Goal: Transaction & Acquisition: Book appointment/travel/reservation

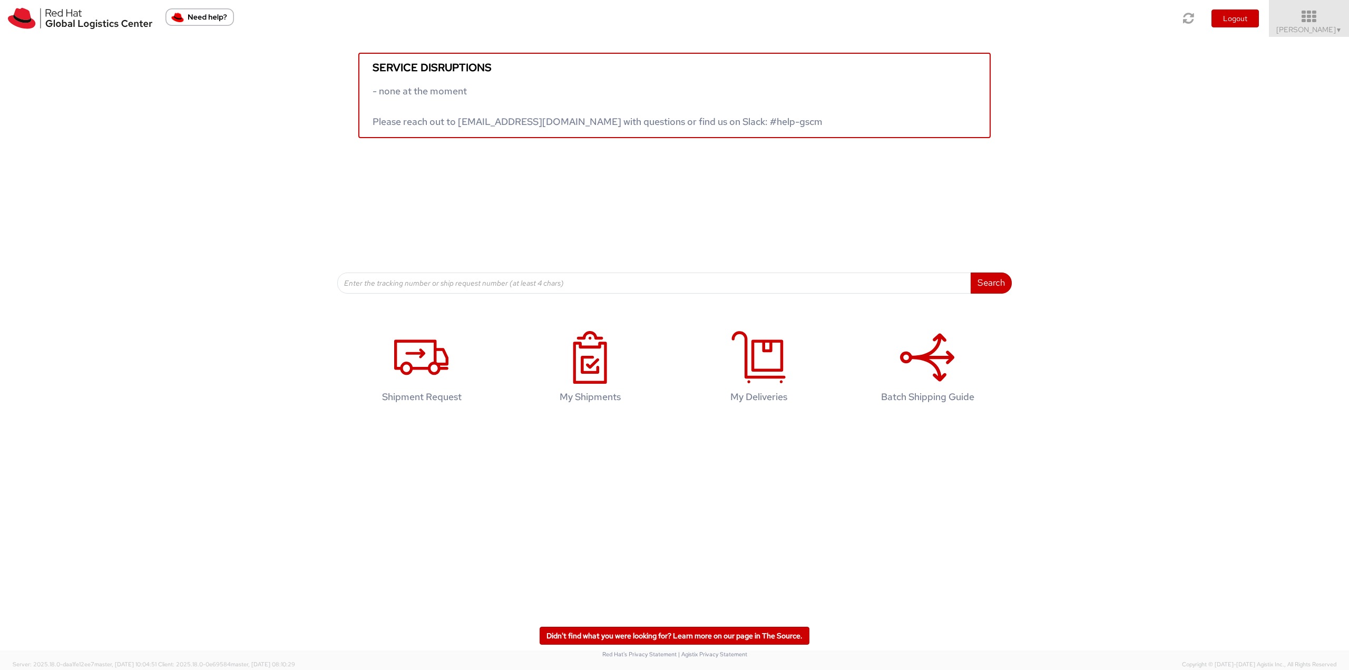
click at [1307, 29] on span "Jason Alexander ▼" at bounding box center [1309, 29] width 66 height 9
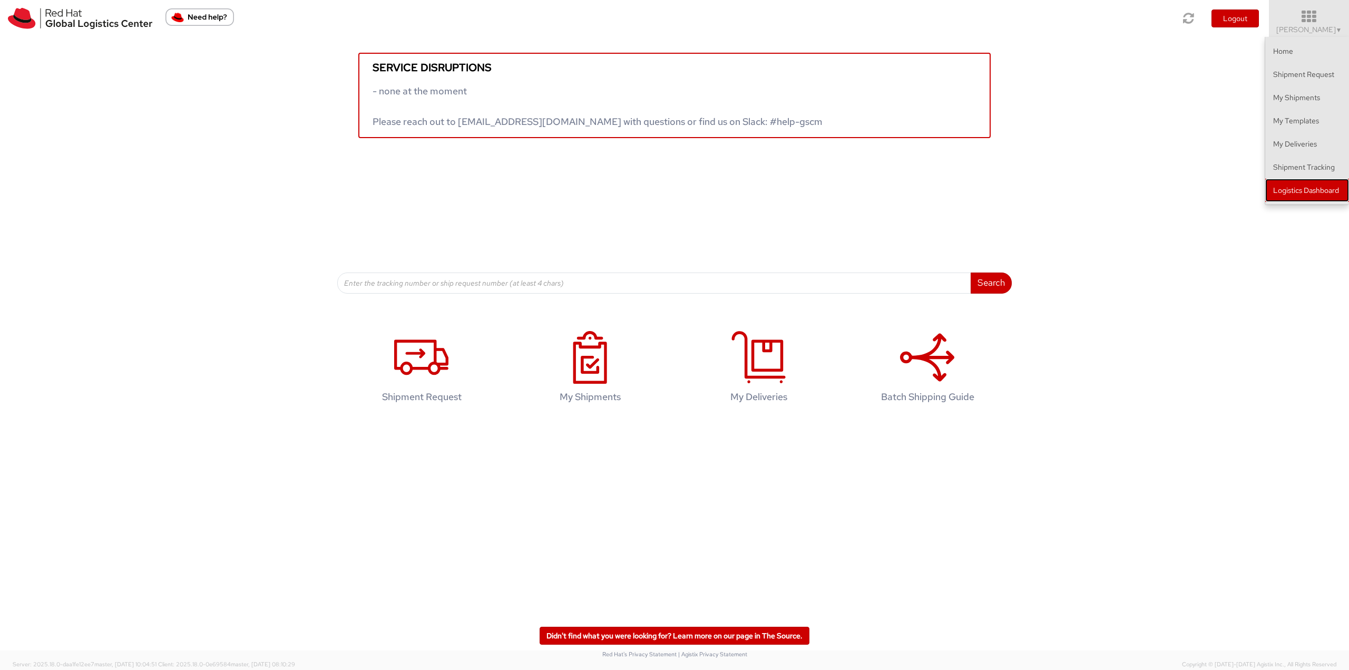
click at [1312, 192] on link "Logistics Dashboard" at bounding box center [1307, 190] width 84 height 23
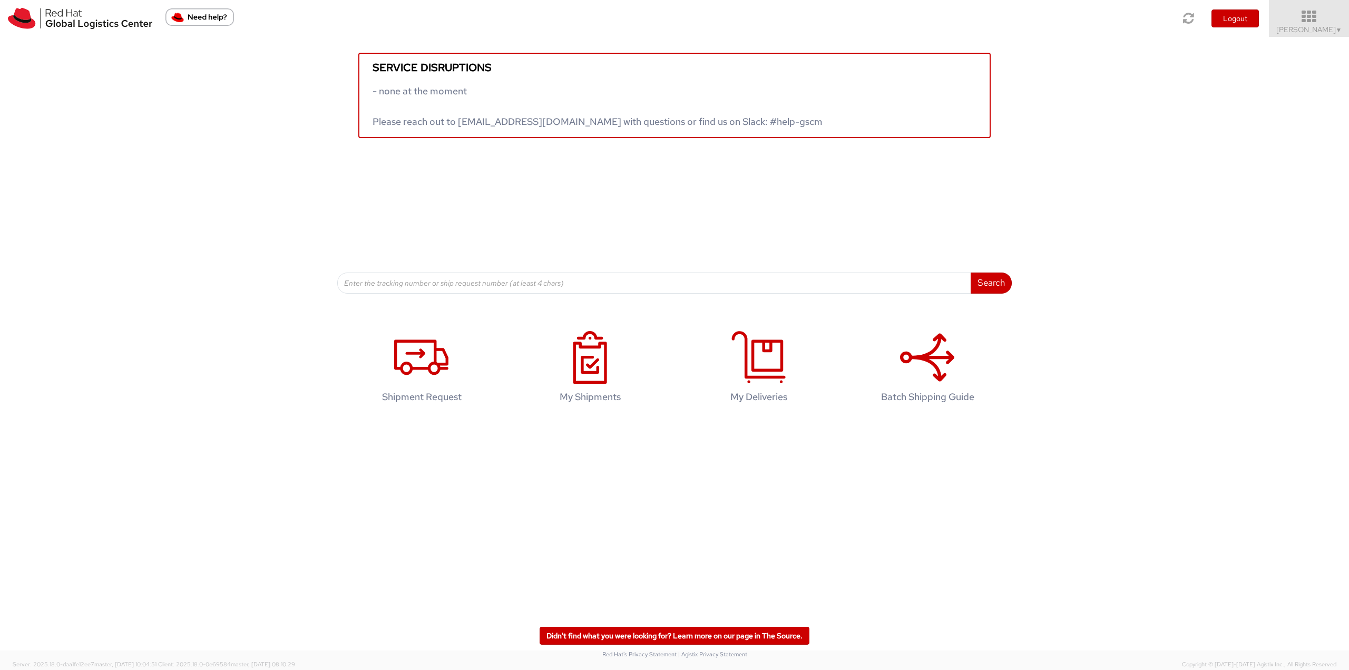
drag, startPoint x: 1306, startPoint y: 18, endPoint x: 1306, endPoint y: 24, distance: 5.3
click at [1306, 18] on icon at bounding box center [1309, 16] width 92 height 15
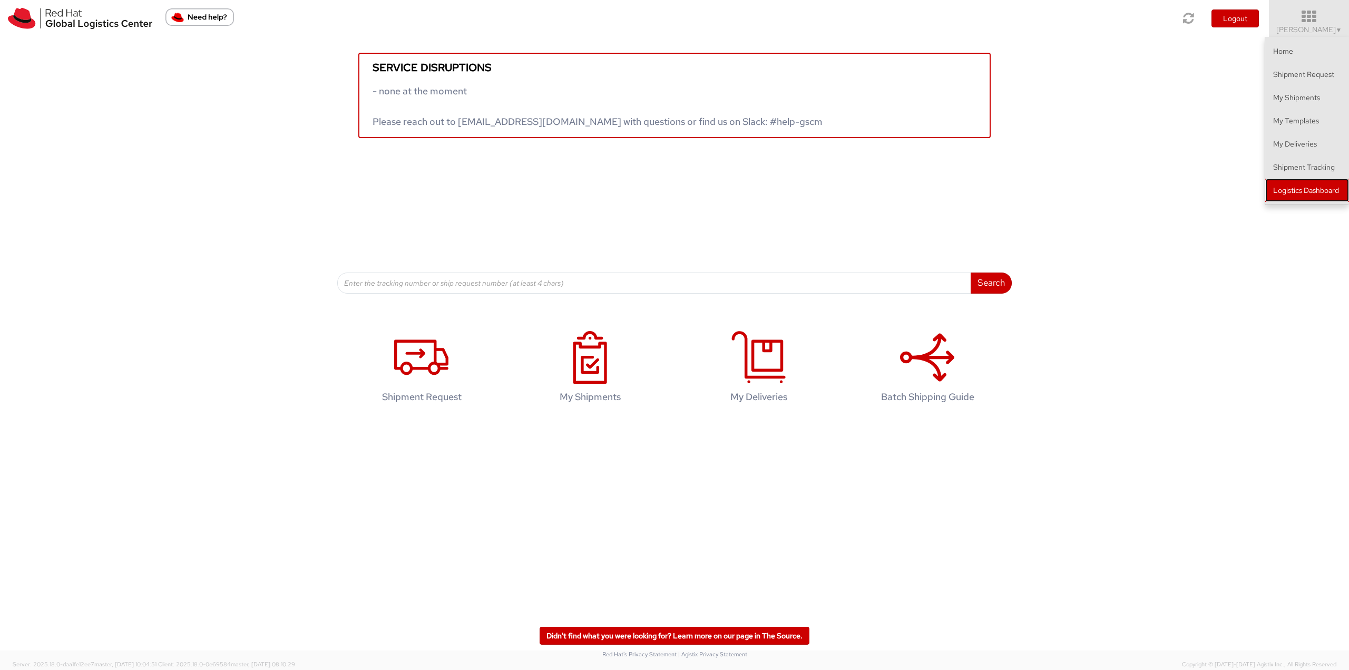
click at [1290, 195] on link "Logistics Dashboard" at bounding box center [1307, 190] width 84 height 23
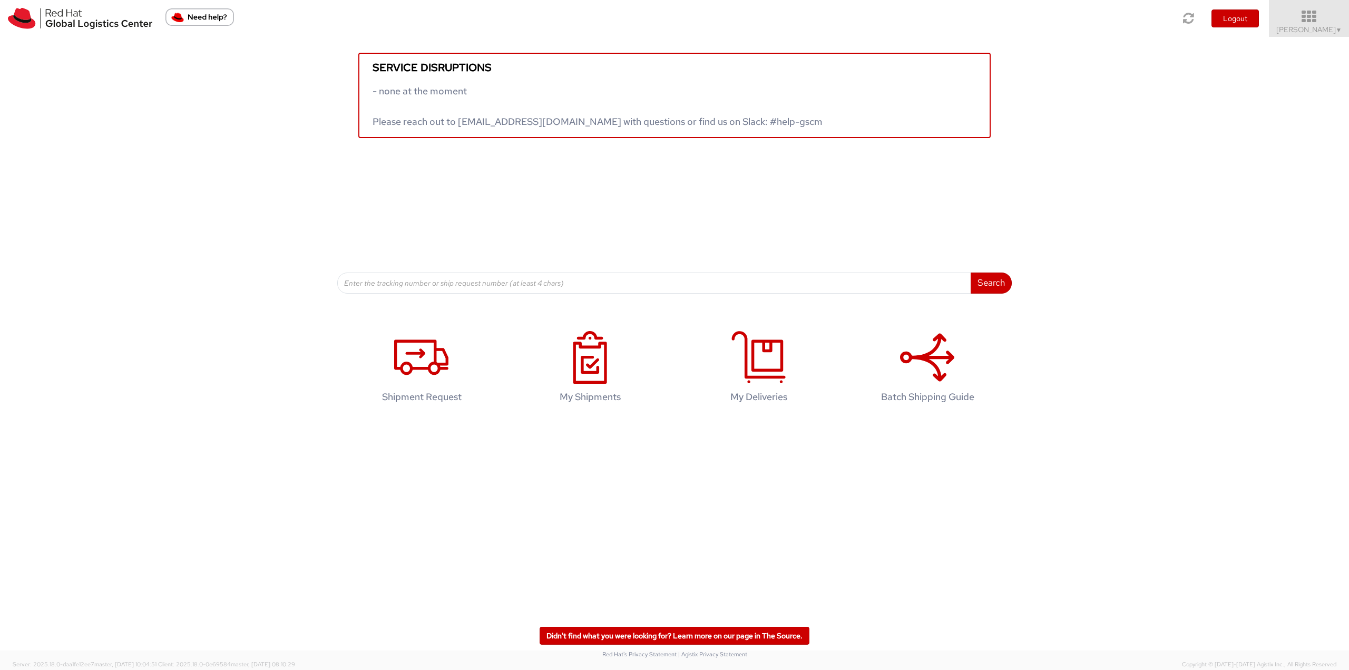
click at [1306, 15] on icon at bounding box center [1309, 16] width 92 height 15
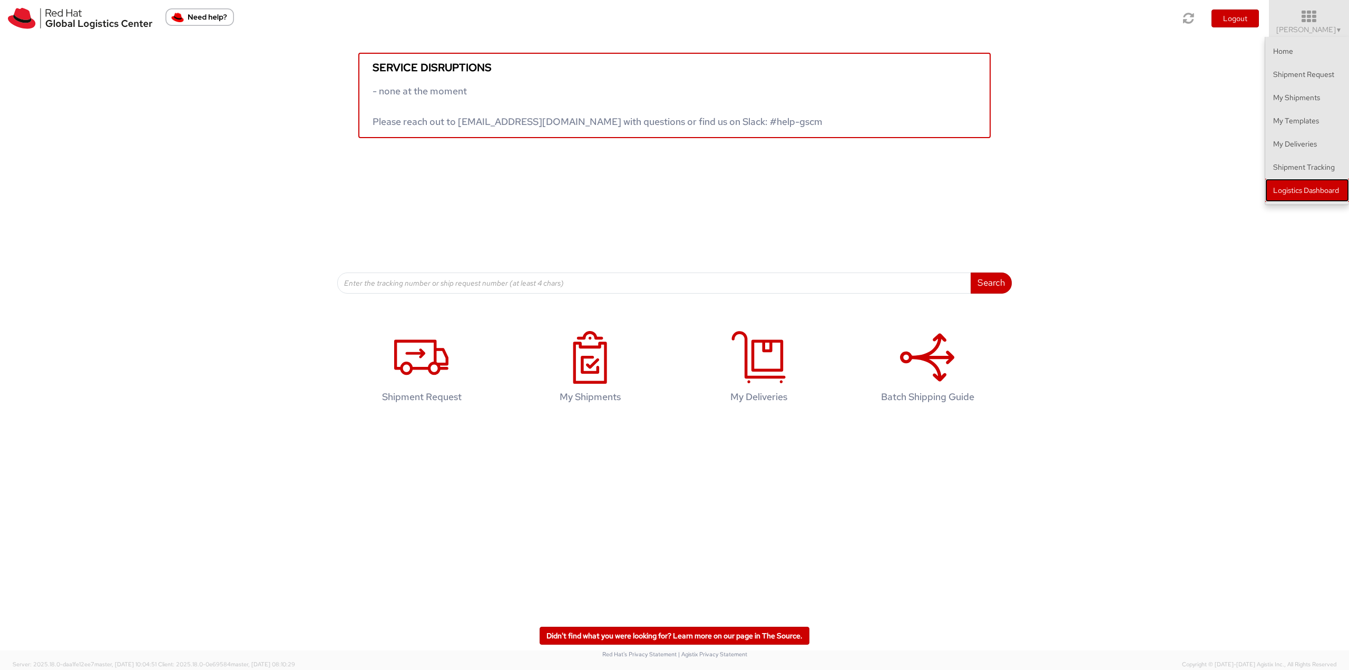
click at [1314, 189] on link "Logistics Dashboard" at bounding box center [1307, 190] width 84 height 23
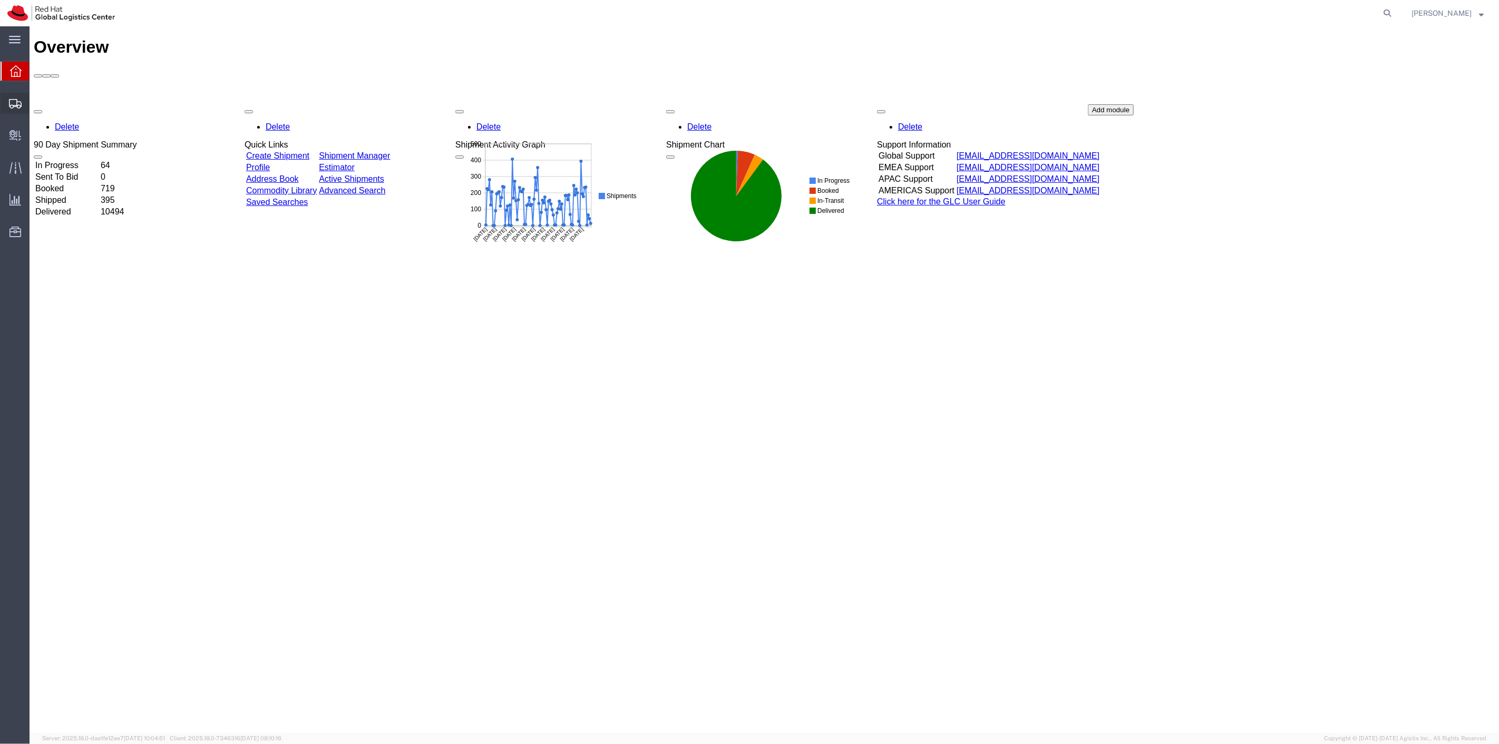
click at [0, 0] on span "Shipment Manager" at bounding box center [0, 0] width 0 height 0
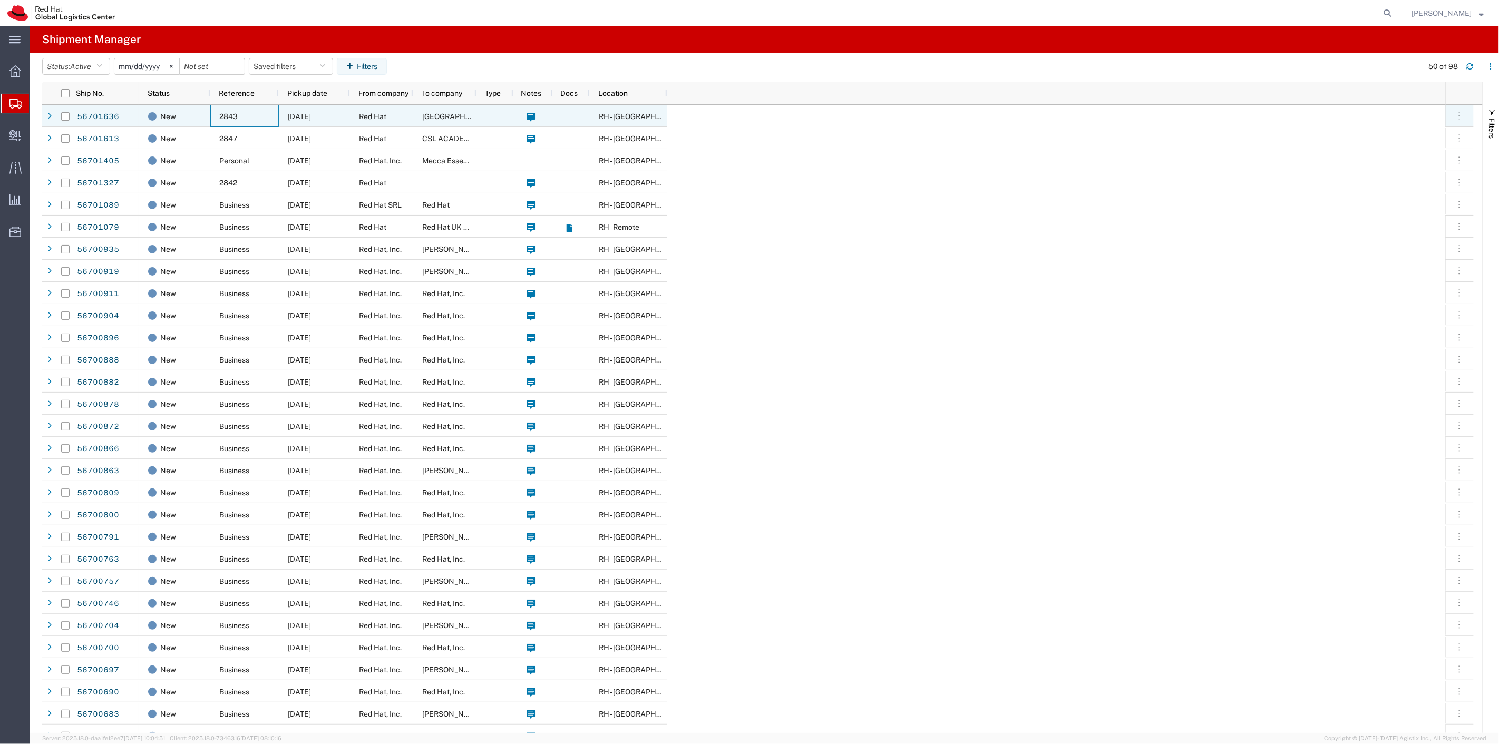
click at [222, 114] on span "2843" at bounding box center [228, 116] width 18 height 8
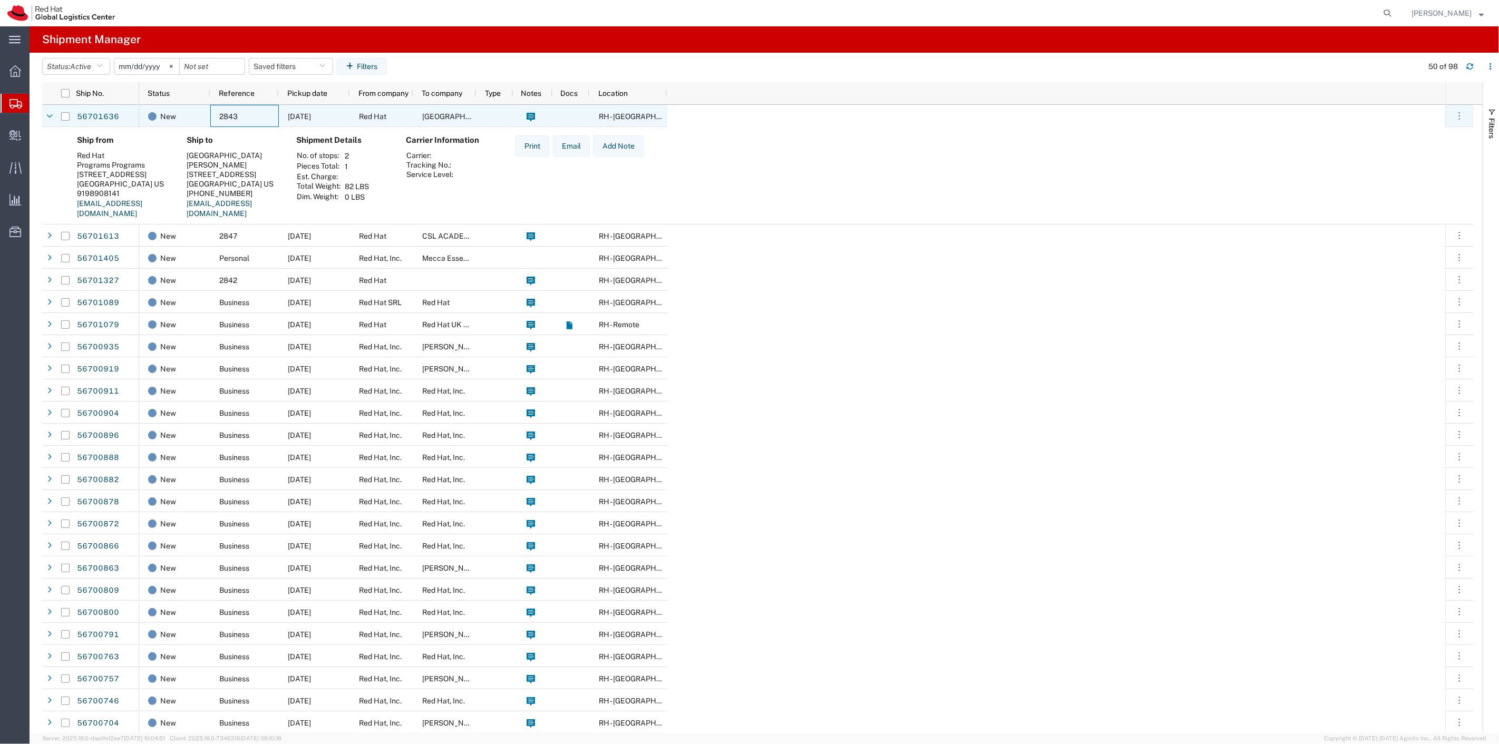
click at [222, 114] on span "2843" at bounding box center [228, 116] width 18 height 8
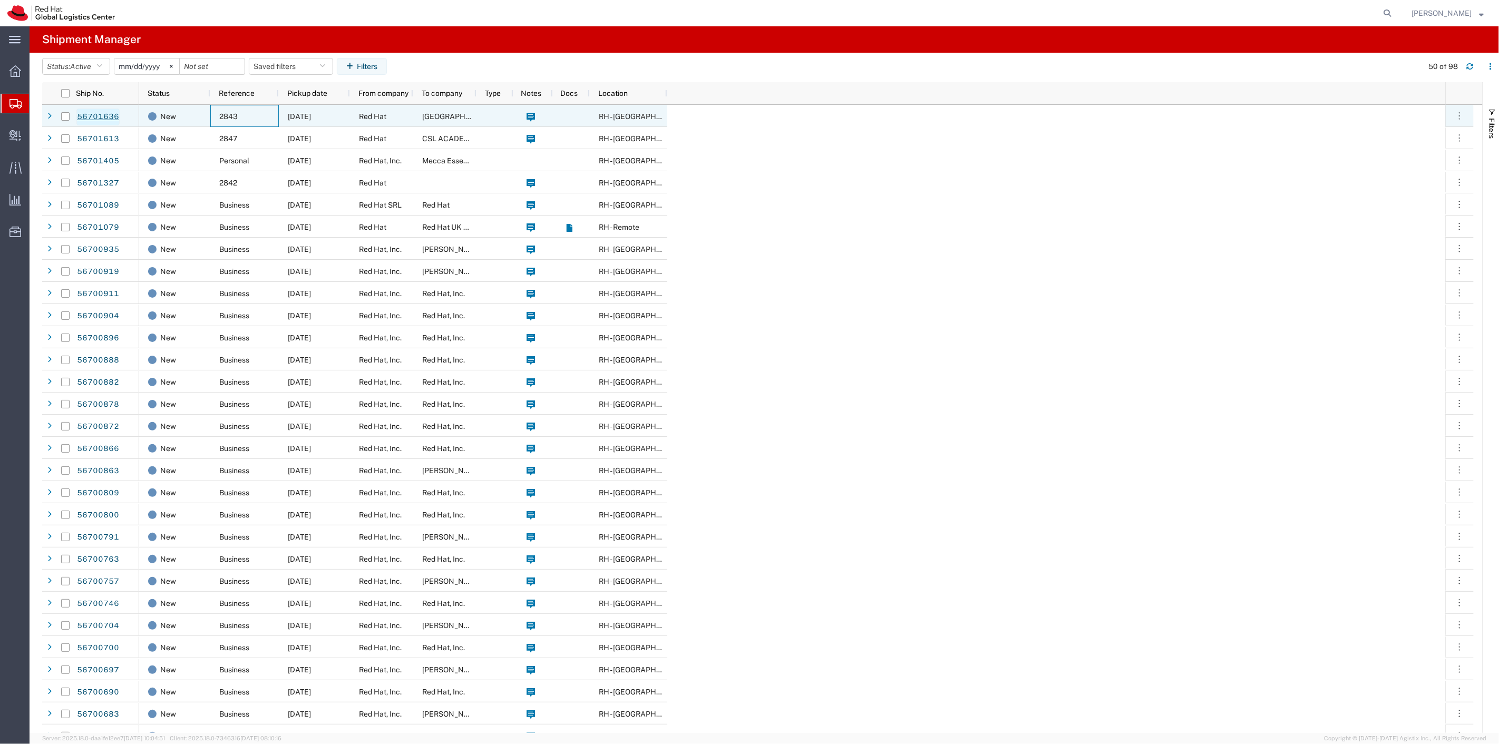
click at [113, 115] on link "56701636" at bounding box center [97, 117] width 43 height 17
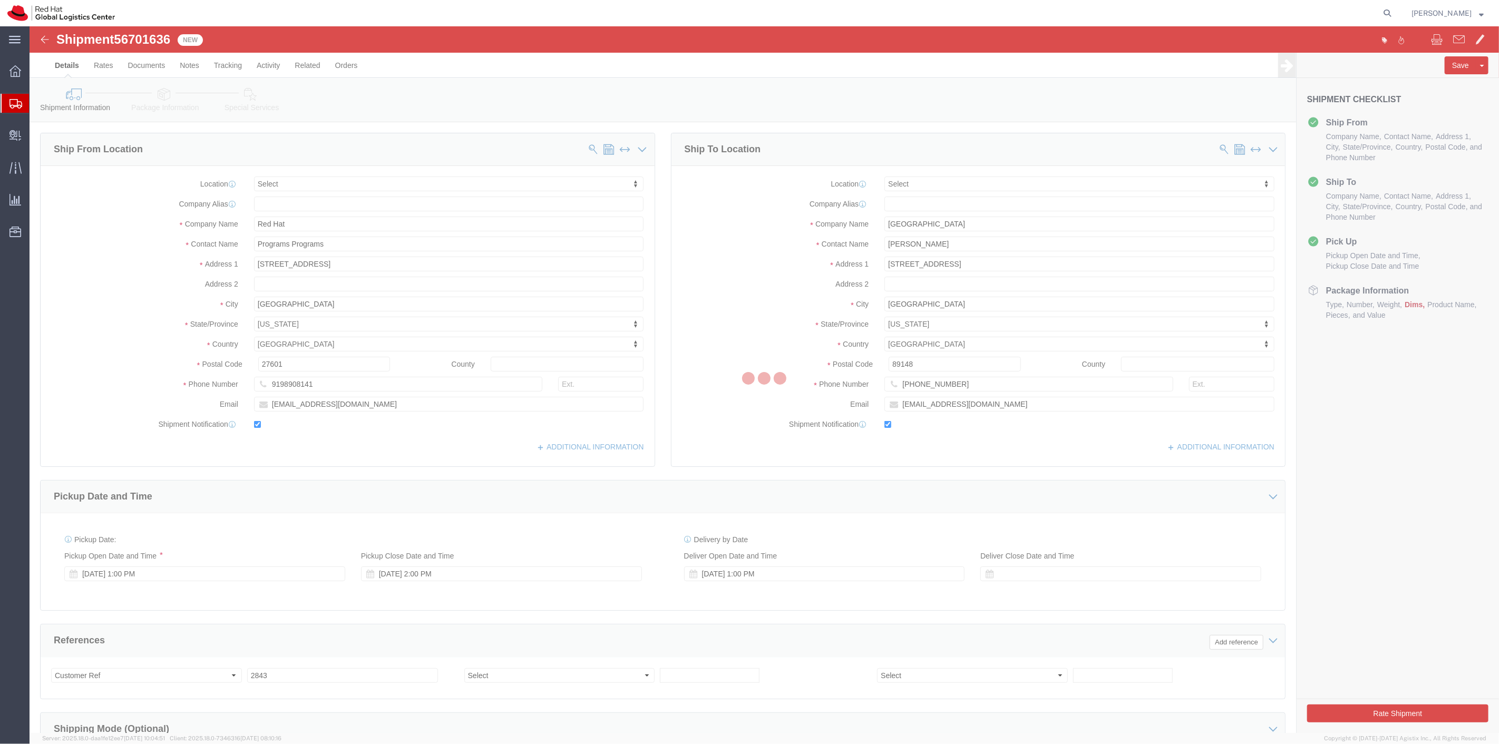
select select
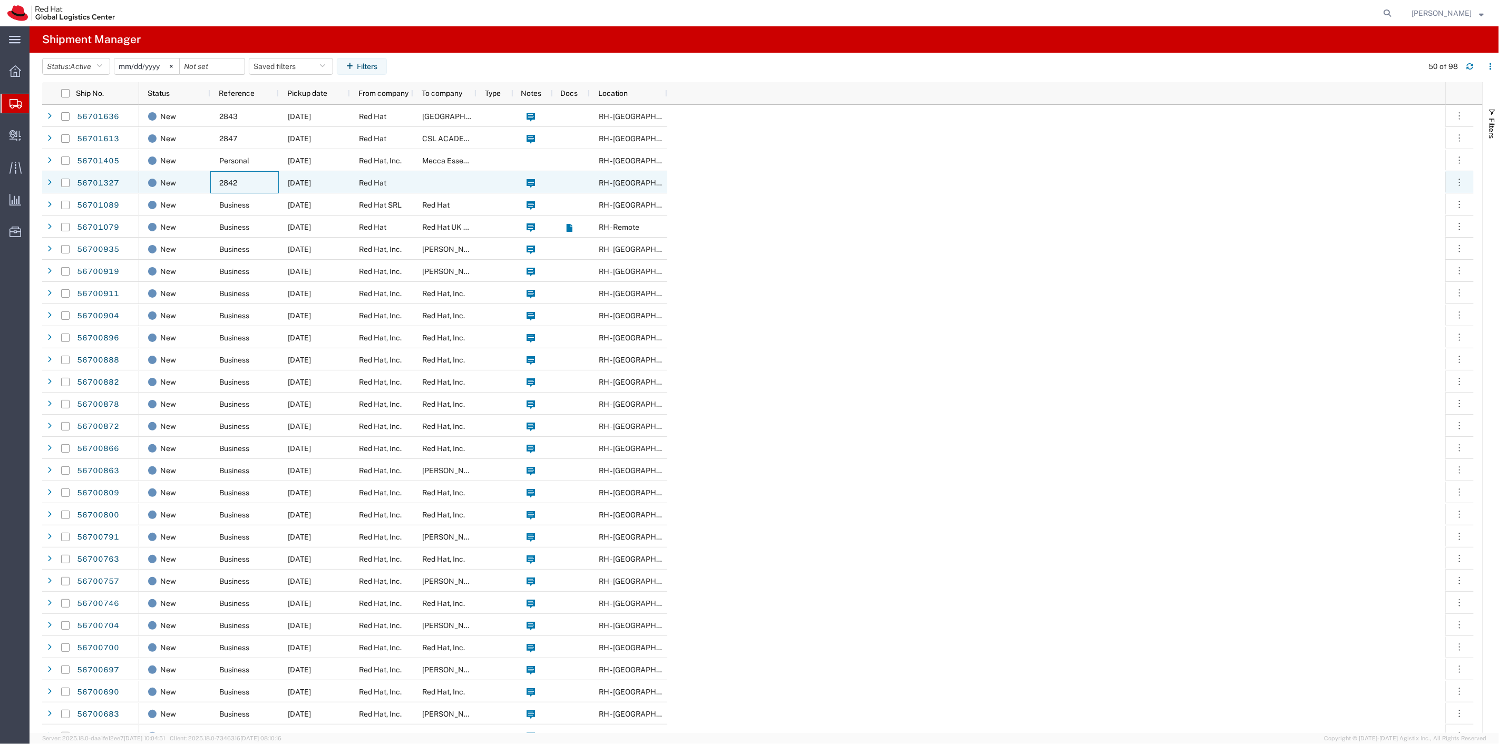
click at [218, 178] on div "2842" at bounding box center [244, 182] width 69 height 22
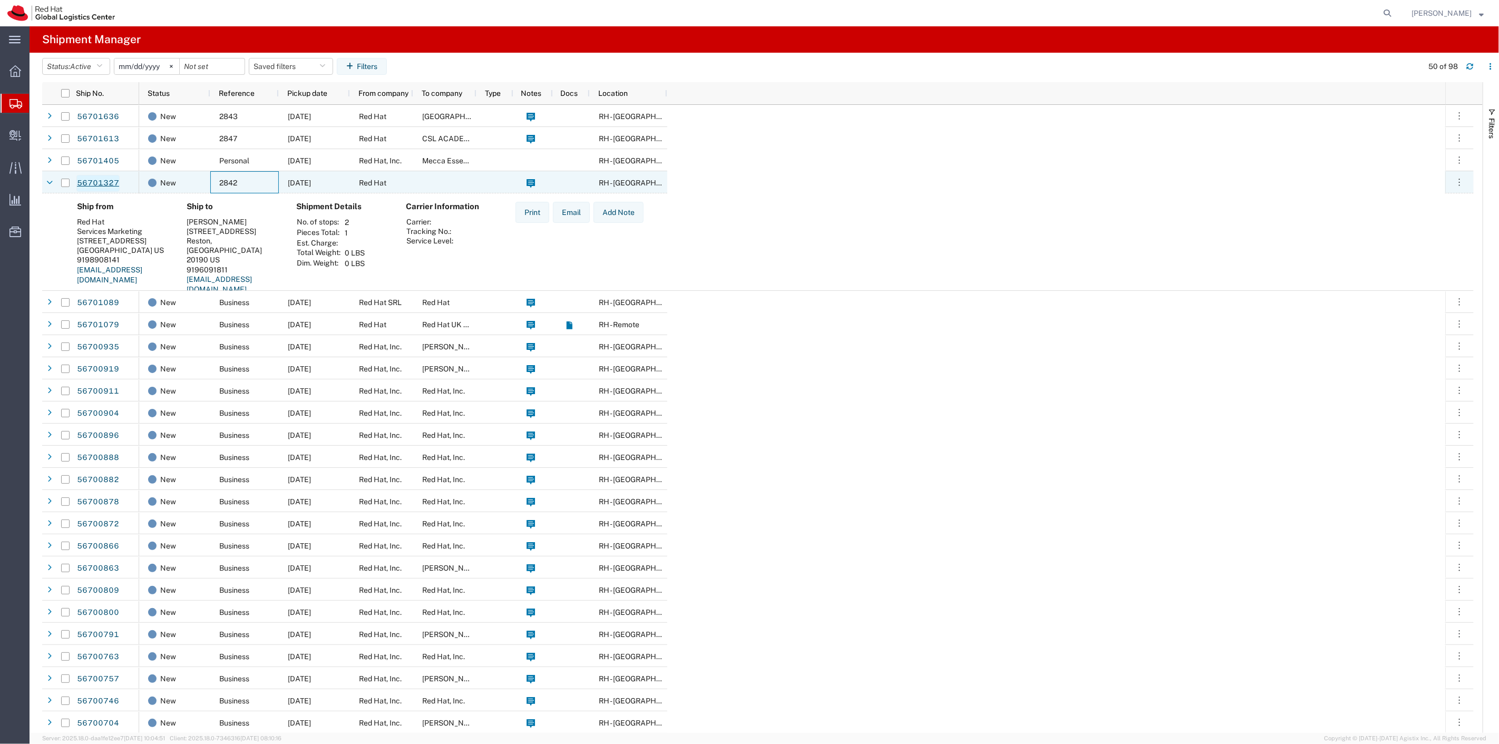
click at [109, 179] on link "56701327" at bounding box center [97, 183] width 43 height 17
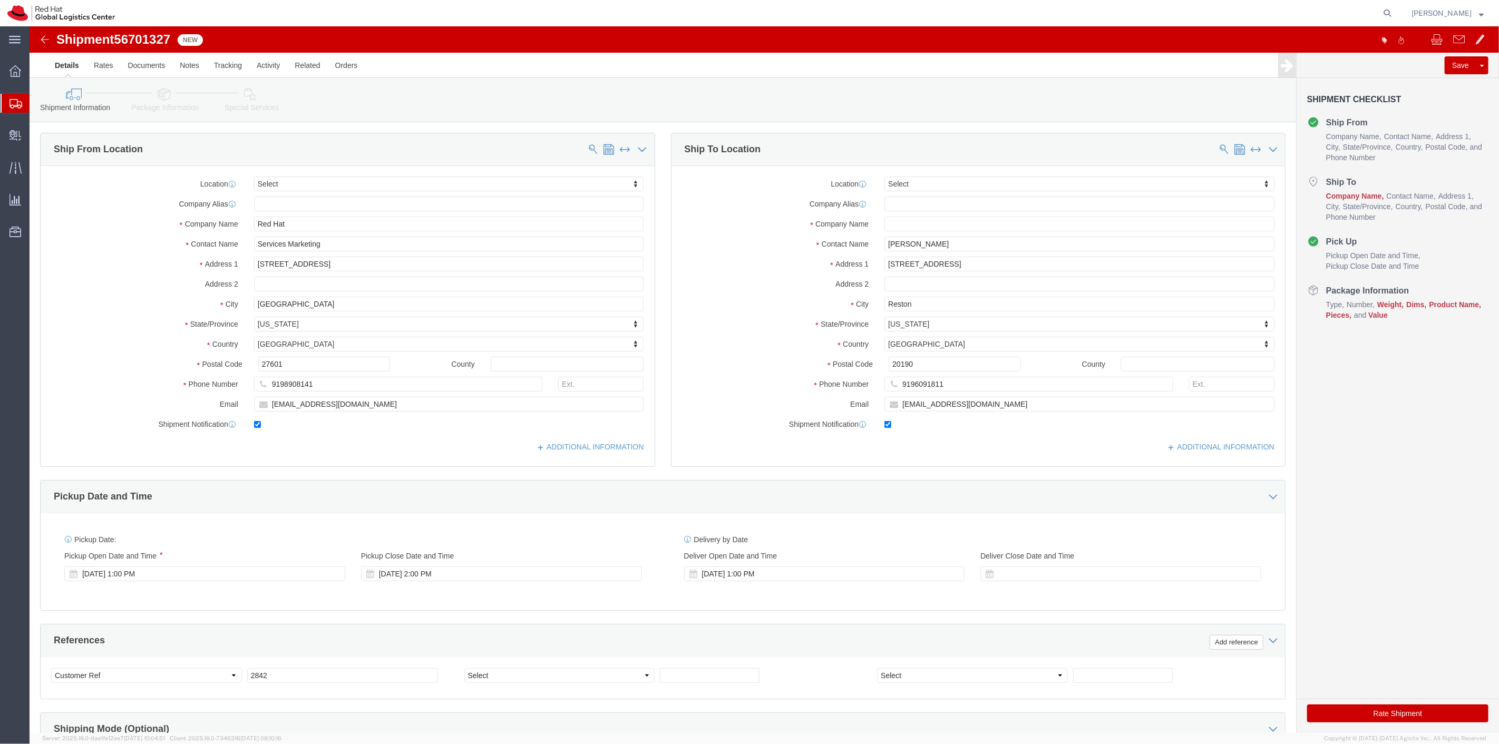
select select
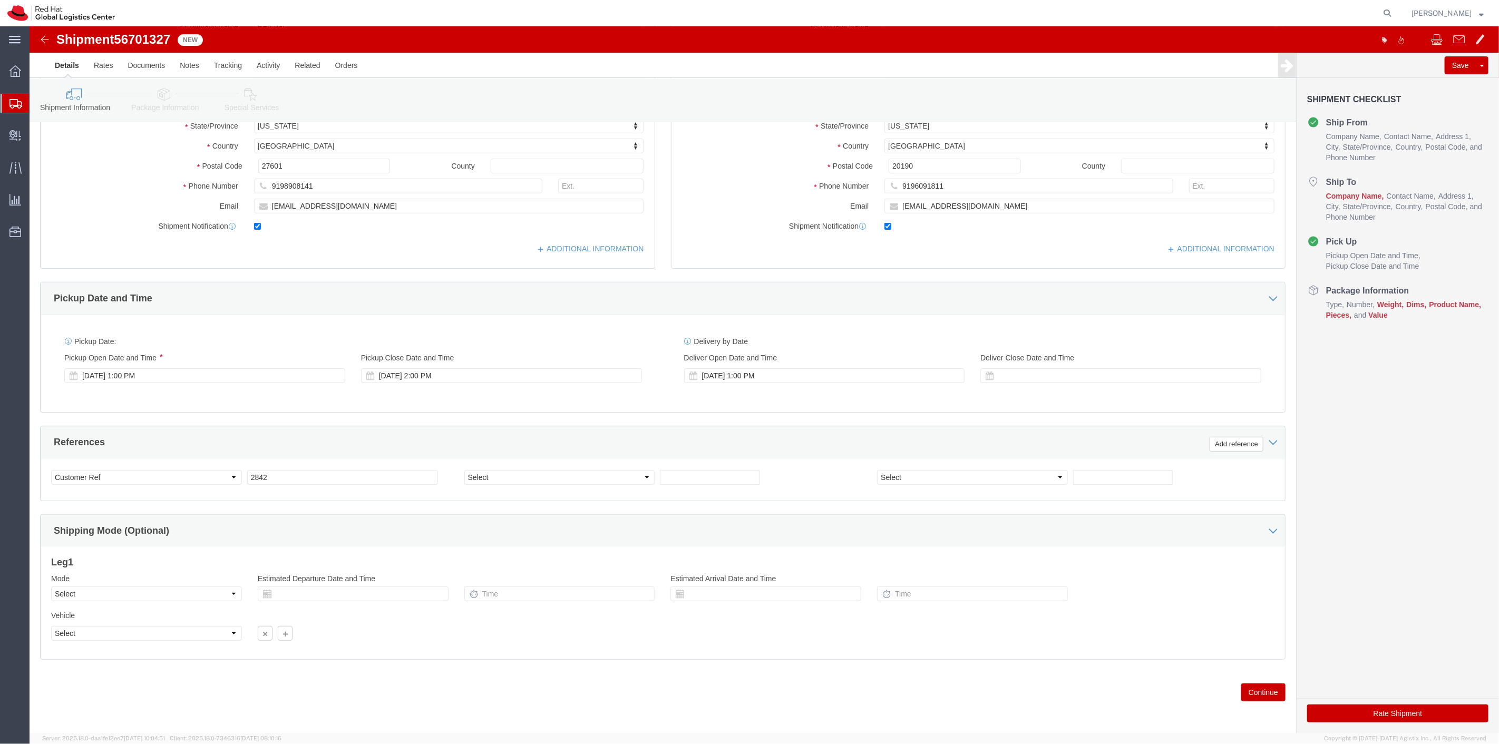
scroll to position [202, 0]
click div "Select Account Type Activity ID Airline Appointment Number ASN Batch Request # …"
click select "Select Account Type Activity ID Airline Appointment Number ASN Batch Request # …"
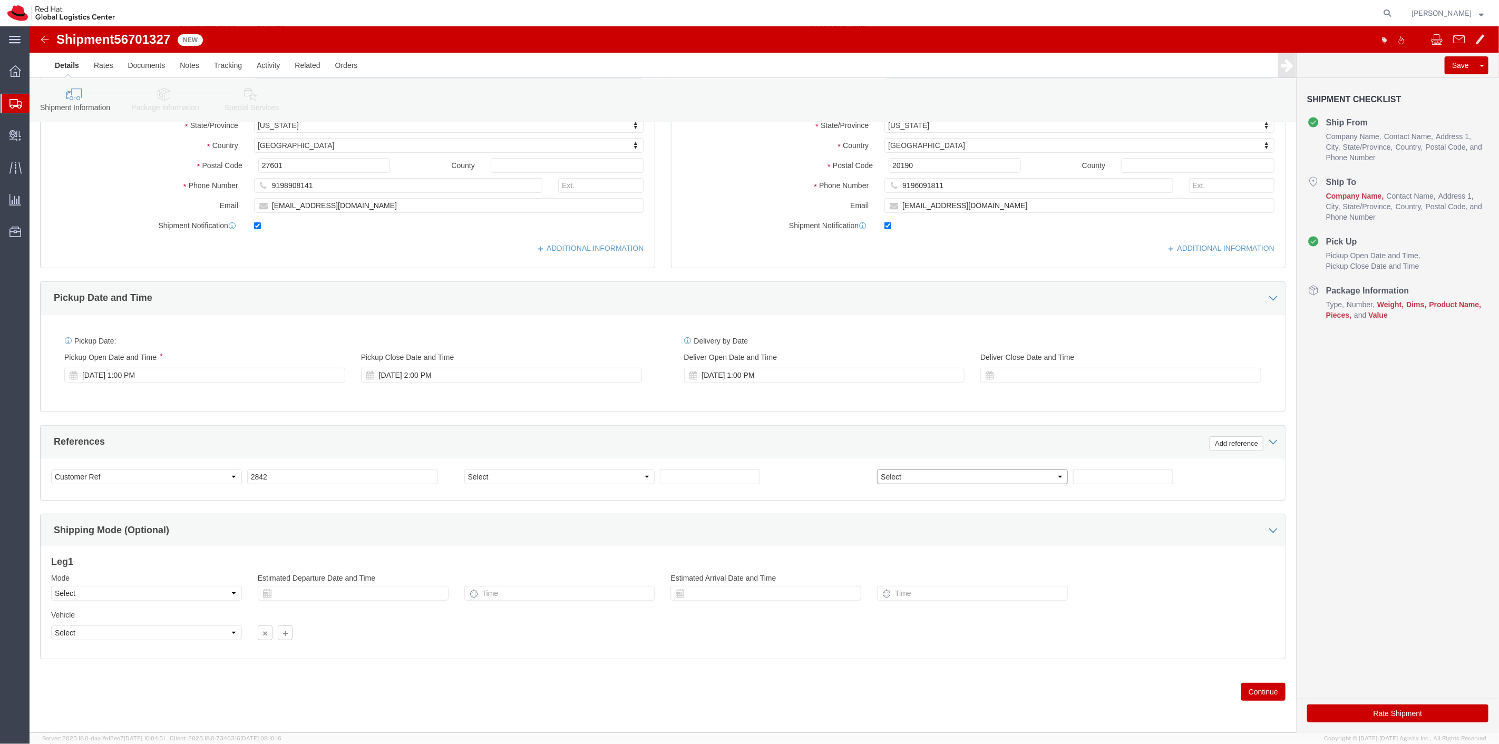
click select "Select Account Type Activity ID Airline Appointment Number ASN Batch Request # …"
click select "Select Air Less than Truckload Multi-Leg Ocean Freight Rail Small Parcel Truckl…"
select select "SMAL"
click select "Select Air Less than Truckload Multi-Leg Ocean Freight Rail Small Parcel Truckl…"
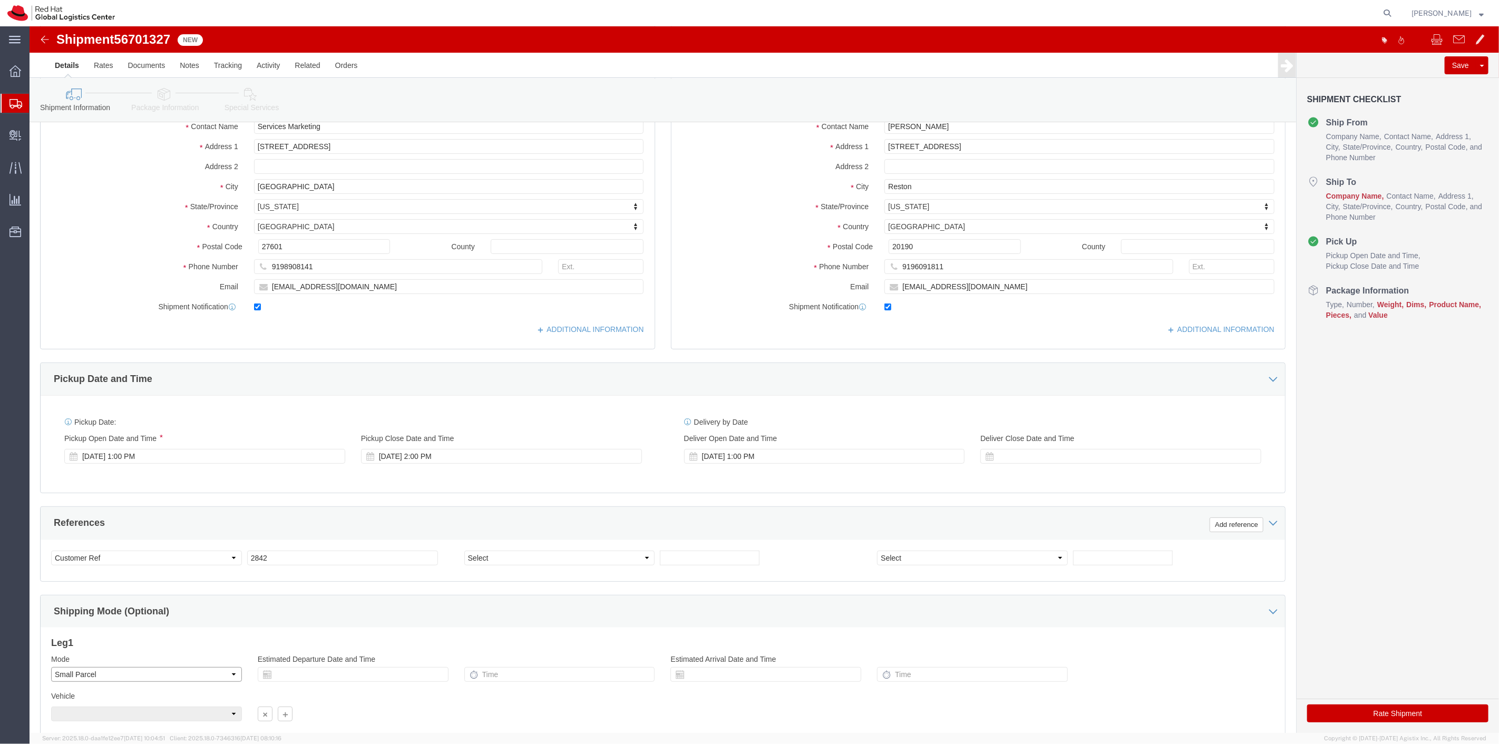
scroll to position [0, 0]
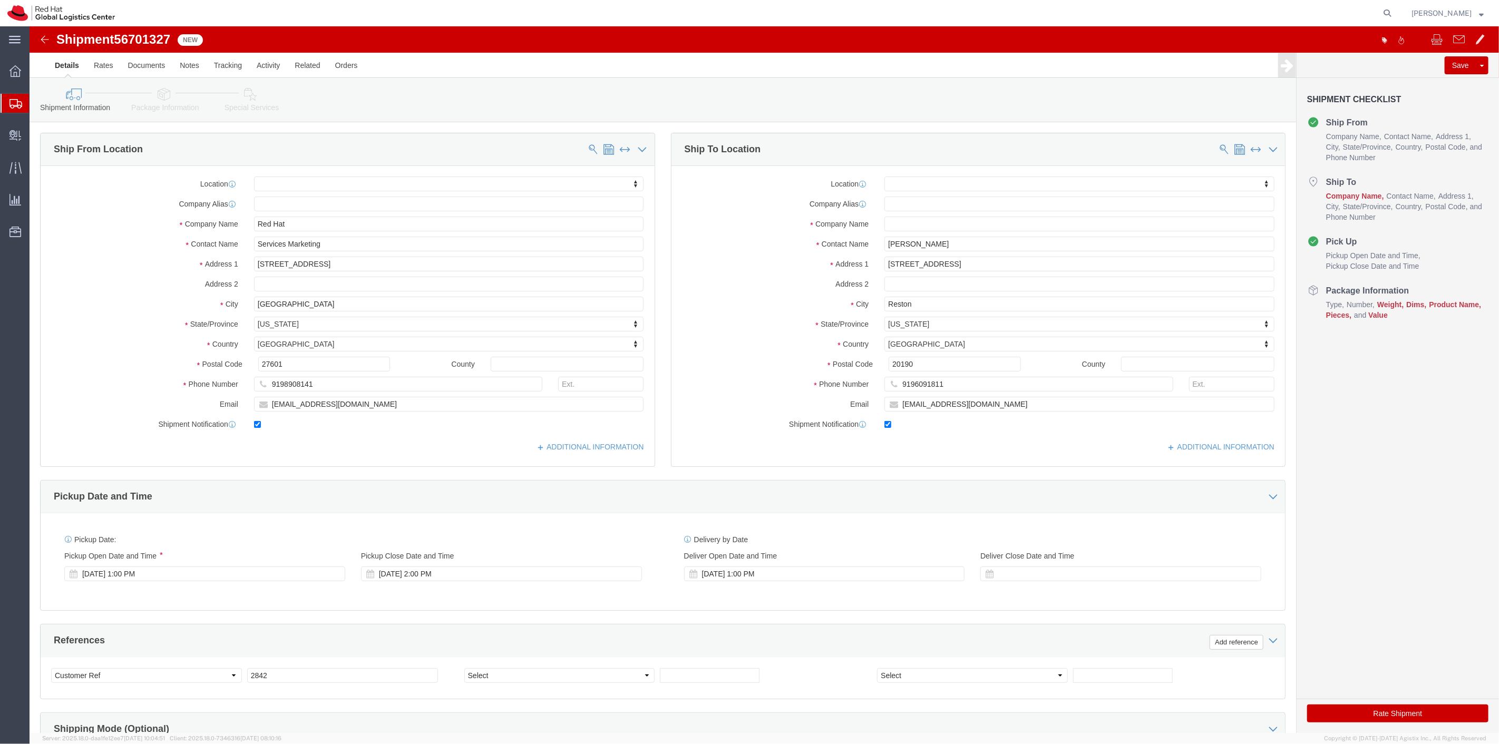
click icon
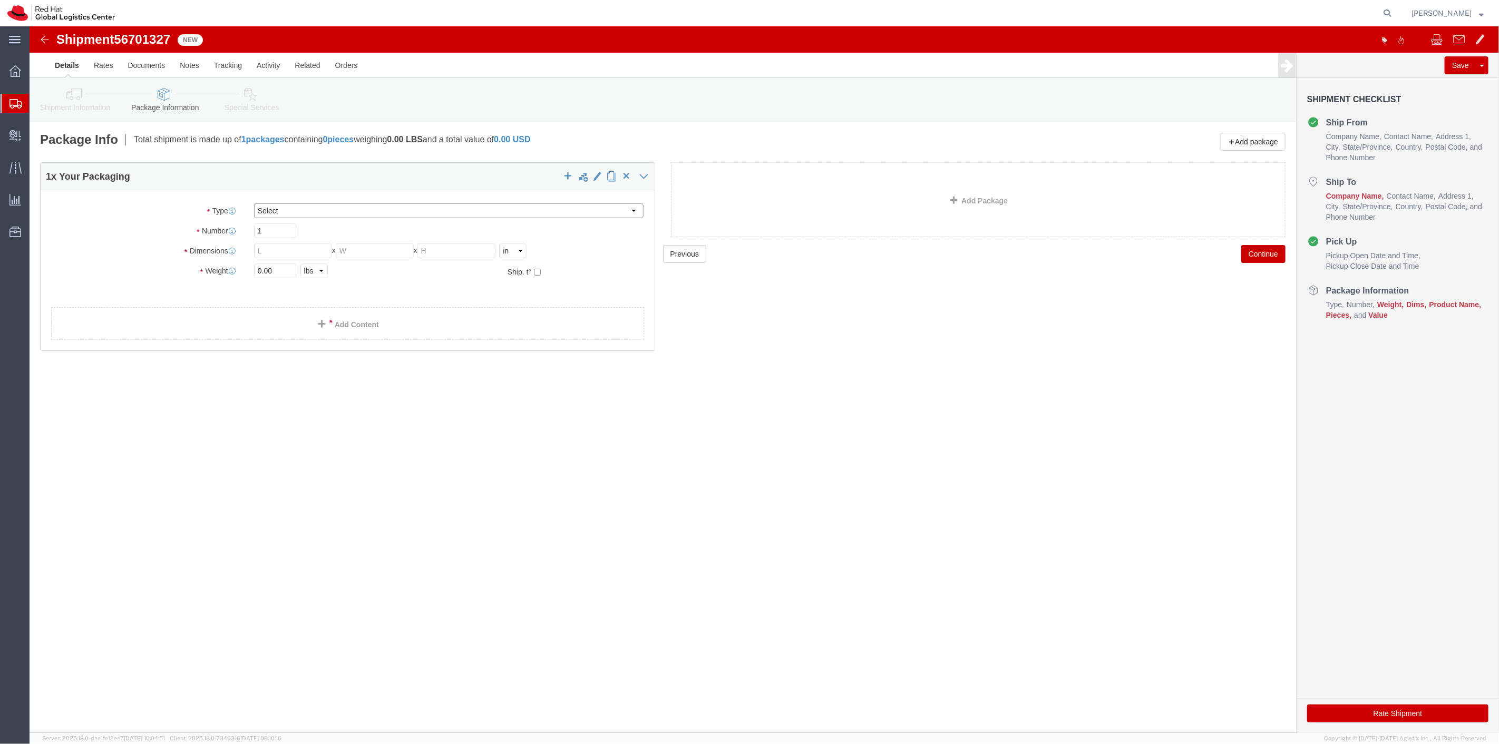
click select "Select Case(s) Crate(s) Envelope Large Box Medium Box PAK Skid(s) Small Box Tub…"
select select "ENV"
click select "Select Case(s) Crate(s) Envelope Large Box Medium Box PAK Skid(s) Small Box Tub…"
click input "text"
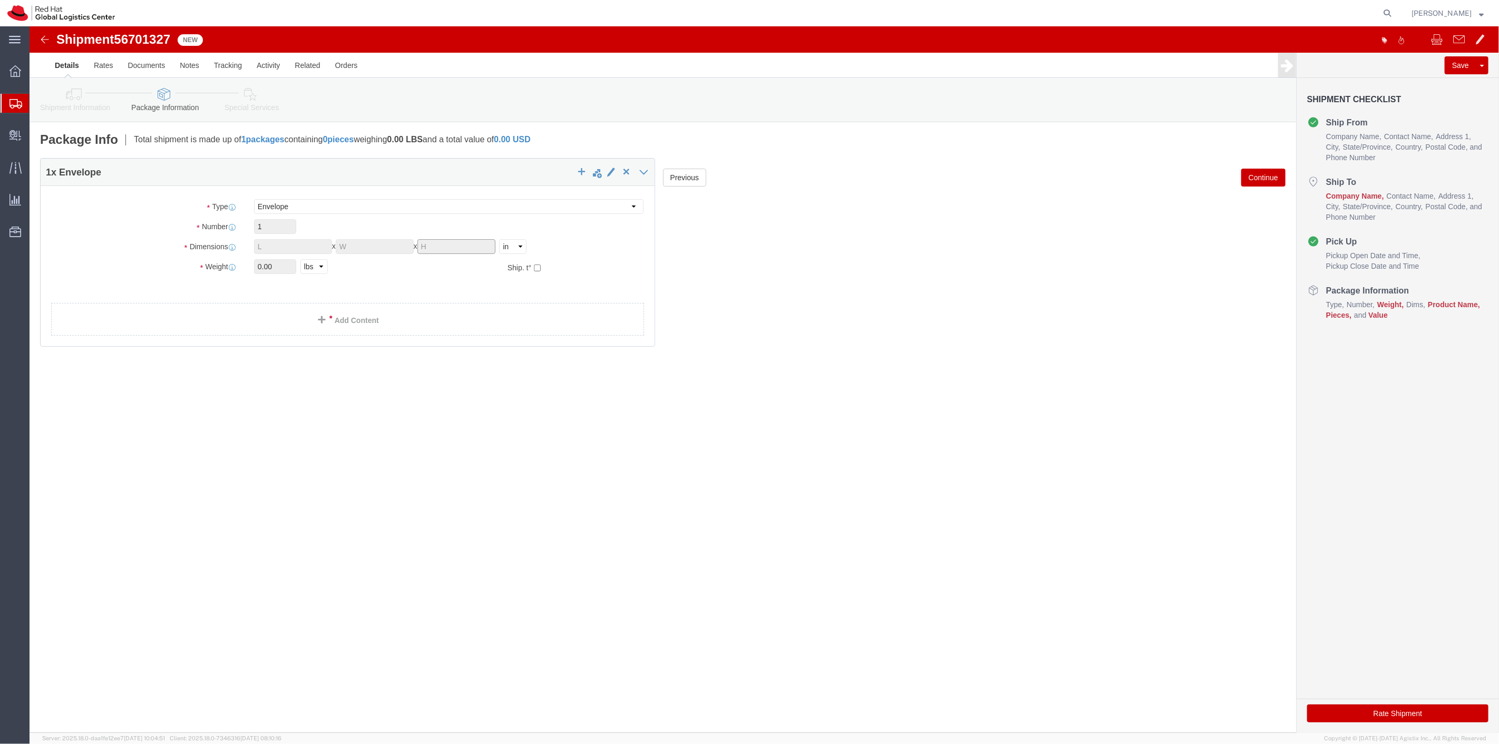
click input "text"
type input "9.50"
type input "12.50"
click input "9.50"
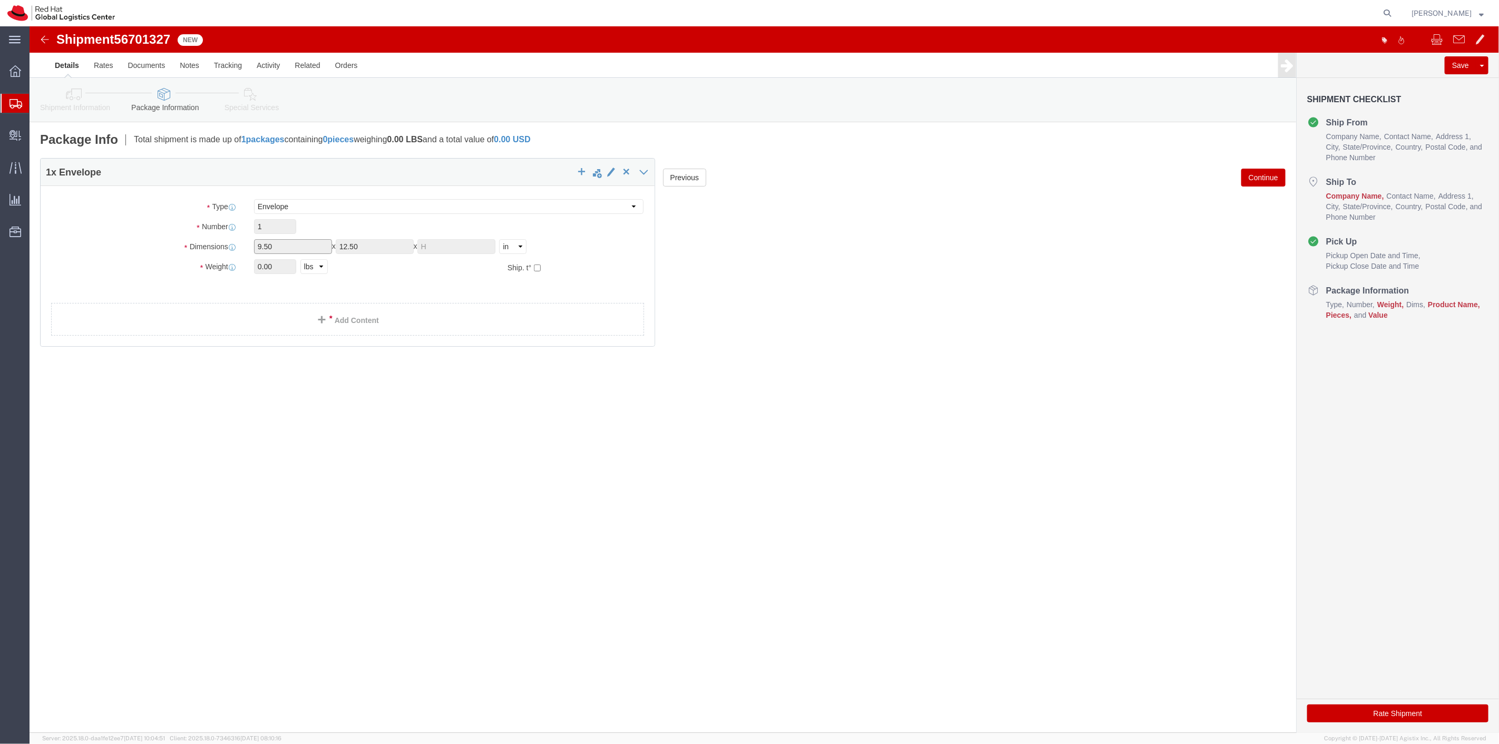
drag, startPoint x: 250, startPoint y: 223, endPoint x: 241, endPoint y: 219, distance: 9.2
click input "9.50"
click input "12.50"
click input "text"
click span "button"
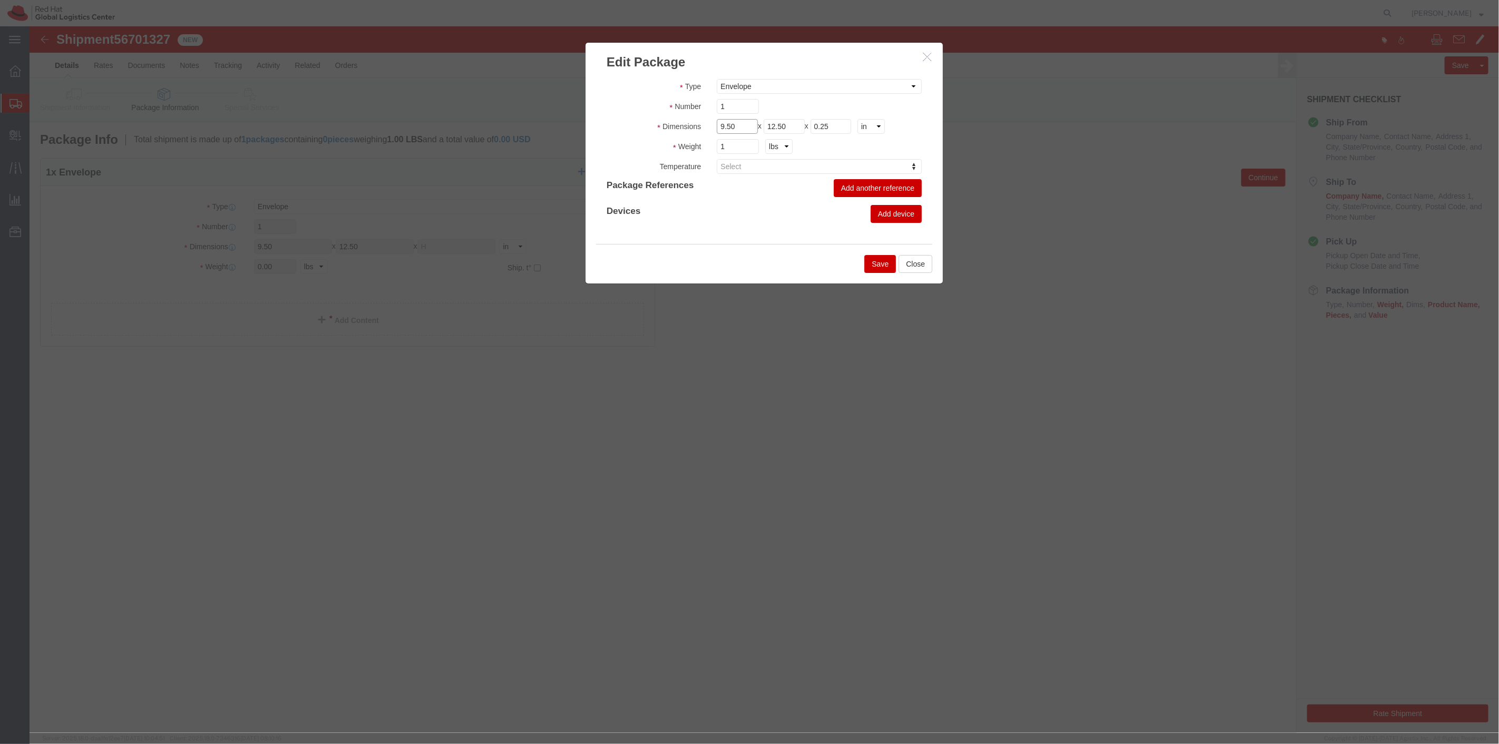
drag, startPoint x: 712, startPoint y: 103, endPoint x: 669, endPoint y: 90, distance: 45.7
click div "Type Case(s) Crate(s) Envelope Large Box Medium Box PAK Skid(s) Small Box Smart…"
type input "7"
type input "5"
type input "1"
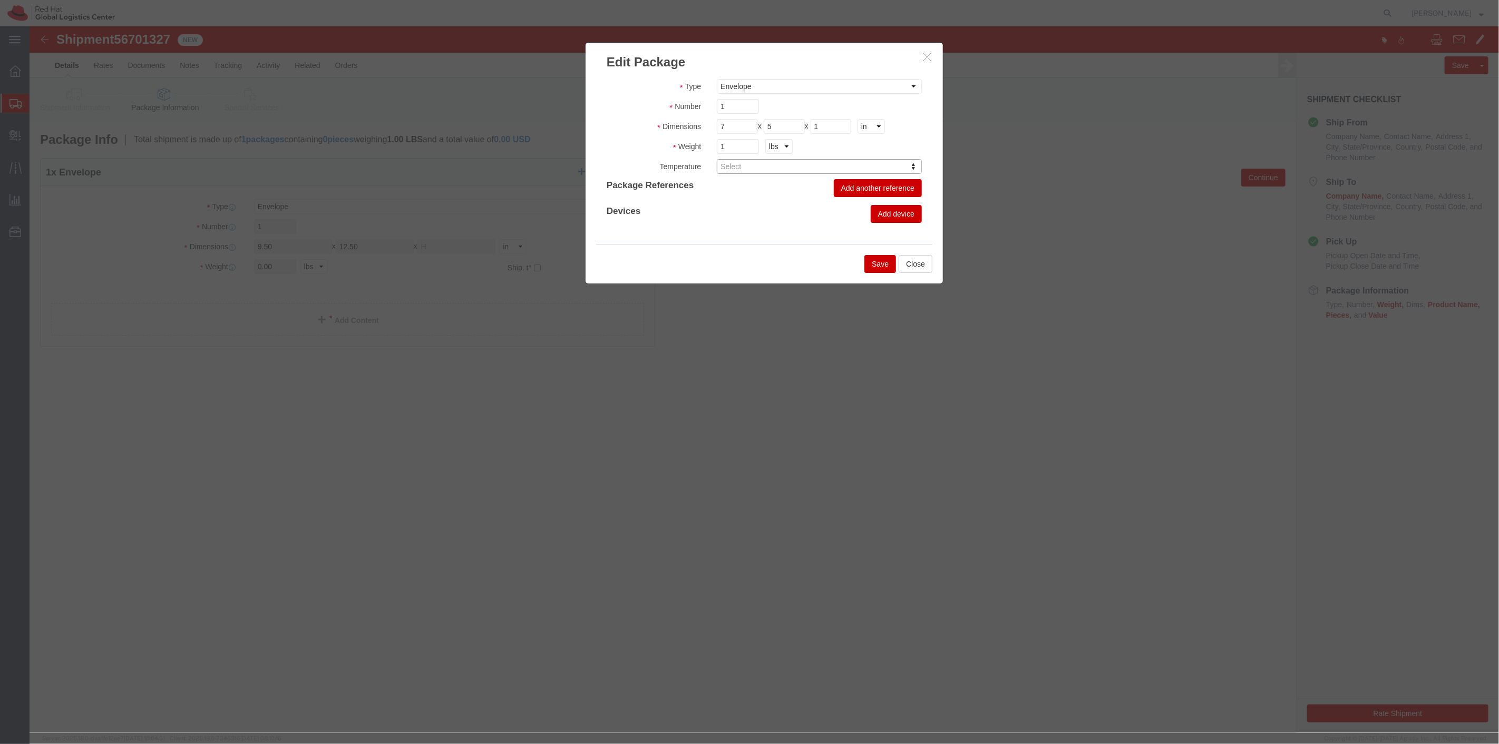
click button "Save"
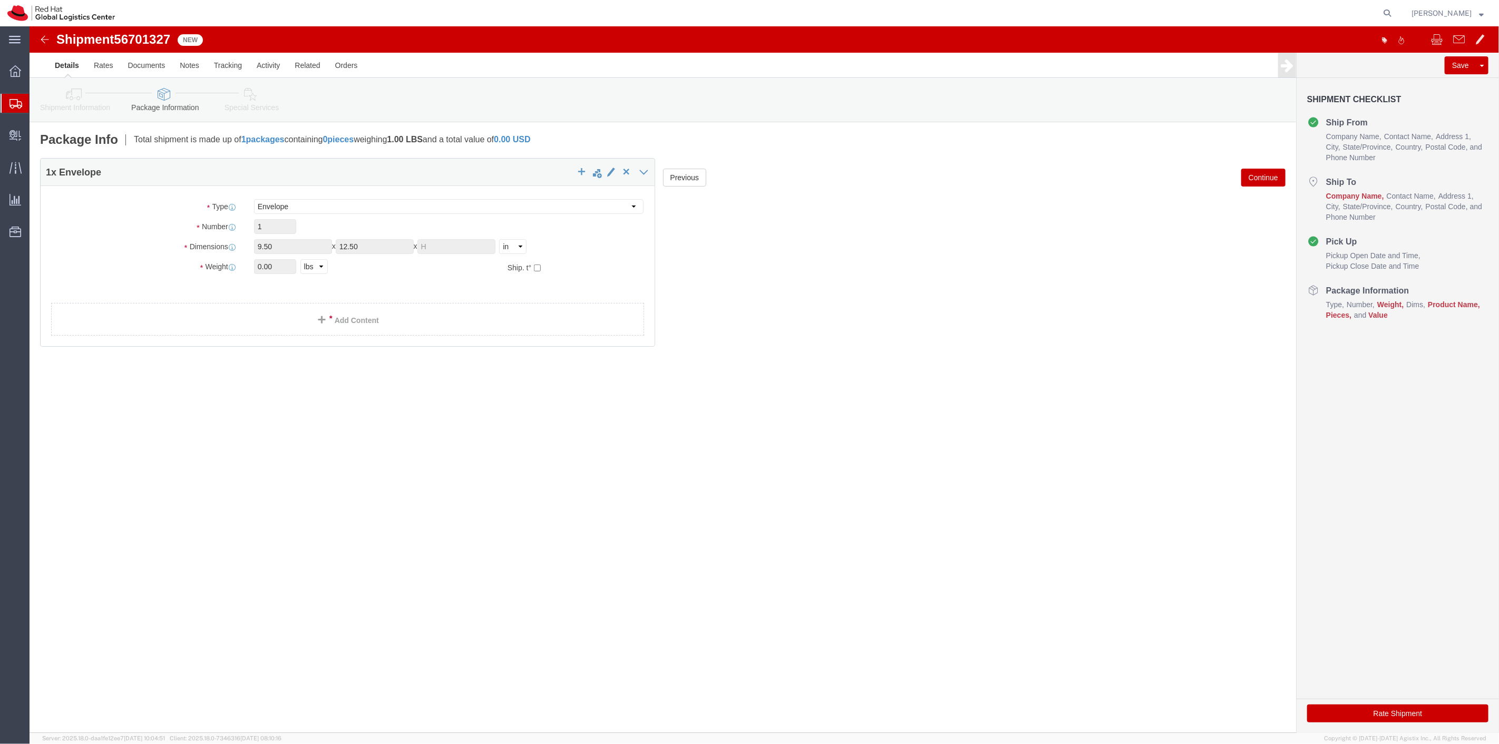
click button "Continue"
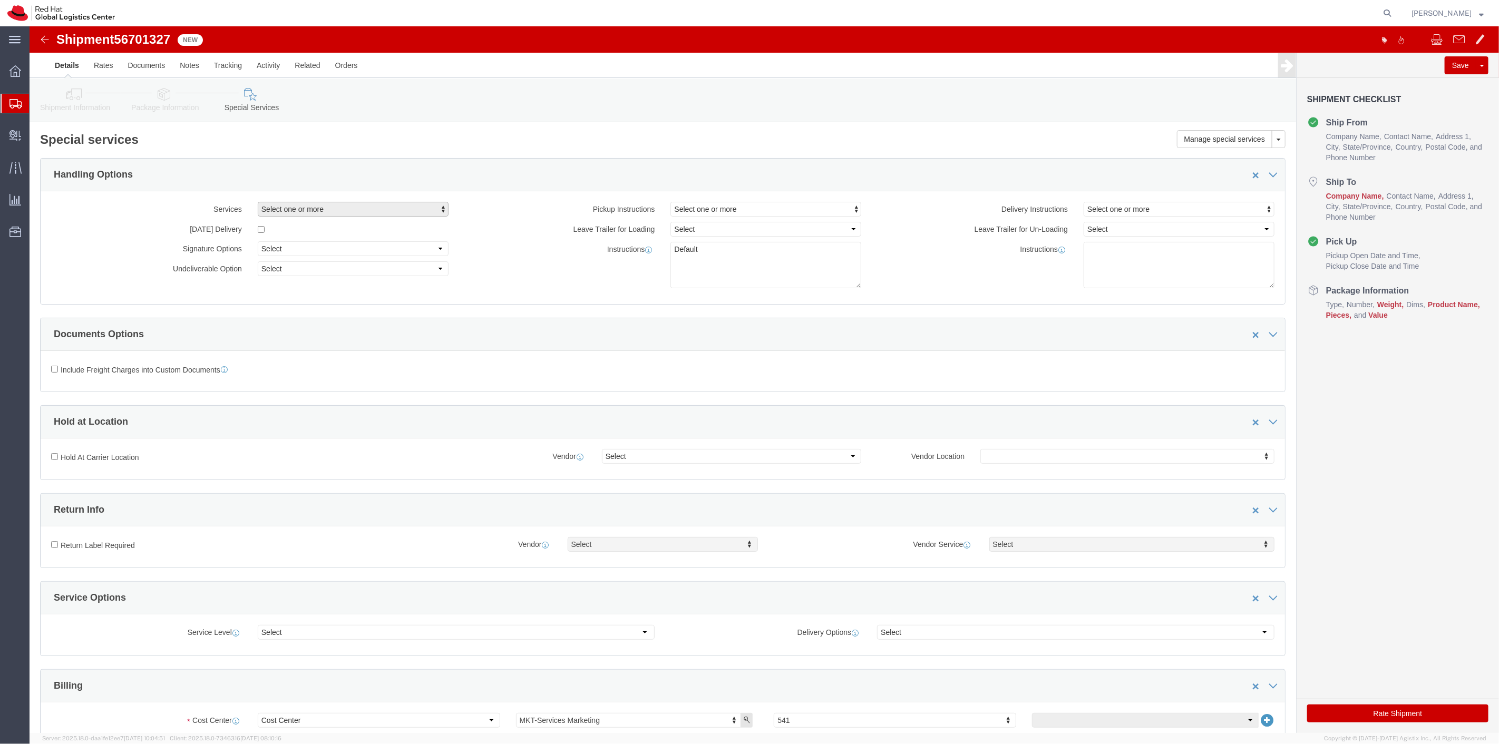
click span "Select one or more"
click icon
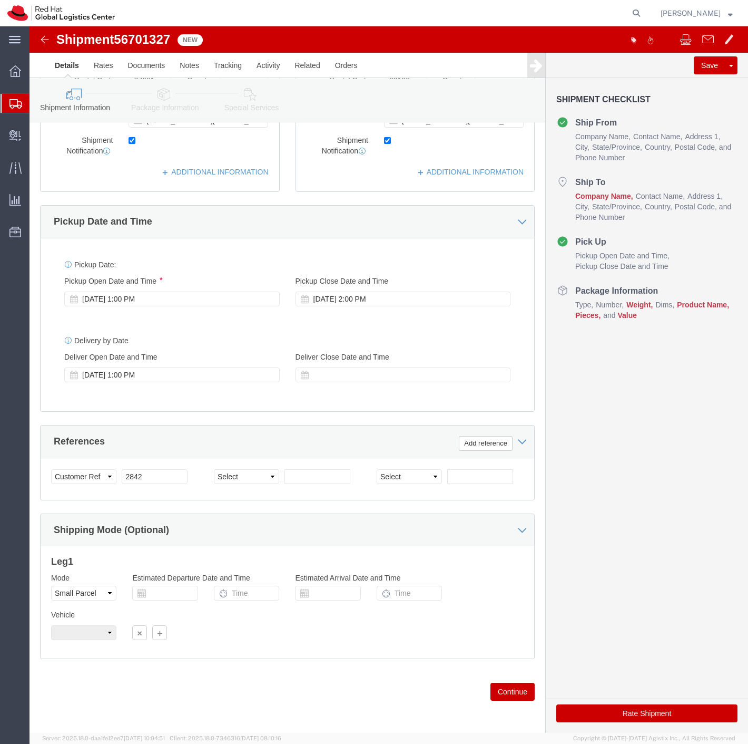
scroll to position [296, 0]
click select "Select Air Less than Truckload Multi-Leg Ocean Freight Rail Small Parcel Truckl…"
click button "Continue"
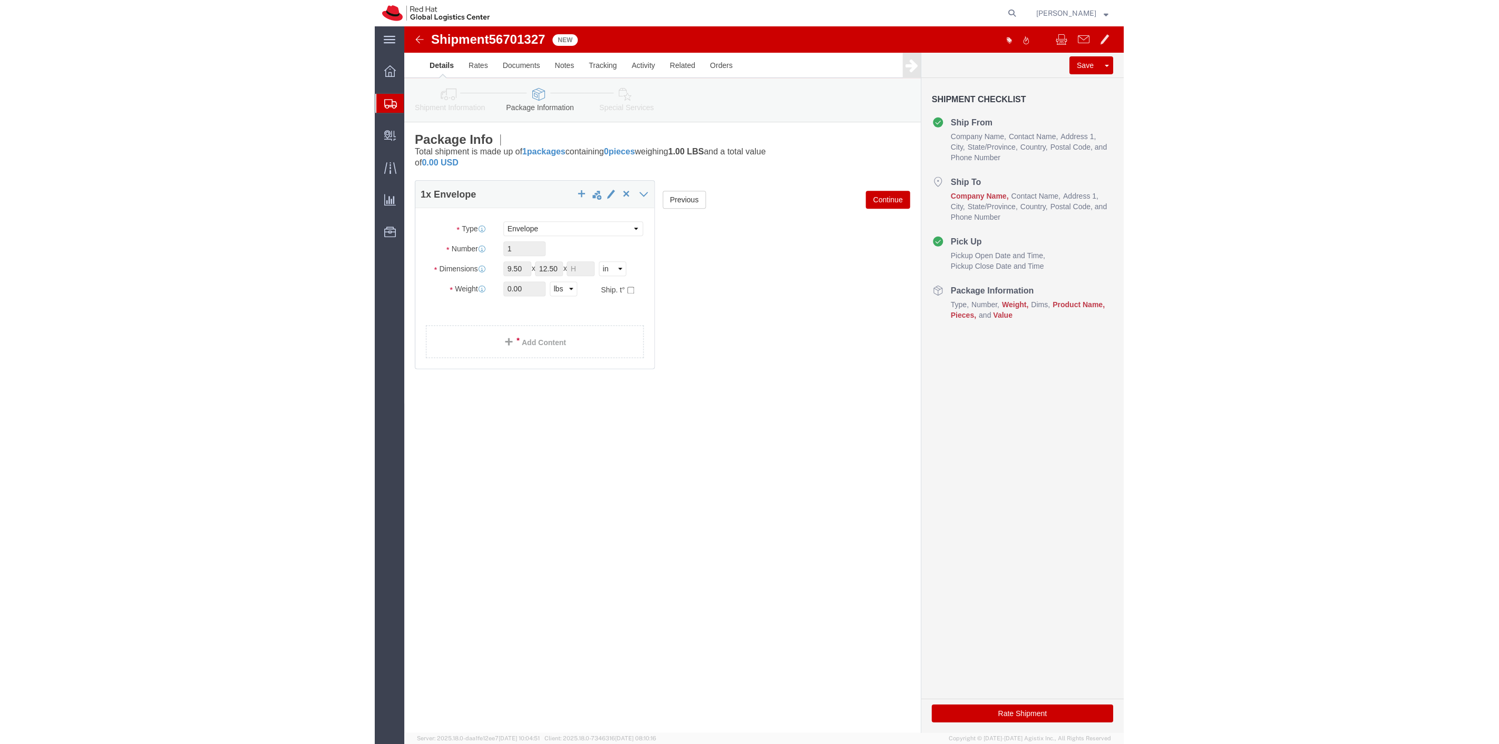
scroll to position [0, 0]
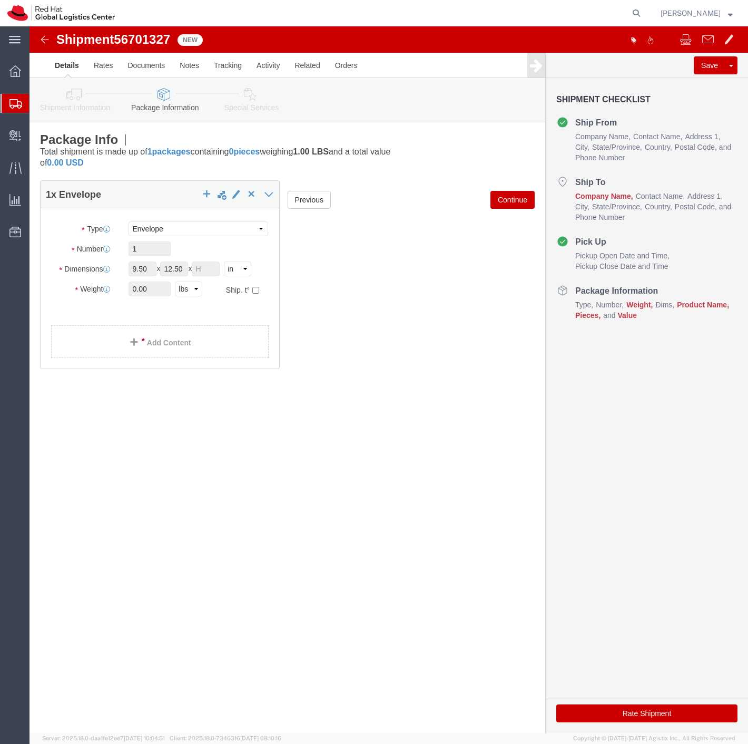
click button "Continue"
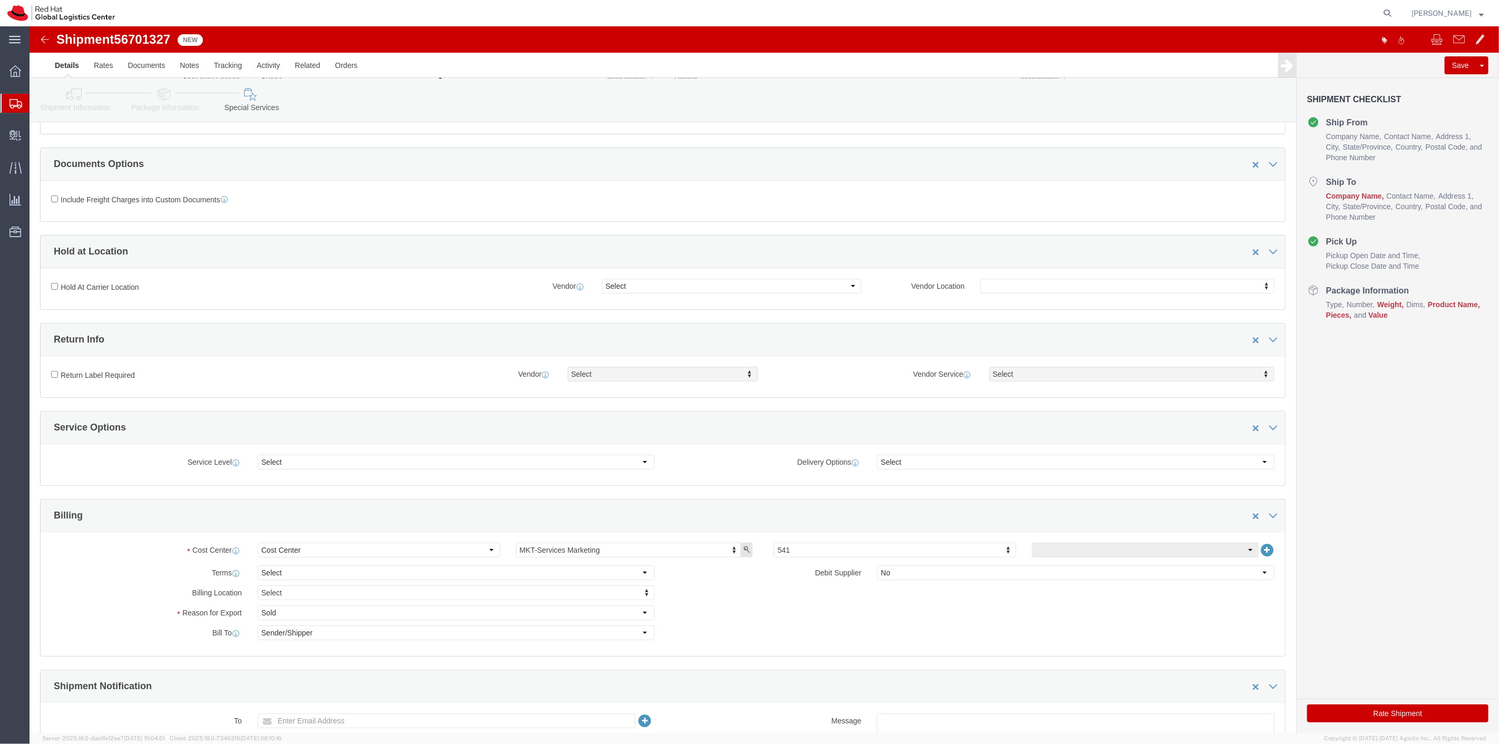
scroll to position [175, 0]
click select "Select 1 Day 2 Day 3-5 Day Economy 5+ Day"
click select "Select ATA DTA DTD"
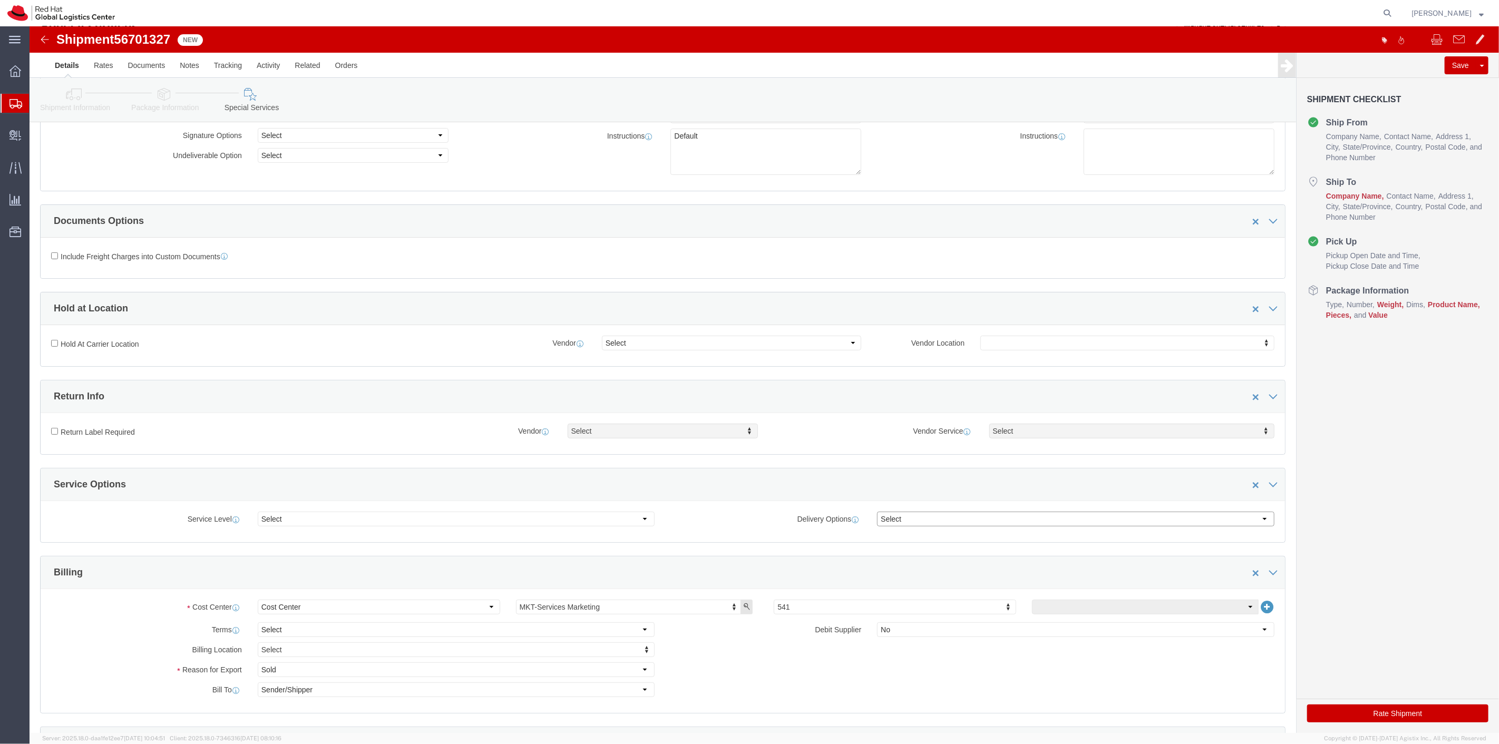
scroll to position [0, 0]
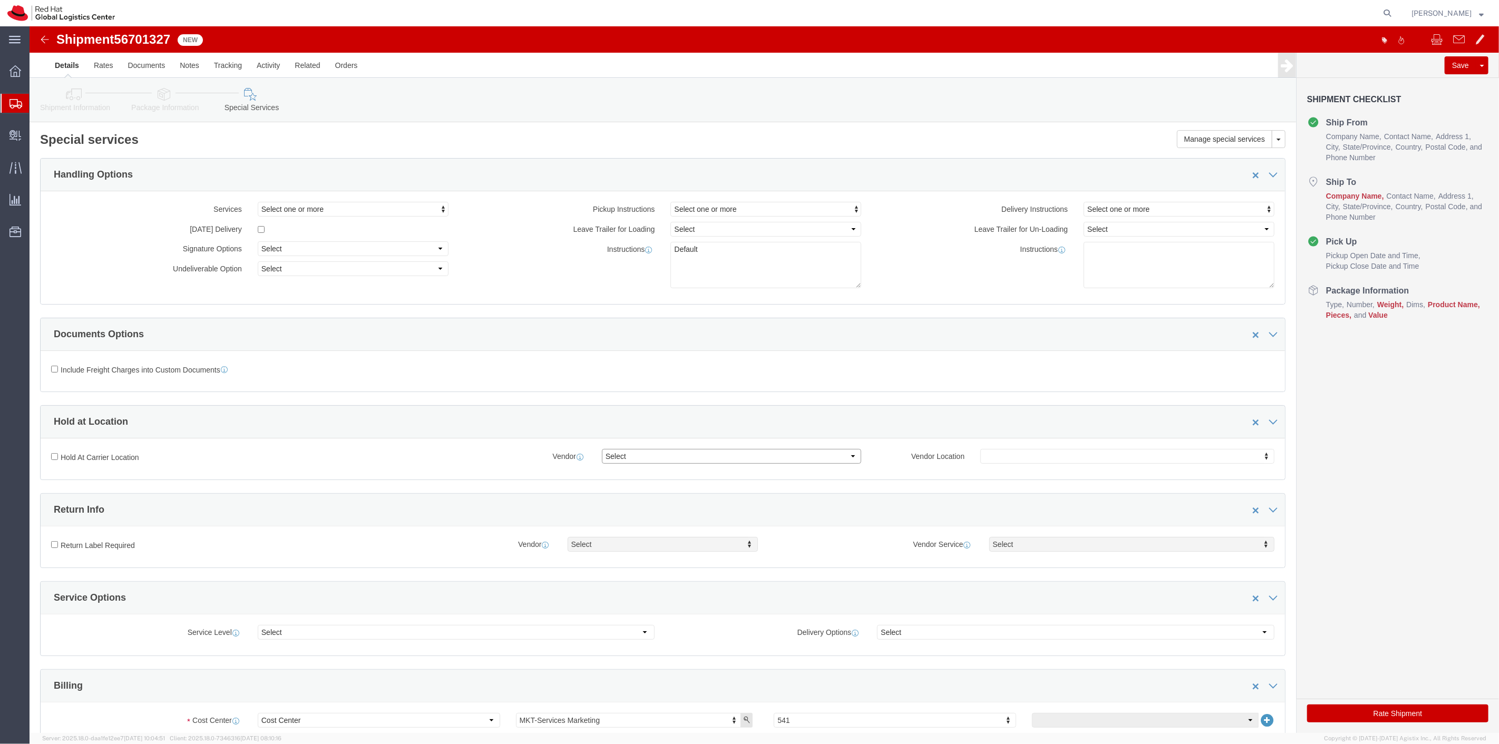
click select "Select FedEx Freight UPS Blue Dart FedEx Express DHL"
select select "5"
click select "Select FedEx Freight UPS Blue Dart FedEx Express DHL"
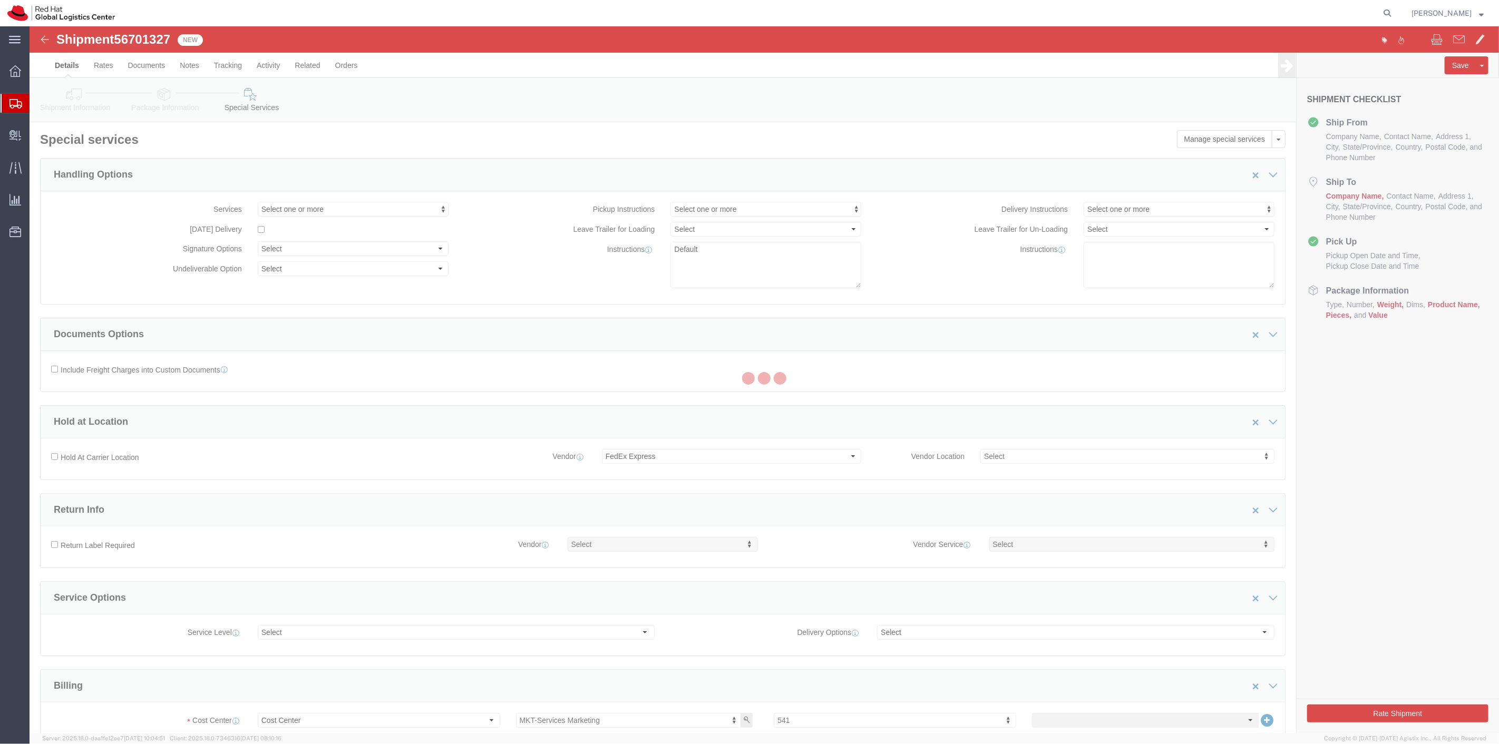
click at [1002, 457] on div at bounding box center [764, 379] width 1469 height 707
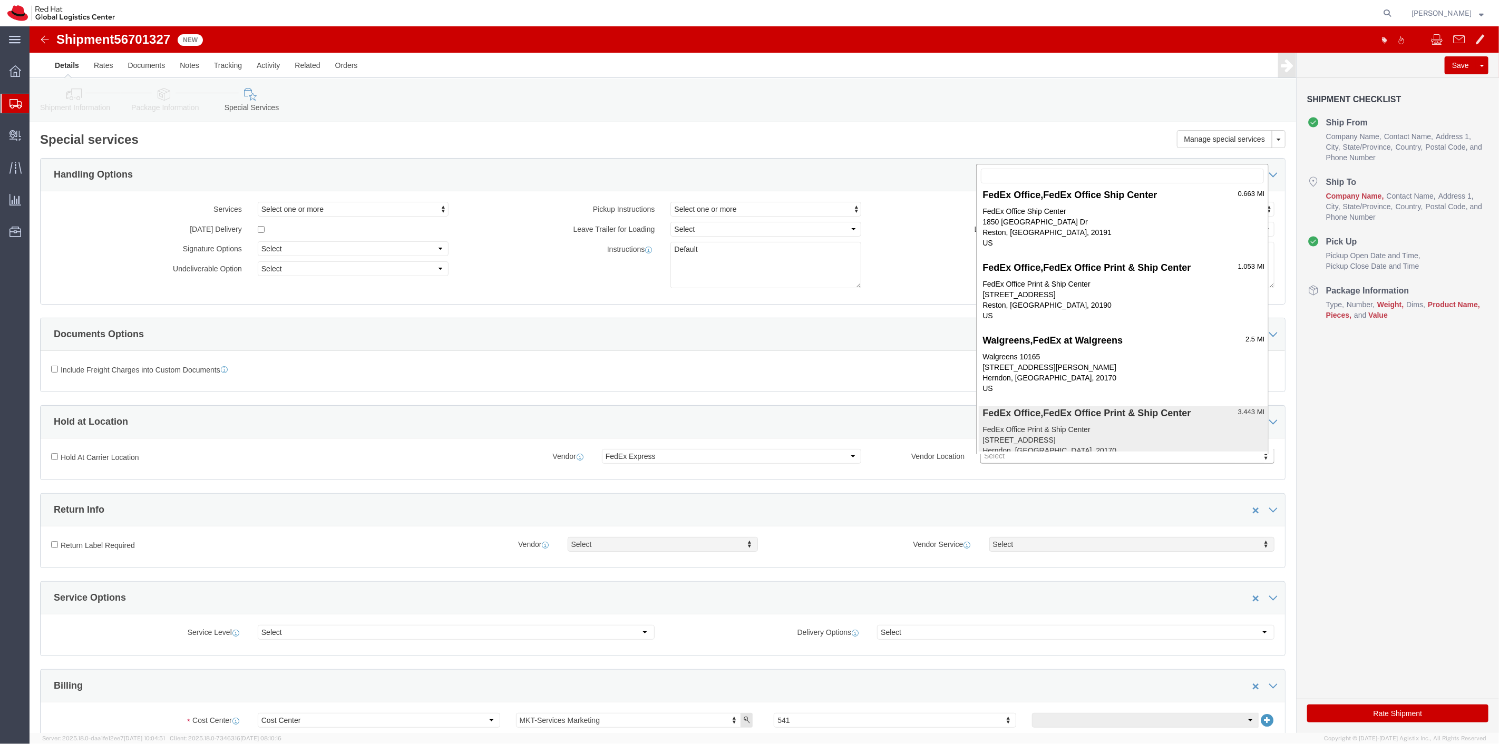
scroll to position [22, 0]
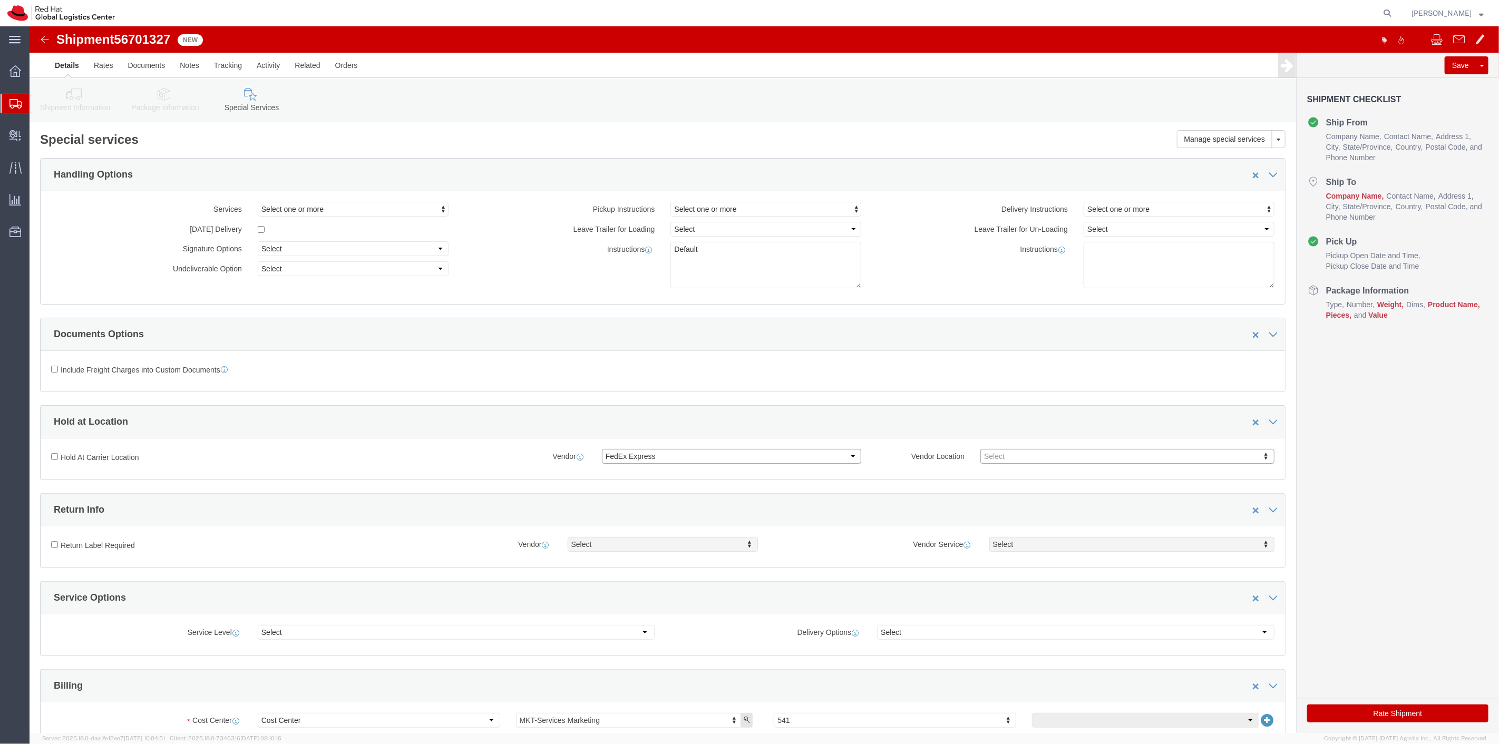
click select "Select FedEx Freight UPS Blue Dart FedEx Express DHL"
select select
click select "Select FedEx Freight UPS Blue Dart FedEx Express DHL"
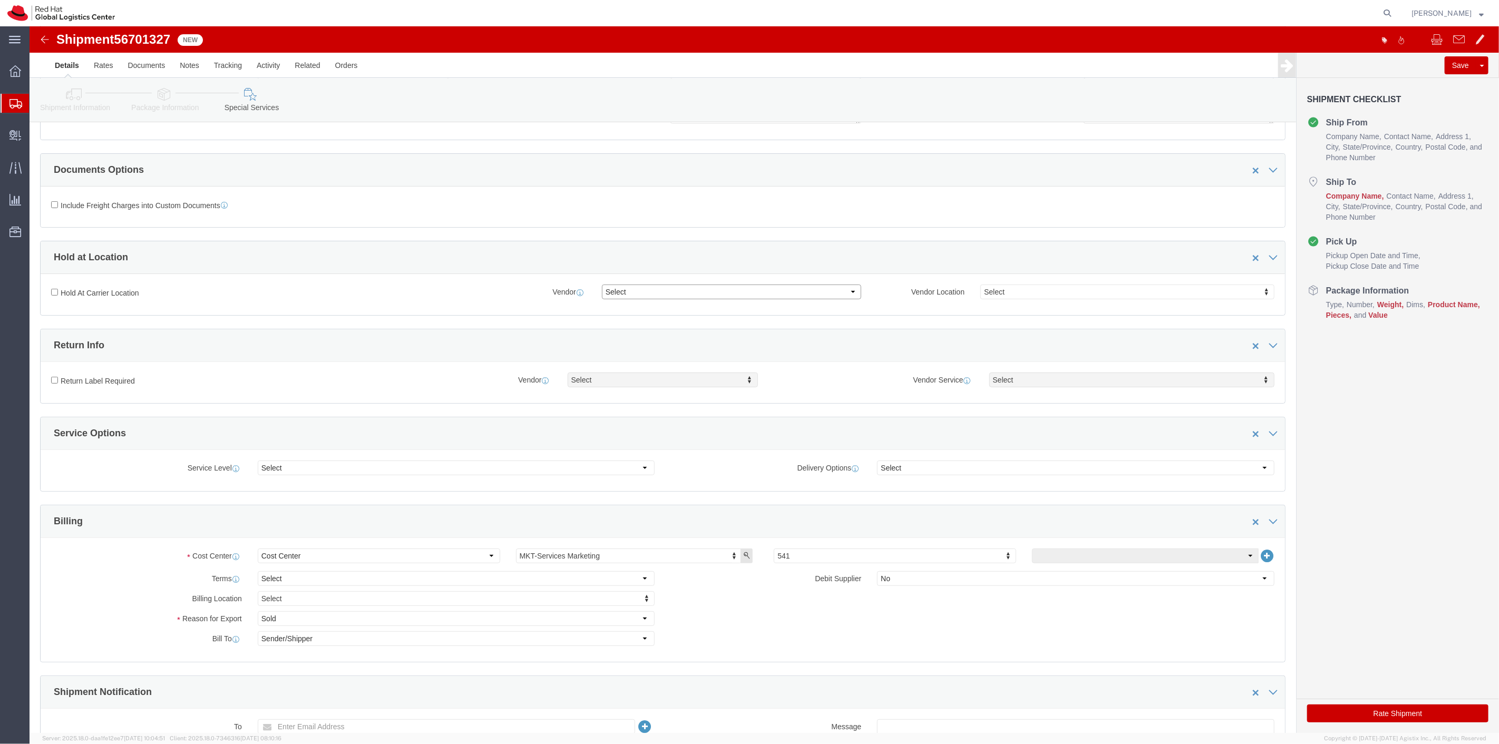
scroll to position [175, 0]
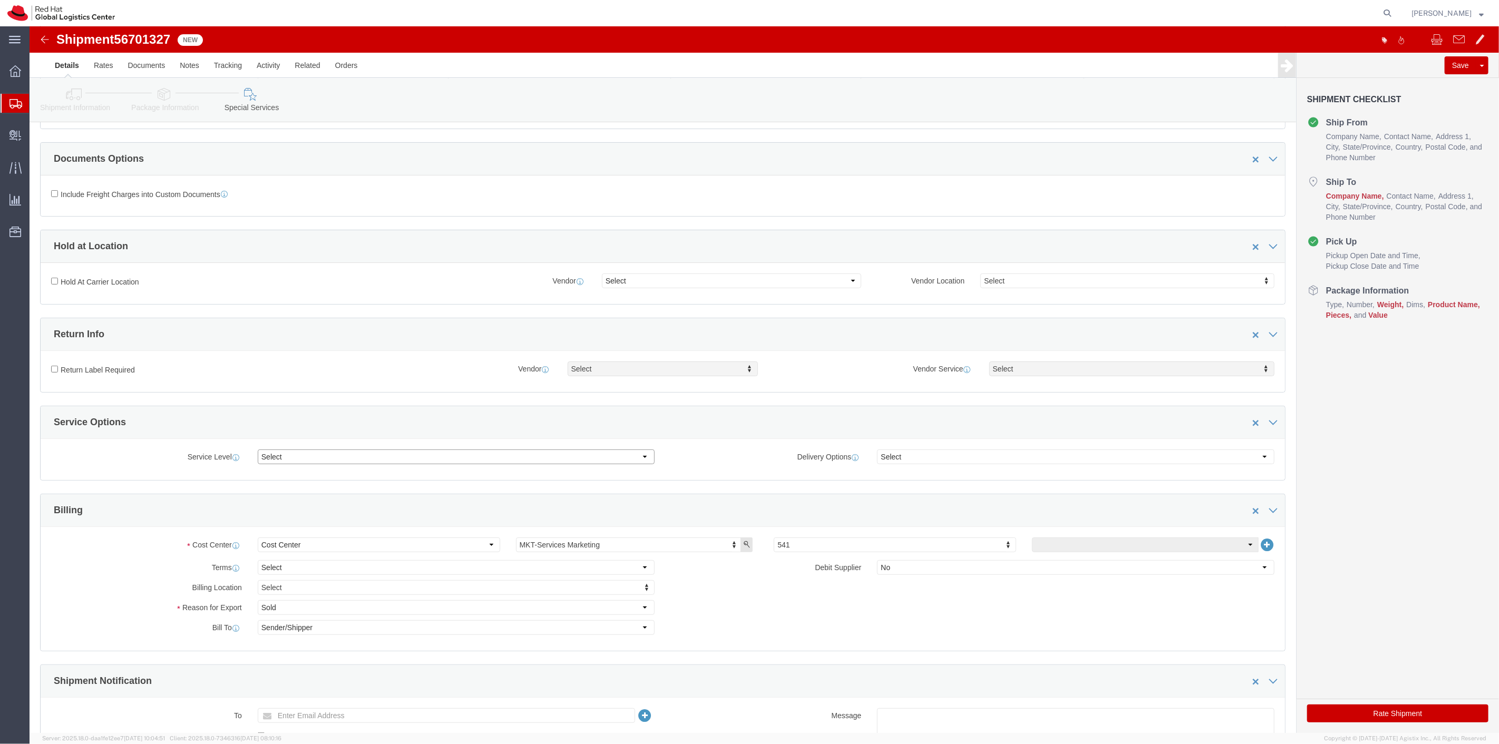
click select "Select 1 Day 2 Day 3-5 Day Economy 5+ Day"
select select "5+ Day"
click select "Select 1 Day 2 Day 3-5 Day Economy 5+ Day"
click select "Select ATA DTA DTD"
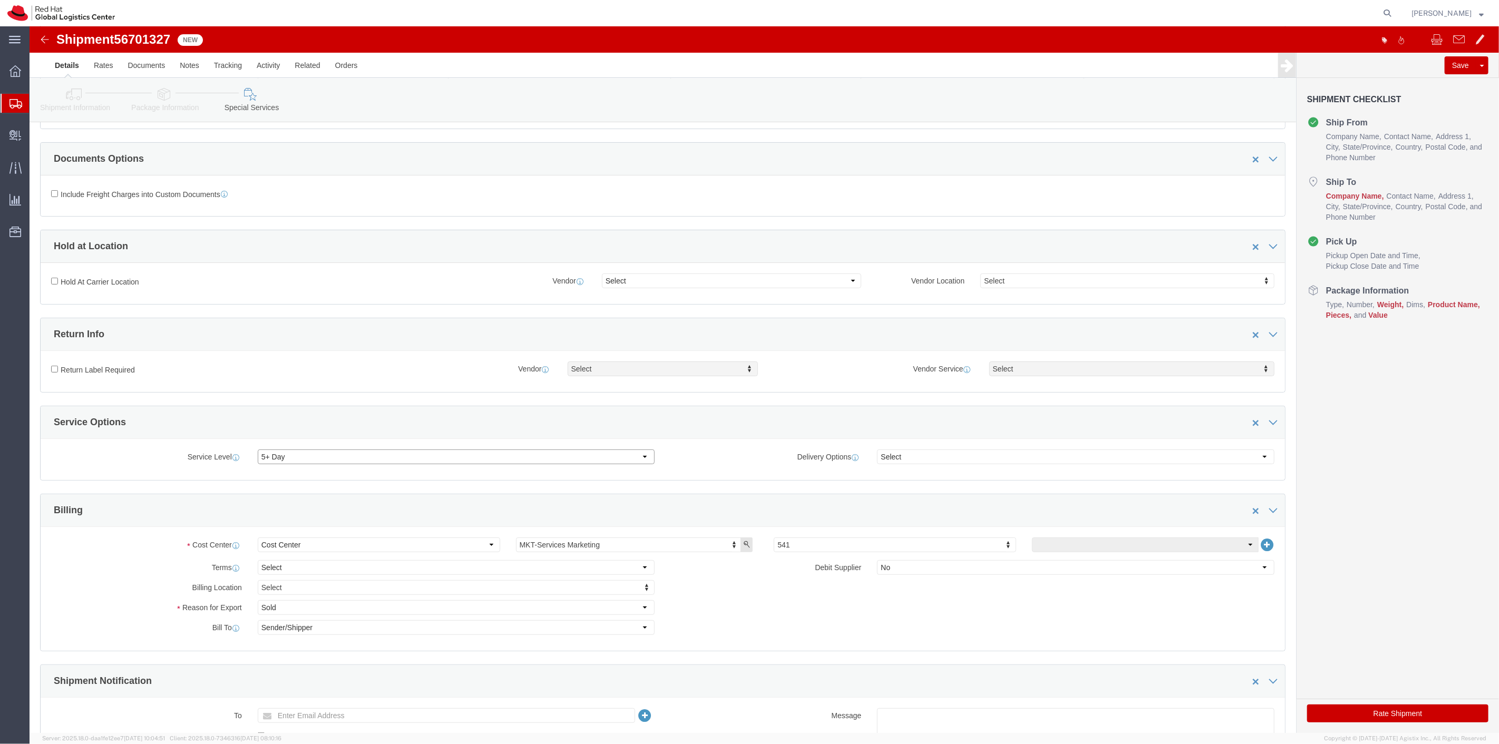
click select "Select 1 Day 2 Day 3-5 Day Economy 5+ Day"
select select
click select "Select 1 Day 2 Day 3-5 Day Economy 5+ Day"
click select "Select Buyer Cost Center Department Operations Number Order Number Sales Person"
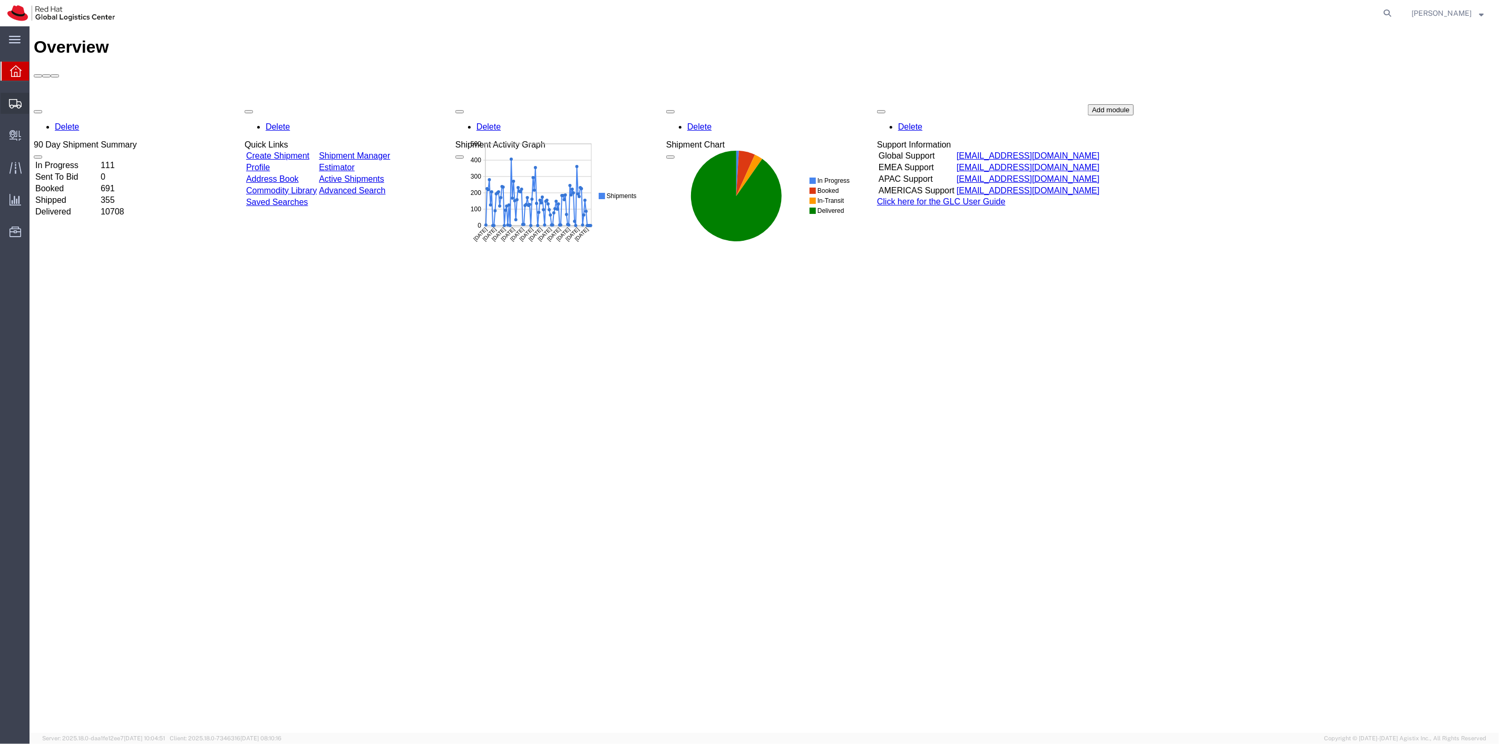
click at [0, 0] on span "Shipment Manager" at bounding box center [0, 0] width 0 height 0
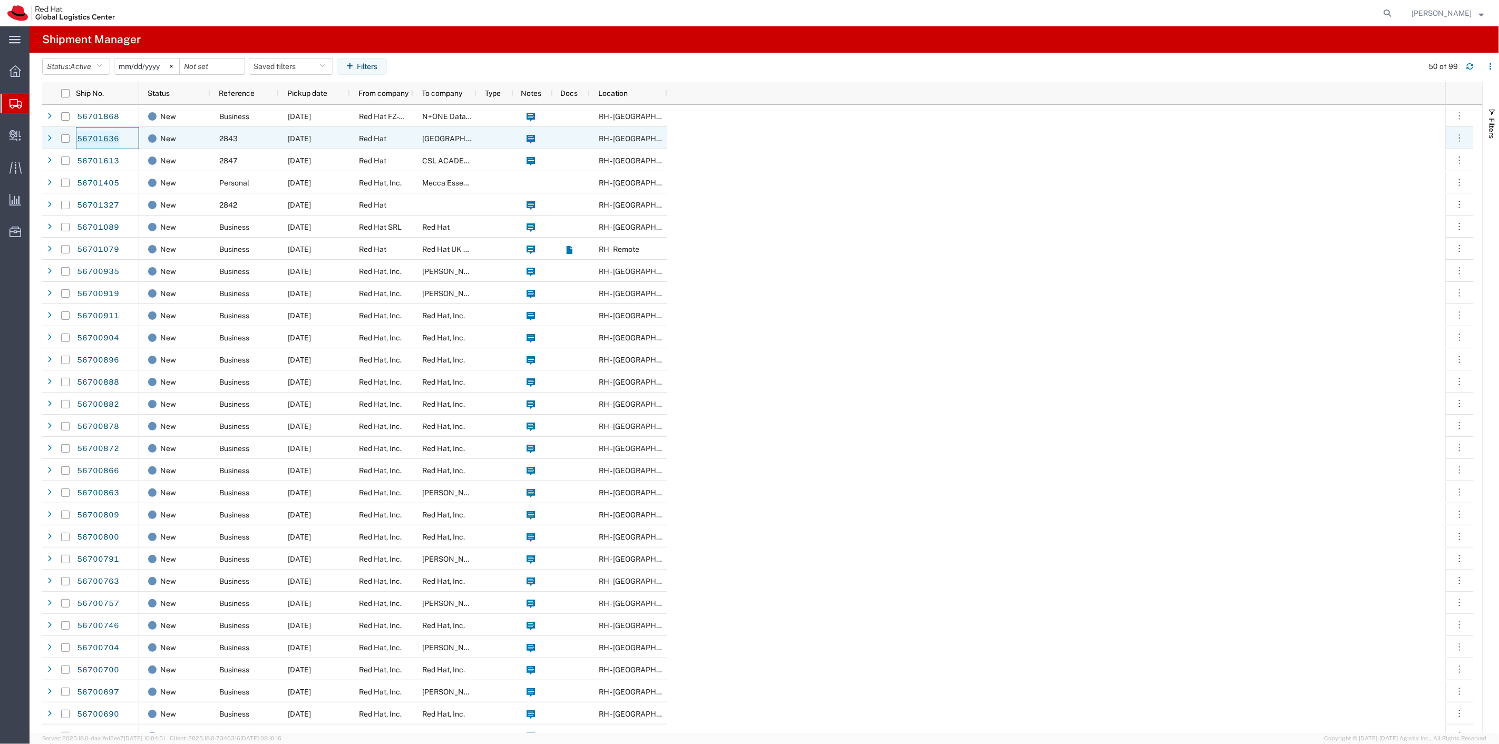
click at [112, 136] on link "56701636" at bounding box center [97, 139] width 43 height 17
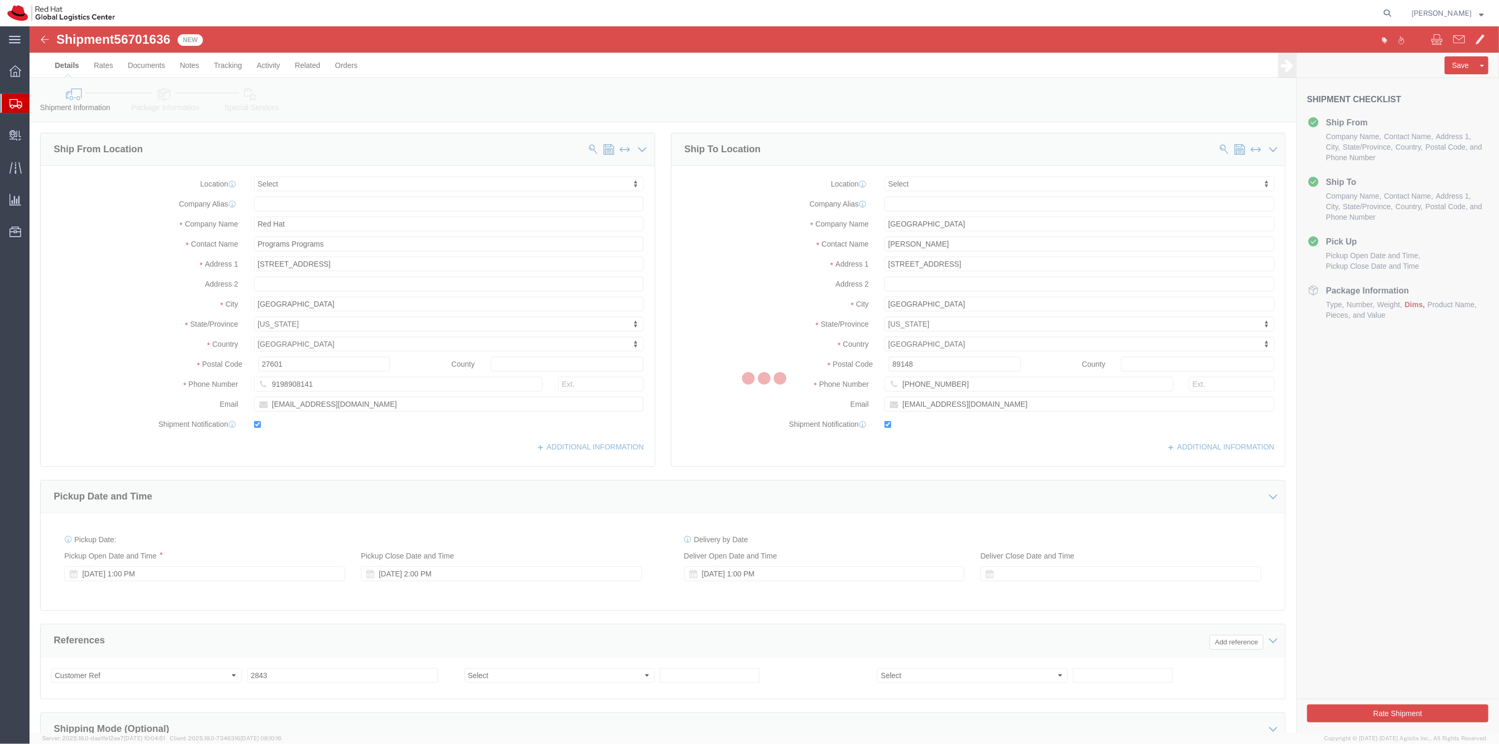
select select
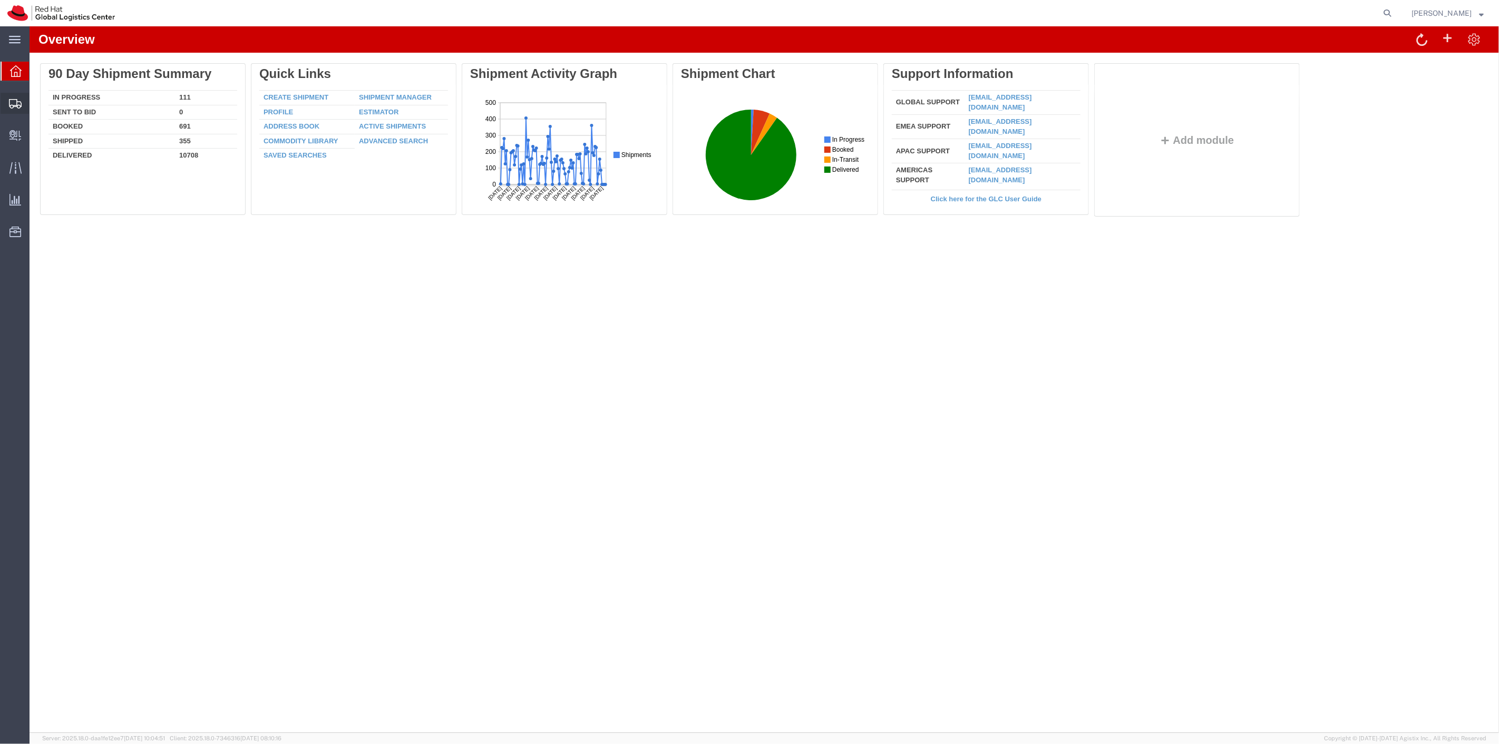
click at [0, 0] on span "Shipment Manager" at bounding box center [0, 0] width 0 height 0
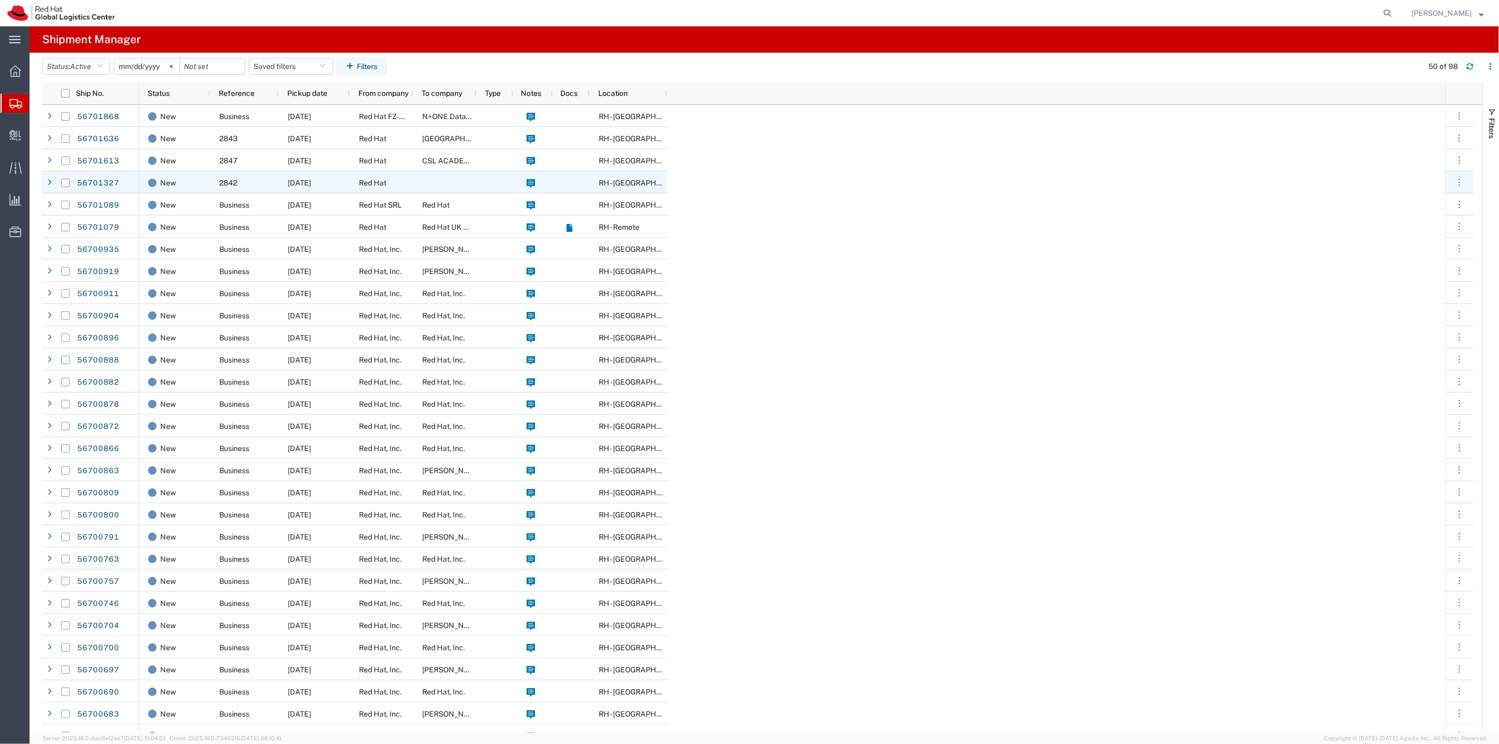
click at [207, 185] on div "New" at bounding box center [174, 182] width 71 height 22
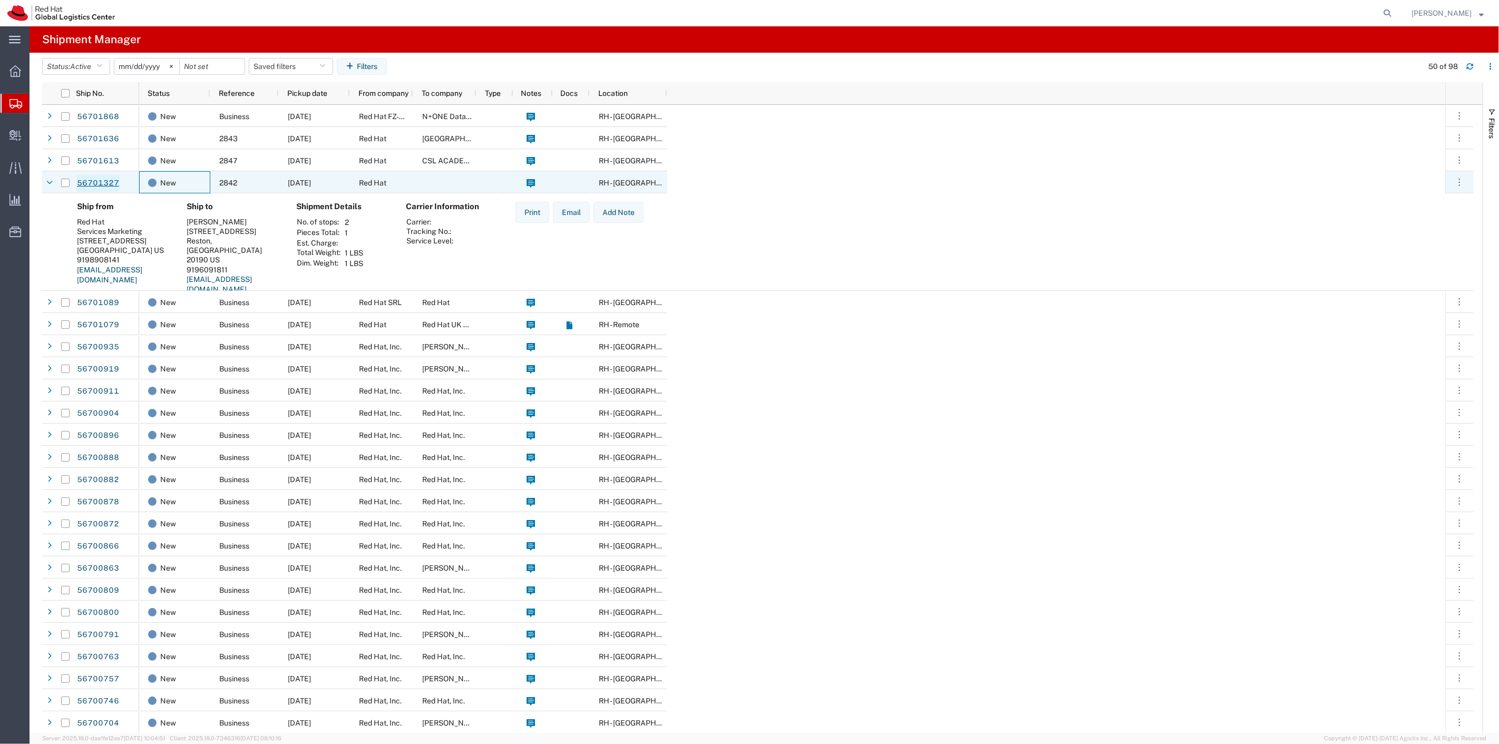
click at [95, 182] on link "56701327" at bounding box center [97, 183] width 43 height 17
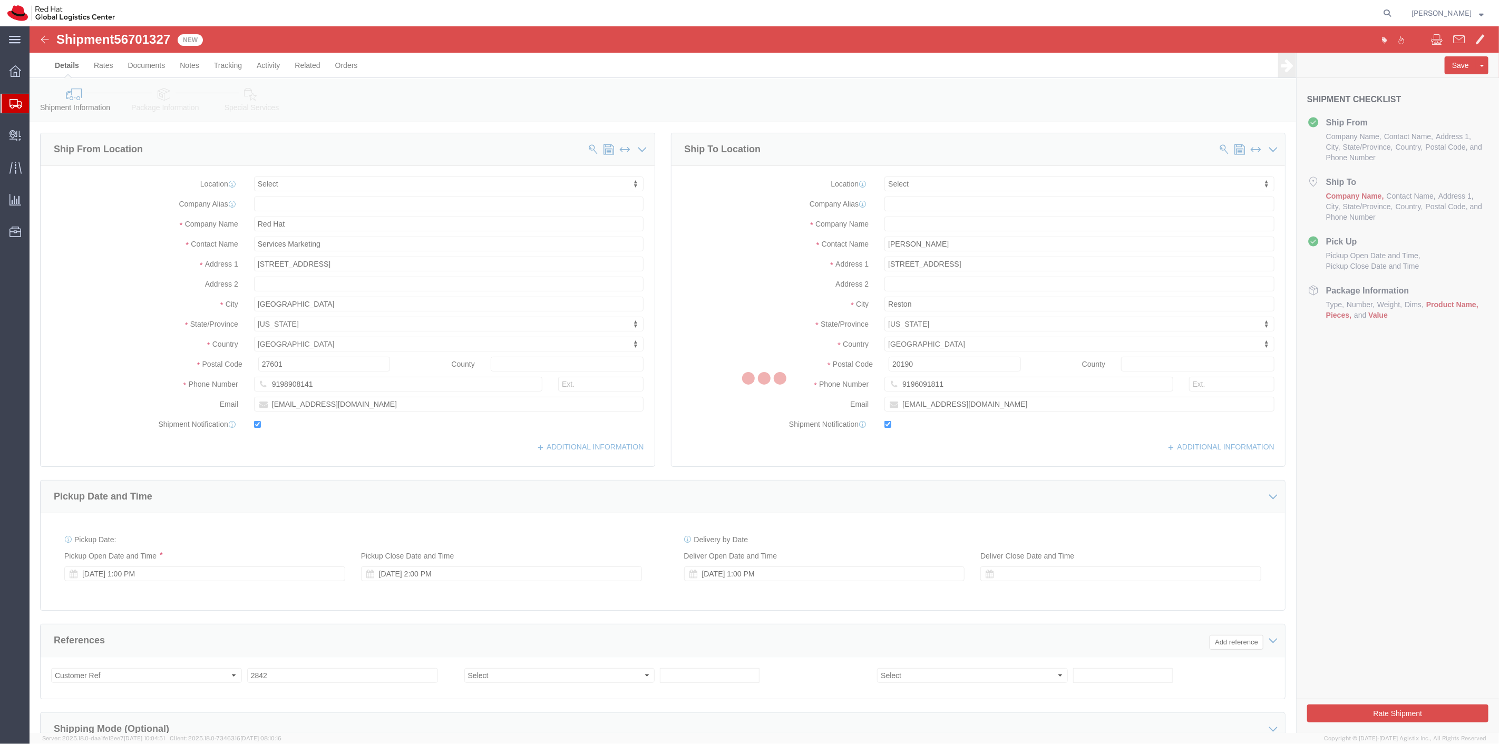
select select
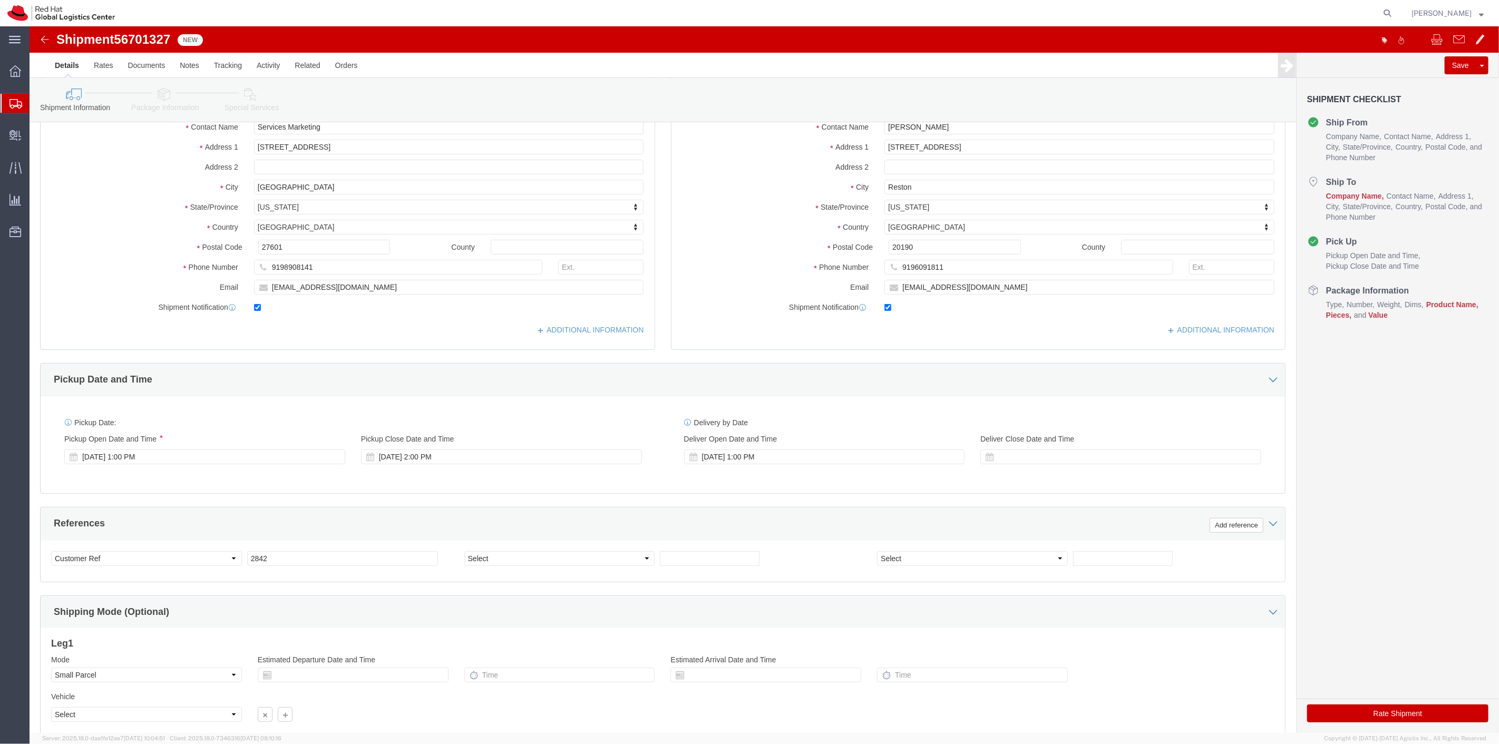
scroll to position [202, 0]
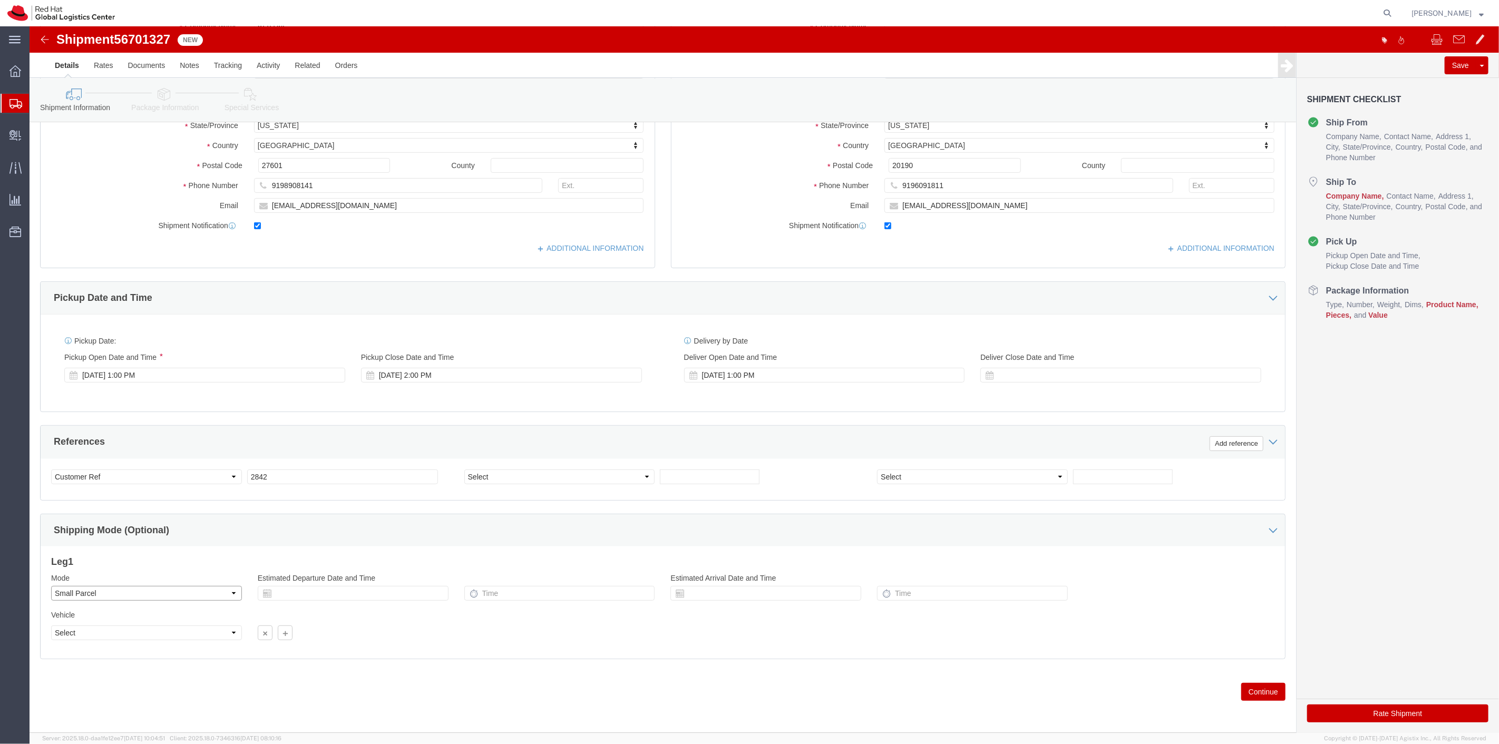
click select "Select Air Less than Truckload Multi-Leg Ocean Freight Rail Small Parcel Truckl…"
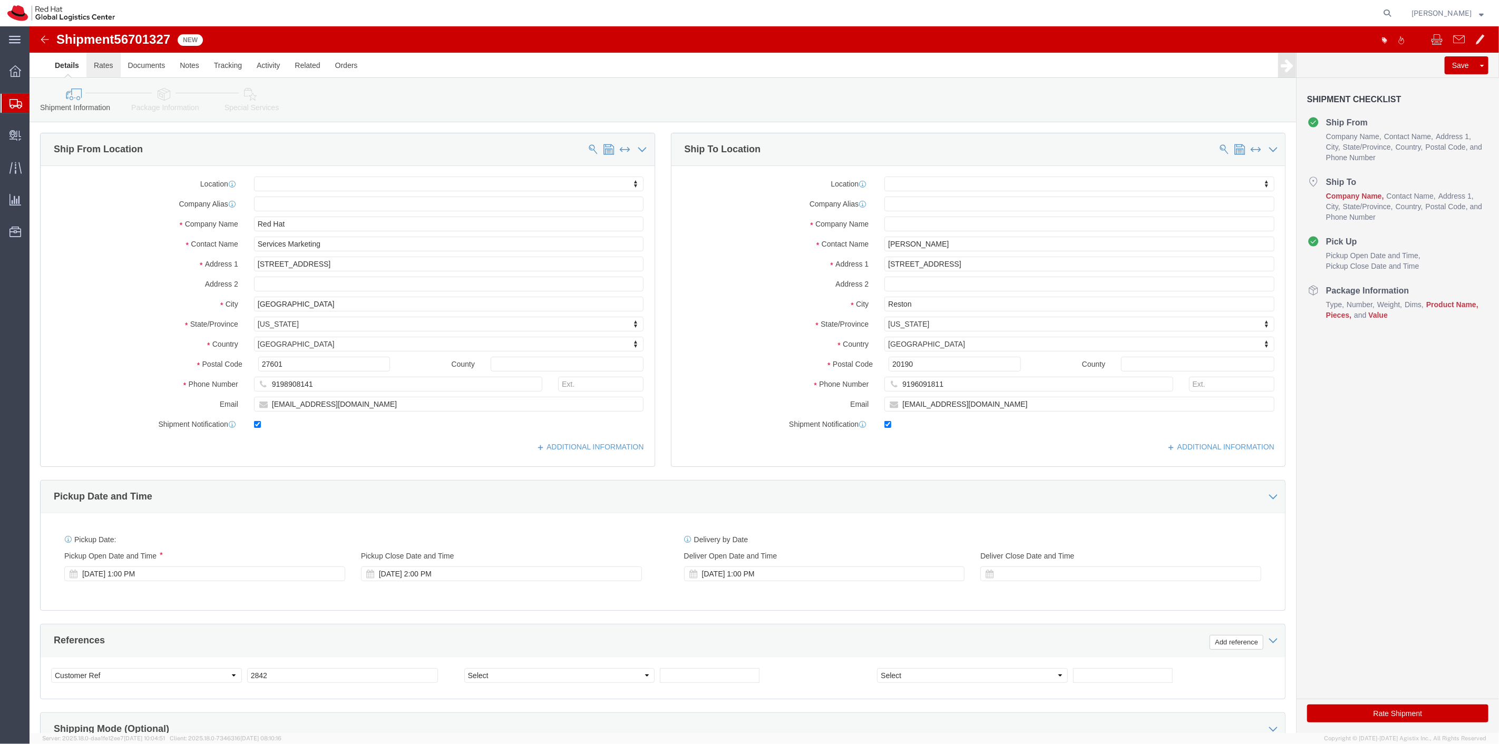
click link "Rates"
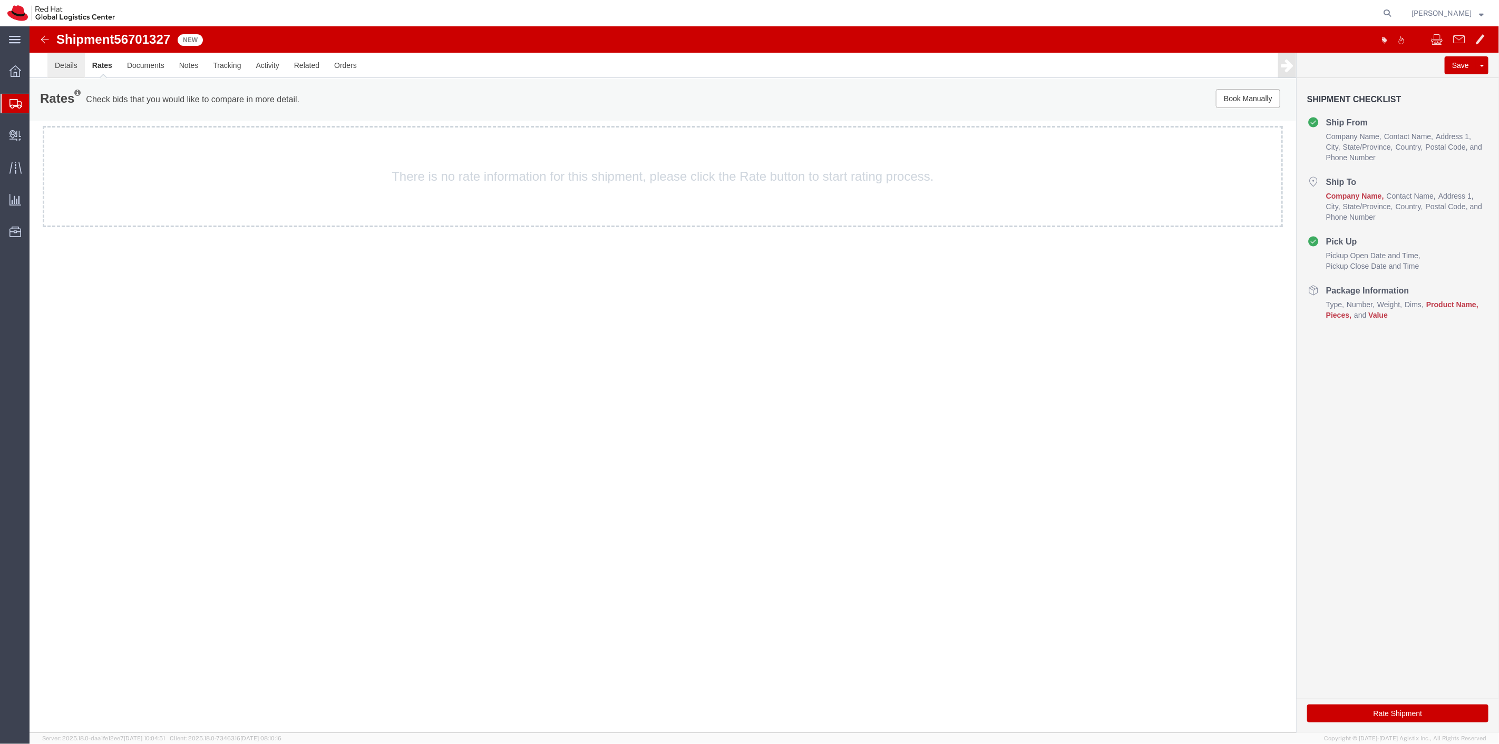
click at [67, 63] on link "Details" at bounding box center [65, 65] width 37 height 25
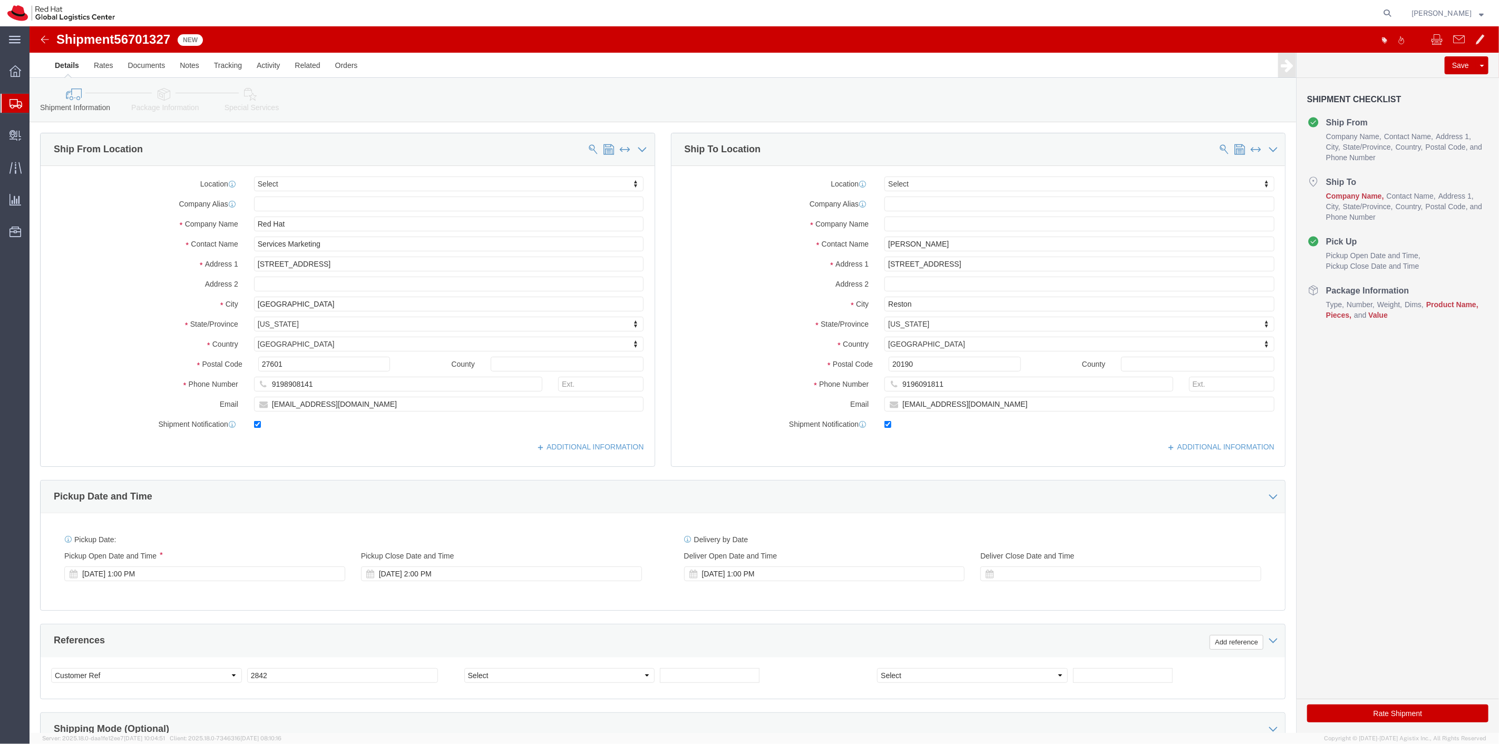
scroll to position [202, 0]
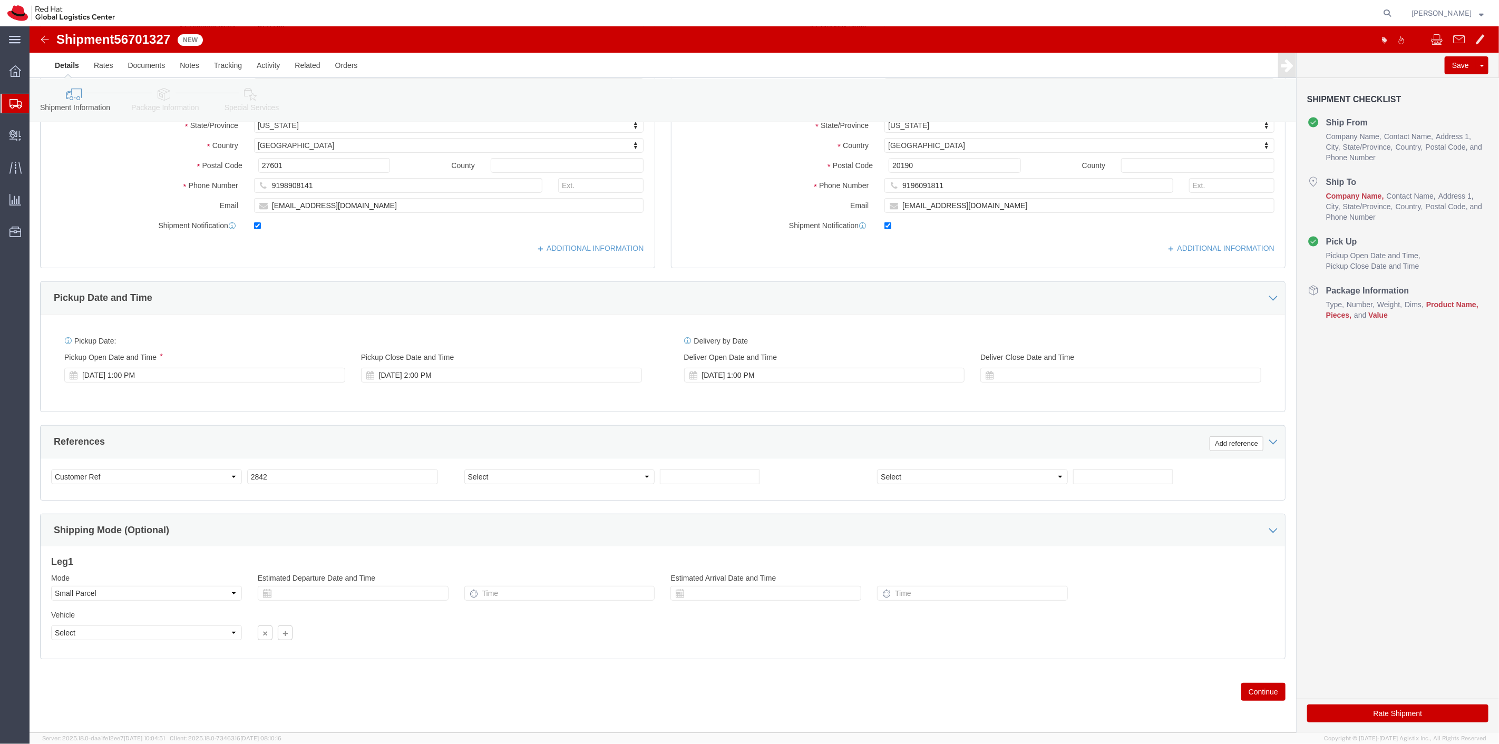
click button "Continue"
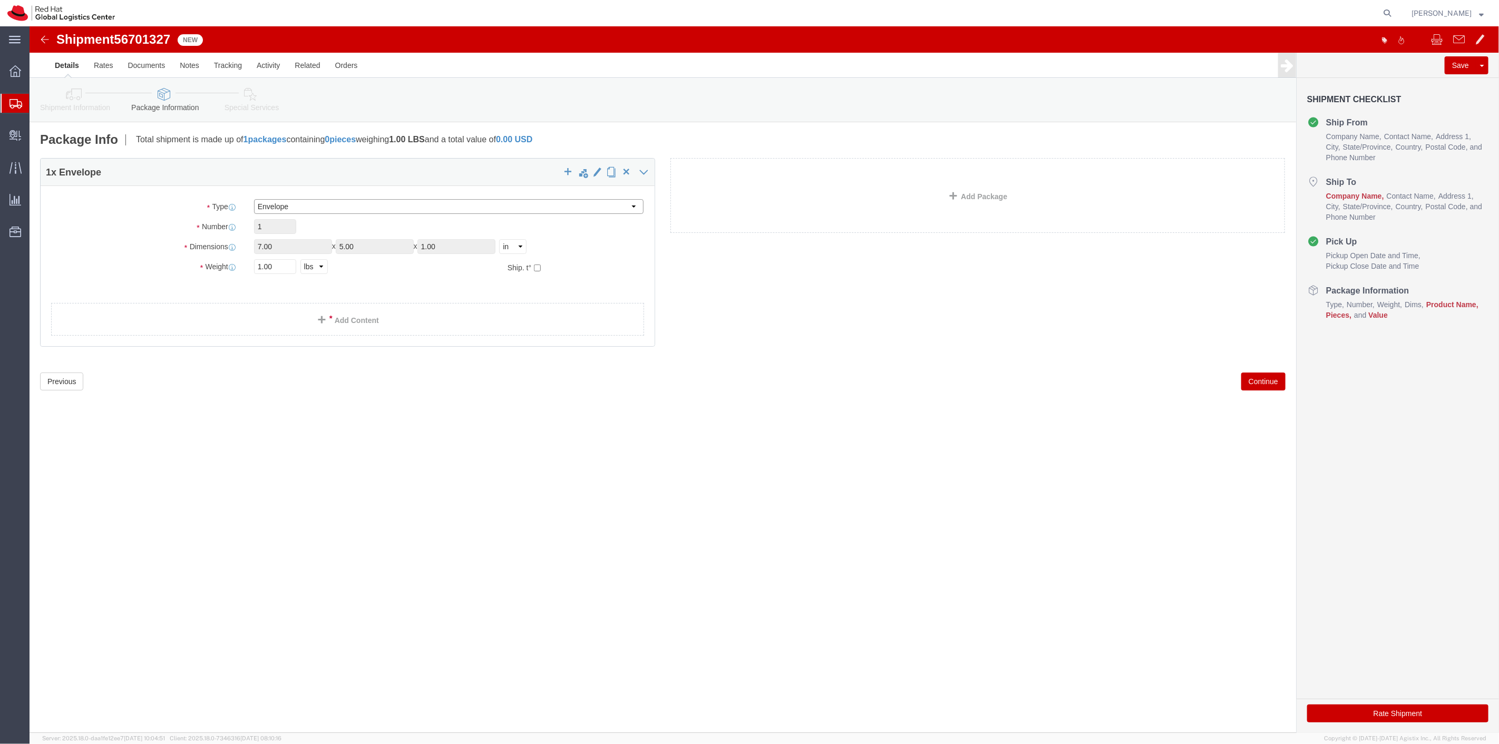
click select "Select Case(s) Crate(s) Envelope Large Box Medium Box PAK Skid(s) Small Box Tub…"
select select "YRPK"
click select "Select Case(s) Crate(s) Envelope Large Box Medium Box PAK Skid(s) Small Box Tub…"
click span "button"
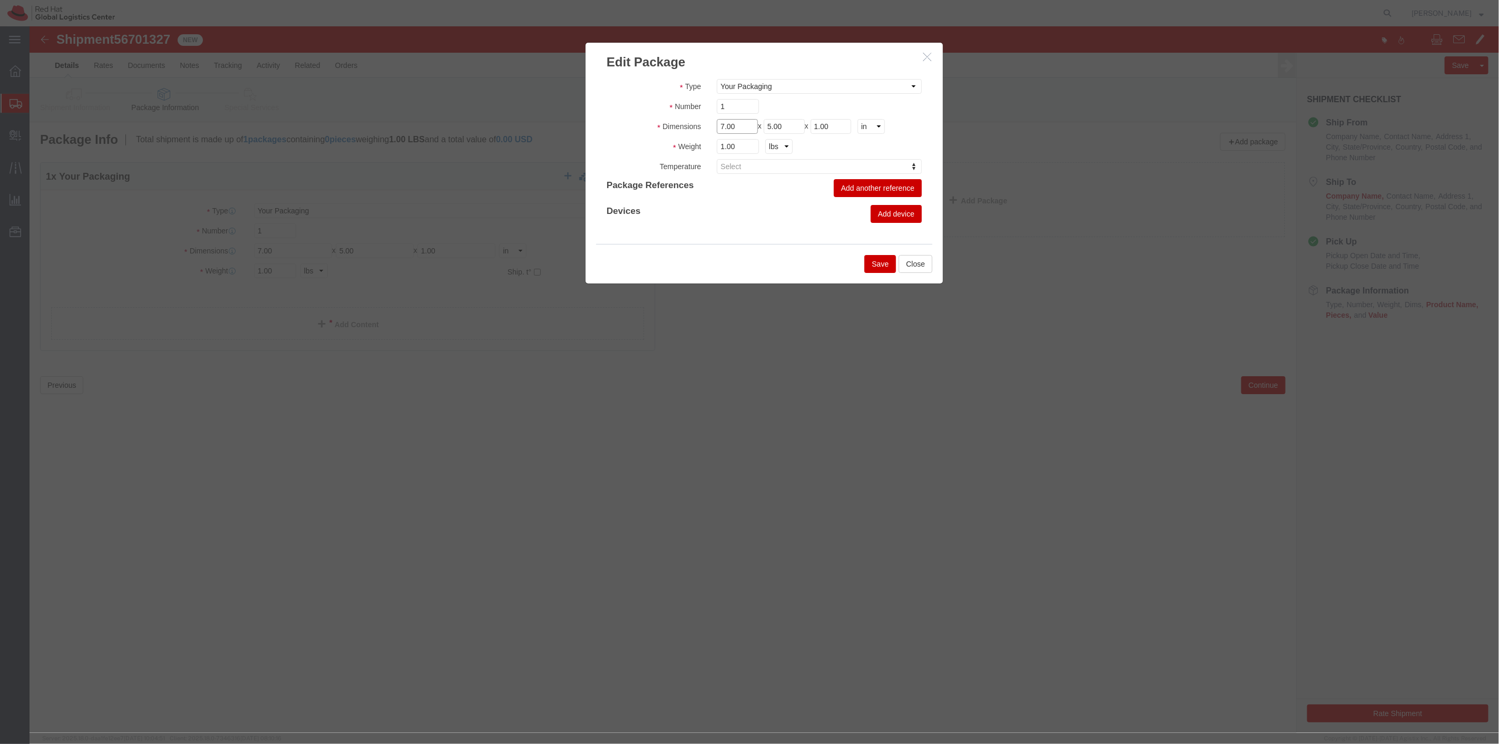
drag, startPoint x: 718, startPoint y: 103, endPoint x: 657, endPoint y: 92, distance: 61.6
click fieldset "Dimensions Length 7.00 x Width 5.00 x Height 1.00 cm ft in"
type input "6"
type input "3"
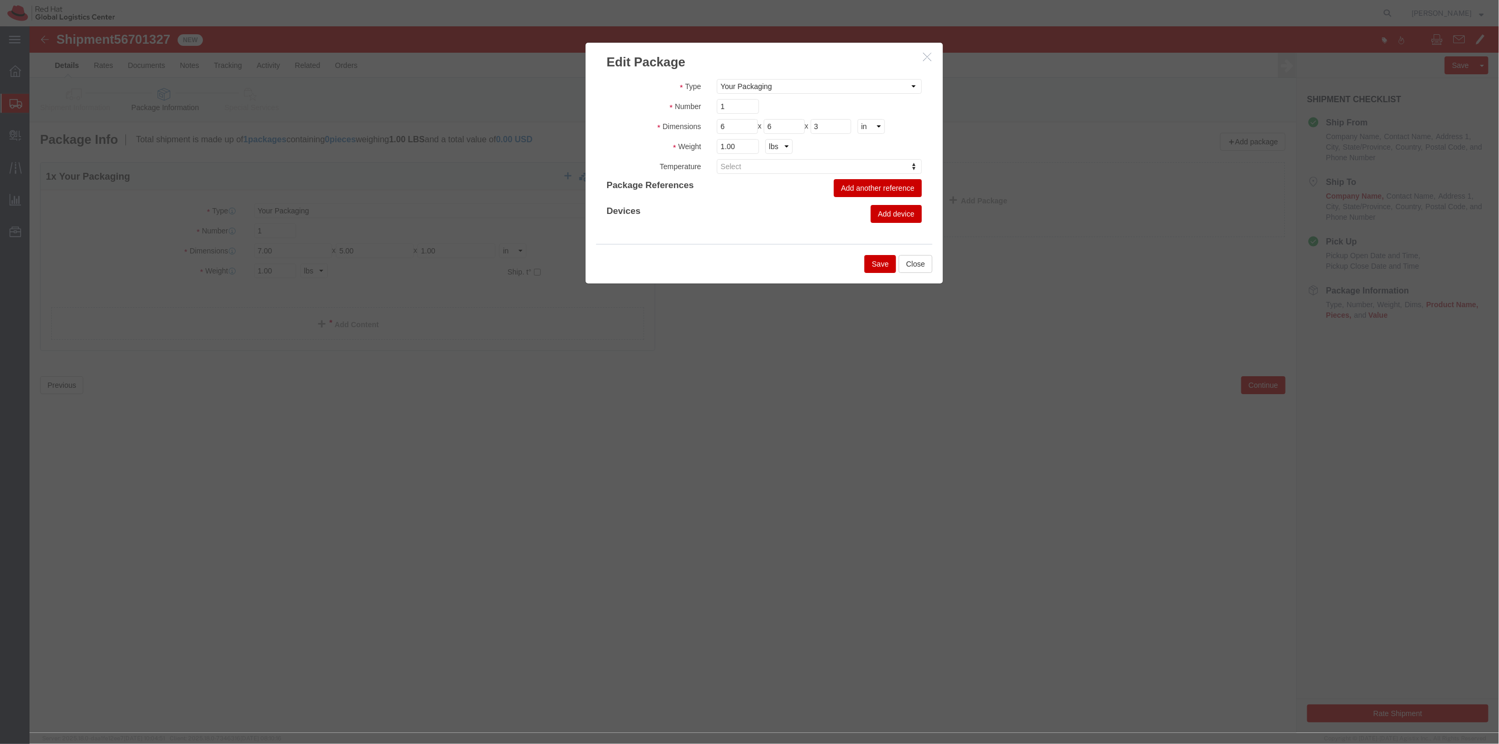
click button "Save"
type input "6"
type input "3"
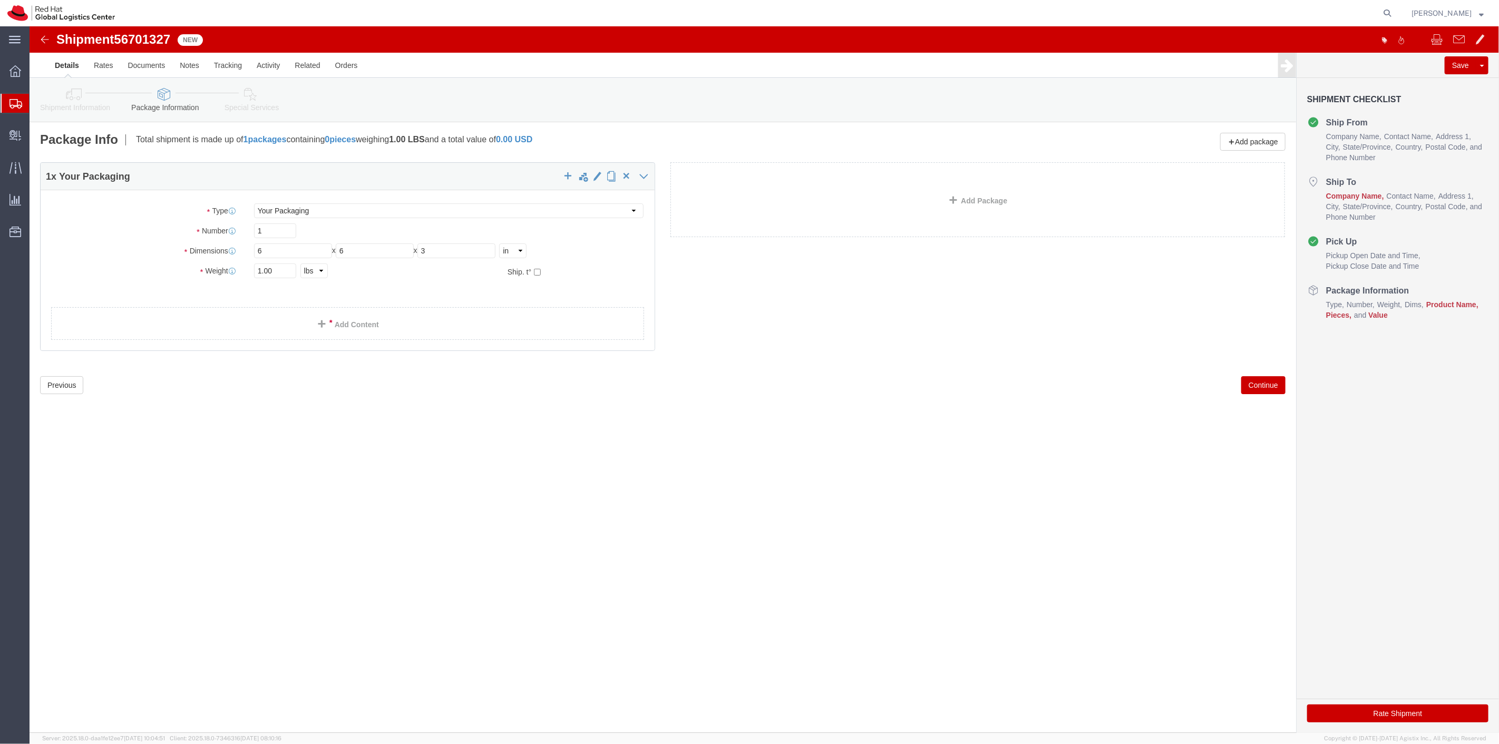
click button "Continue"
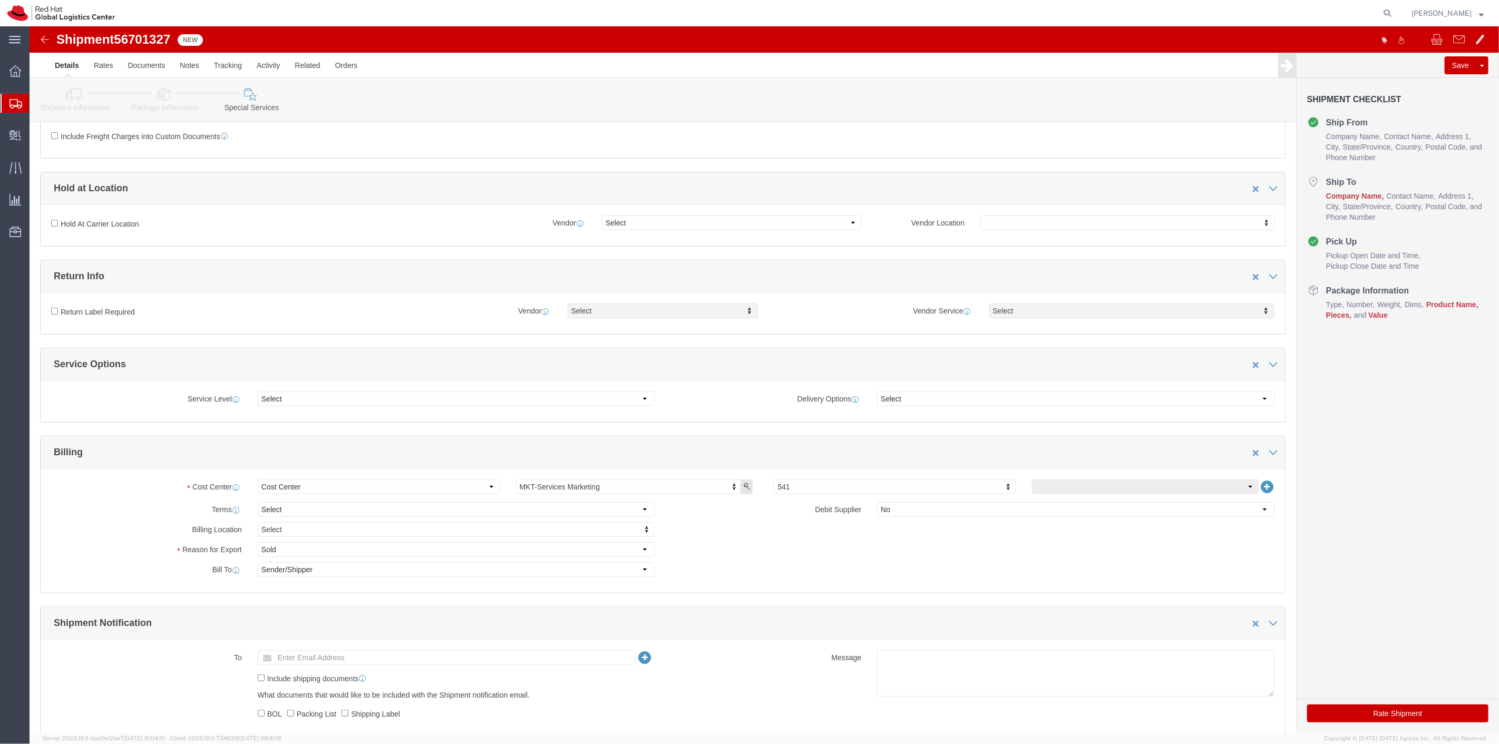
scroll to position [234, 0]
click select "Select 1 Day 2 Day 3-5 Day Economy 5+ Day"
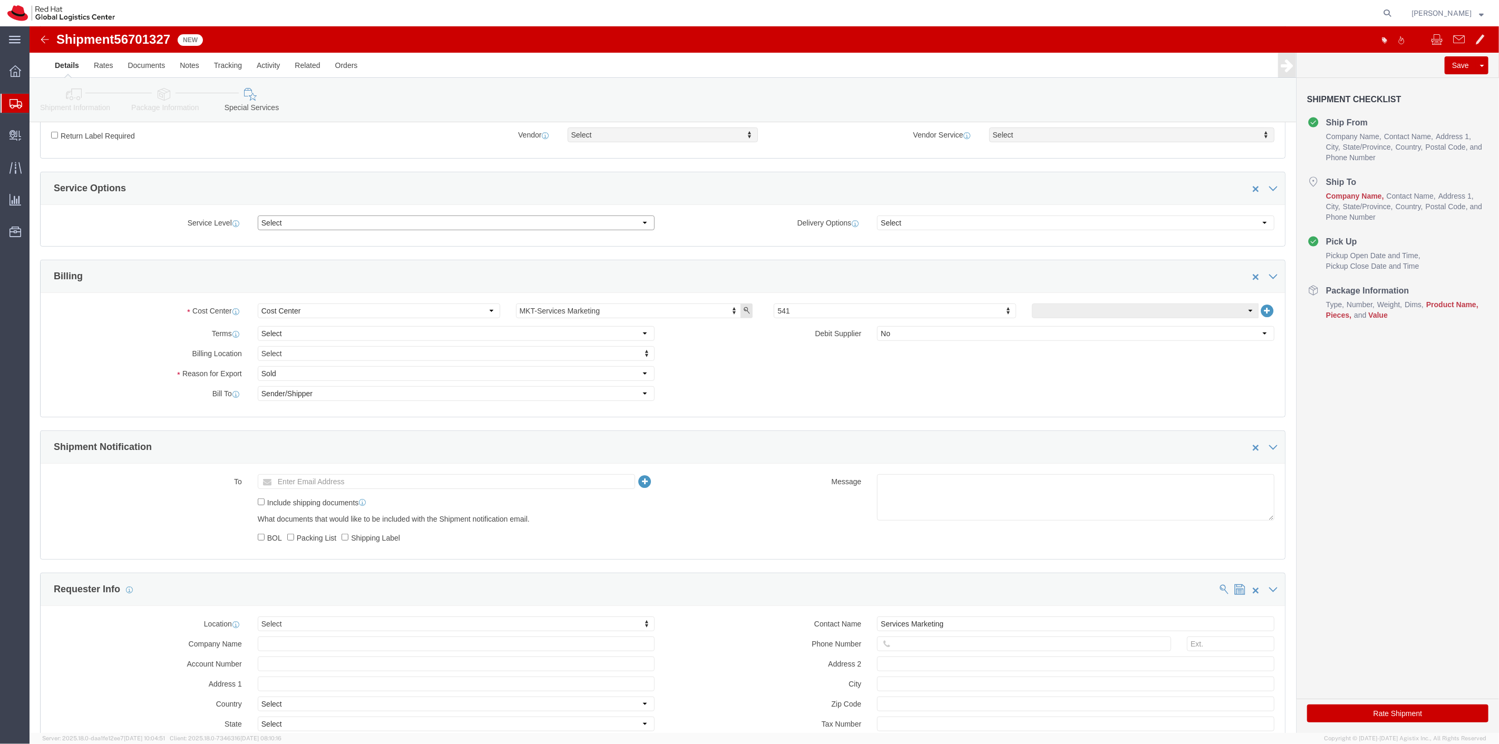
scroll to position [175, 0]
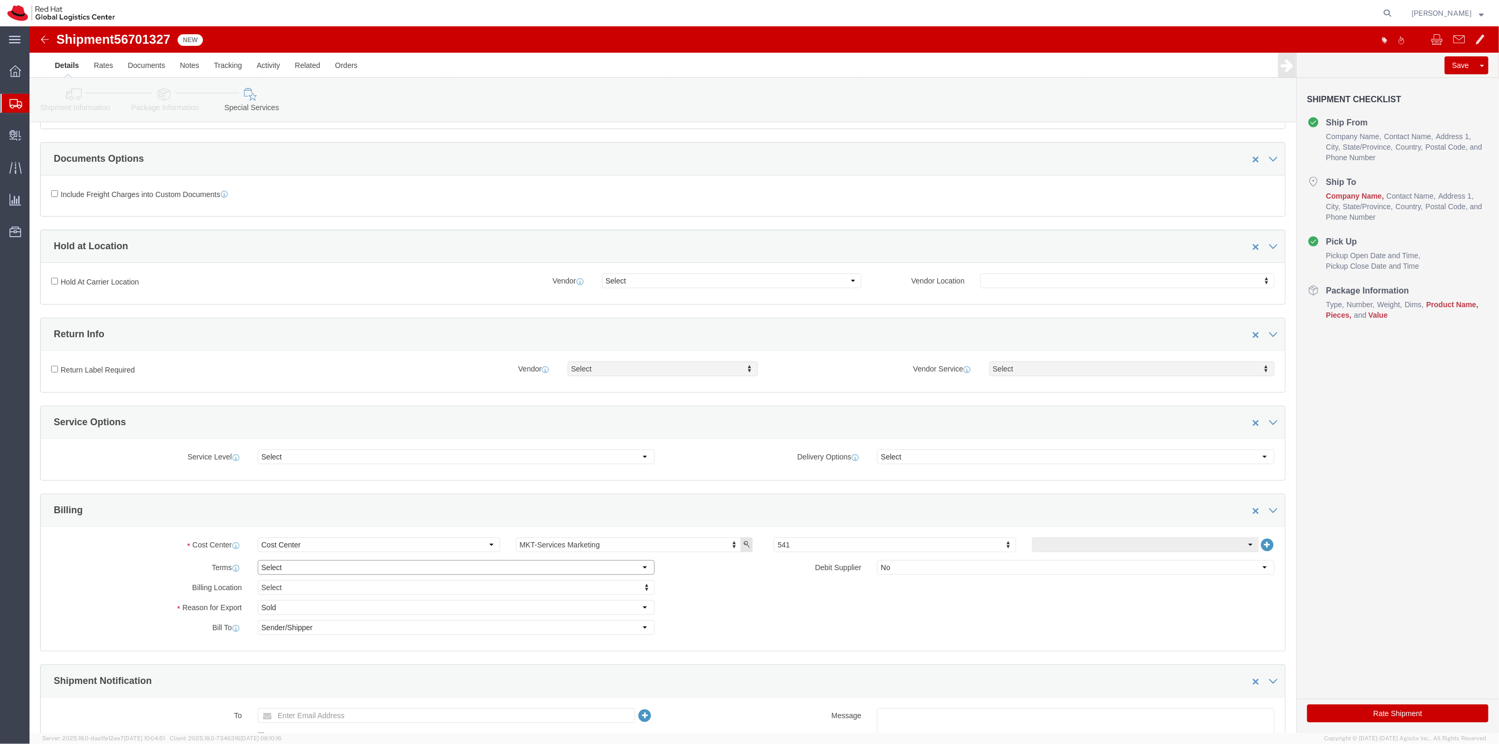
click select "Select Free of Charge Free of Cost NET 30 NET 45 NET 60 See Comment"
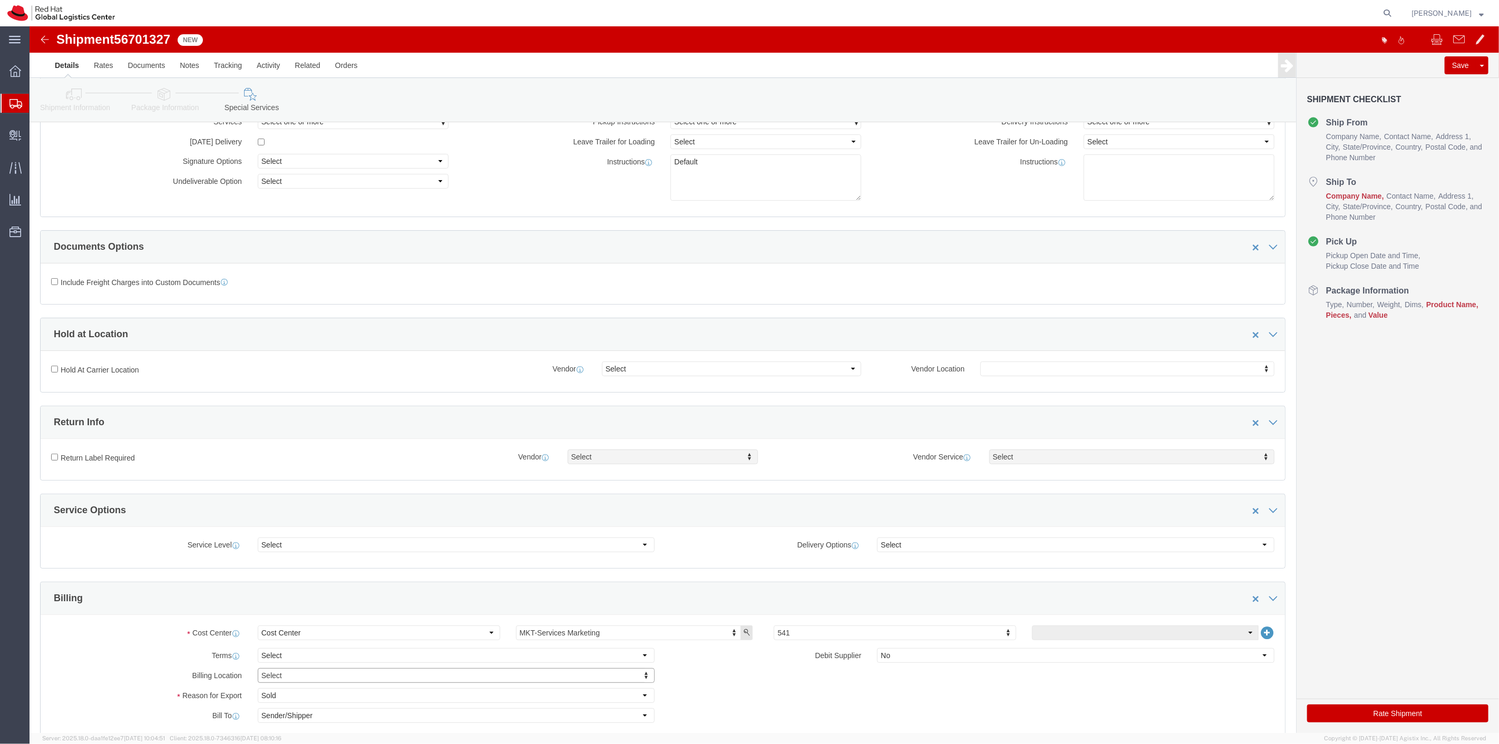
scroll to position [0, 0]
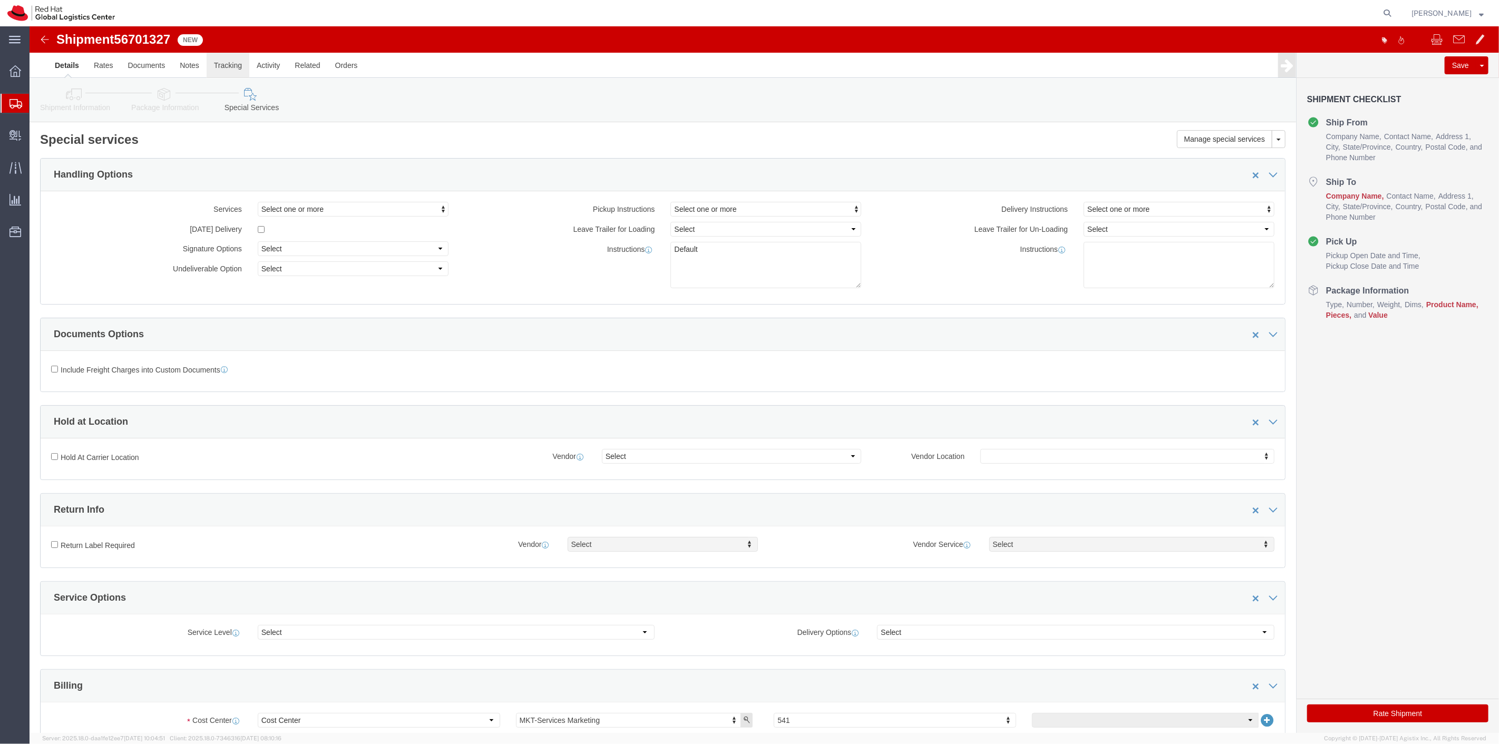
click link "Tracking"
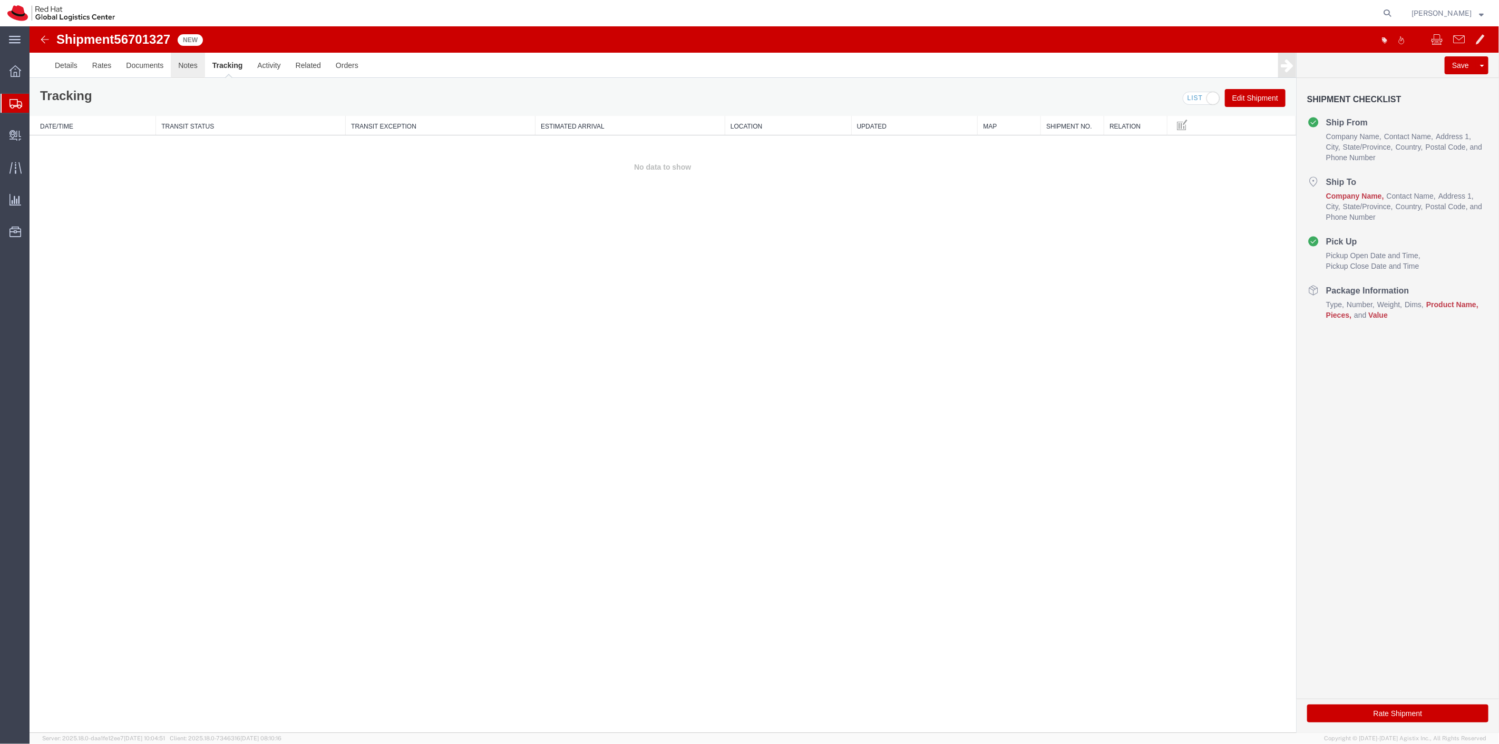
click at [188, 69] on link "Notes" at bounding box center [187, 65] width 34 height 25
click at [149, 70] on link "Documents" at bounding box center [144, 65] width 52 height 25
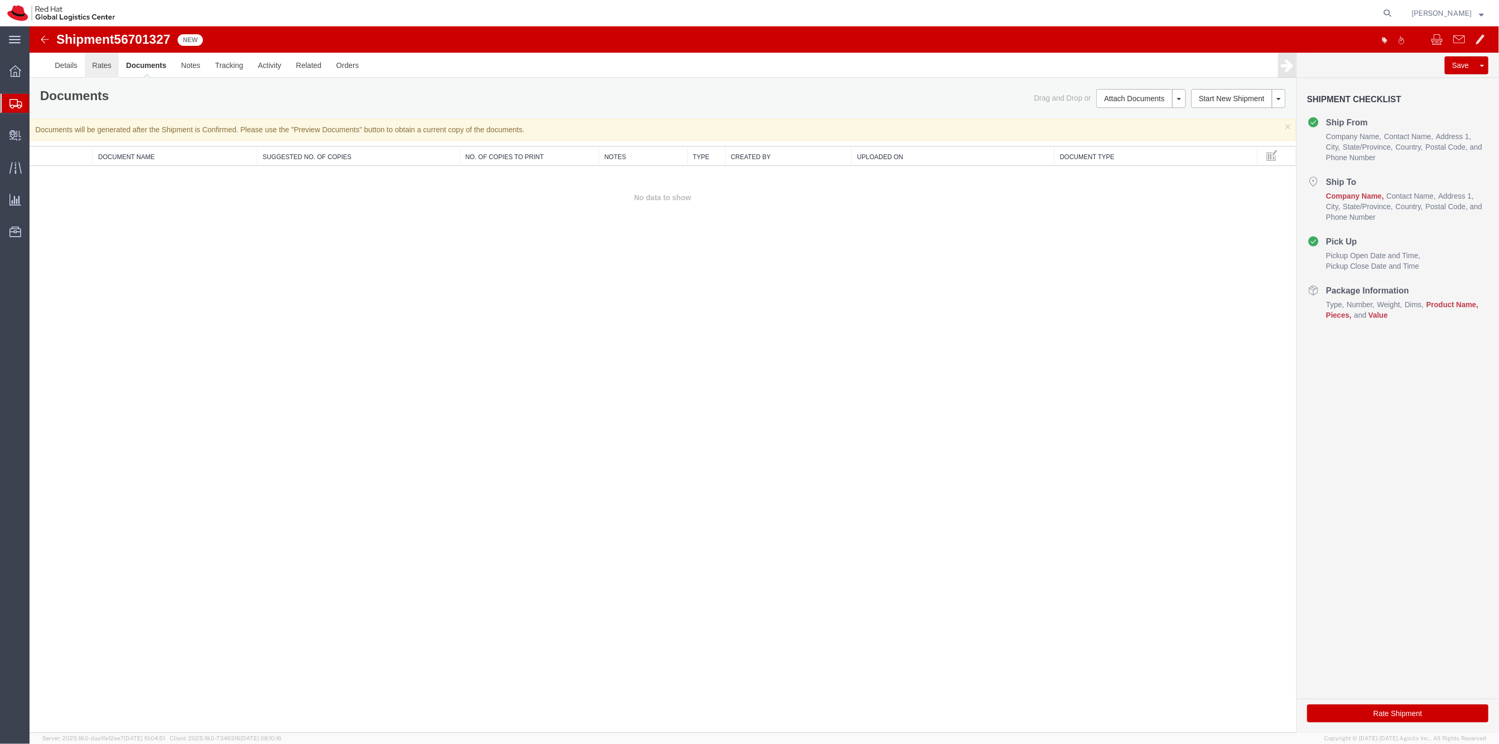
click at [110, 67] on link "Rates" at bounding box center [101, 65] width 34 height 25
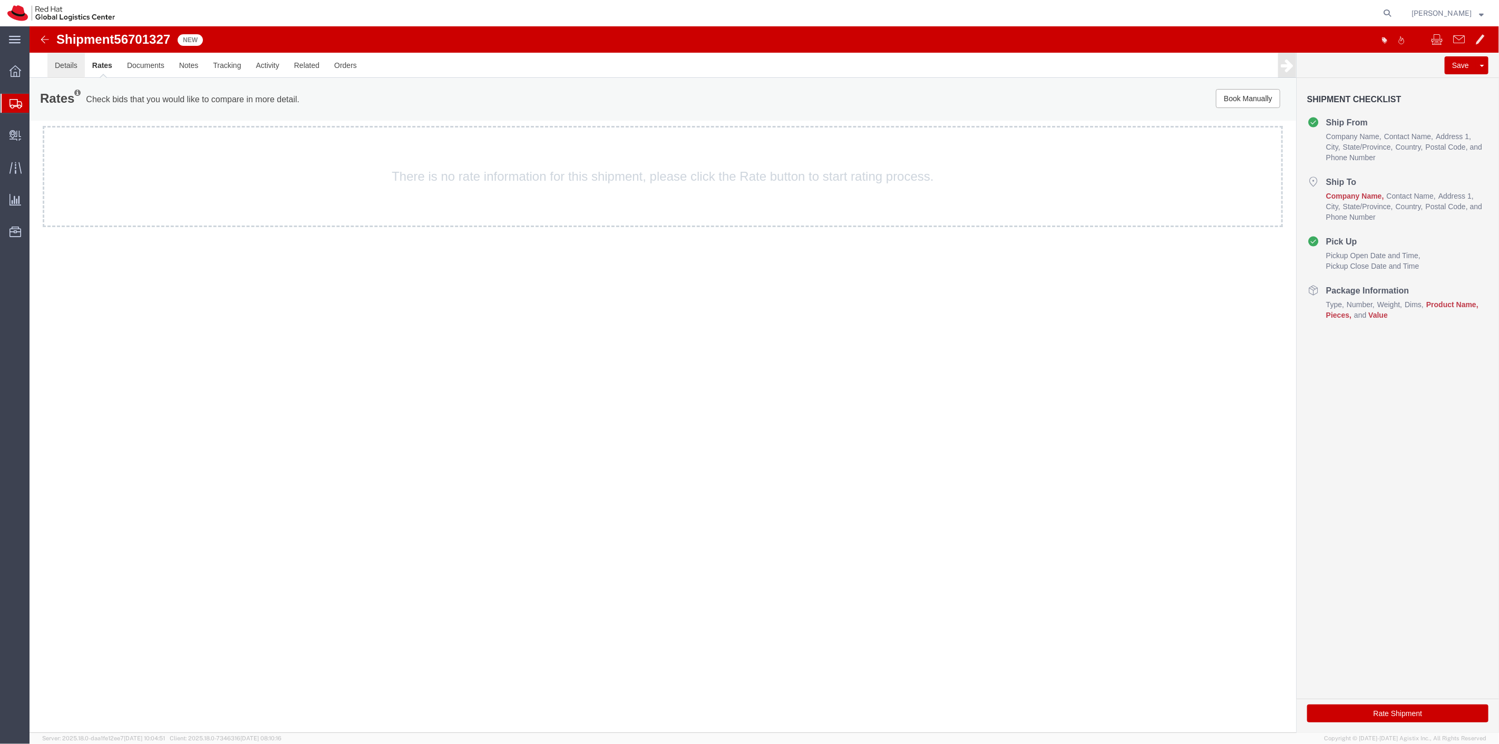
click at [64, 71] on link "Details" at bounding box center [65, 65] width 37 height 25
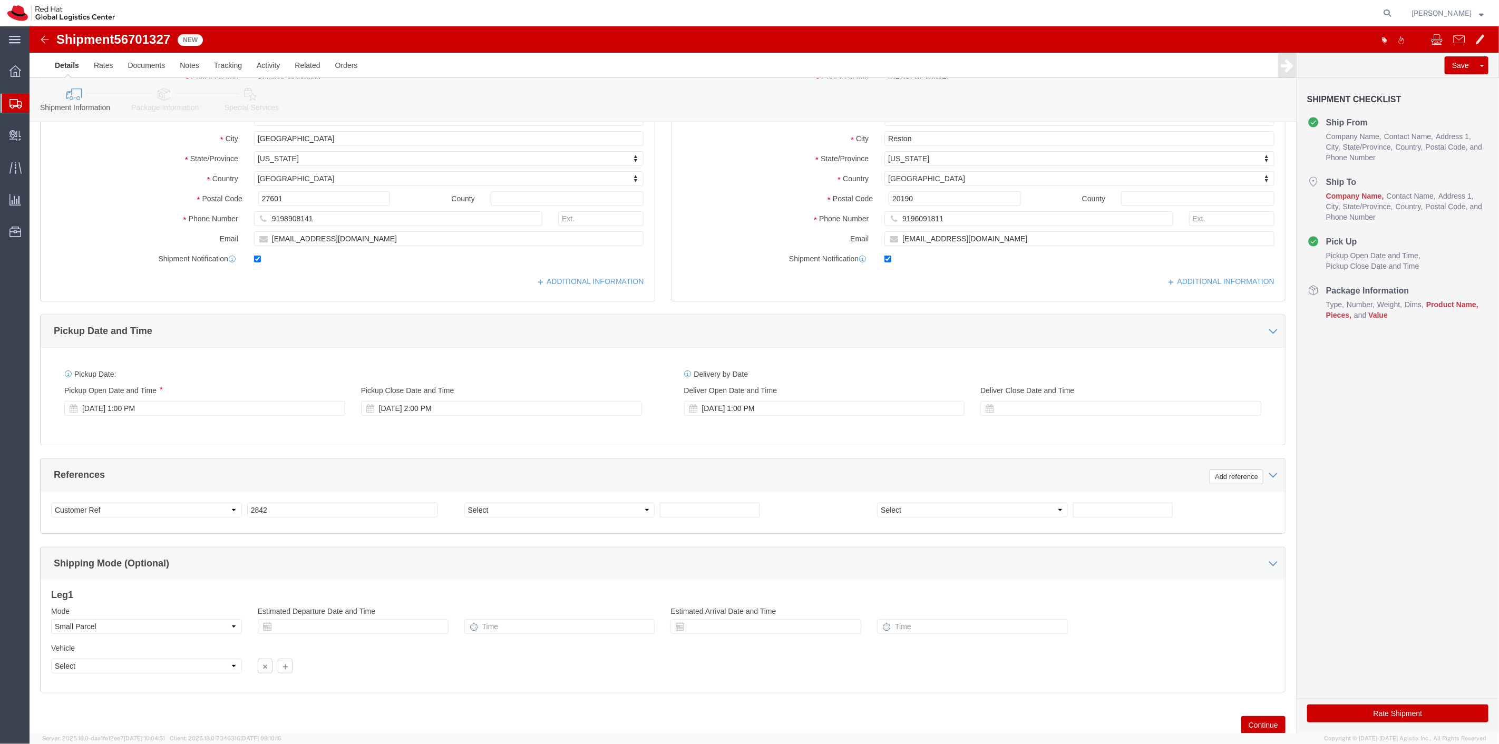
scroll to position [175, 0]
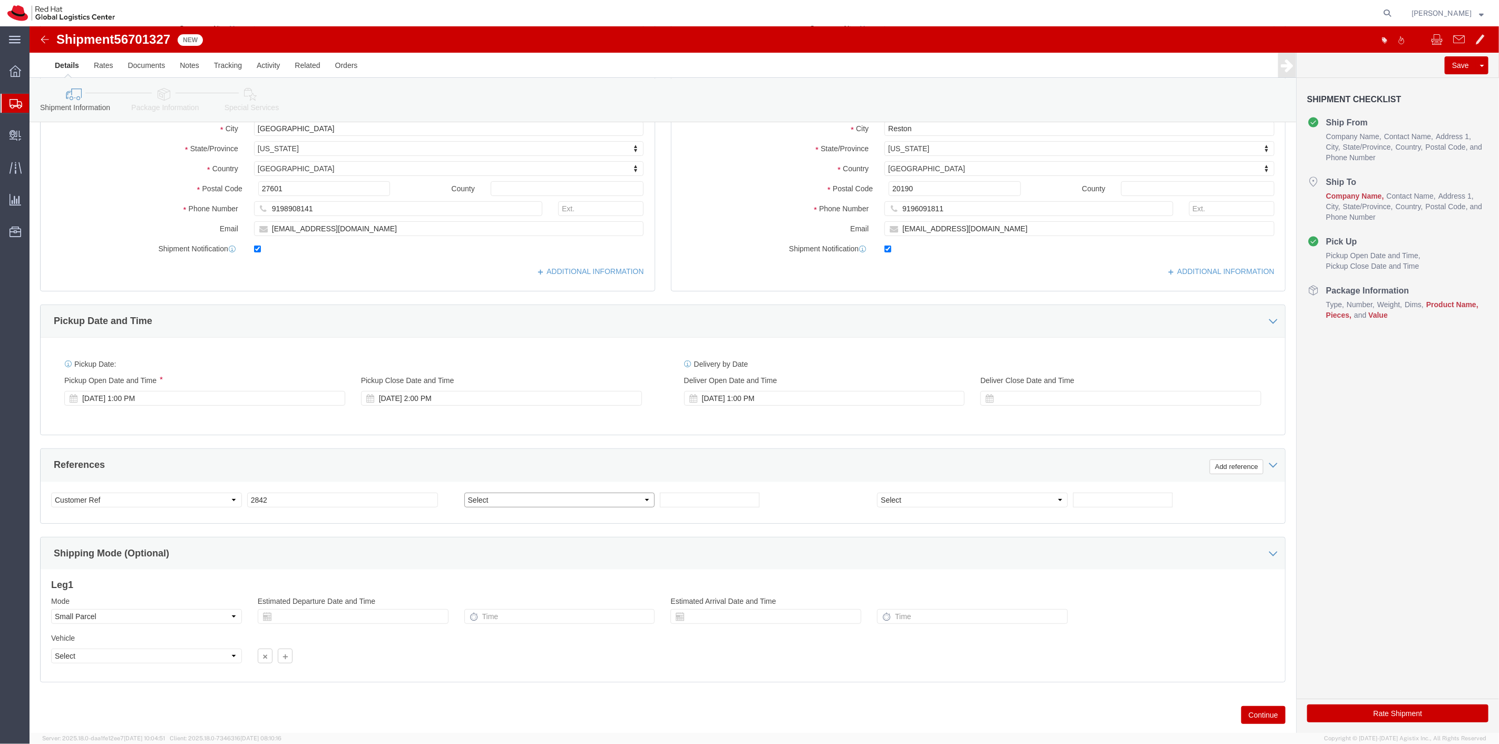
click select "Select Account Type Activity ID Airline Appointment Number ASN Batch Request # …"
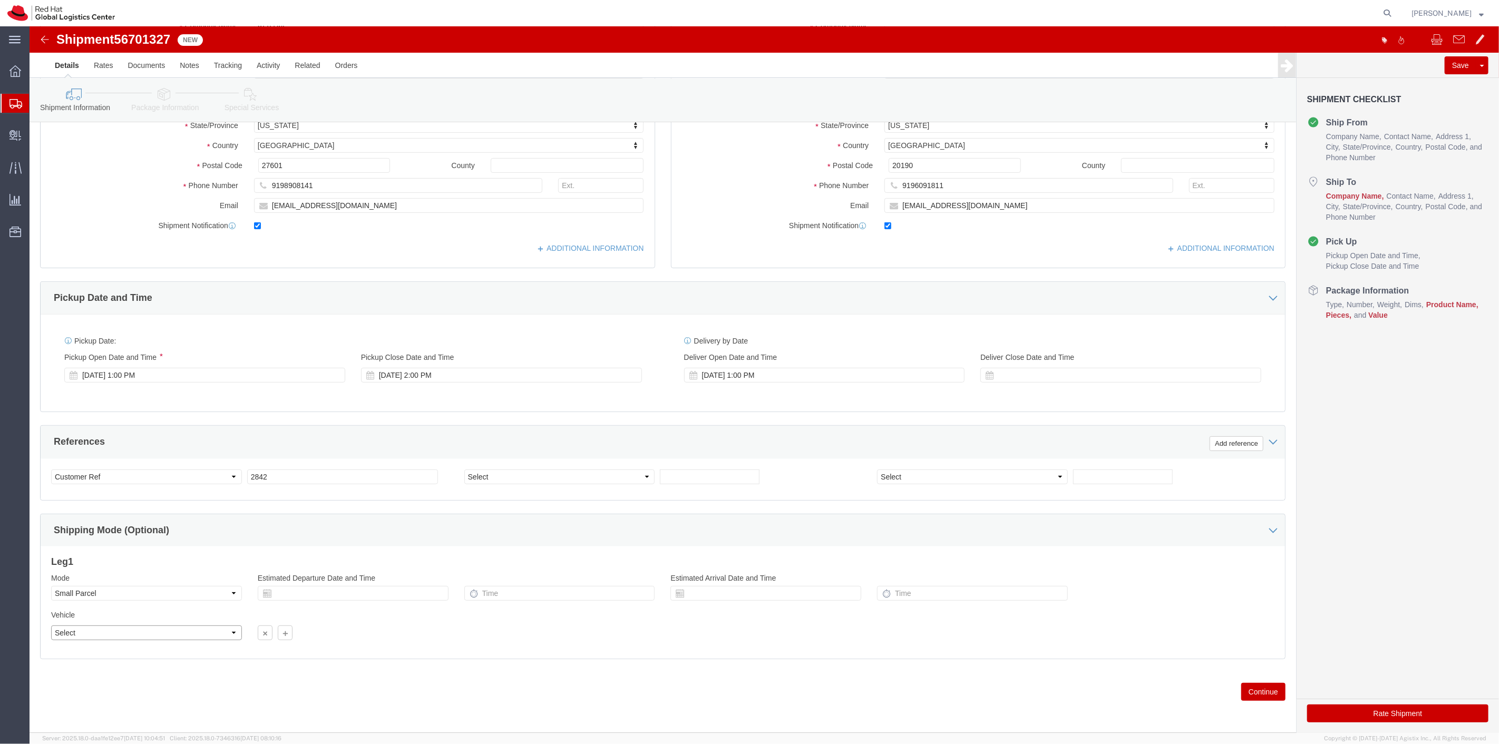
click select "Select"
click select "Select Air Less than Truckload Multi-Leg Ocean Freight Rail Small Parcel Truckl…"
click button "Continue"
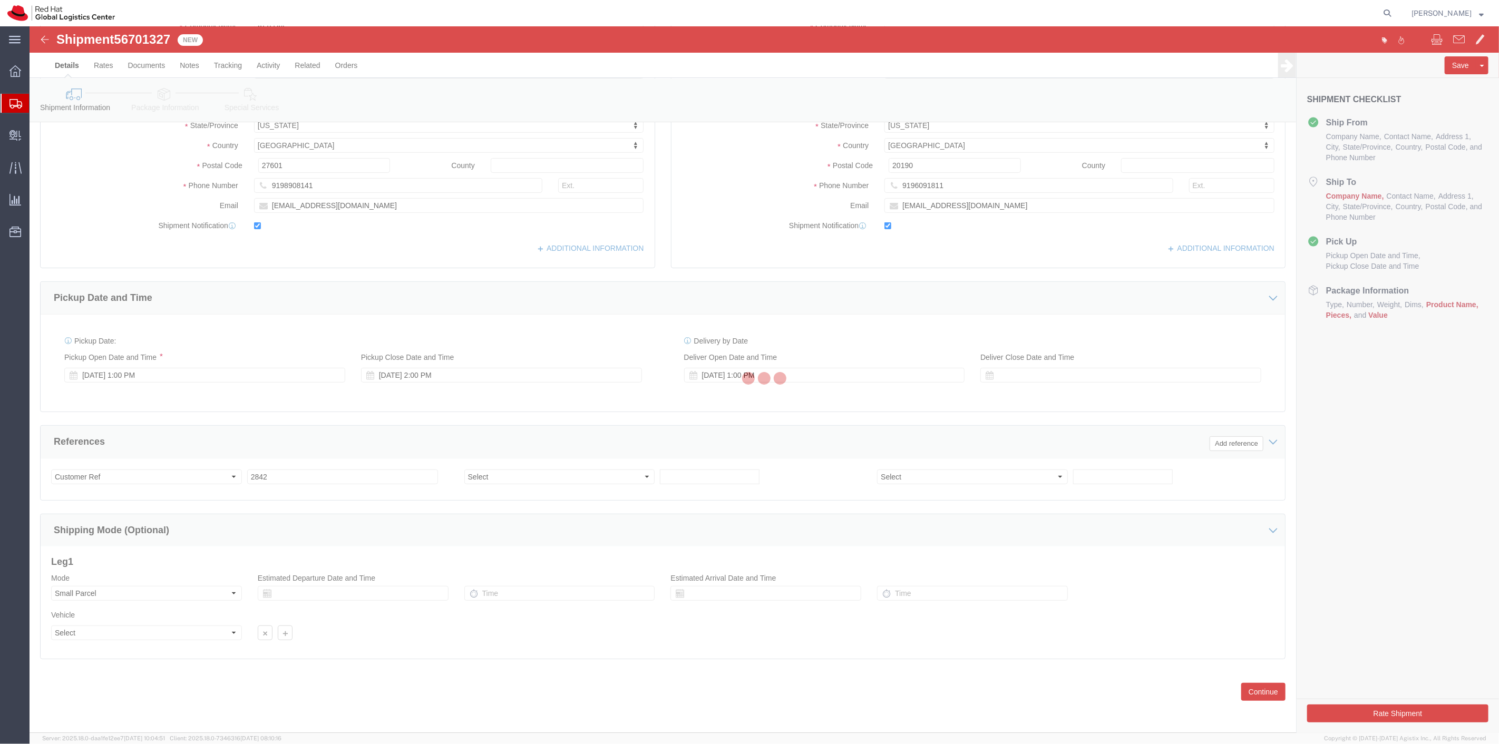
scroll to position [0, 0]
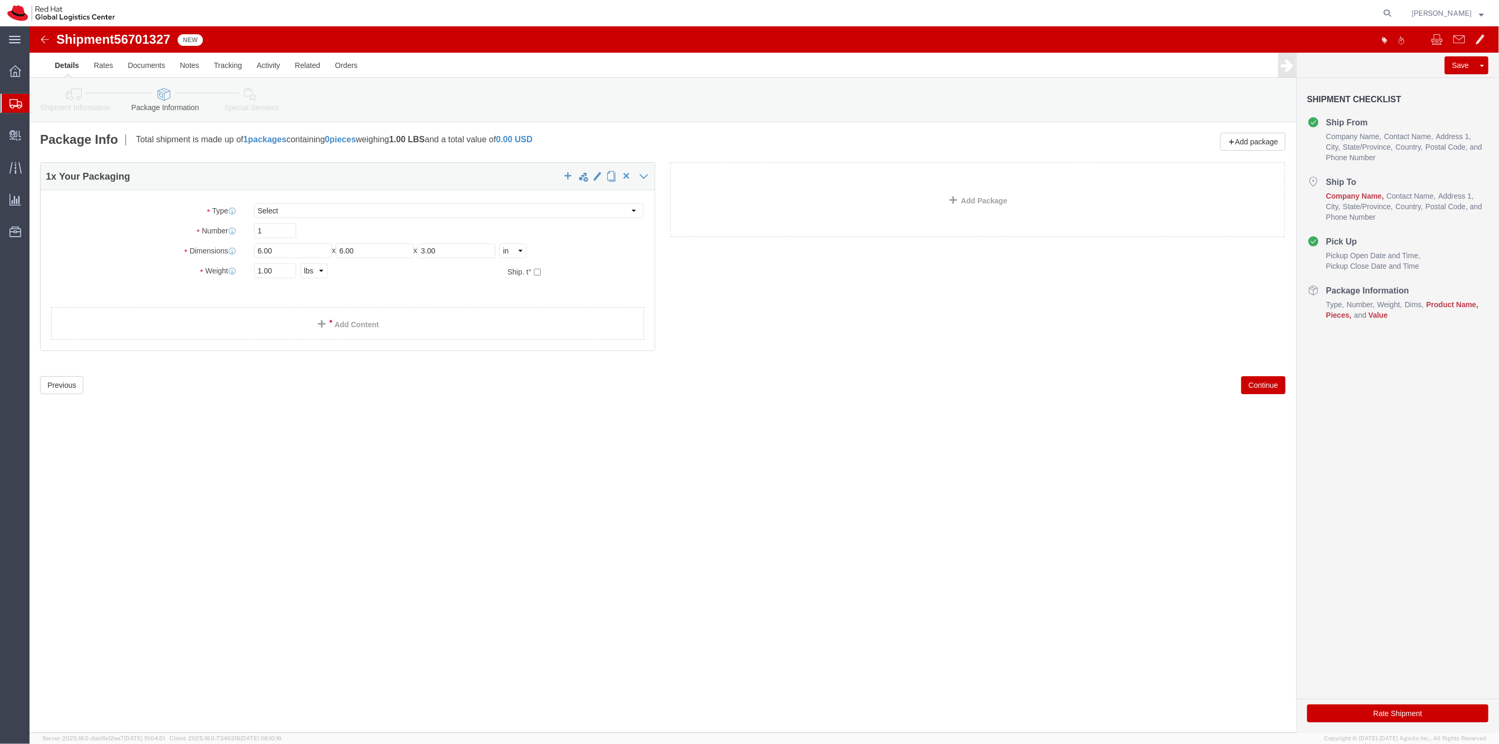
click button "Continue"
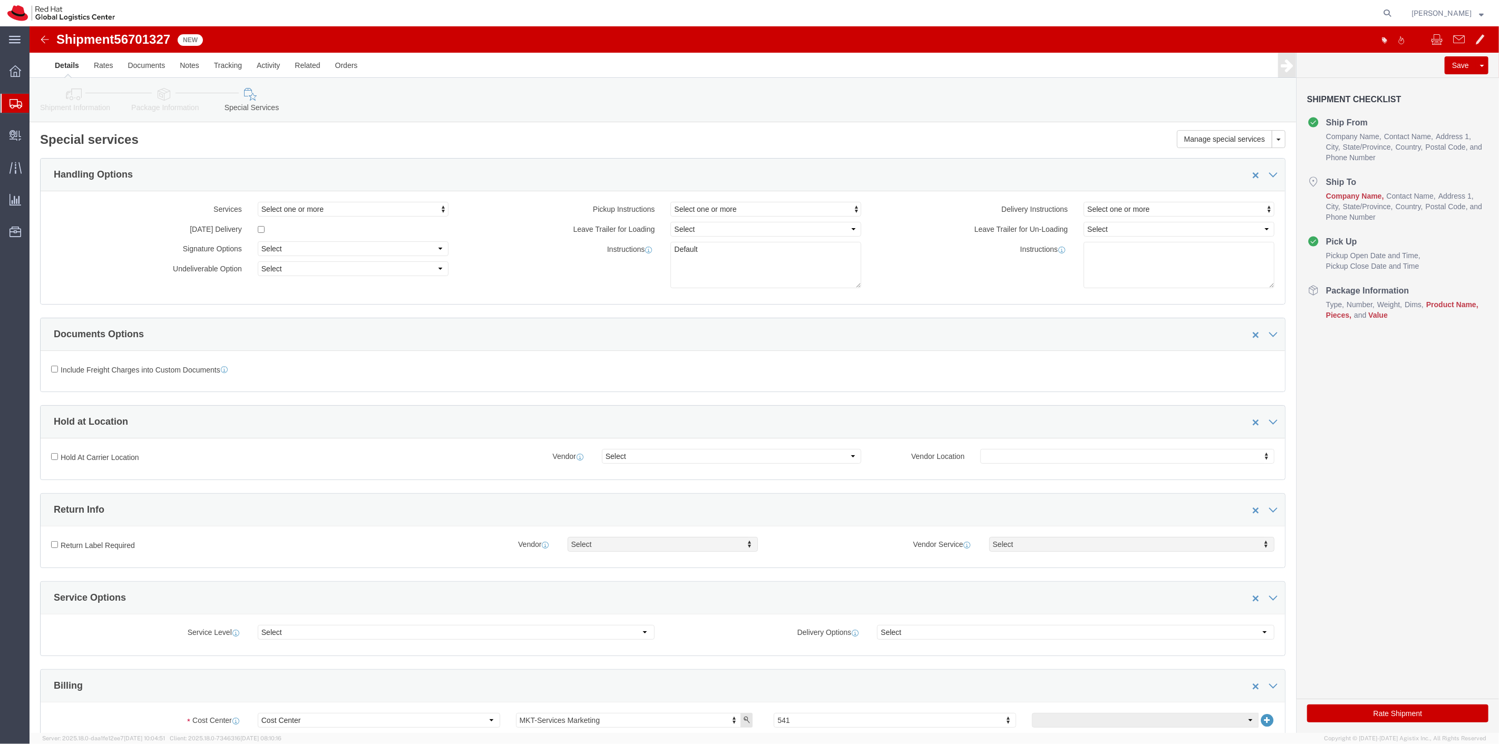
click button "Rate Shipment"
click link "Documents"
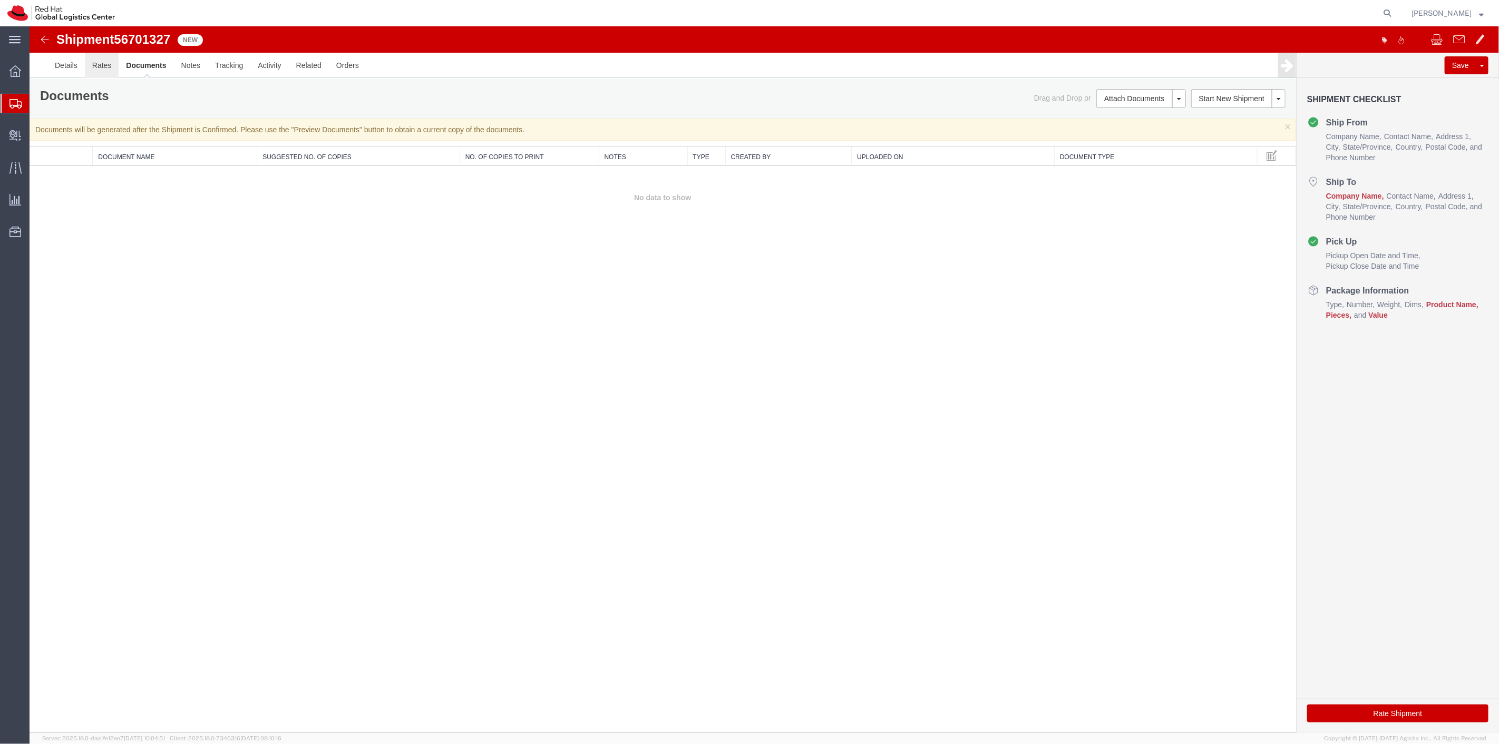
click at [112, 67] on link "Rates" at bounding box center [101, 65] width 34 height 25
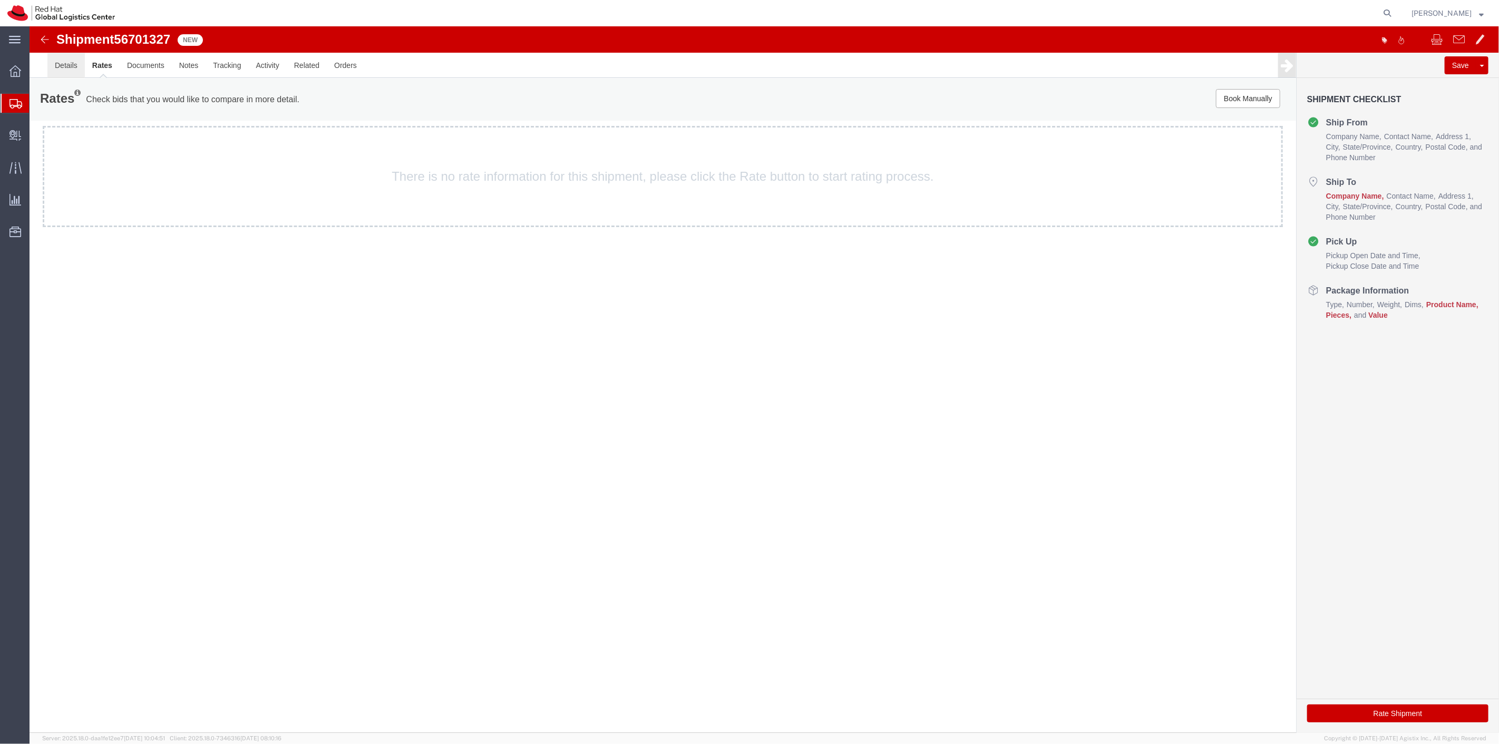
click at [66, 69] on link "Details" at bounding box center [65, 65] width 37 height 25
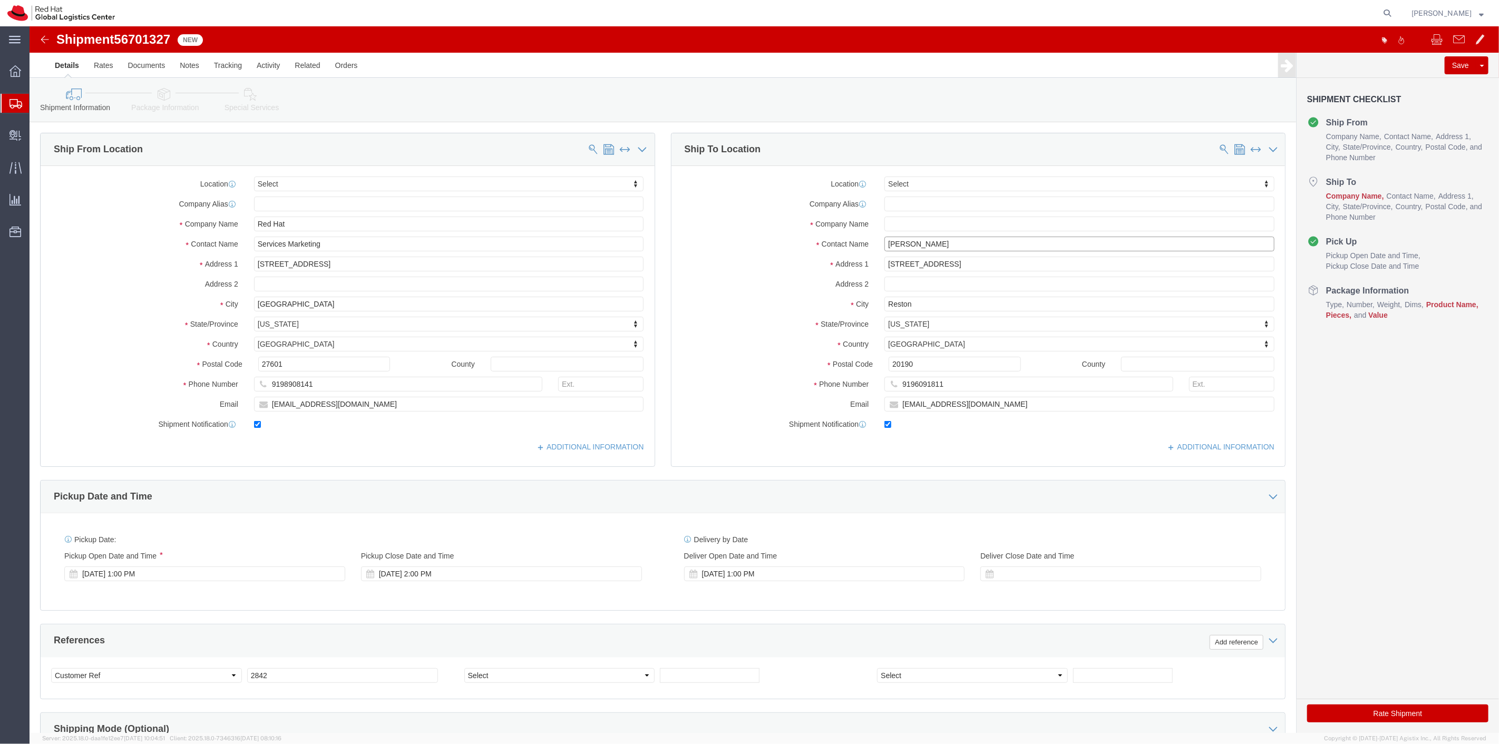
drag, startPoint x: 911, startPoint y: 214, endPoint x: 856, endPoint y: 212, distance: 55.4
click input "Megan Leake"
paste input "Megan Leake"
click div "Location Select Select My Profile Location RH - Amsterdam - MSO RH - Amsterdam …"
click input "Megan Leake"
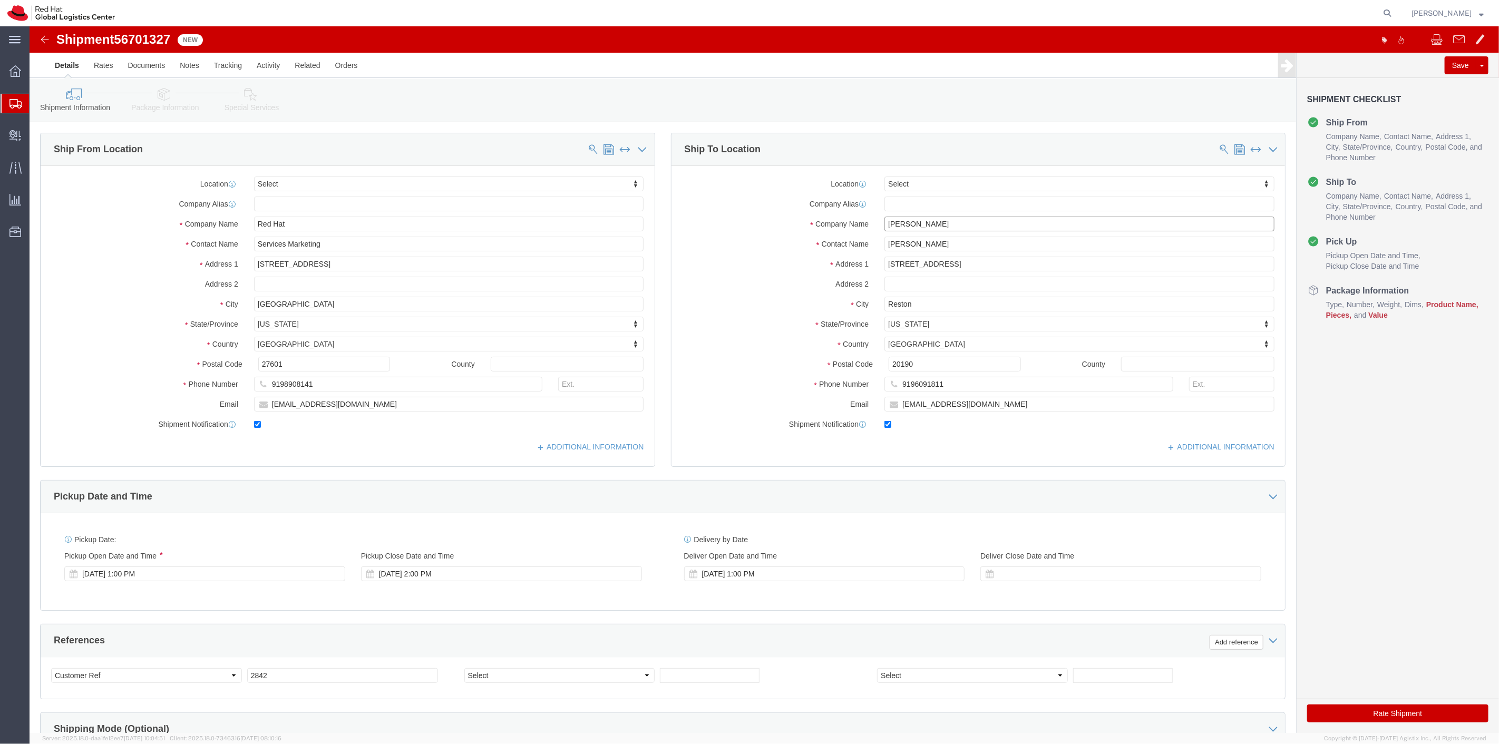
type input "Megan Leake"
click input "Megan Leake"
type input "Megan Leake"
click span
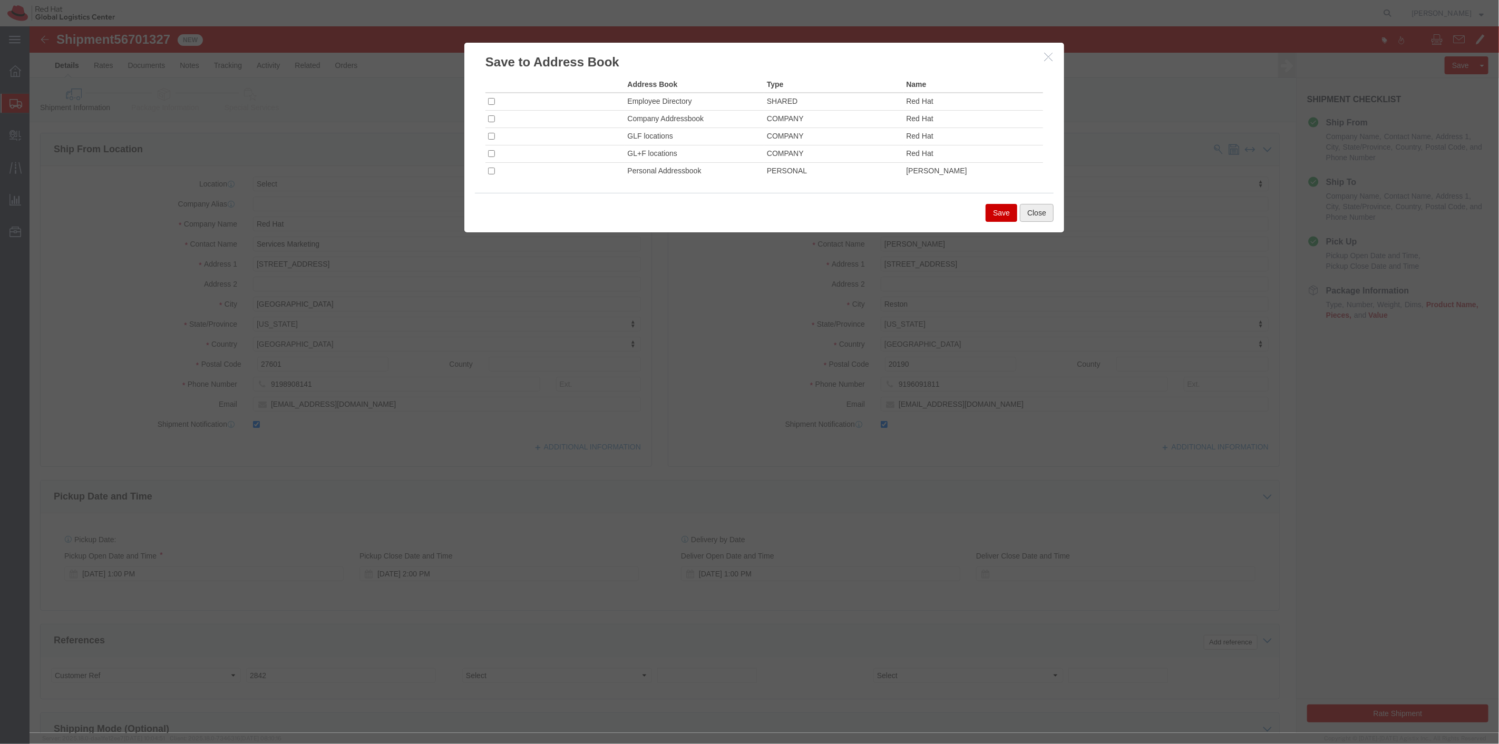
click button "Close"
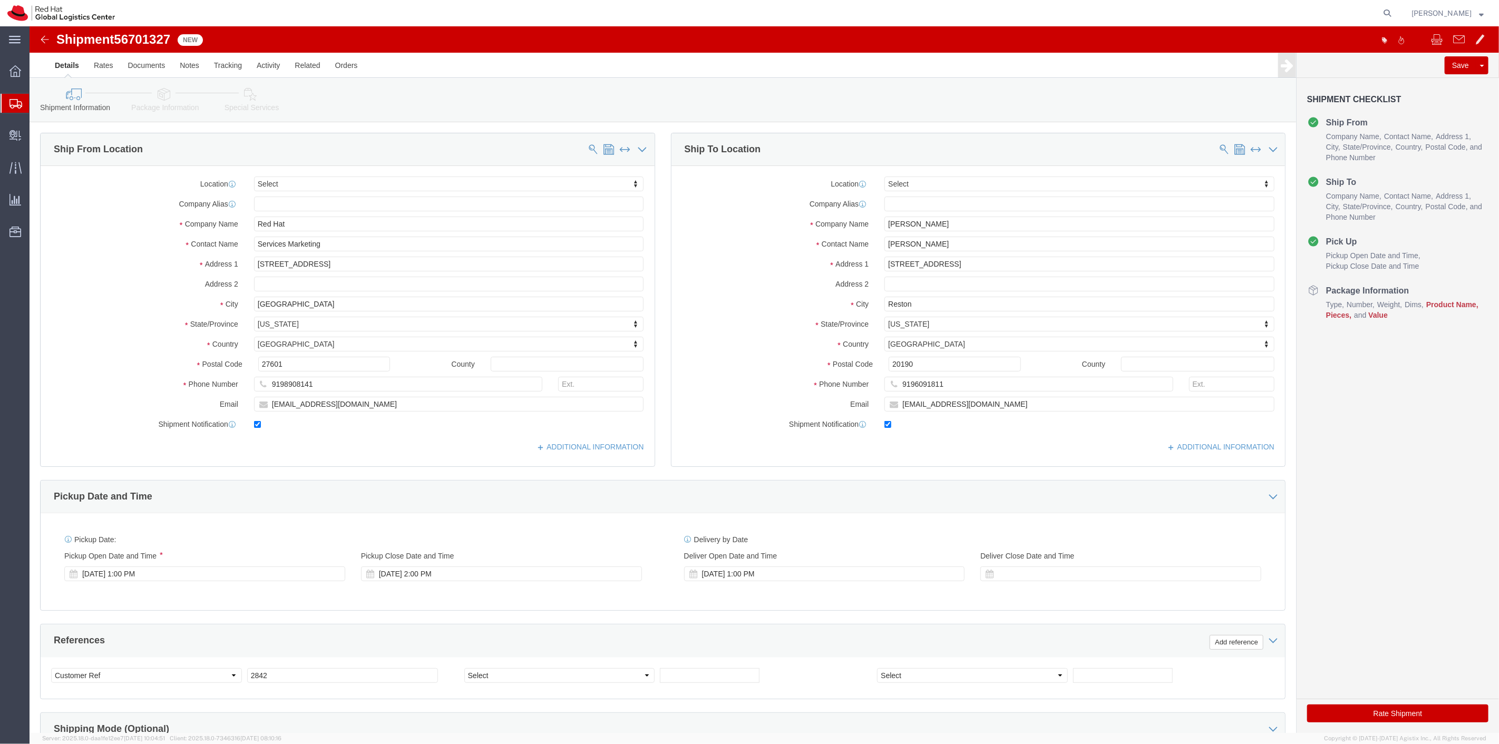
click icon
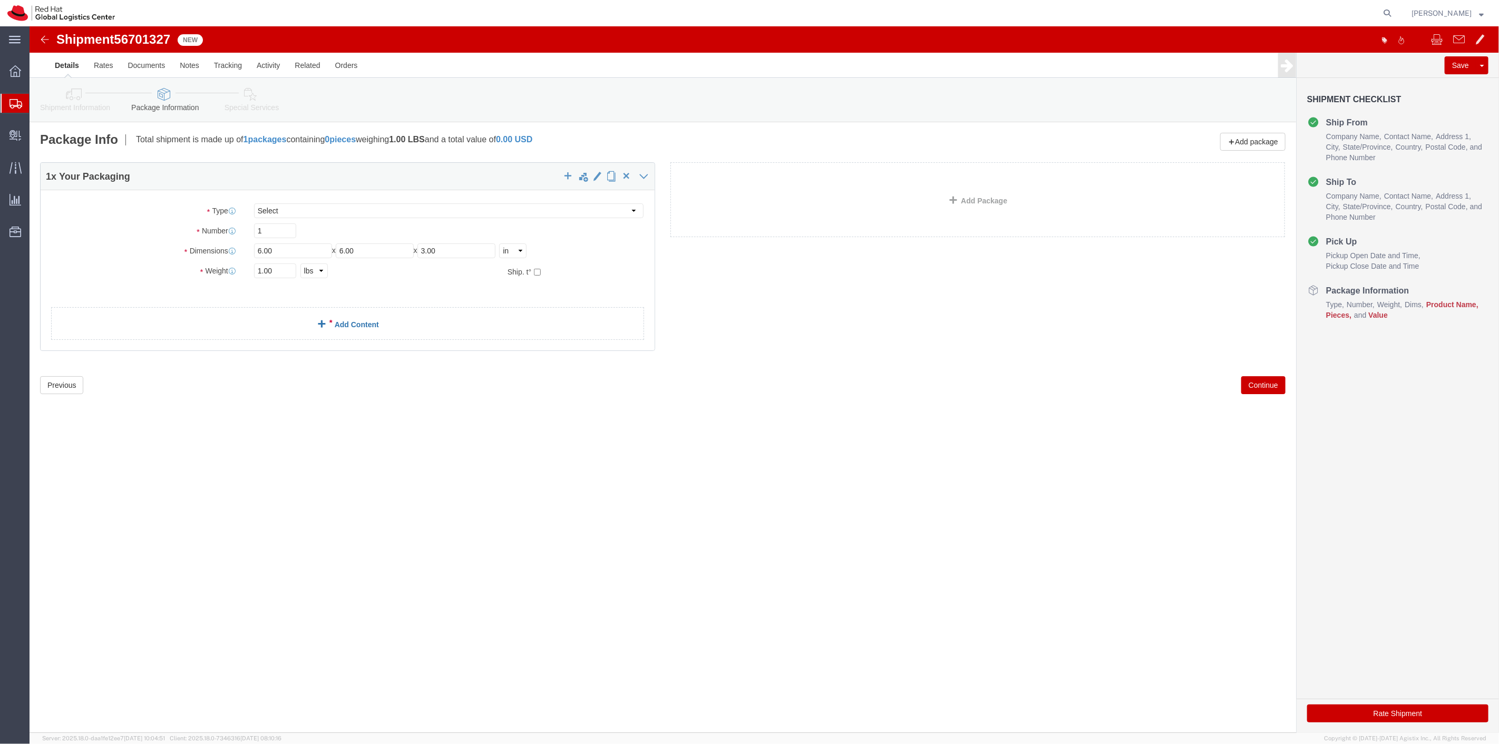
click link "Add Content"
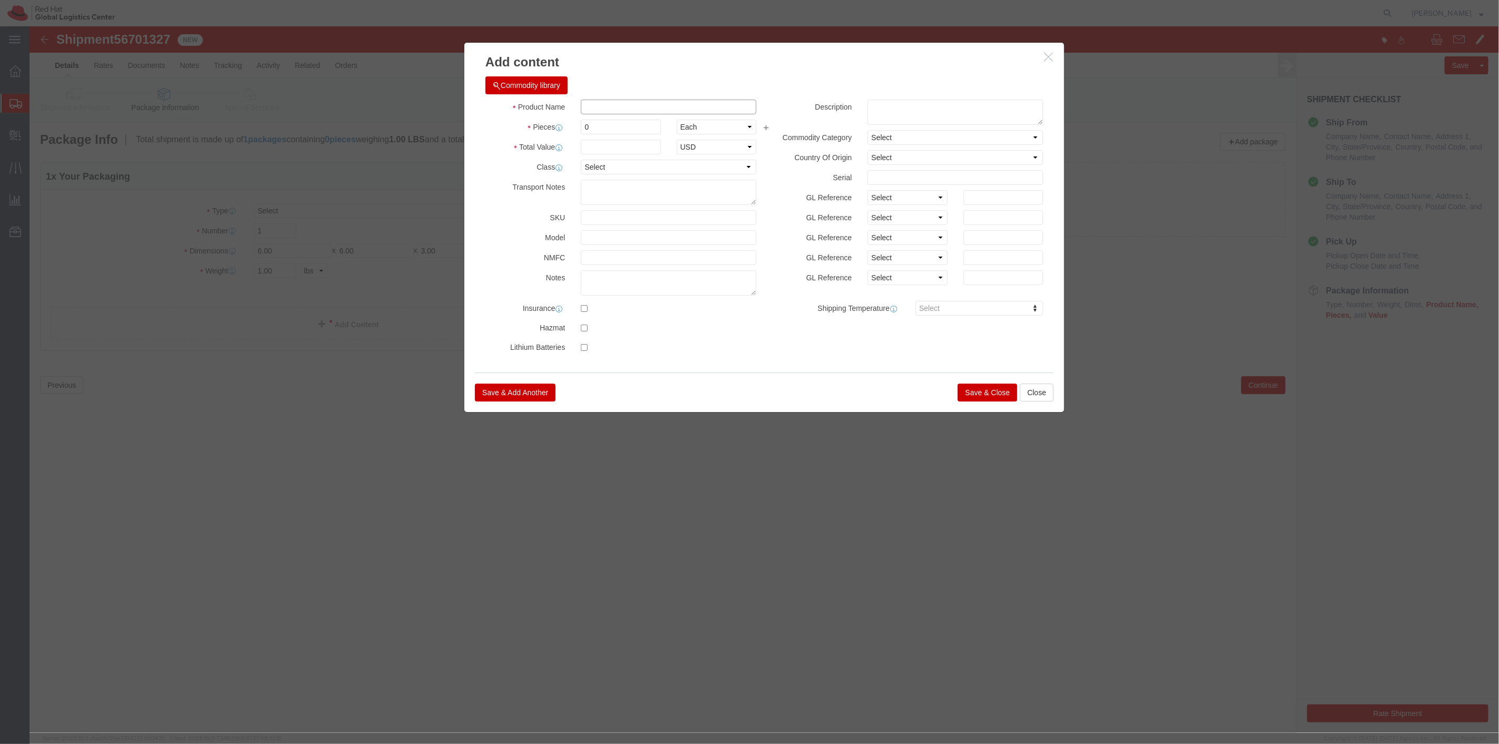
click input "text"
type input "pens"
click textarea
type textarea "RH pens"
click button "Close"
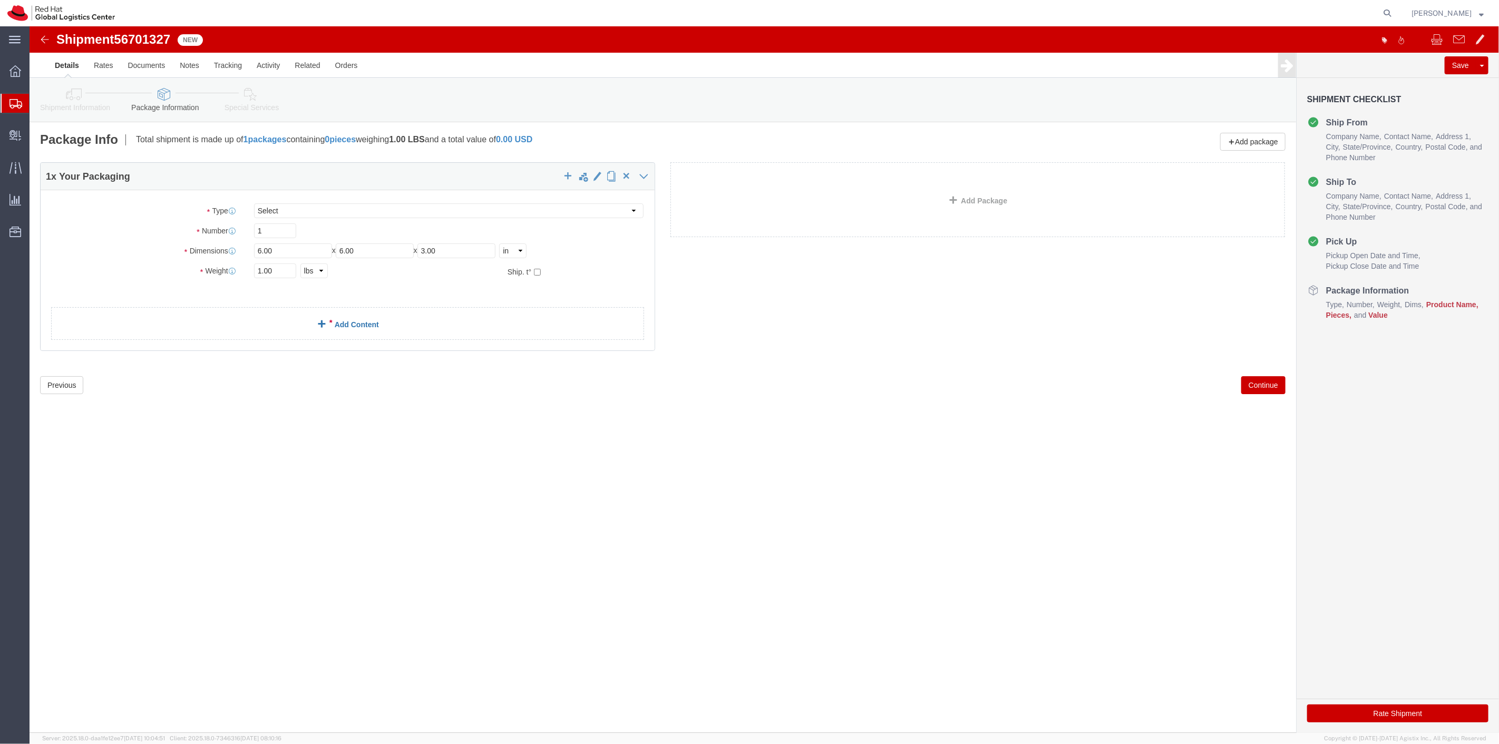
click link "Add Content"
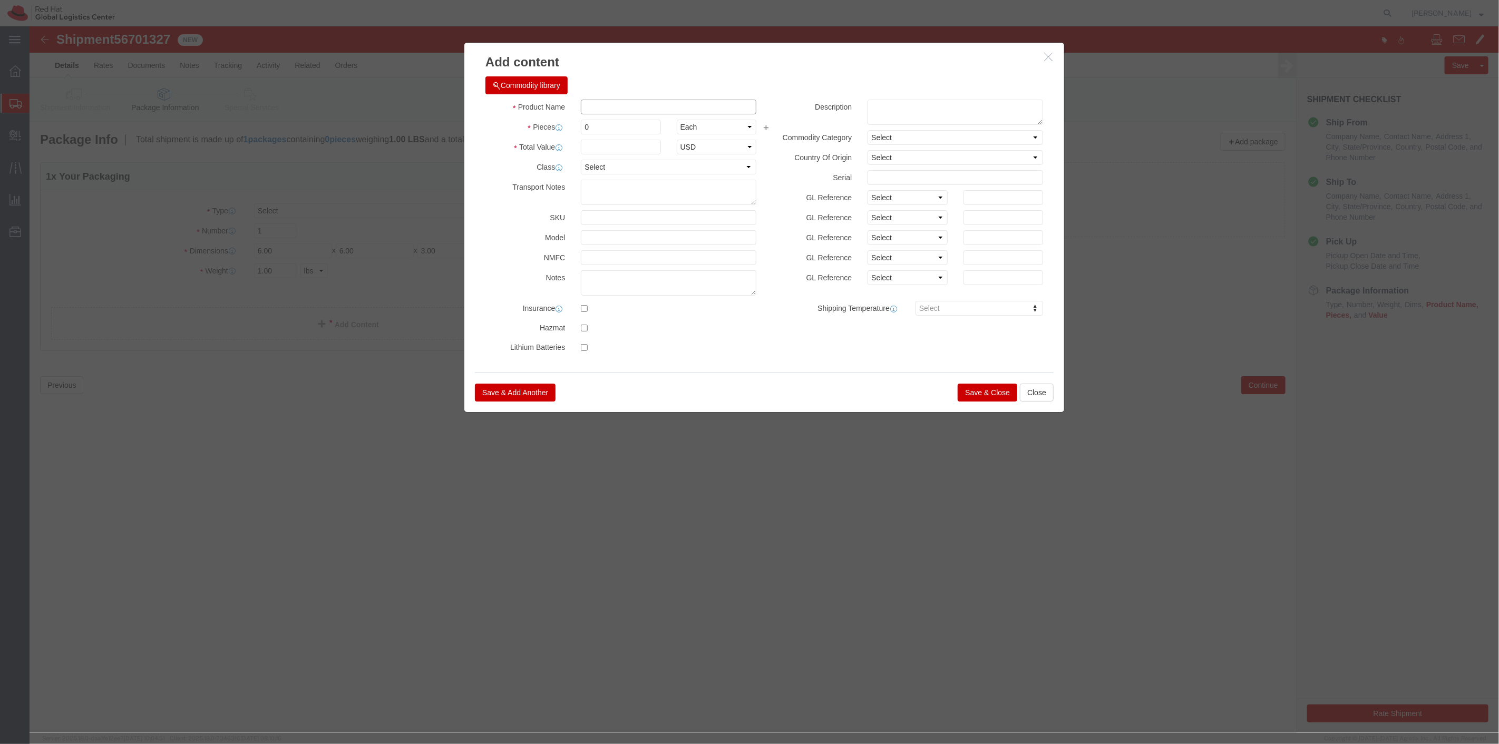
click input "text"
type input "RH Pens"
click textarea
drag, startPoint x: 867, startPoint y: 77, endPoint x: 788, endPoint y: 70, distance: 79.9
click div "Commodity library Product Name RH Pens Pieces 0 Select Bag Barrels 100Board Fee…"
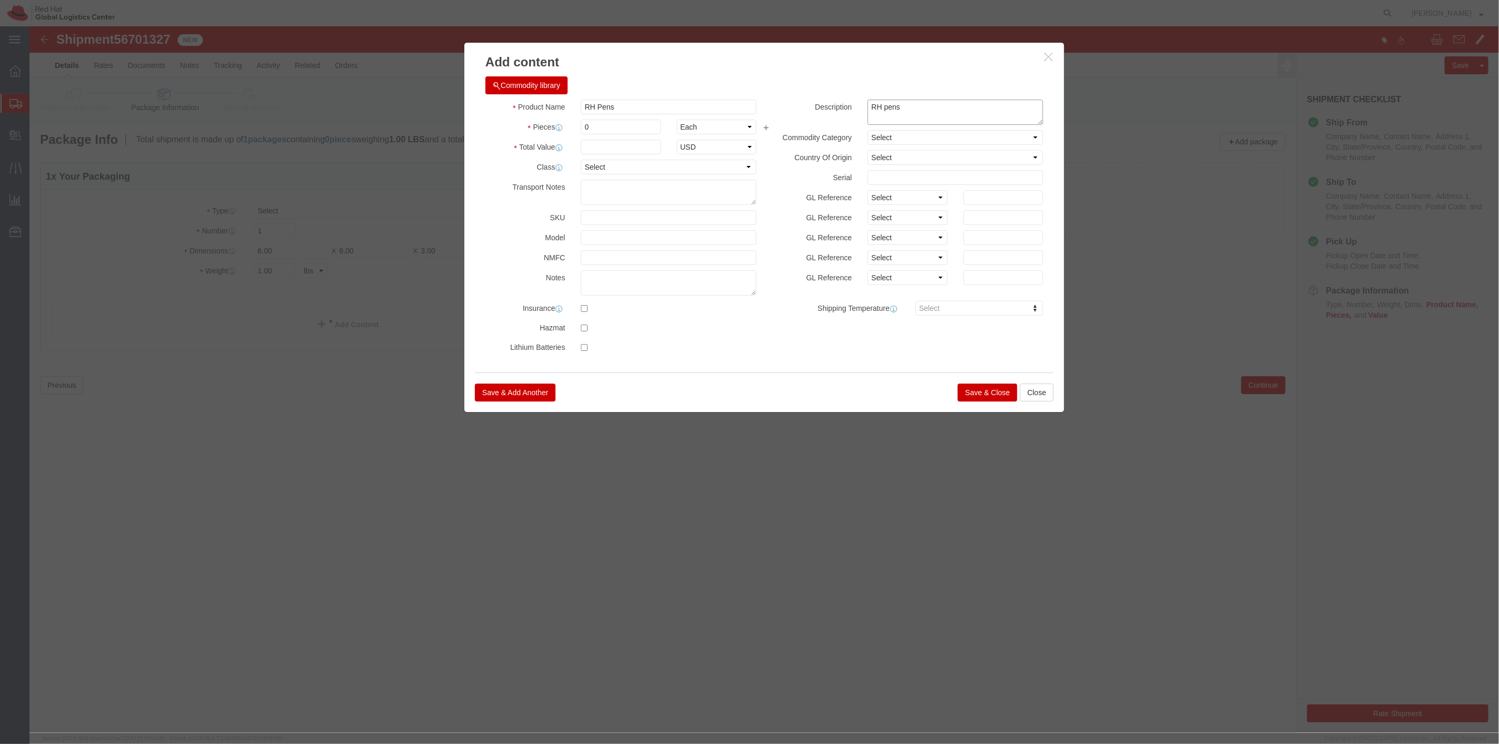
type textarea "RH pens"
click input "text"
type input "12"
drag, startPoint x: 574, startPoint y: 101, endPoint x: 543, endPoint y: 95, distance: 31.7
click div "0"
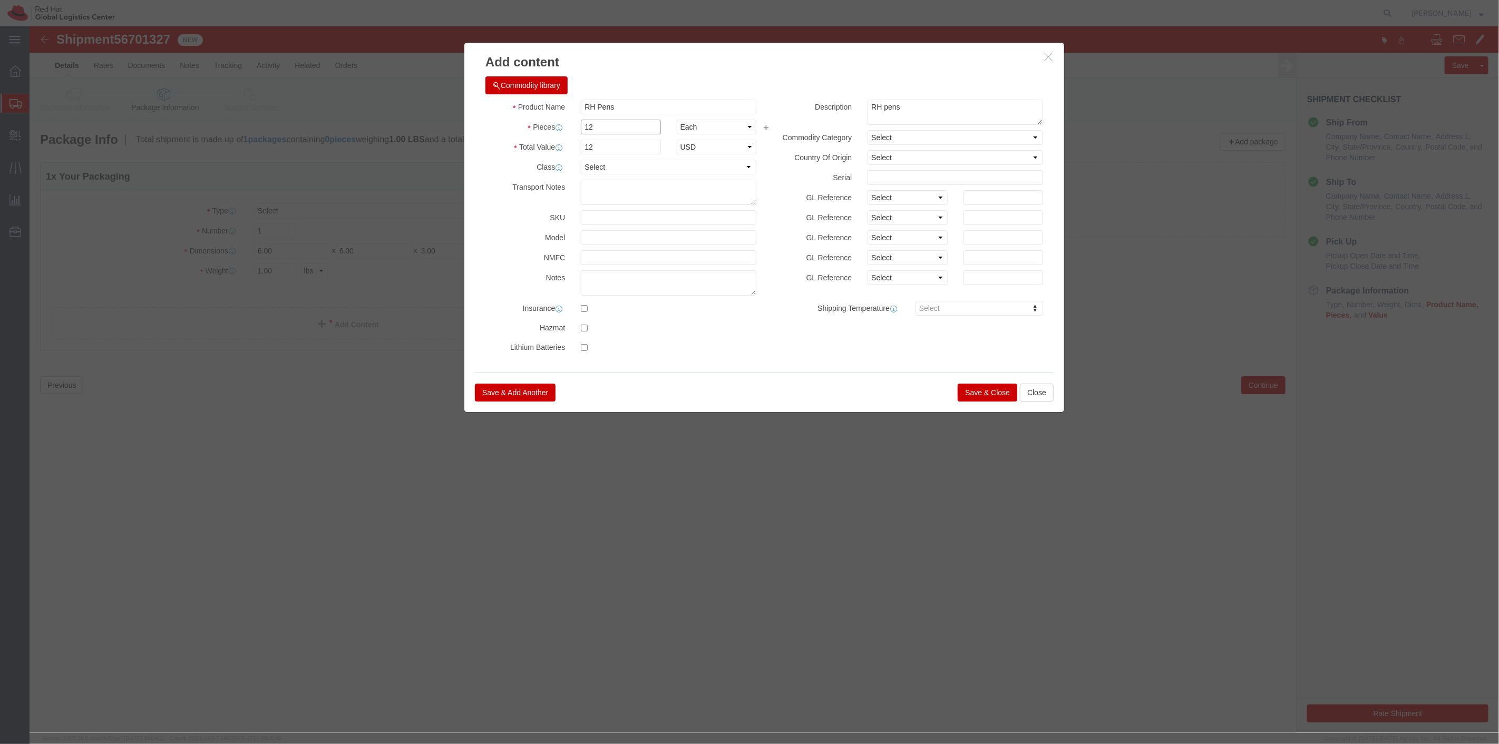
type input "12"
click select "Select Bag Barrels 100Board Feet Bottle Box Blister Pack Carats Can Capsule Car…"
drag, startPoint x: 603, startPoint y: 114, endPoint x: 506, endPoint y: 102, distance: 98.2
click div "Product Name RH Pens Pieces 12 Select Bag Barrels 100Board Feet Bottle Box Blis…"
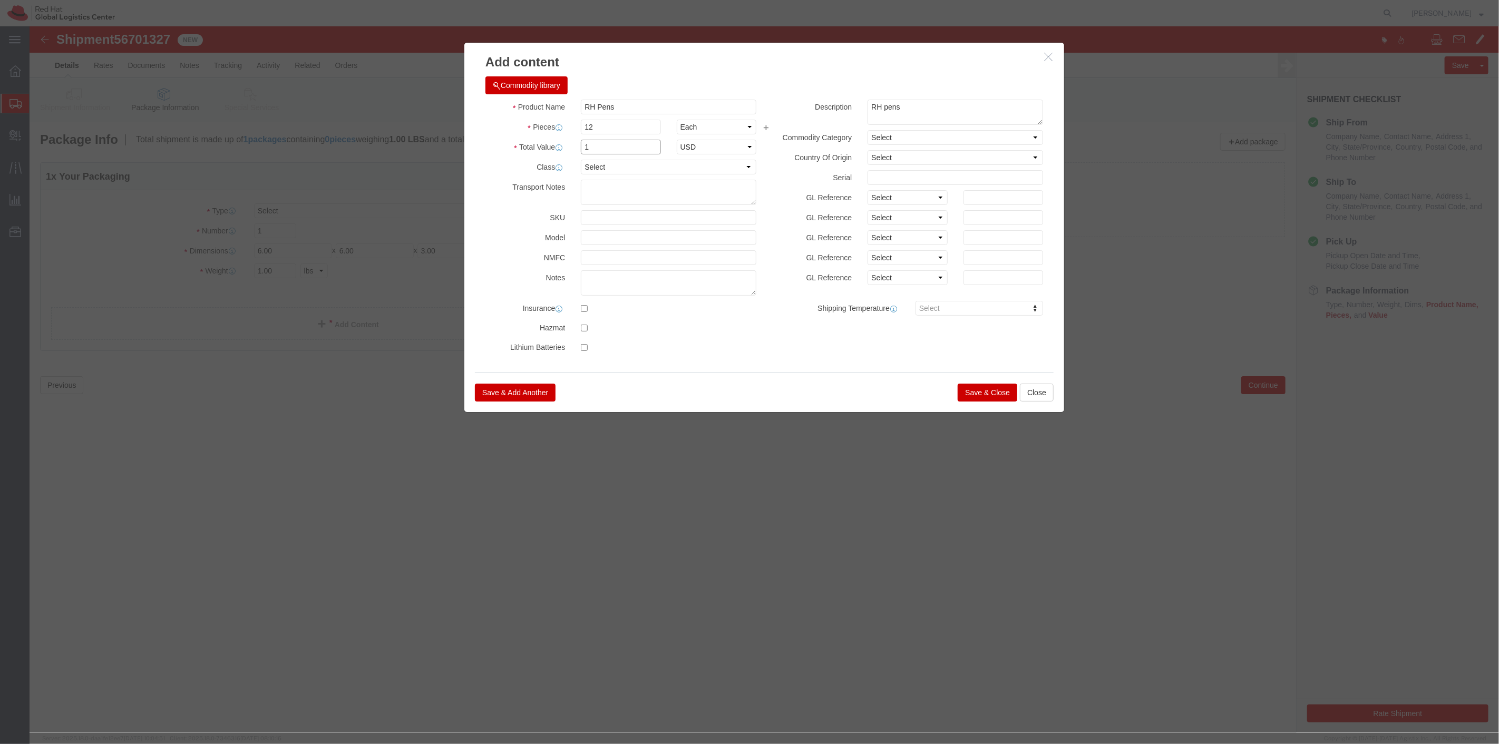
type input "1"
click label "Class"
click button "Save & Close"
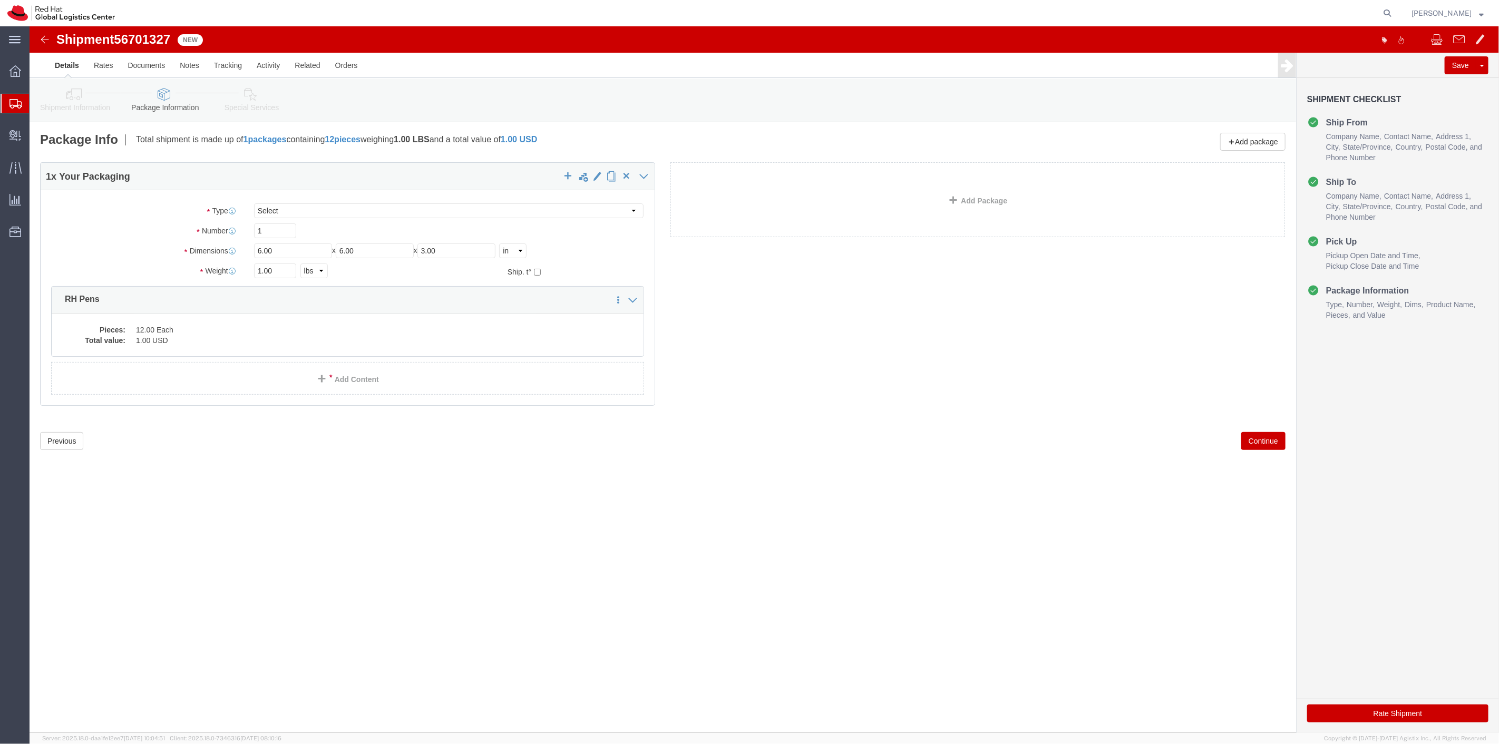
click button "Rate Shipment"
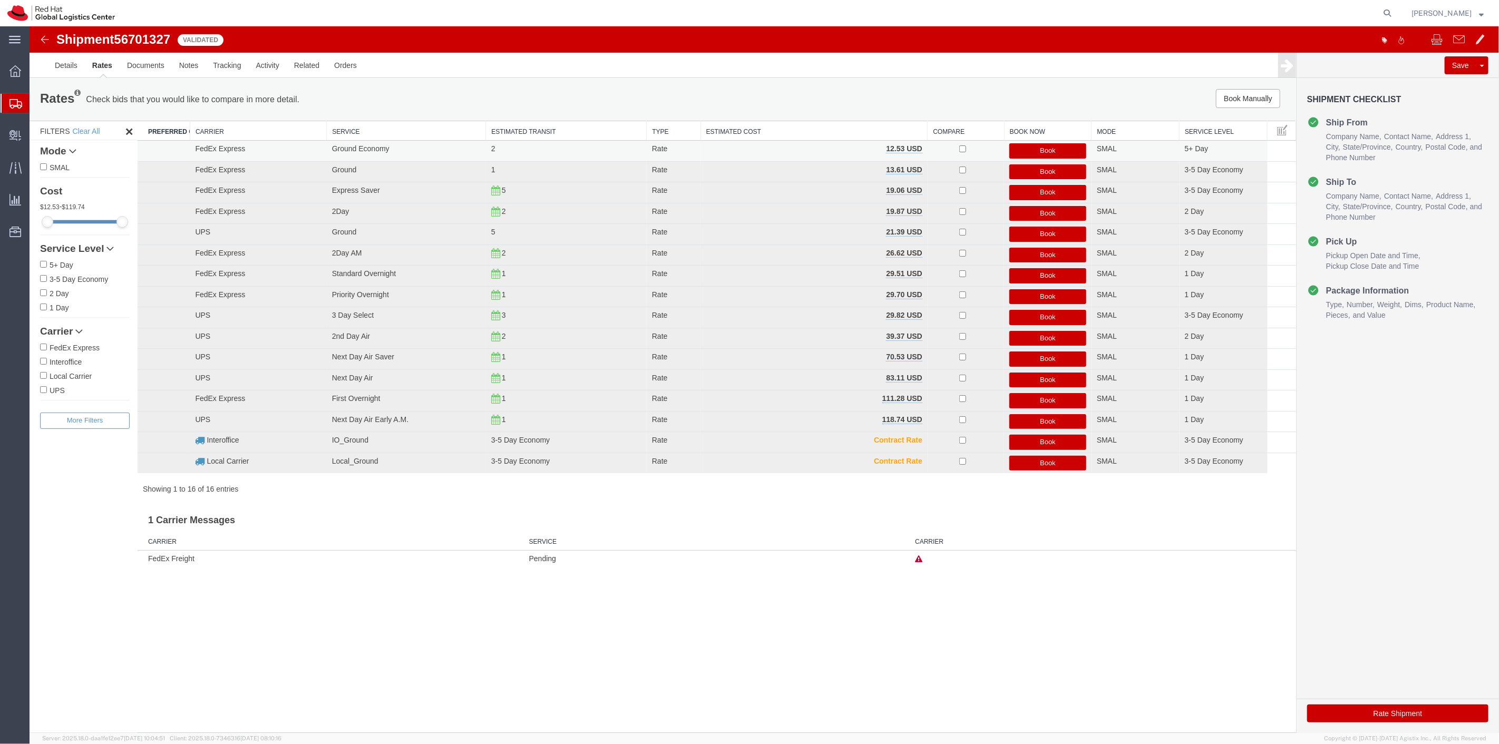
click at [1059, 149] on button "Book" at bounding box center [1047, 150] width 77 height 15
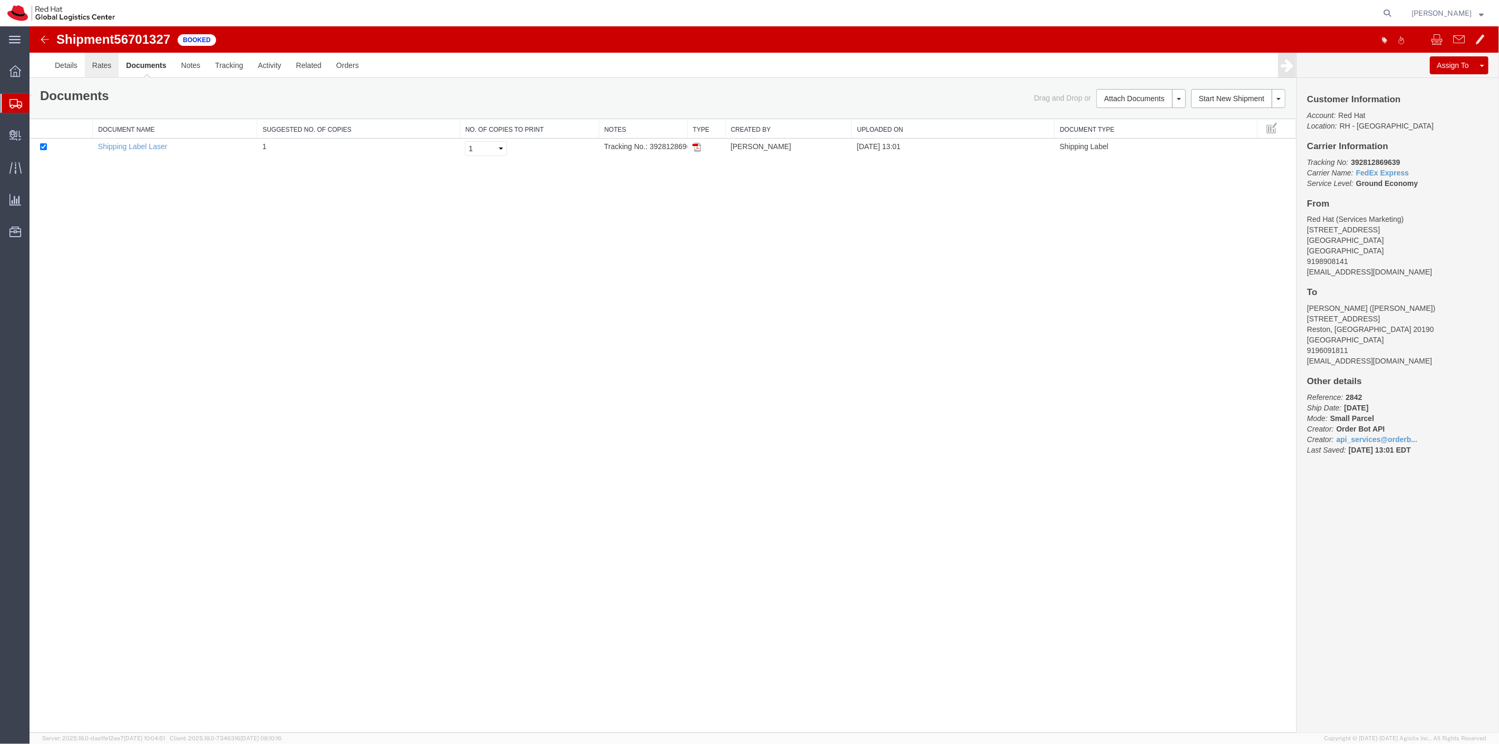
click at [91, 66] on link "Rates" at bounding box center [101, 65] width 34 height 25
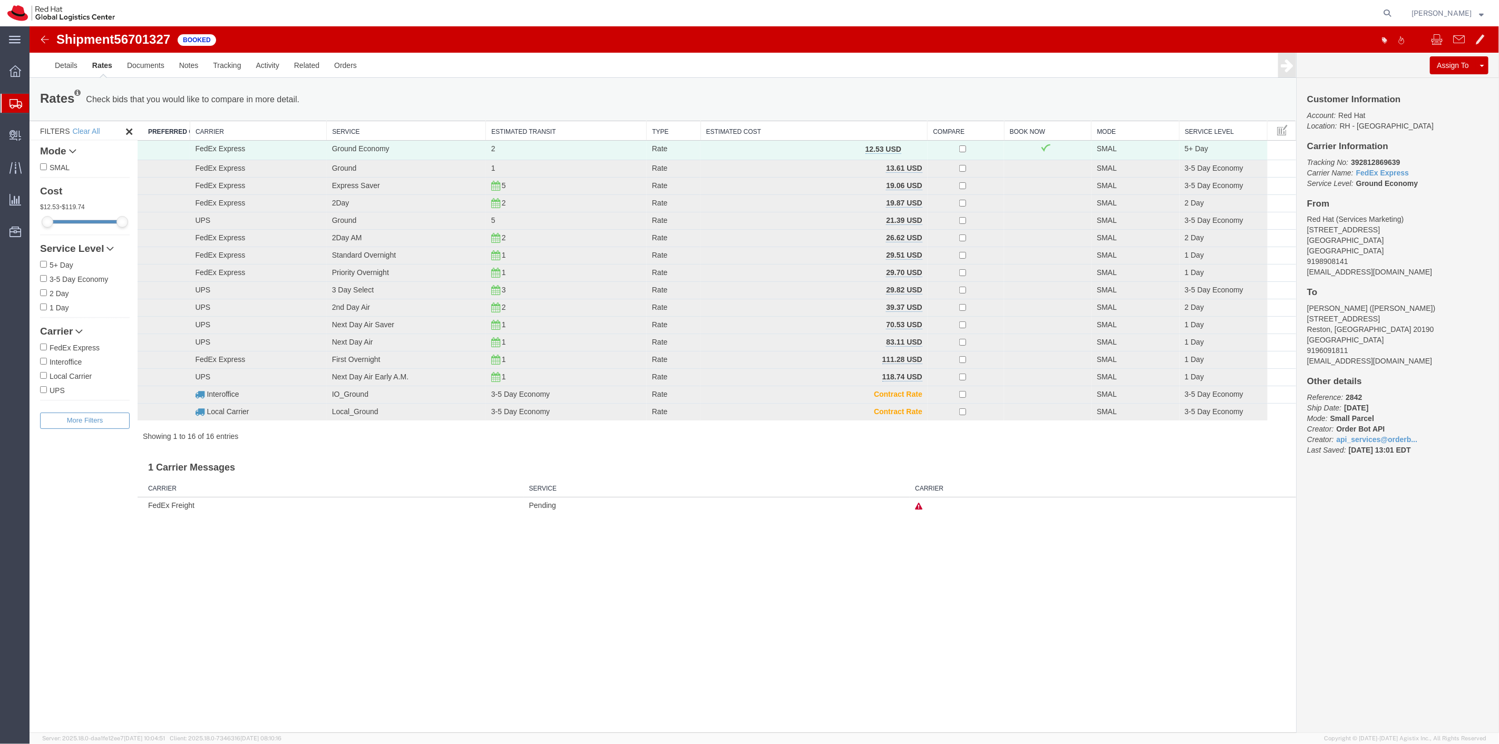
click at [172, 514] on td "FedEx Freight" at bounding box center [330, 505] width 386 height 16
click at [917, 510] on icon at bounding box center [917, 506] width 7 height 7
click at [864, 540] on div "Shipment 56701327 16 of 16 Booked Details Rates Documents Notes Tracking Activi…" at bounding box center [763, 379] width 1469 height 707
click at [660, 144] on td "Rate" at bounding box center [673, 150] width 54 height 19
click at [909, 146] on span "button" at bounding box center [912, 148] width 6 height 7
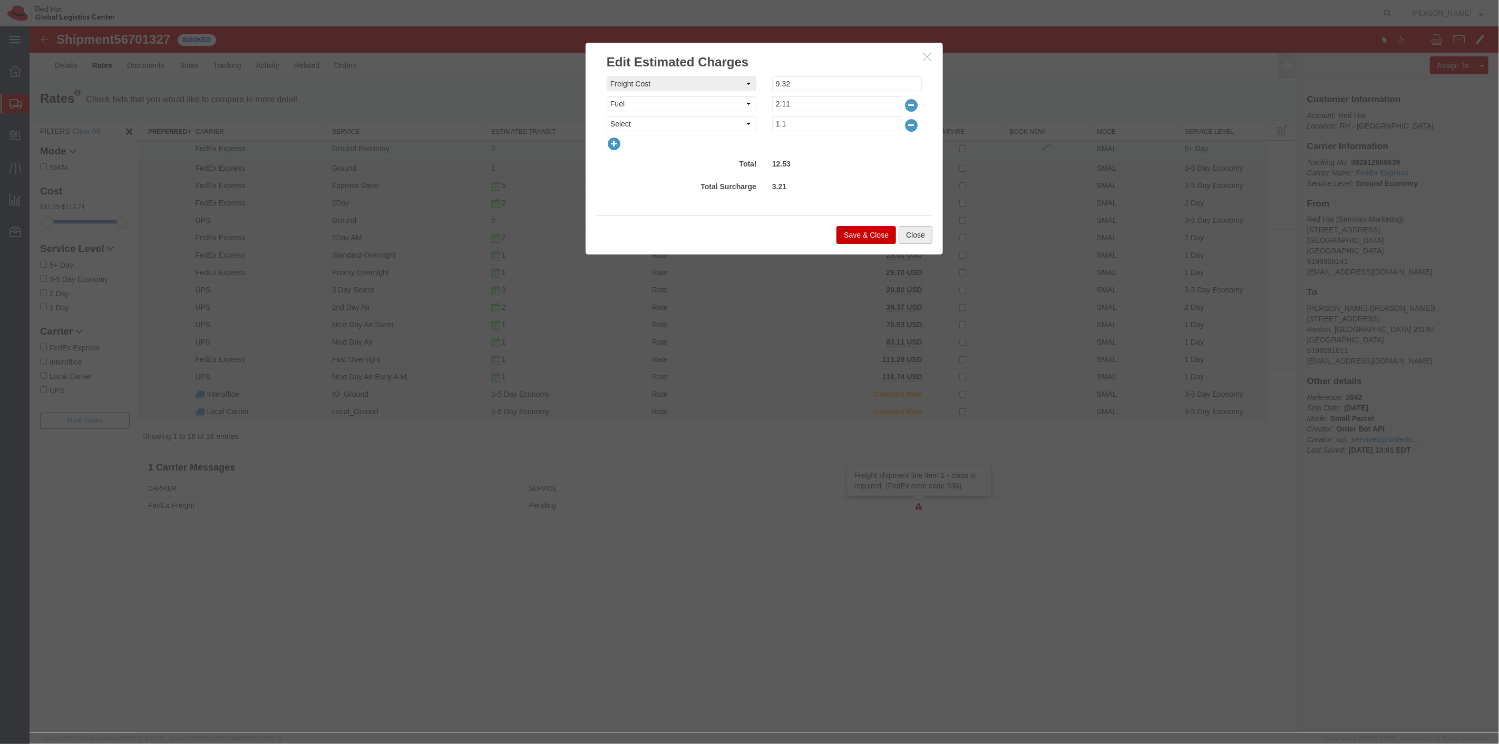
click at [907, 233] on button "Close" at bounding box center [915, 235] width 34 height 18
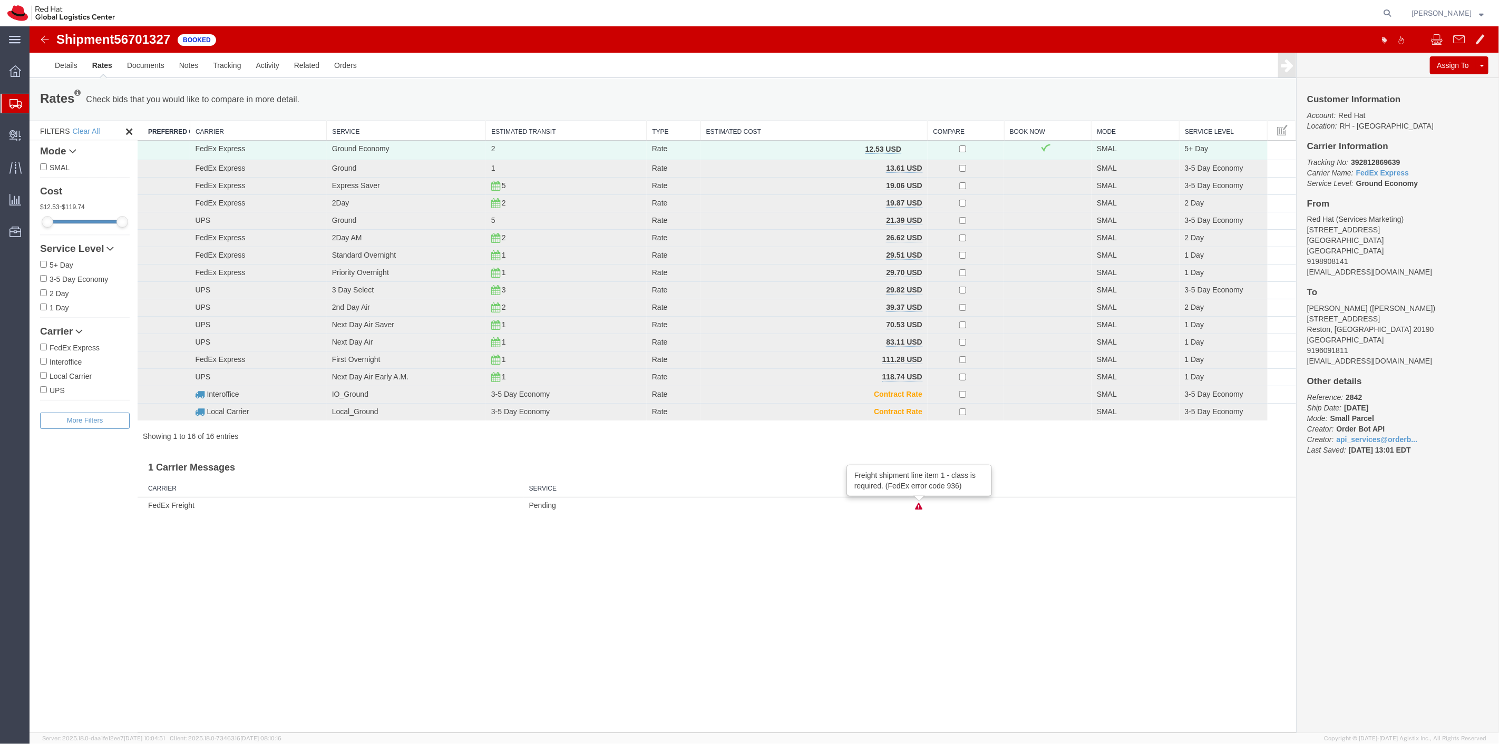
click at [782, 630] on div "Shipment 56701327 16 of 16 Booked Details Rates Documents Notes Tracking Activi…" at bounding box center [763, 379] width 1469 height 707
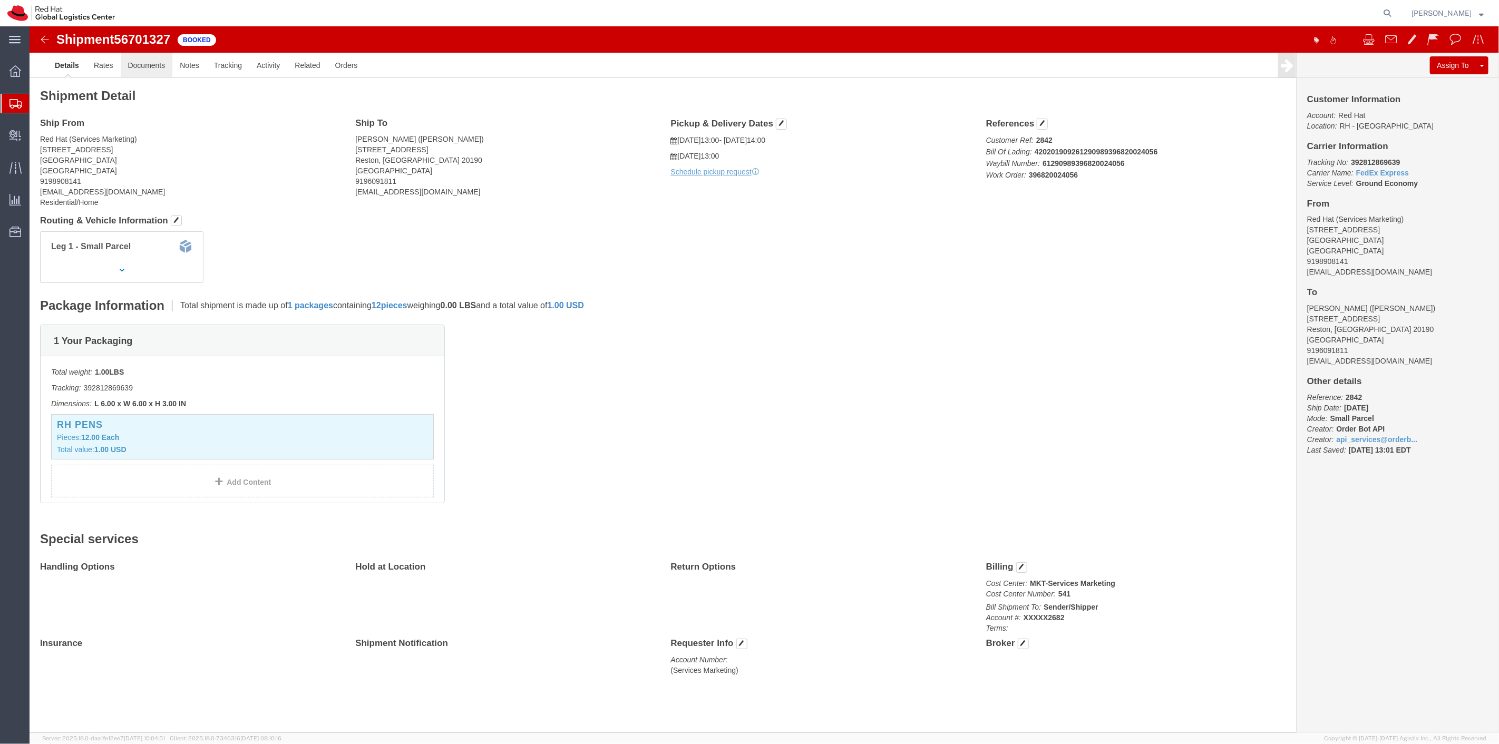
click link "Documents"
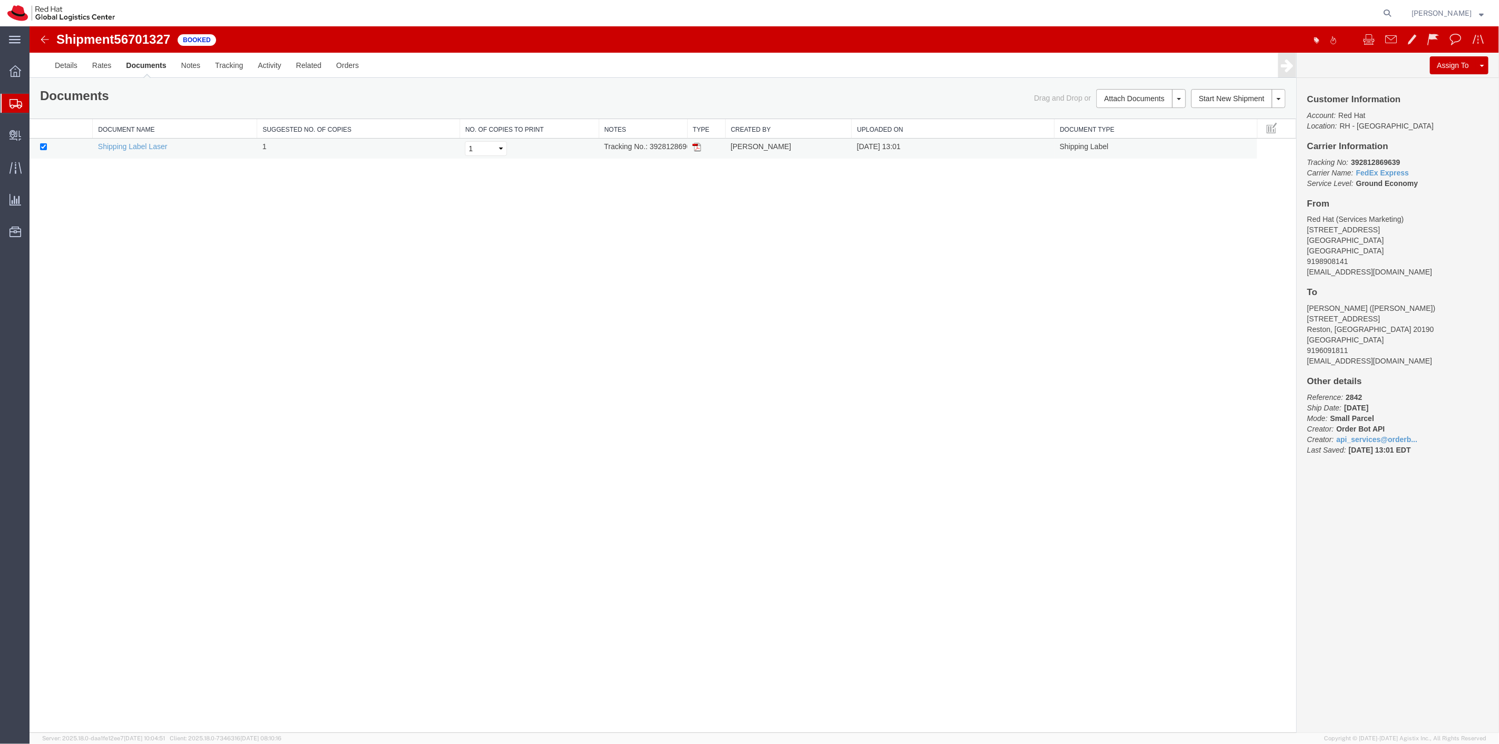
click at [863, 153] on td "09/03/2025 13:01" at bounding box center [952, 149] width 203 height 21
click at [1080, 149] on td "Shipping Label" at bounding box center [1155, 149] width 203 height 21
click at [147, 146] on link "Shipping Label Laser" at bounding box center [132, 146] width 70 height 8
click at [131, 145] on link "Shipping Label Laser" at bounding box center [132, 146] width 70 height 8
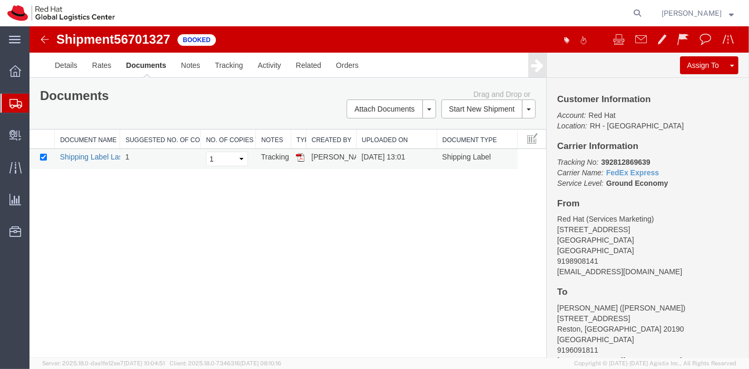
click at [92, 160] on link "Shipping Label Laser" at bounding box center [95, 157] width 70 height 8
click at [300, 159] on img at bounding box center [300, 157] width 8 height 8
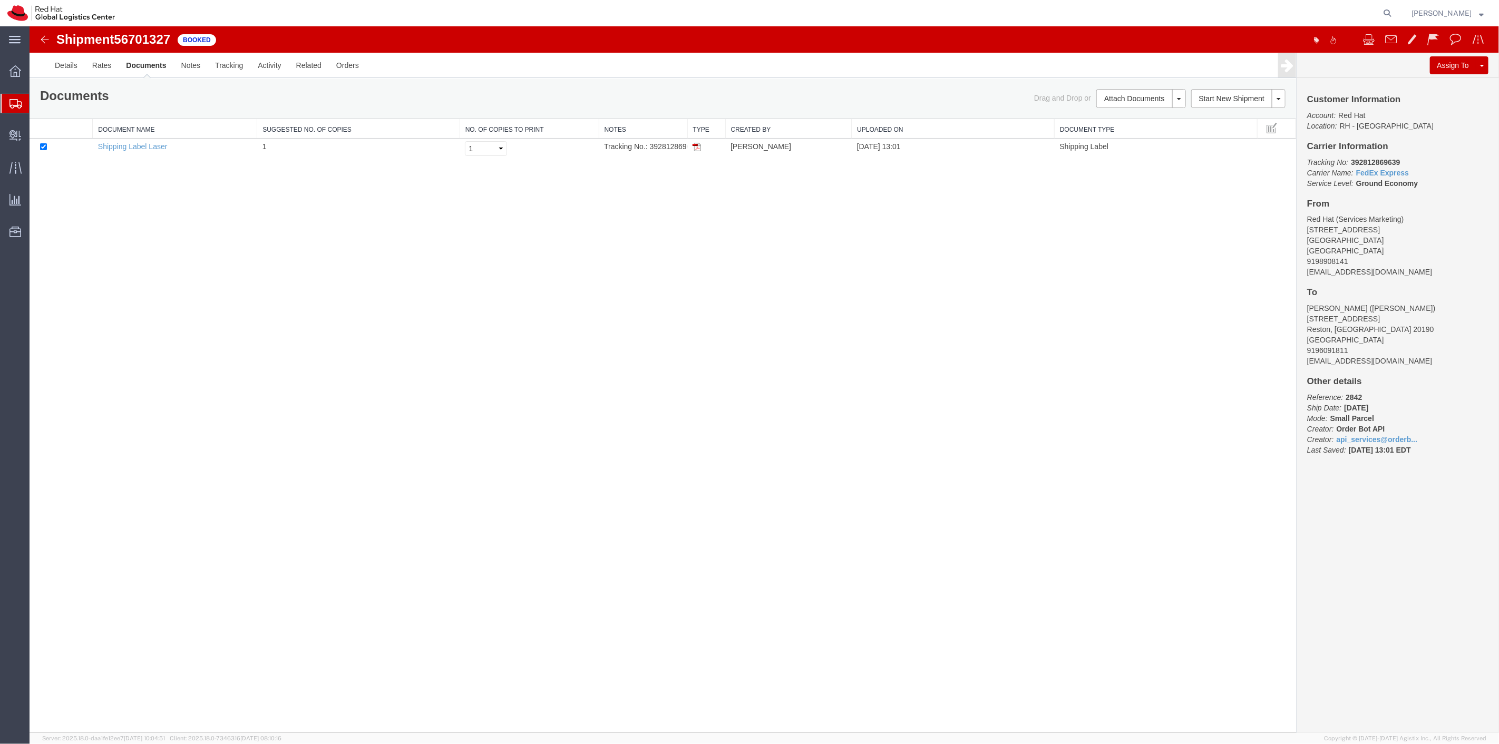
click at [634, 315] on div "Shipment 56701327 1 of 1 Booked Details Rates Documents Notes Tracking Activity…" at bounding box center [763, 379] width 1469 height 707
click at [694, 151] on td at bounding box center [706, 149] width 38 height 21
click at [696, 149] on img at bounding box center [696, 147] width 8 height 8
click at [0, 0] on span "Shipment Manager" at bounding box center [0, 0] width 0 height 0
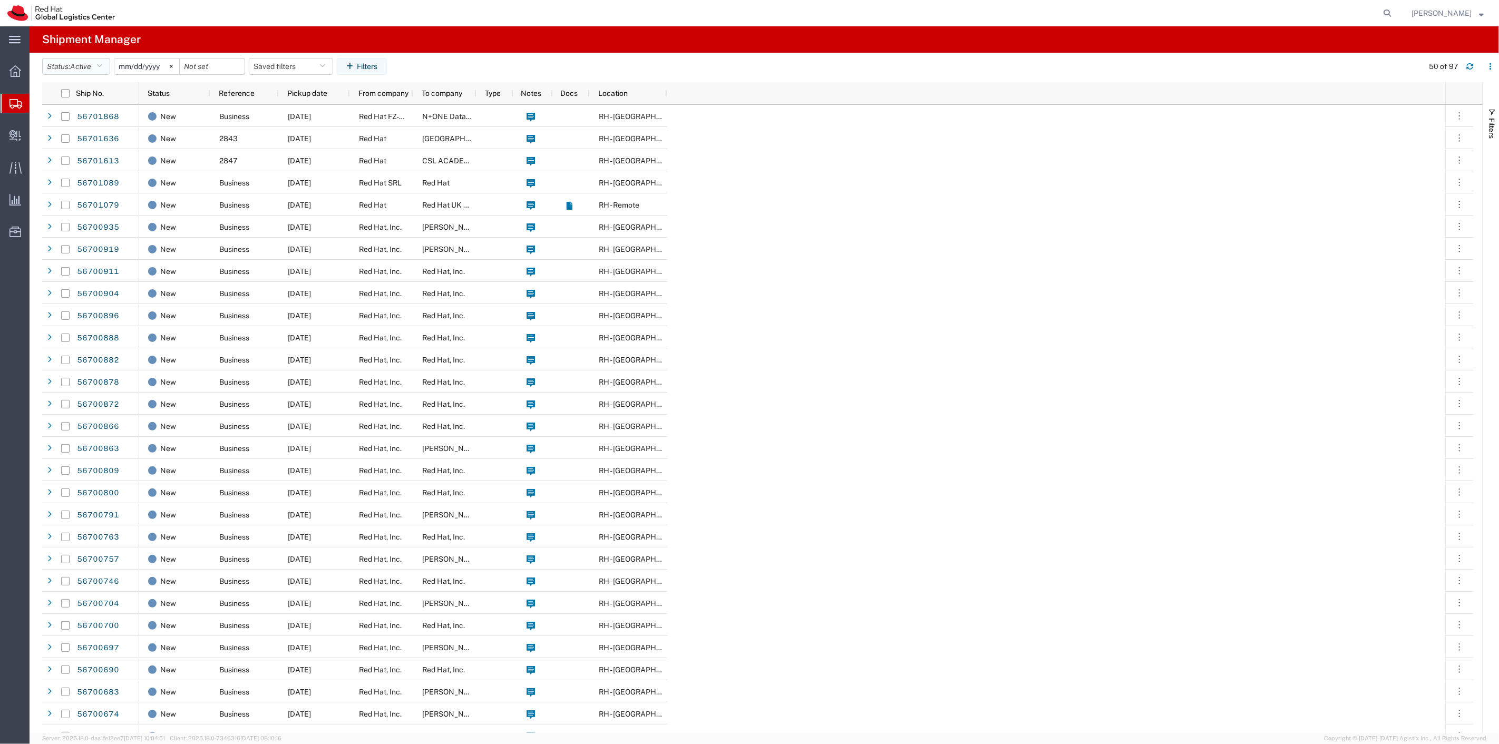
click at [75, 60] on button "Status: Active" at bounding box center [76, 66] width 68 height 17
click at [76, 149] on span "Booked" at bounding box center [104, 154] width 123 height 16
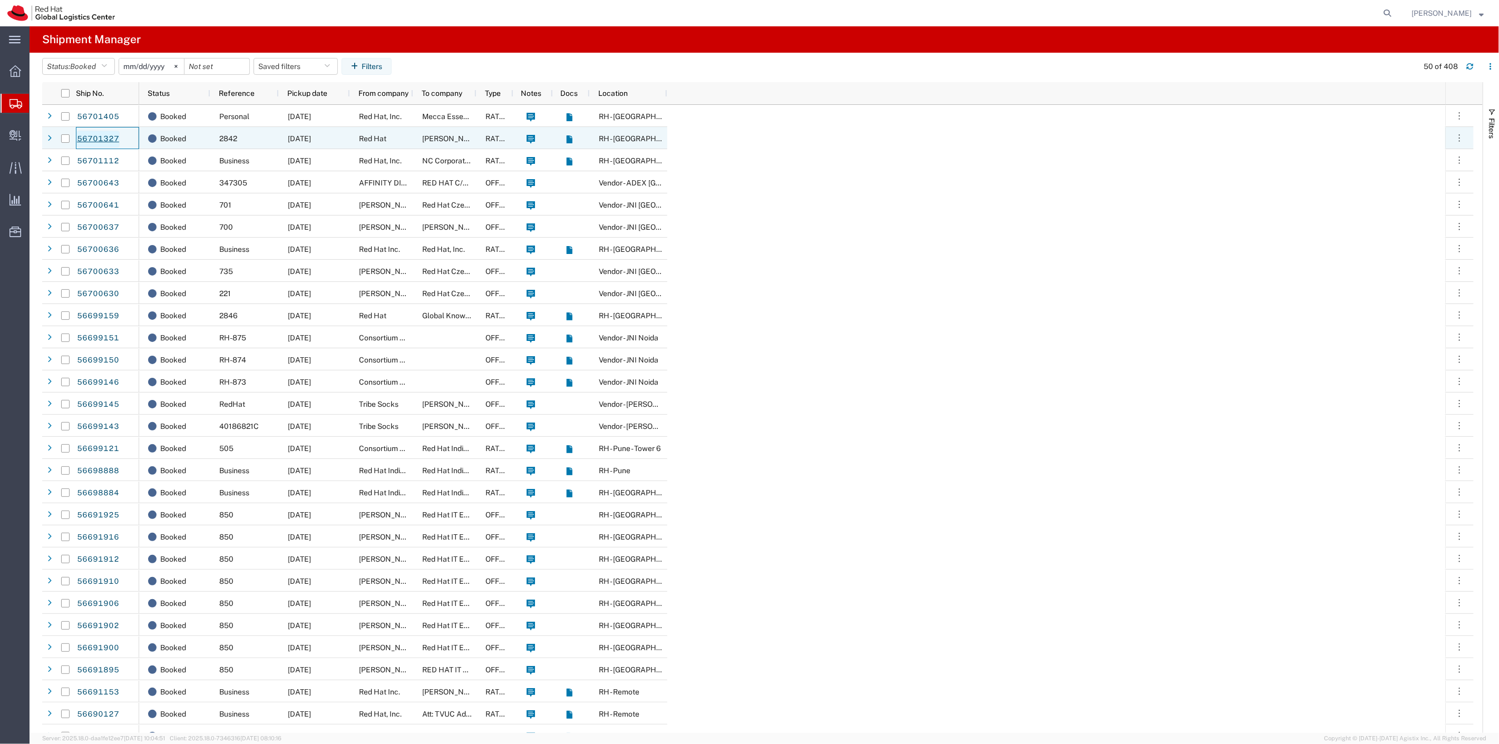
click at [96, 133] on link "56701327" at bounding box center [97, 139] width 43 height 17
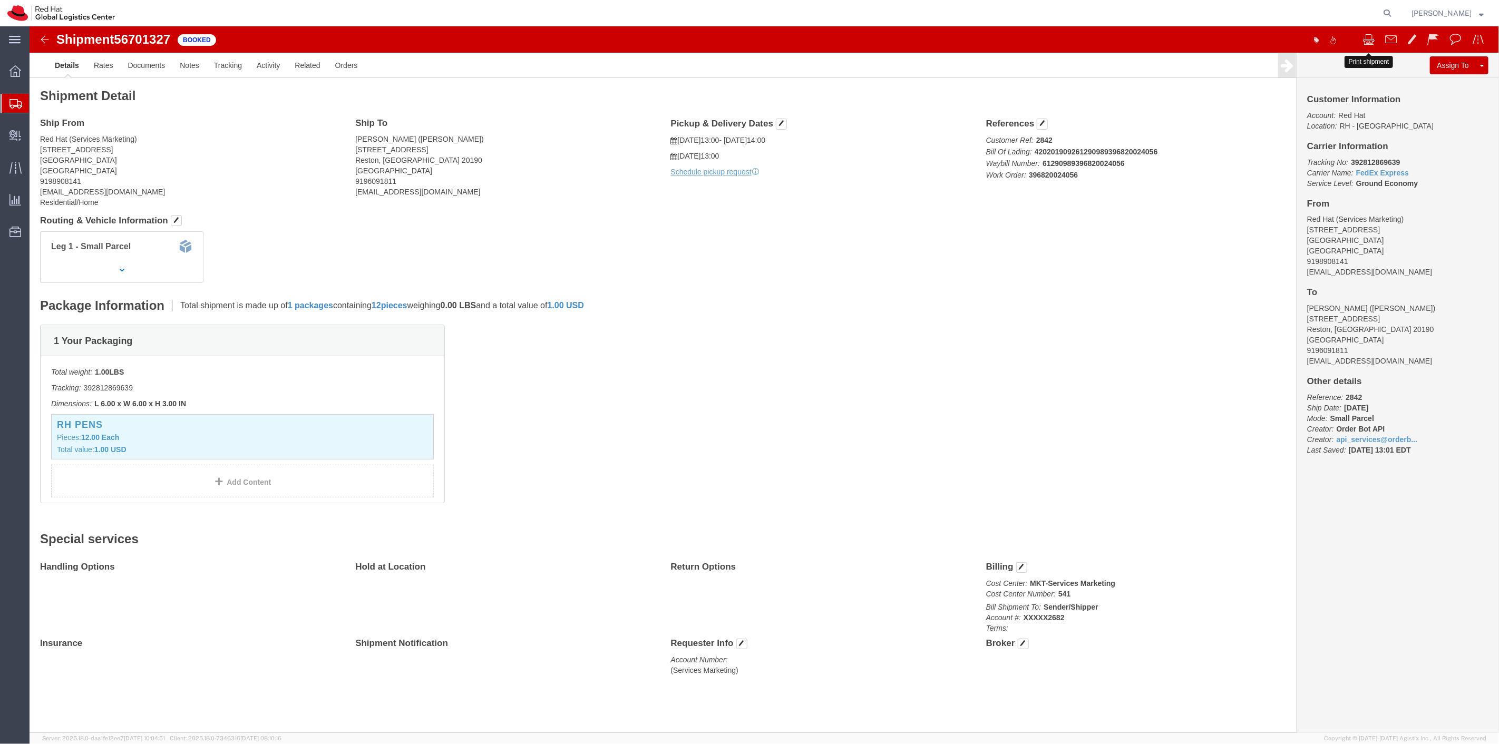
click span
click at [1483, 12] on strong "button" at bounding box center [1481, 13] width 5 height 4
click at [14, 36] on icon at bounding box center [15, 39] width 12 height 7
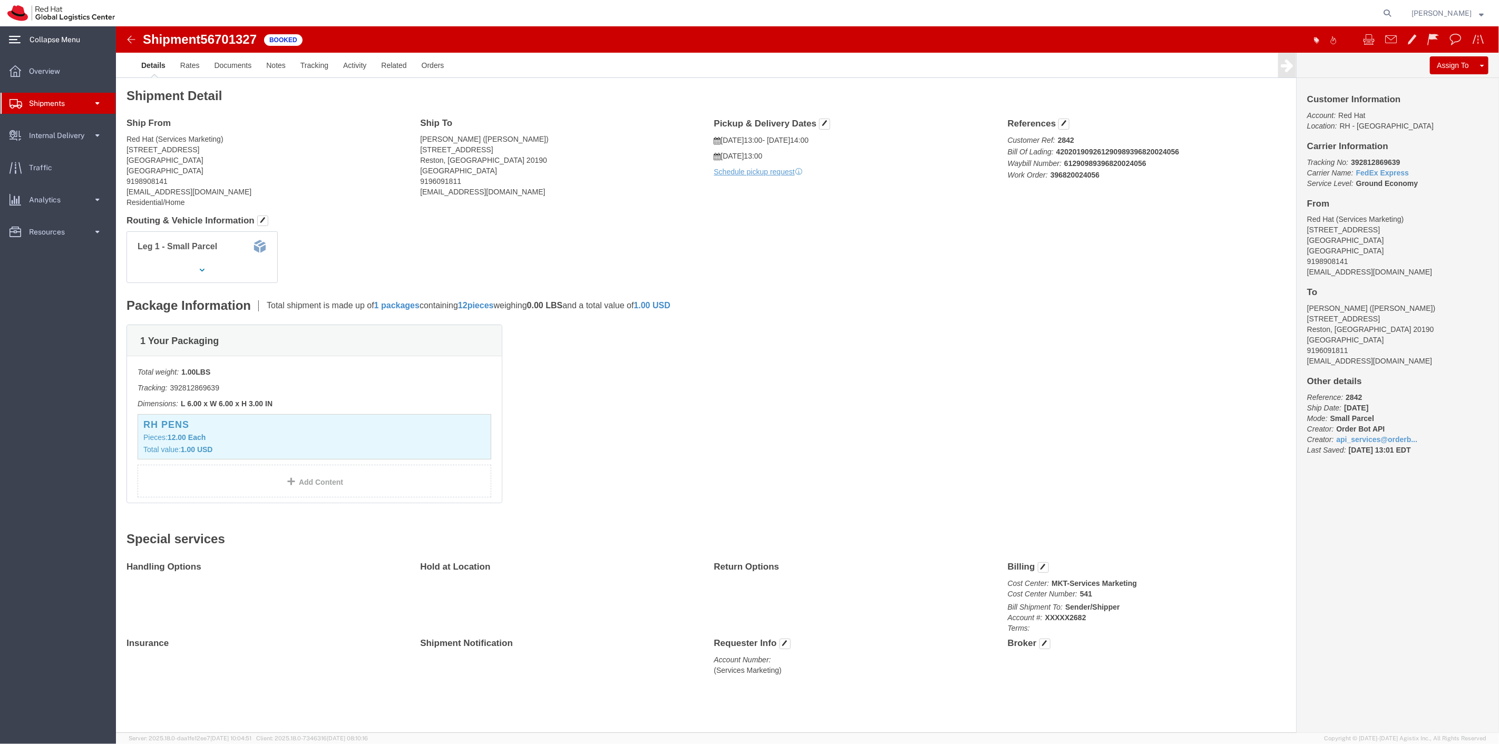
click at [14, 36] on icon at bounding box center [15, 39] width 12 height 7
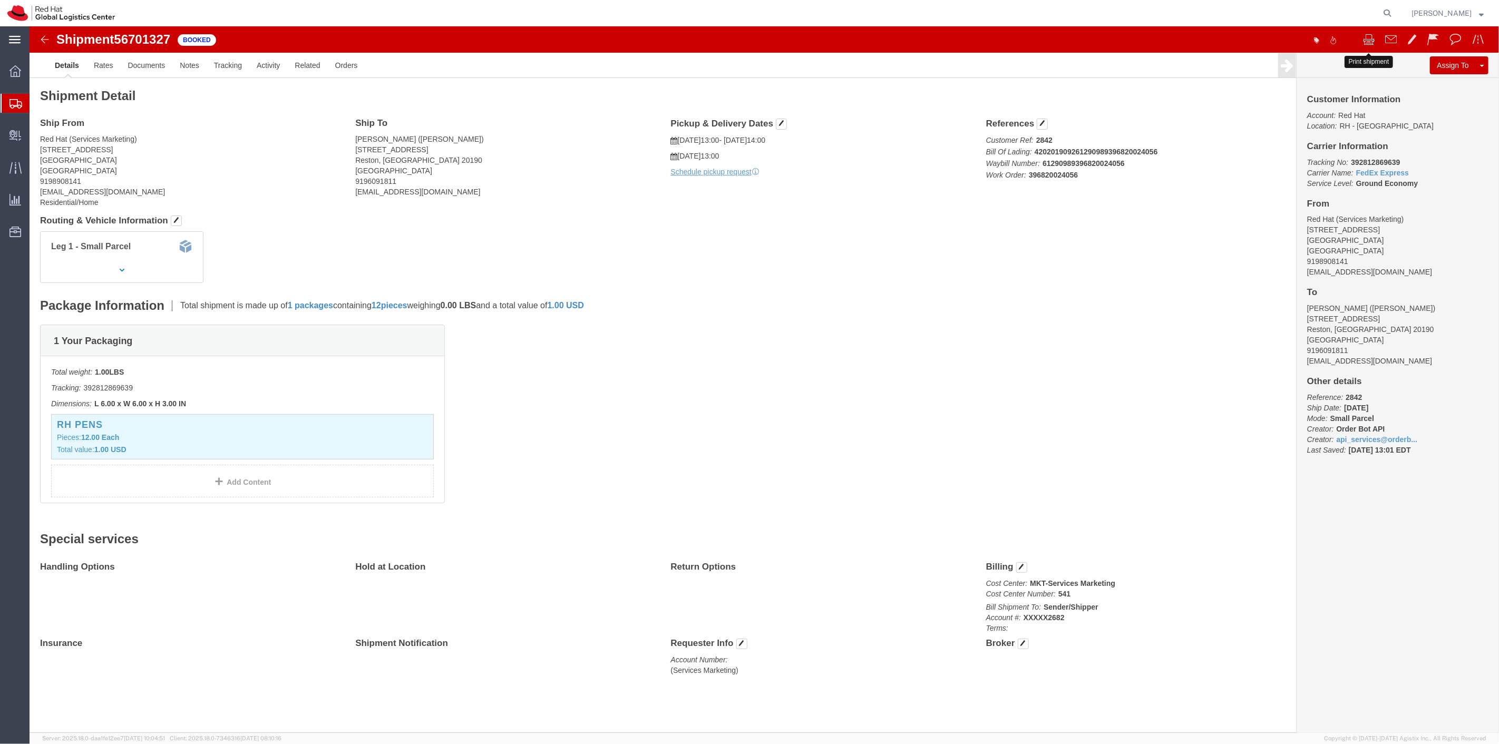
click button
click img
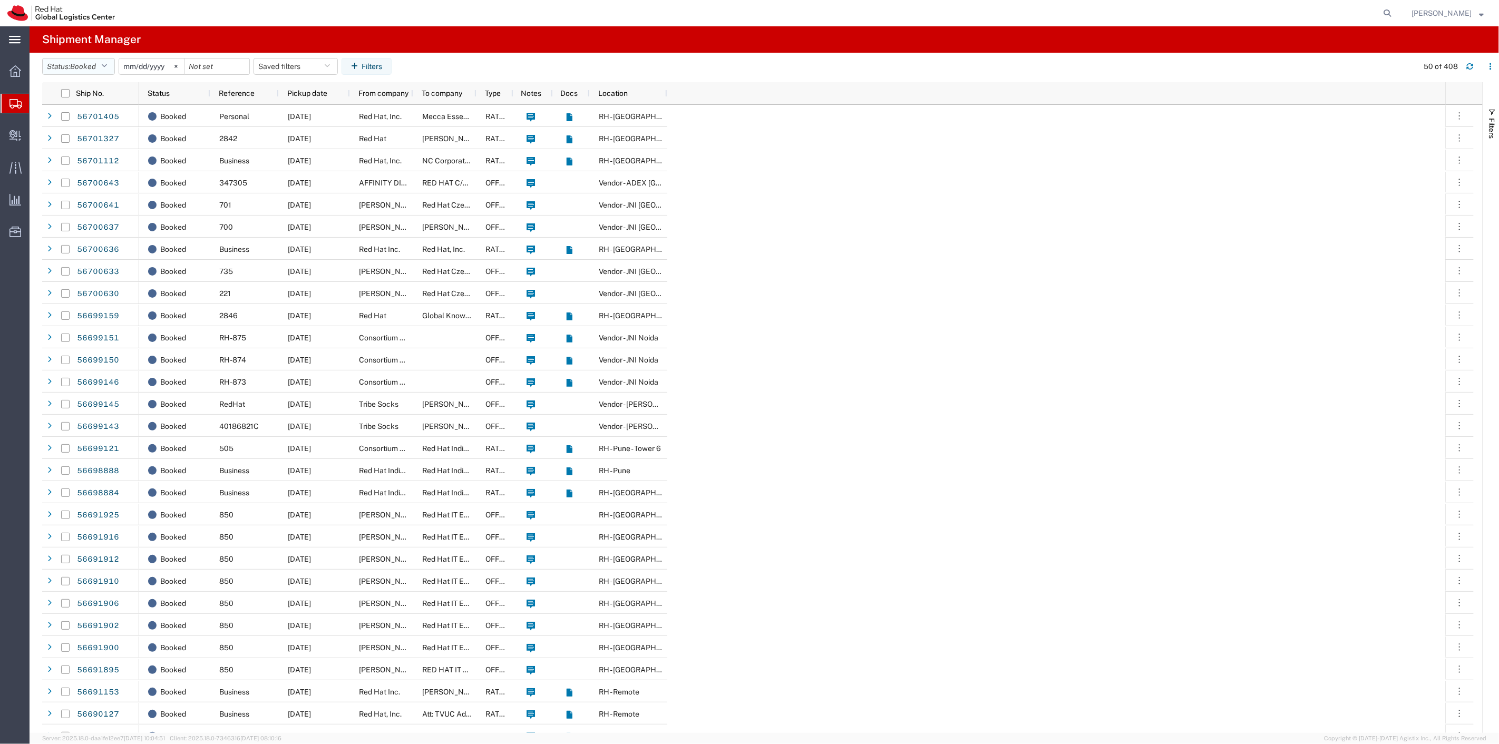
click at [111, 66] on button "Status: Booked" at bounding box center [78, 66] width 73 height 17
click at [86, 108] on span "Active" at bounding box center [104, 105] width 123 height 16
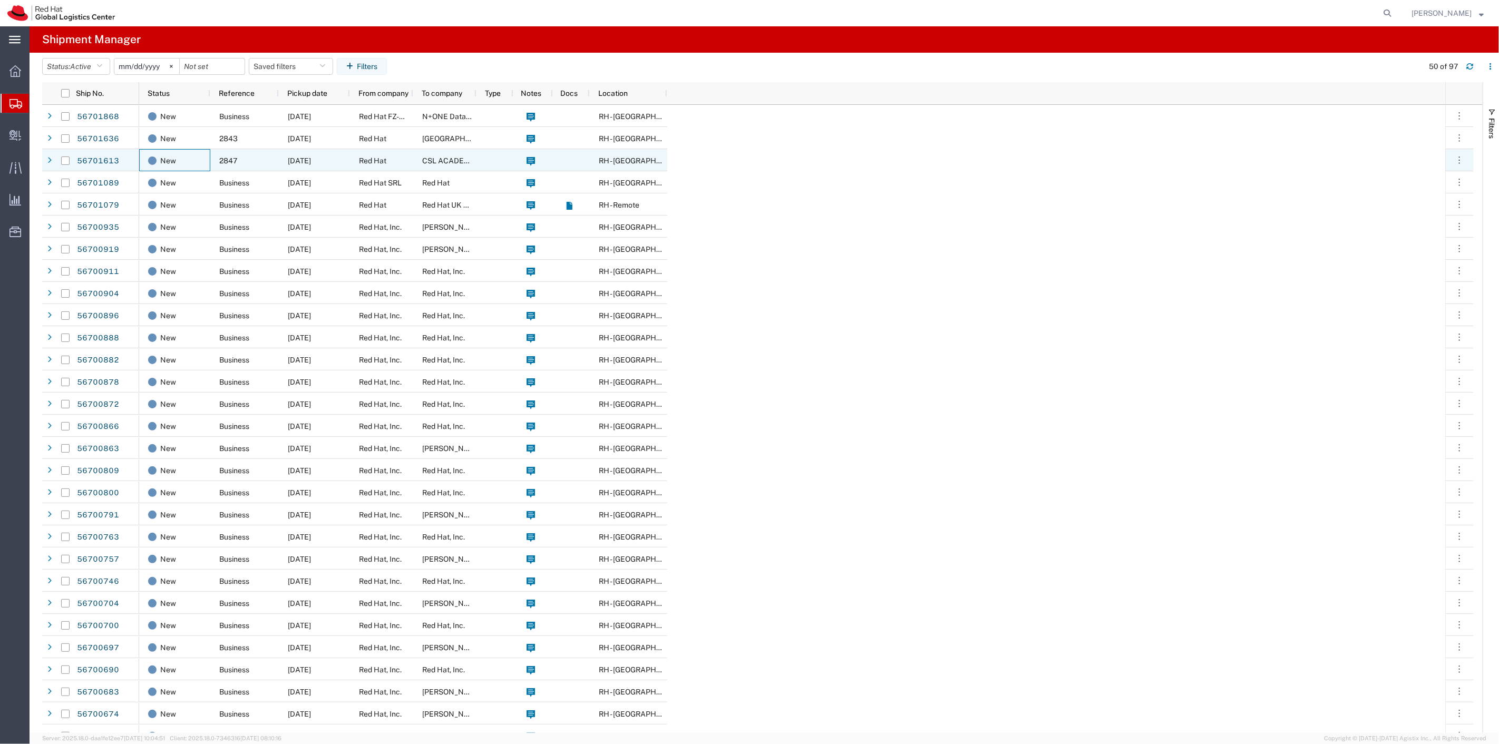
click at [209, 159] on div "New" at bounding box center [174, 160] width 71 height 22
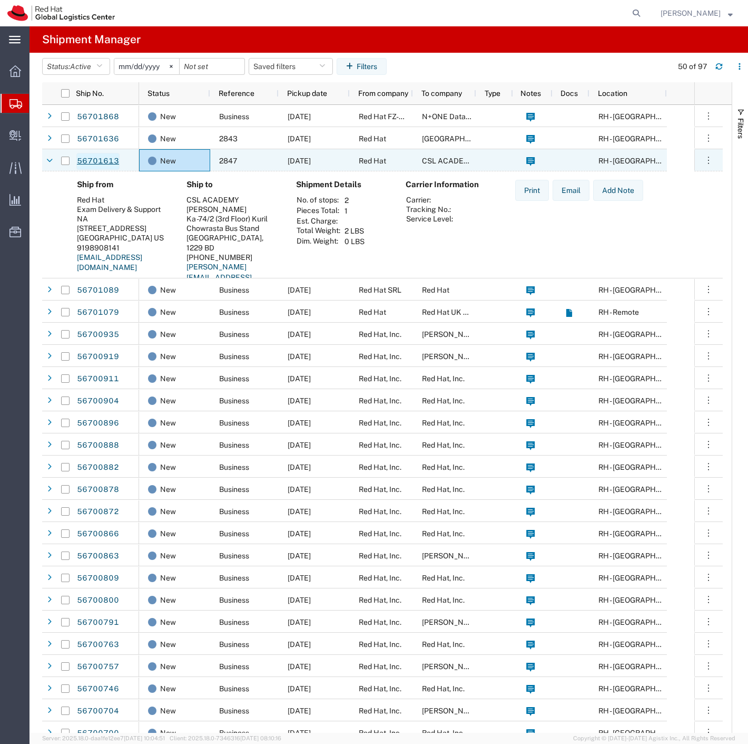
click at [100, 159] on link "56701613" at bounding box center [97, 161] width 43 height 17
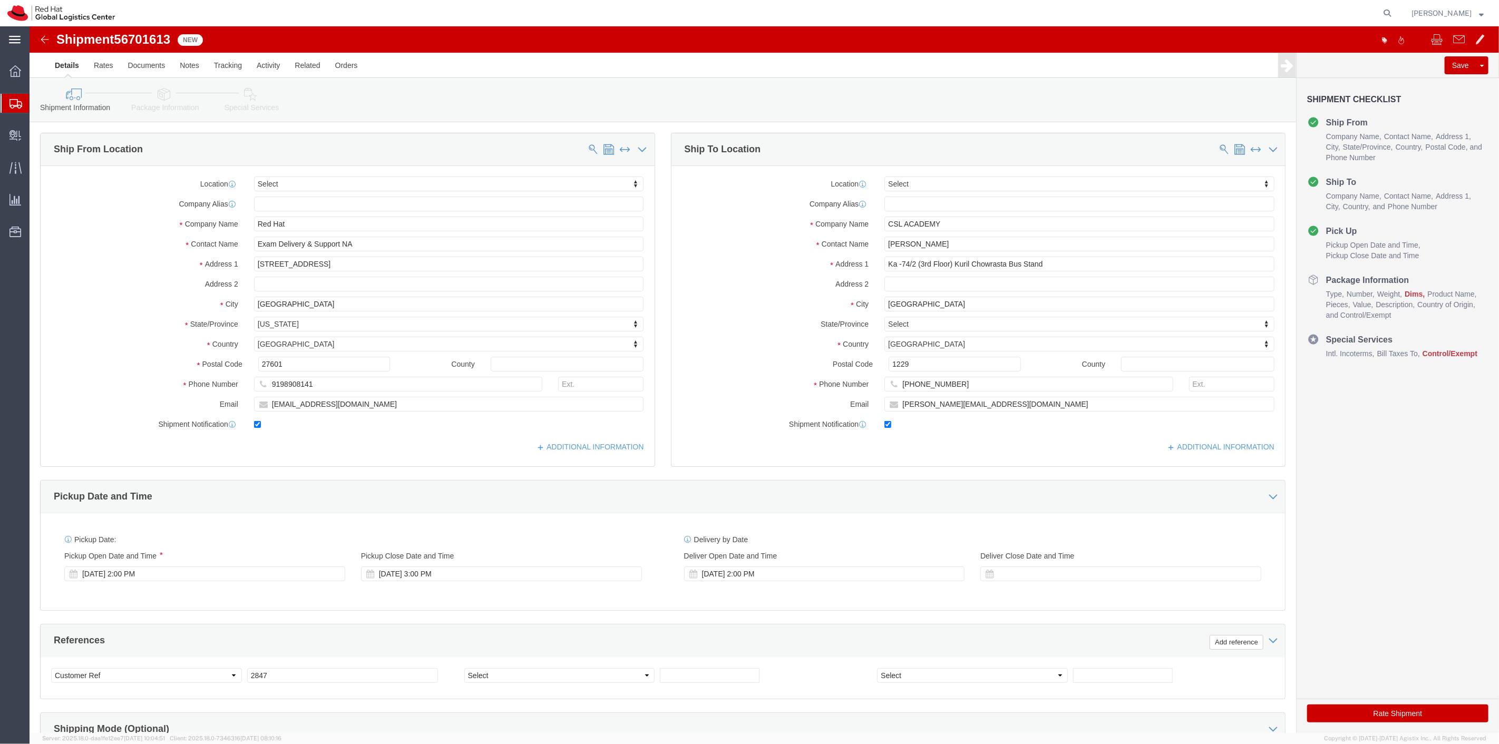
select select
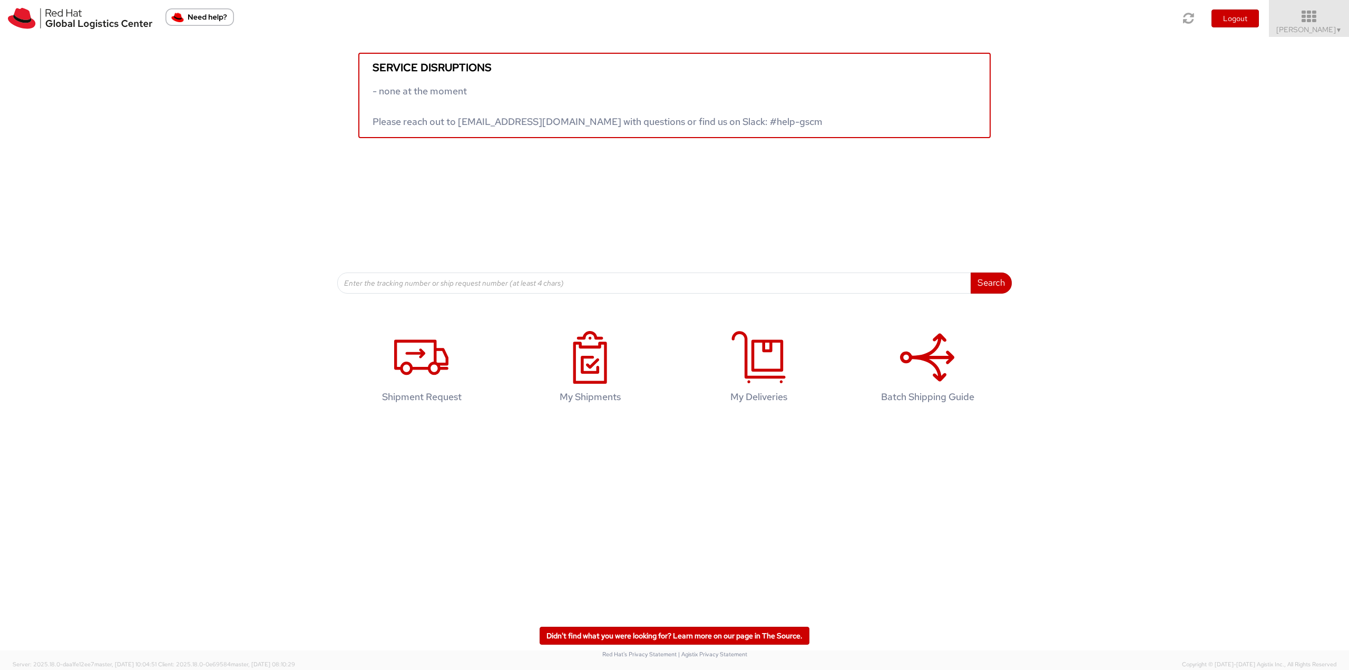
click at [673, 14] on icon at bounding box center [1309, 16] width 92 height 15
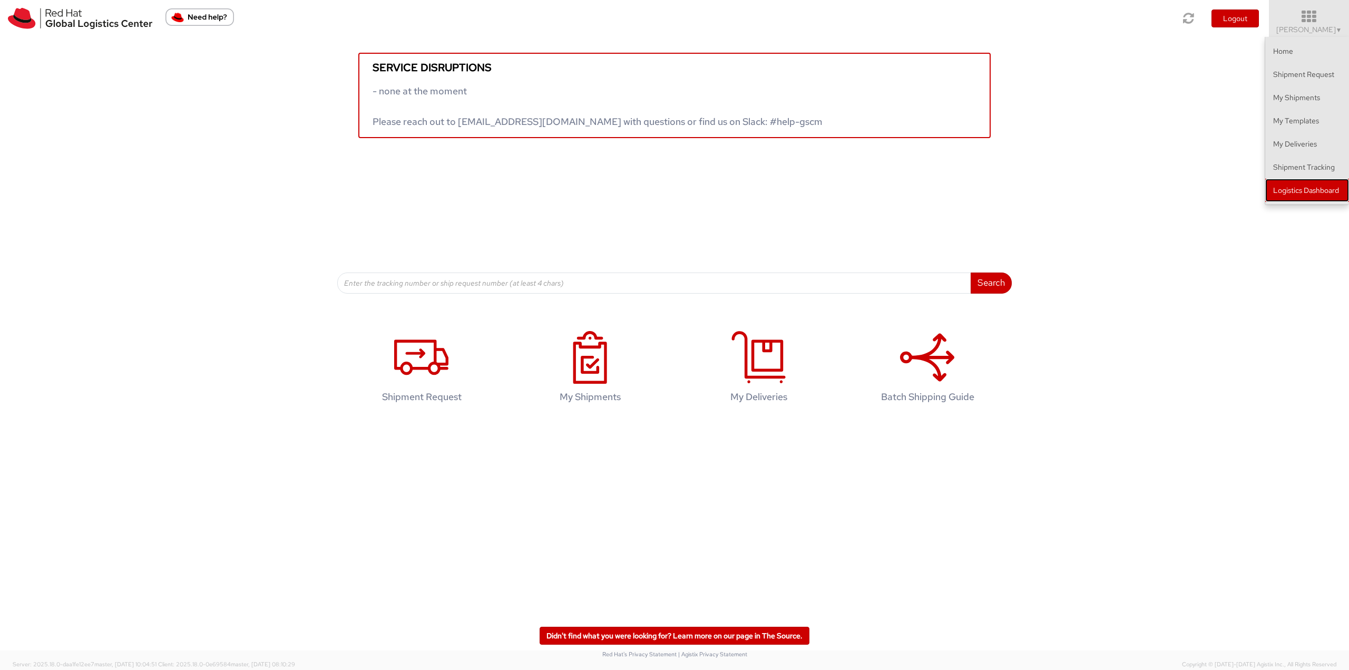
click at [673, 198] on link "Logistics Dashboard" at bounding box center [1307, 190] width 84 height 23
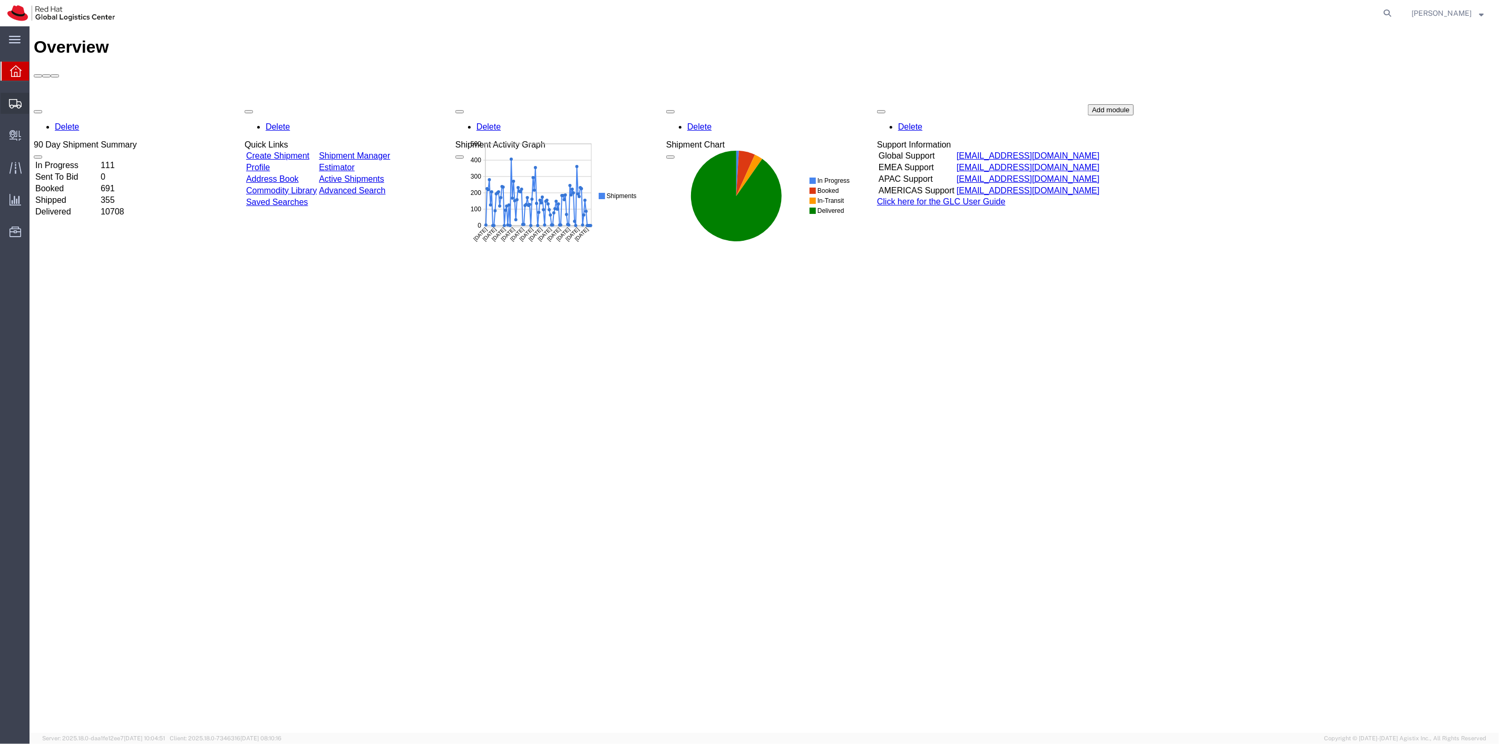
click at [0, 0] on span "Shipment Manager" at bounding box center [0, 0] width 0 height 0
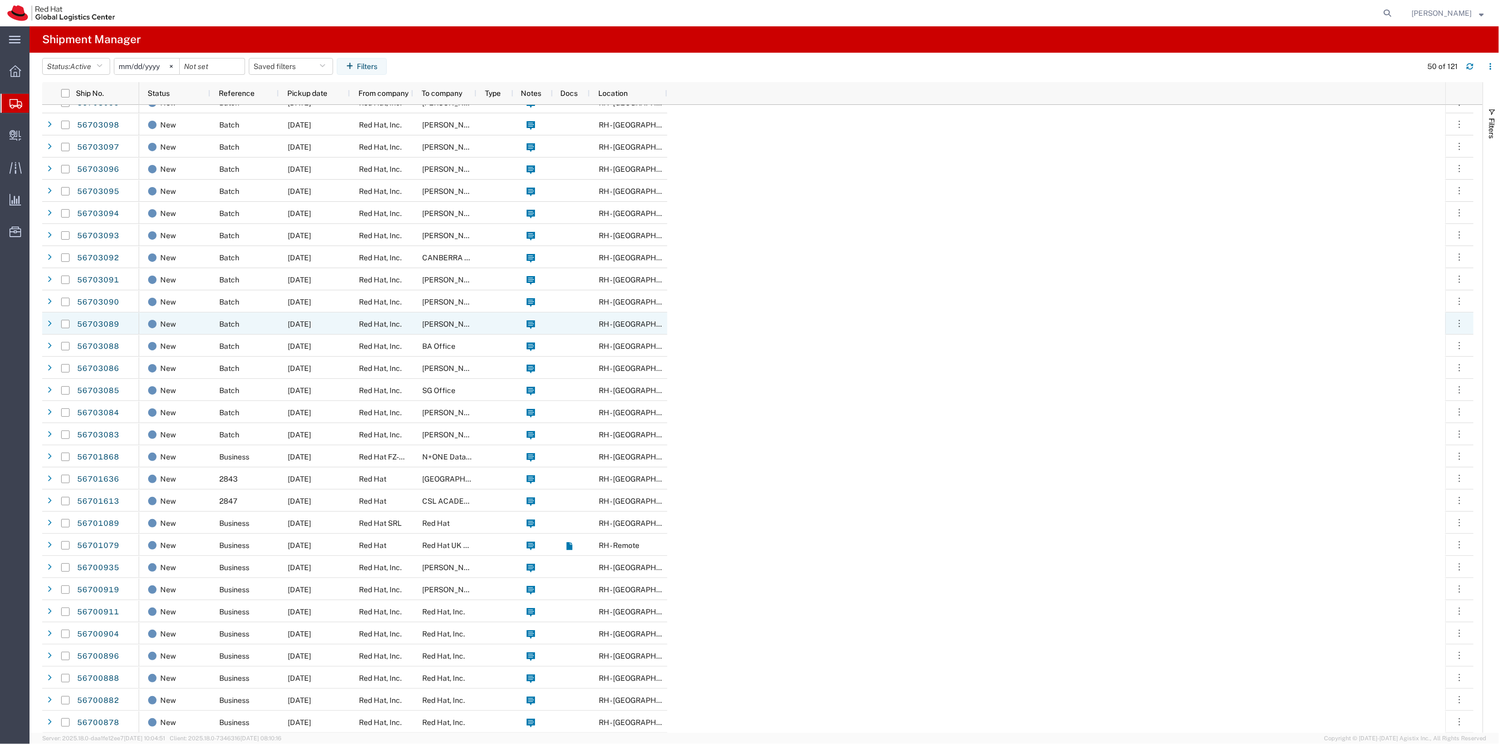
scroll to position [292, 0]
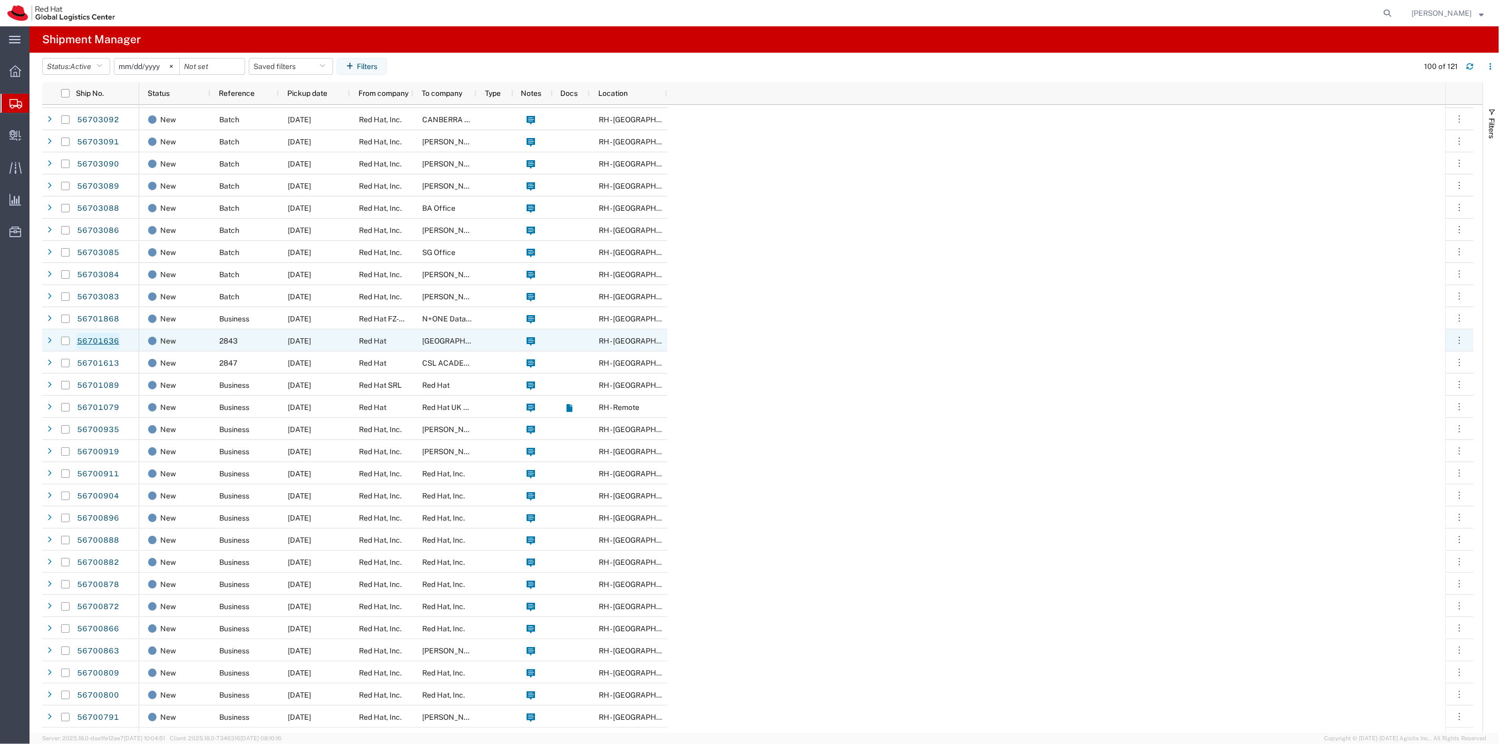
click at [97, 335] on link "56701636" at bounding box center [97, 341] width 43 height 17
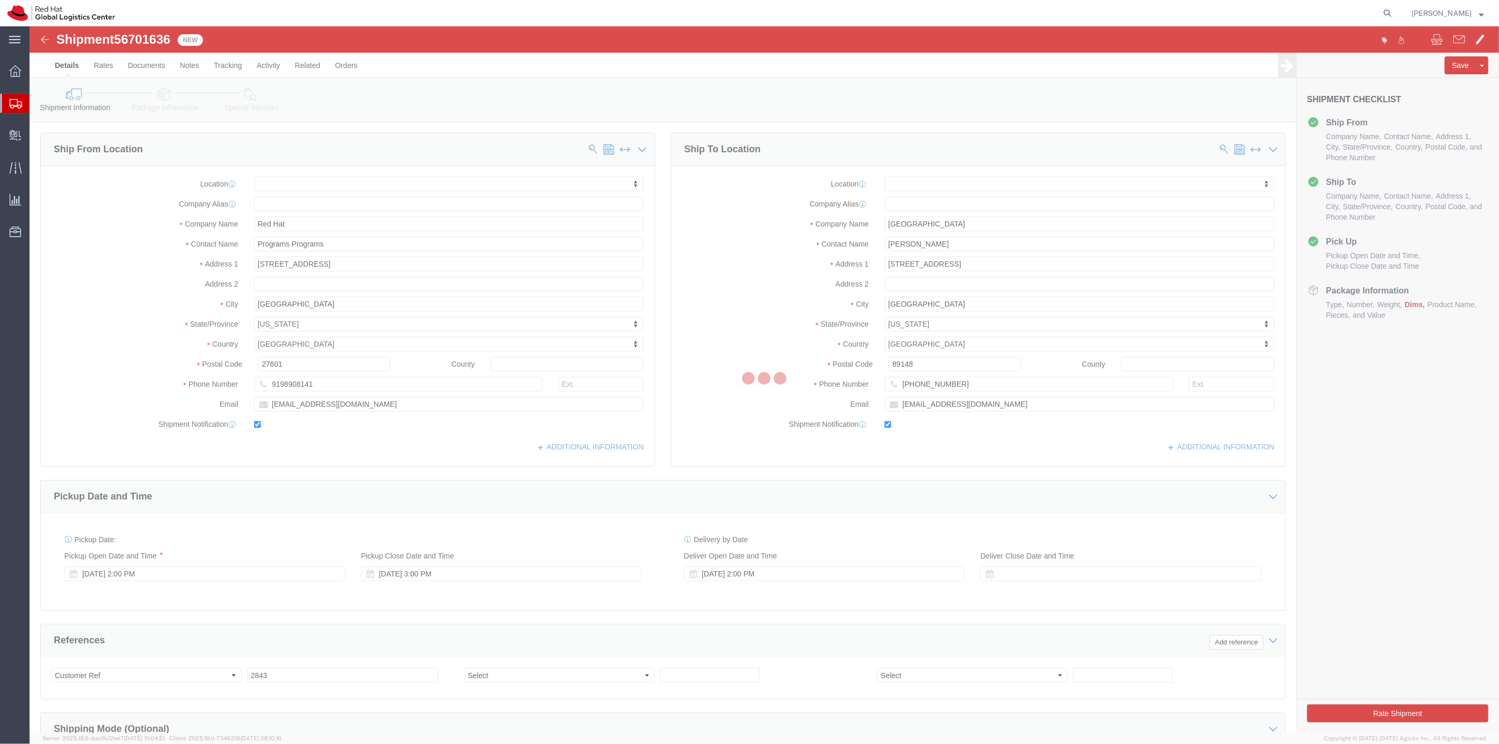
select select
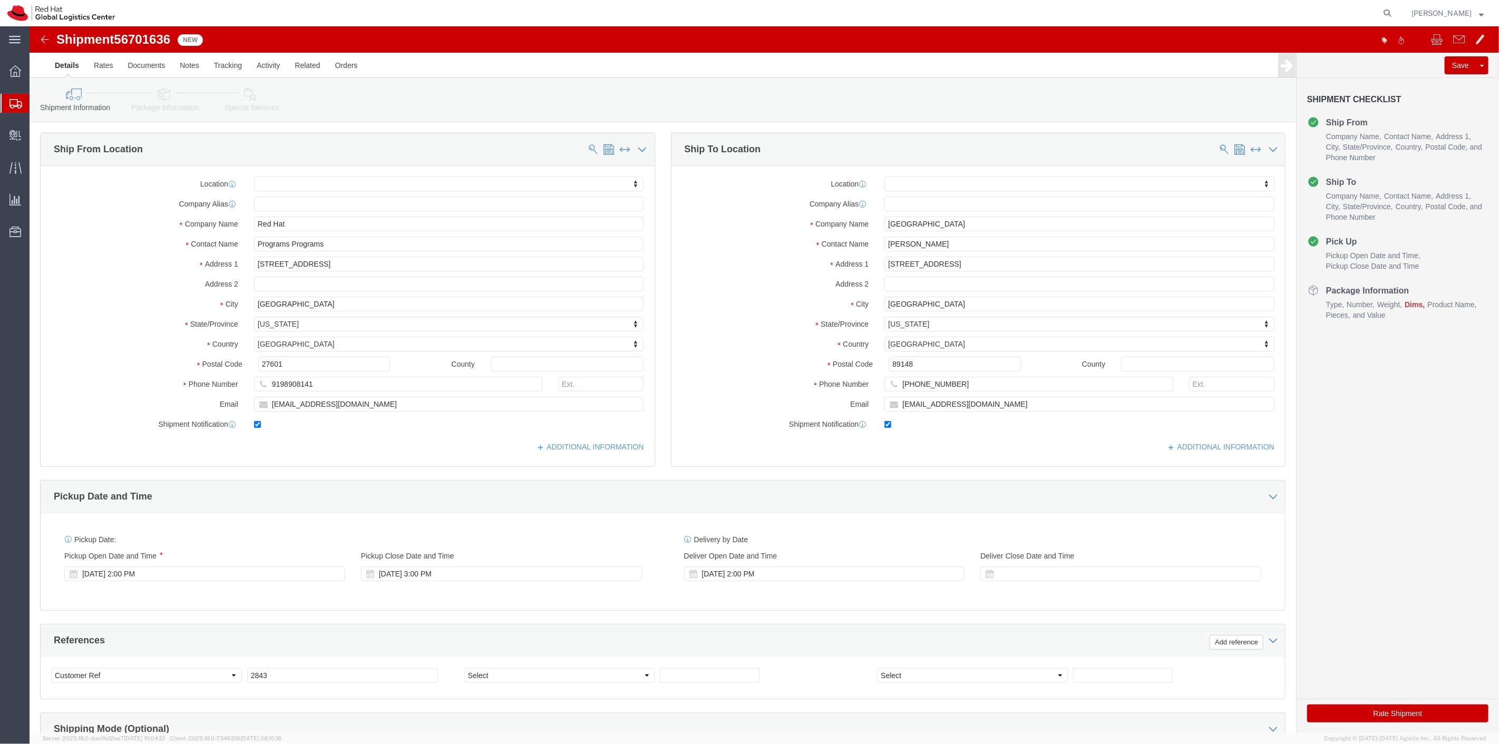
click icon
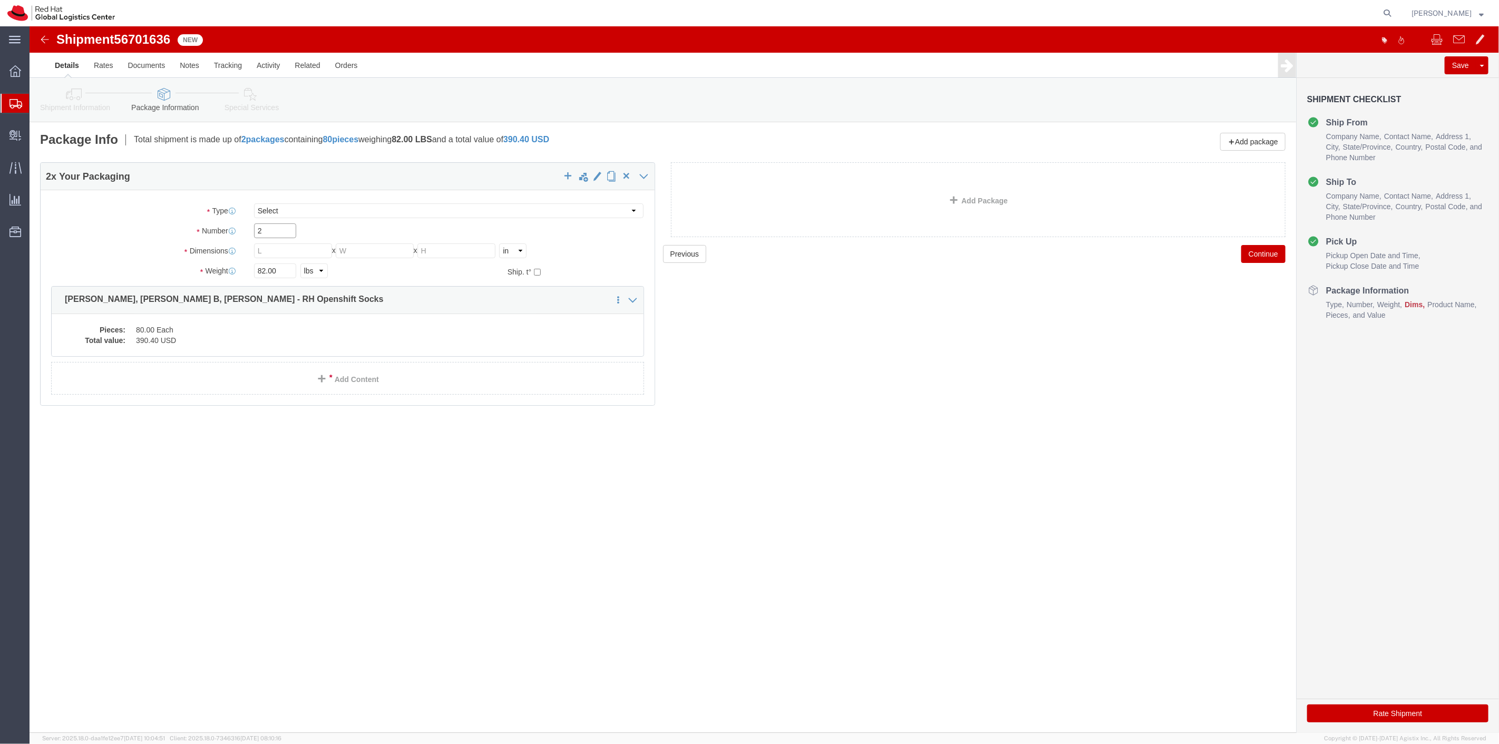
drag, startPoint x: 250, startPoint y: 204, endPoint x: 210, endPoint y: 217, distance: 42.0
click div "Package Type Select Case(s) Crate(s) Envelope Large Box Medium Box PAK Skid(s) …"
type input "1"
click span "button"
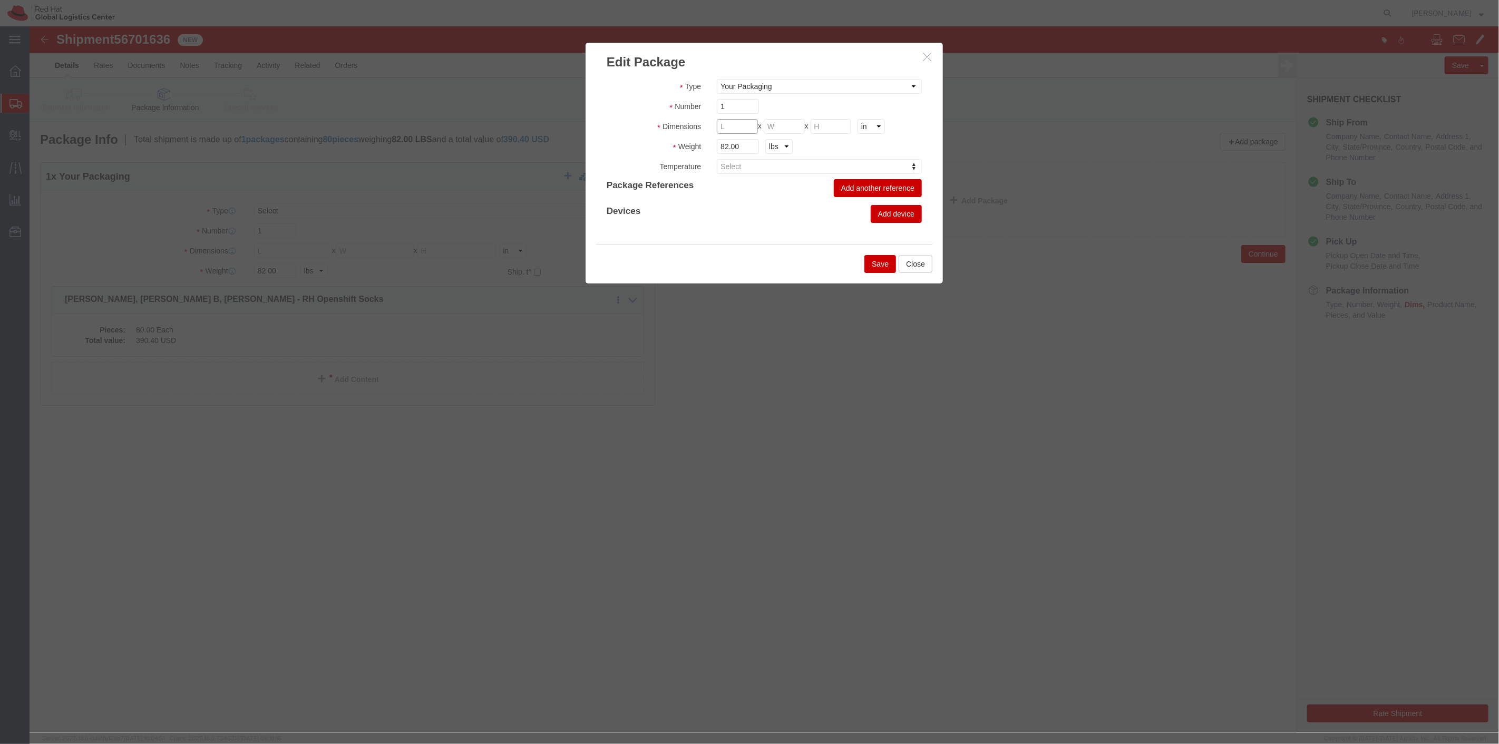
click input "text"
type input "14"
type input "12"
type input "4"
drag, startPoint x: 715, startPoint y: 125, endPoint x: 649, endPoint y: 123, distance: 66.4
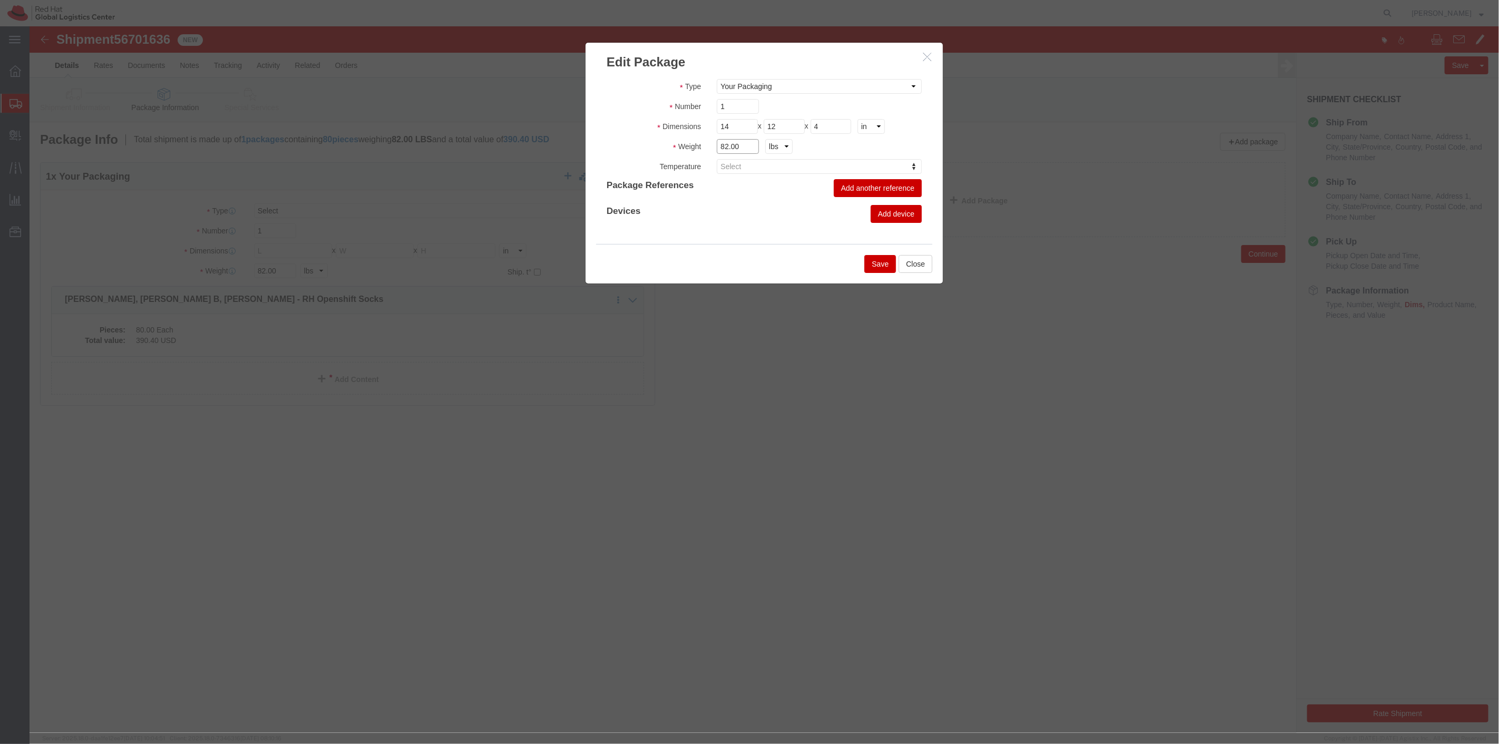
click div "Weight 82.00 kgs lbs"
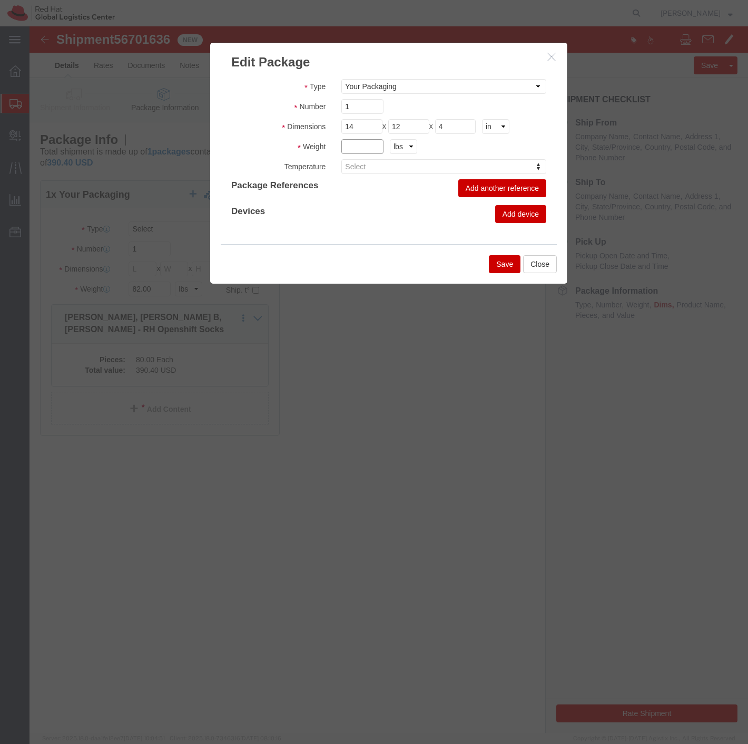
click input "text"
type input "4"
click div "Type Case(s) Crate(s) Envelope Large Box Medium Box PAK Skid(s) Small Box Smart…"
click button "Save"
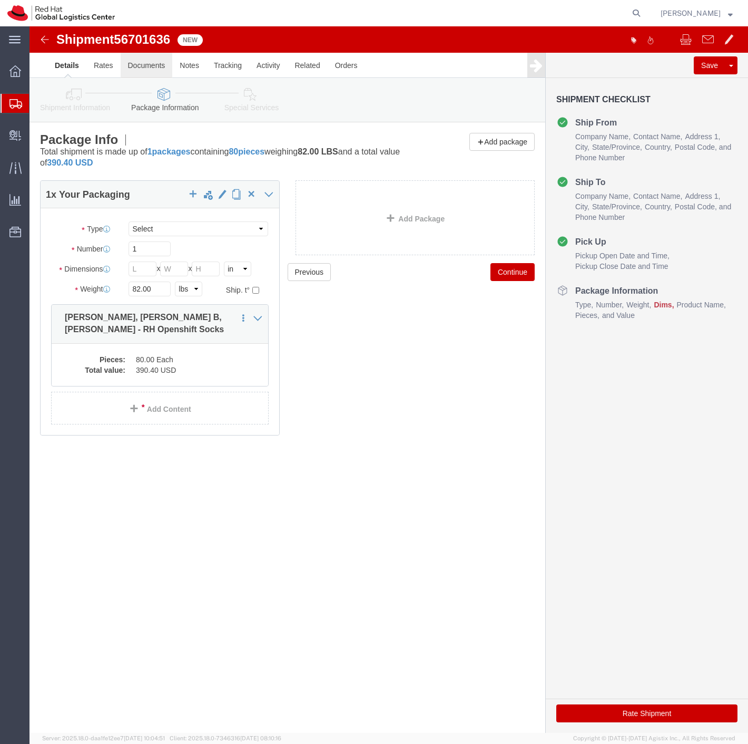
click link "Documents"
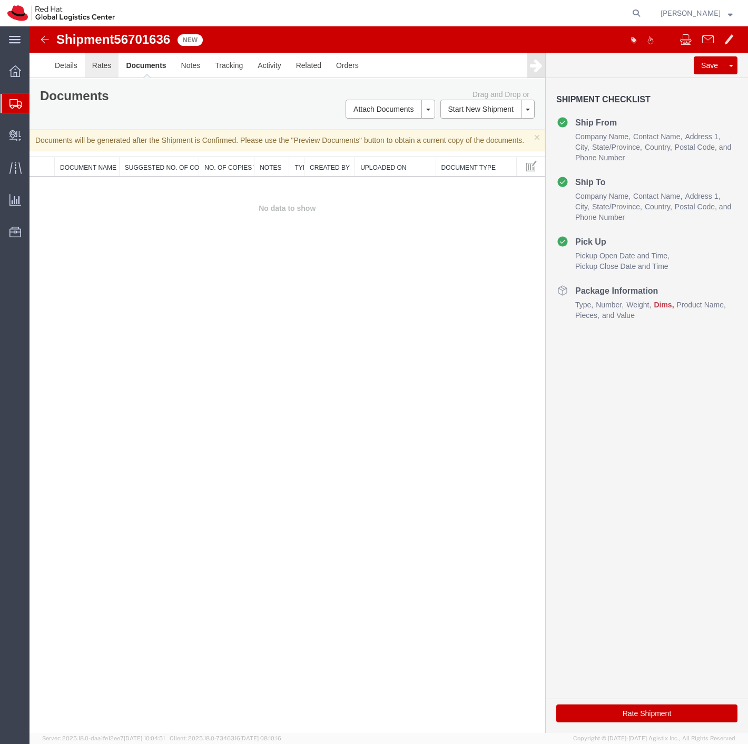
click at [108, 66] on link "Rates" at bounding box center [102, 65] width 34 height 25
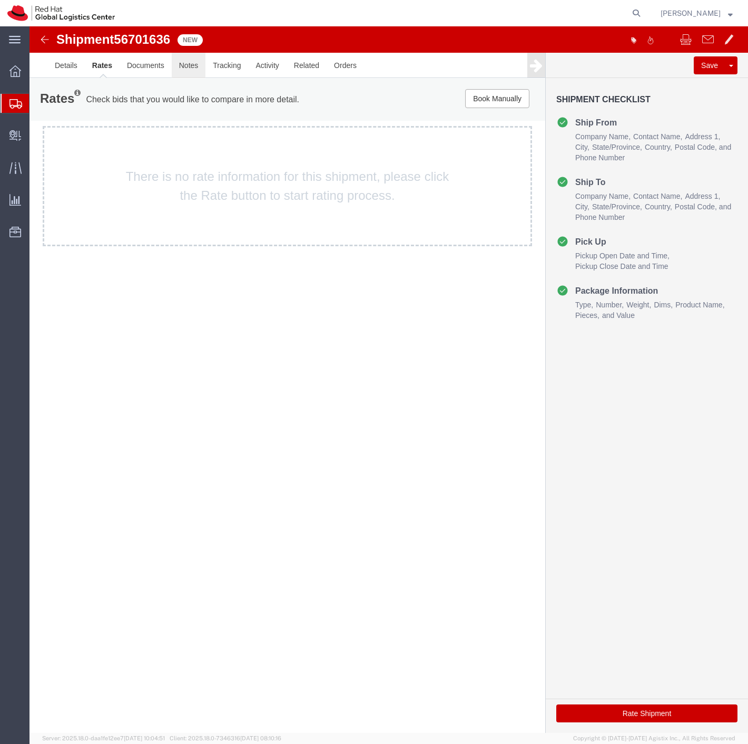
click at [197, 65] on link "Notes" at bounding box center [189, 65] width 34 height 25
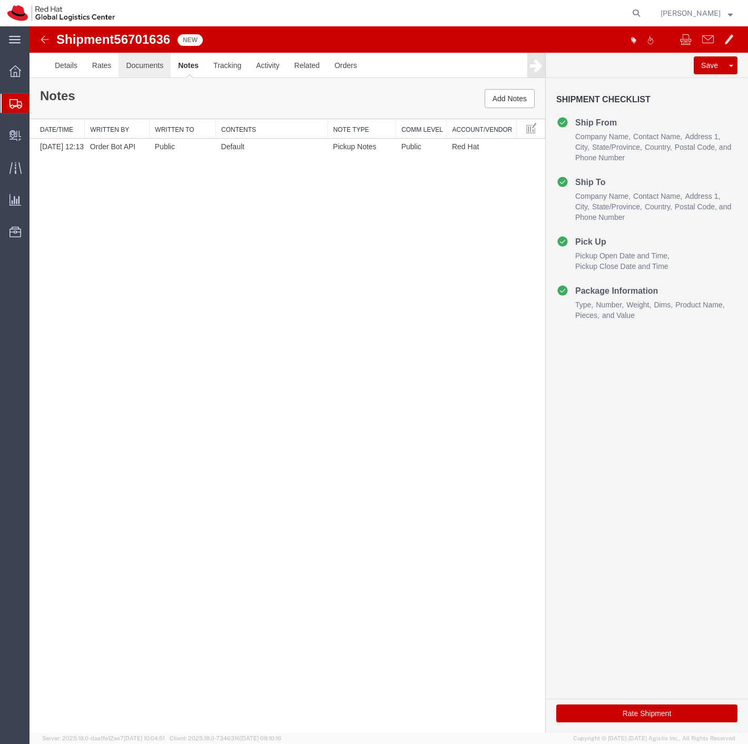
click at [140, 66] on link "Documents" at bounding box center [145, 65] width 52 height 25
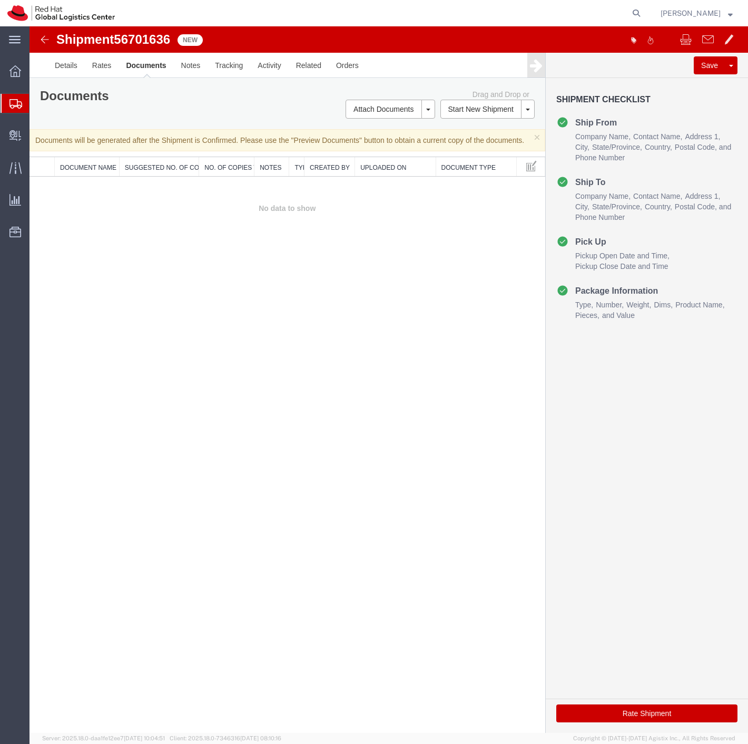
click at [140, 66] on link "Documents" at bounding box center [146, 65] width 55 height 25
drag, startPoint x: 104, startPoint y: 92, endPoint x: 75, endPoint y: 65, distance: 39.6
click at [75, 65] on link "Details" at bounding box center [65, 65] width 37 height 25
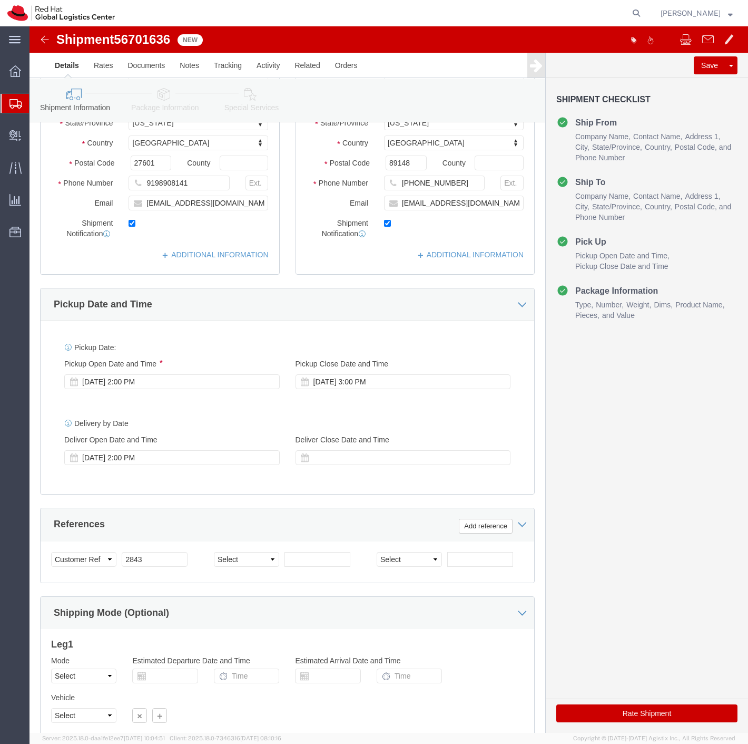
scroll to position [296, 0]
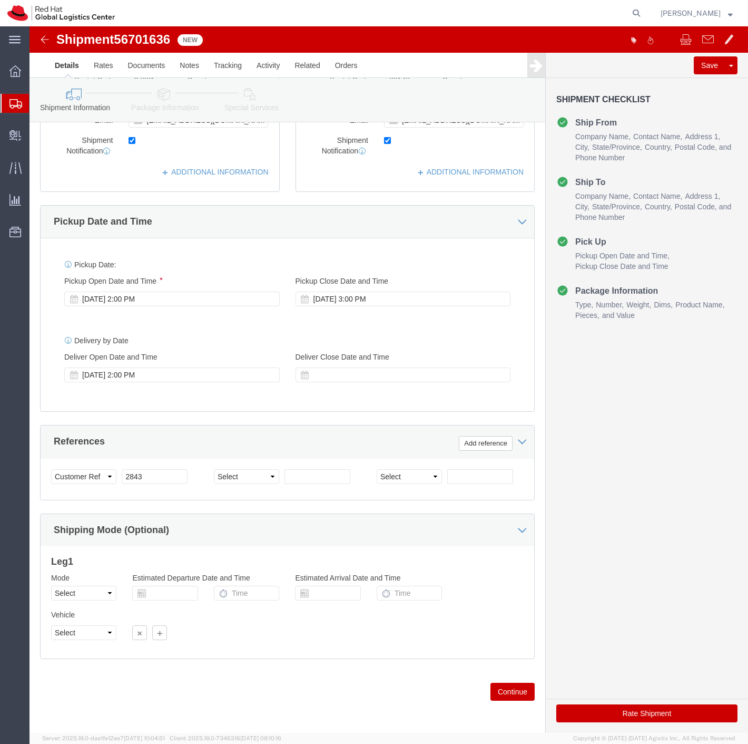
click button "Continue"
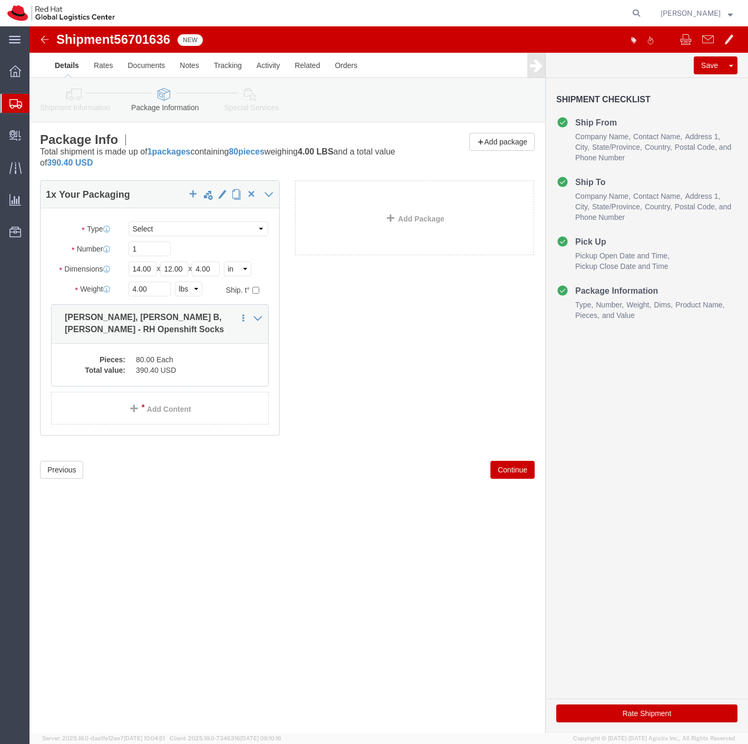
scroll to position [0, 0]
click link "Add Content"
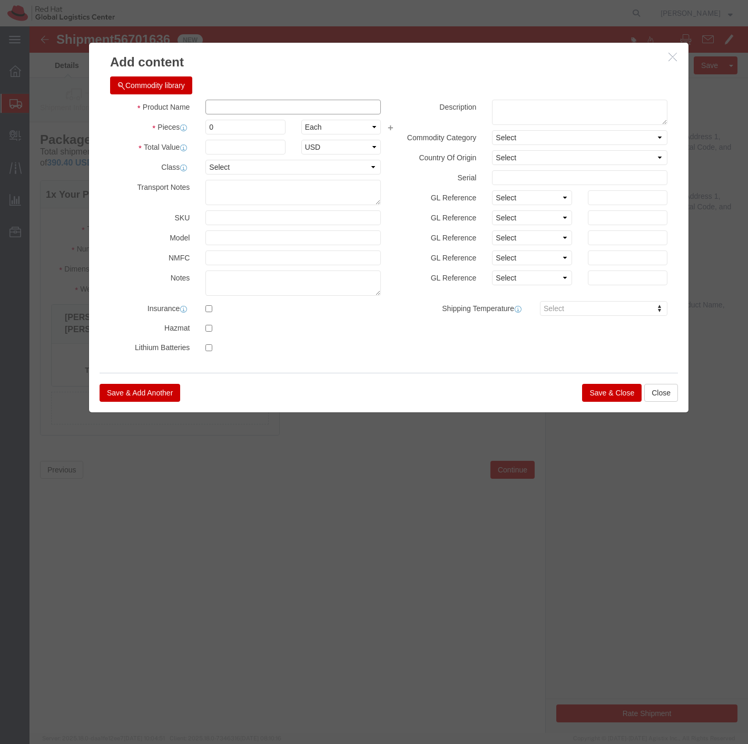
click input "text"
type input "RH openshift socks"
click textarea
type textarea "c"
type textarea "RH openshift socks"
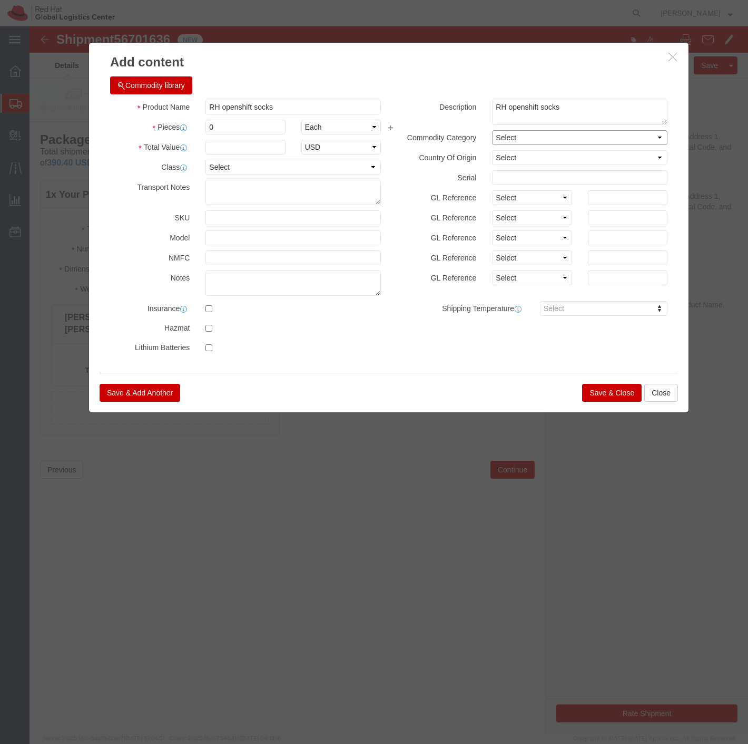
click select "Select"
click input "0"
type input "40"
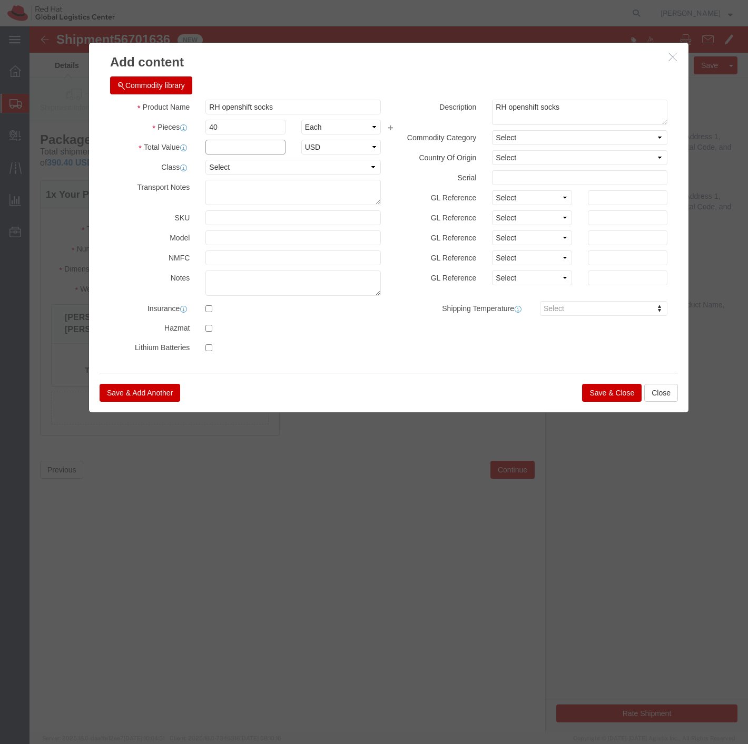
click input "text"
type input "3"
click select "Select 50 55 60 65 70 85 92.5 100 125 175 250 300 400"
click input "3"
click textarea
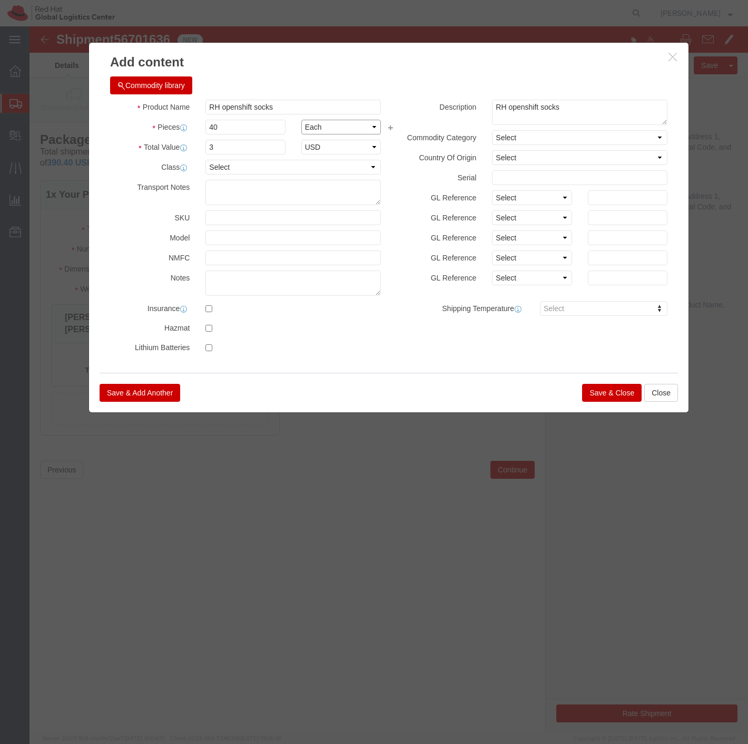
click select "Select Bag Barrels 100Board Feet Bottle Box Blister Pack Carats Can Capsule Car…"
click textarea
click button "Save & Close"
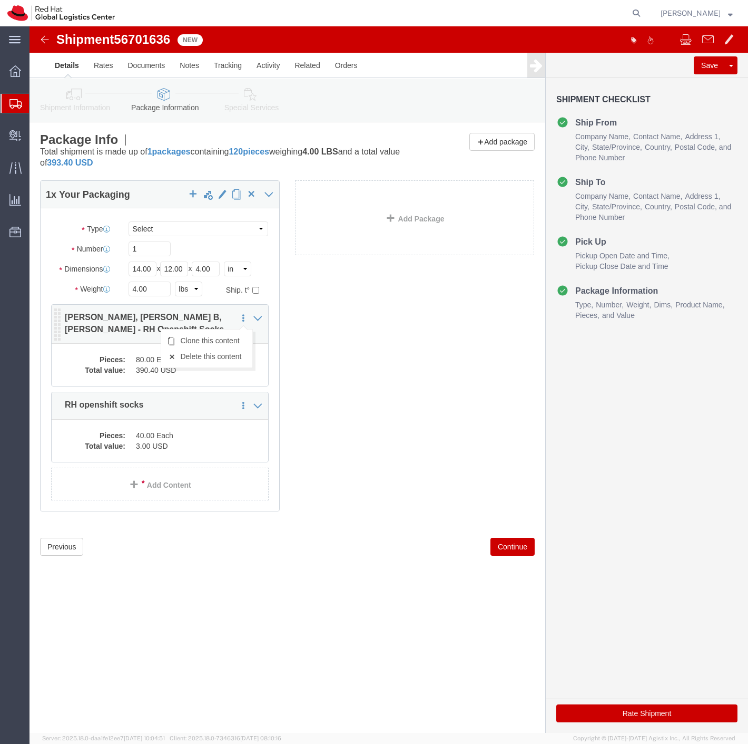
click icon
click link "Delete this content"
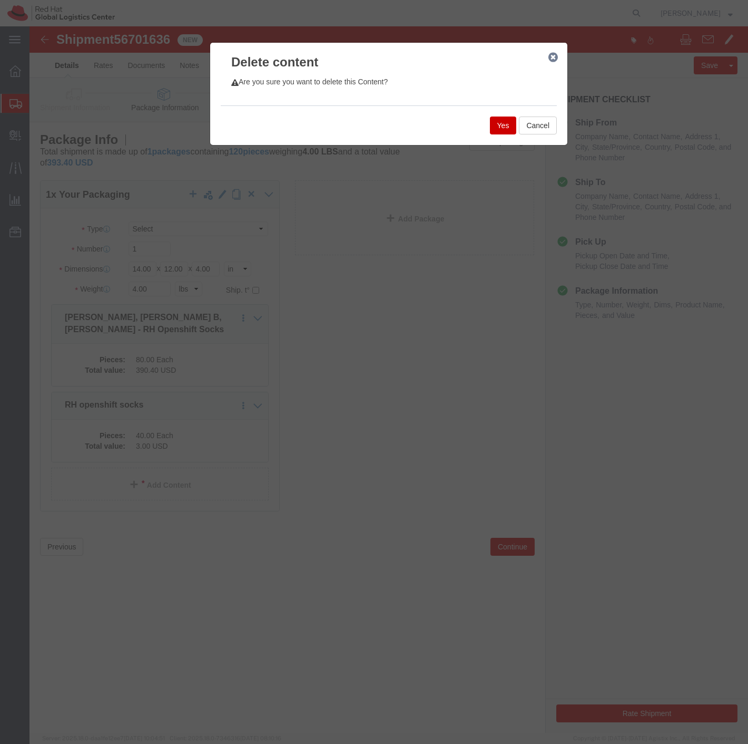
click button "Yes"
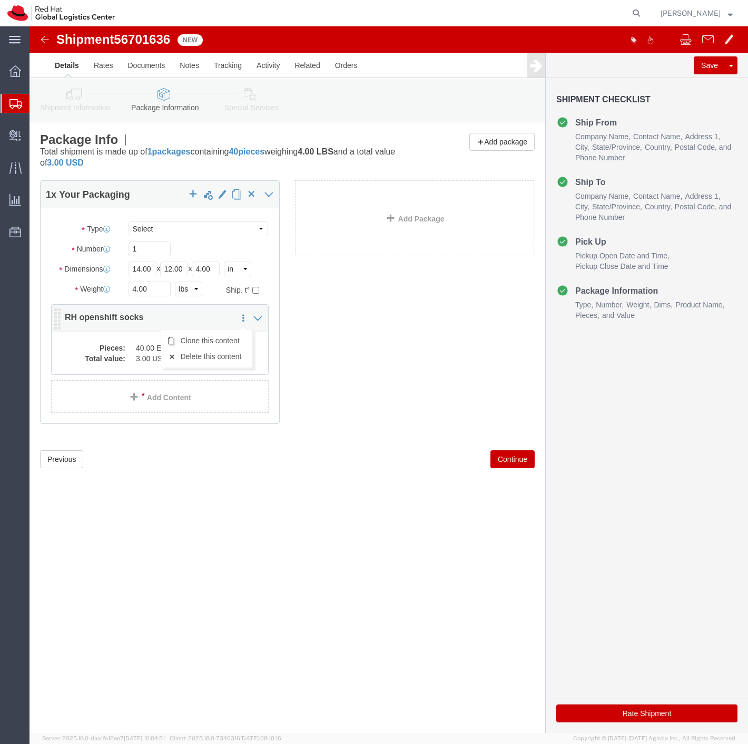
click icon
click dl "Pieces: 40.00 Each Total value: 3.00 USD"
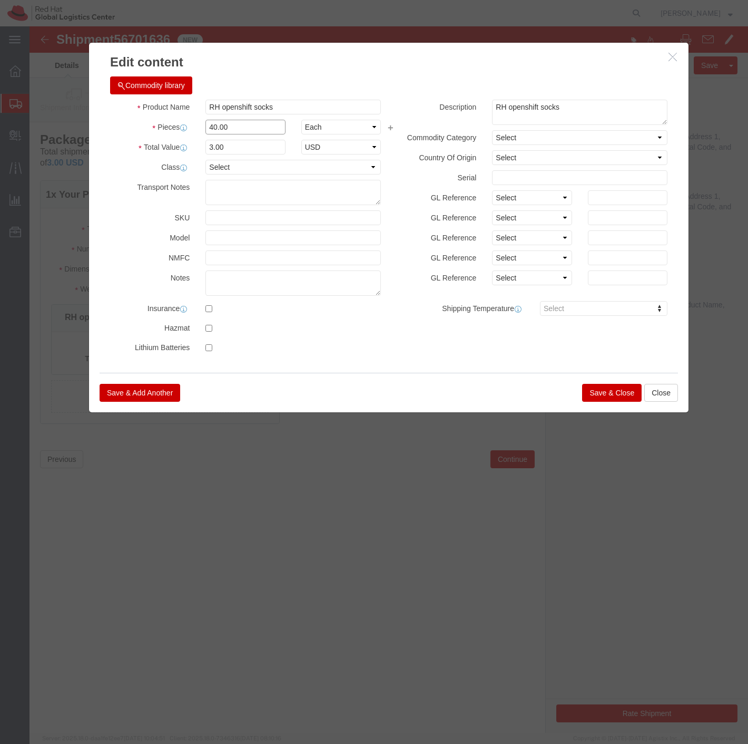
drag, startPoint x: 206, startPoint y: 100, endPoint x: 150, endPoint y: 93, distance: 56.3
click div "Pieces 40.00 Select Bag Barrels 100Board Feet Bottle Box Blister Pack Carats Ca…"
type input "3"
type input "0.22"
click input "0.22"
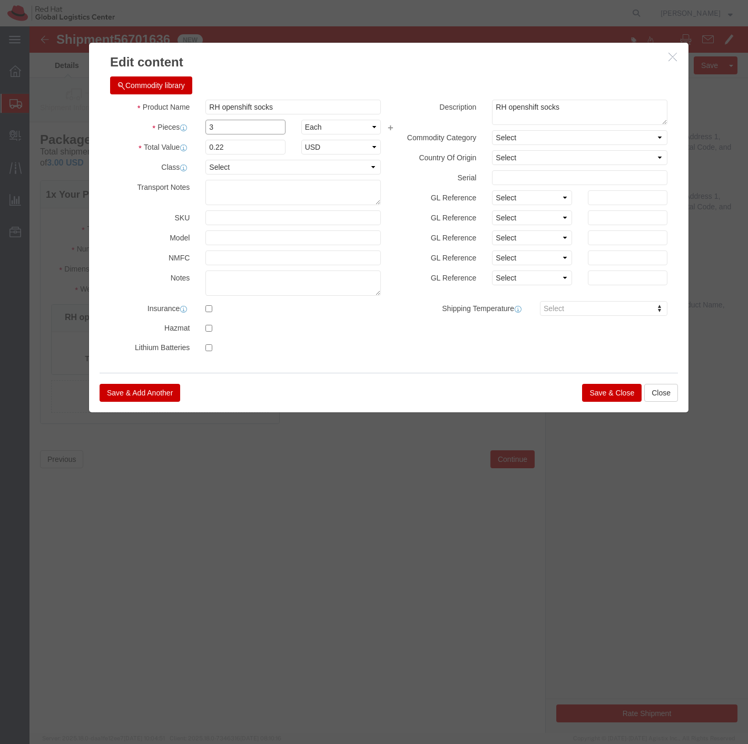
drag, startPoint x: 210, startPoint y: 101, endPoint x: 146, endPoint y: 96, distance: 63.9
click div "Pieces 3 Select Bag Barrels 100Board Feet Bottle Box Blister Pack Carats Can Ca…"
click select "Select Bag Barrels 100Board Feet Bottle Box Blister Pack Carats Can Capsule Car…"
click button "Close"
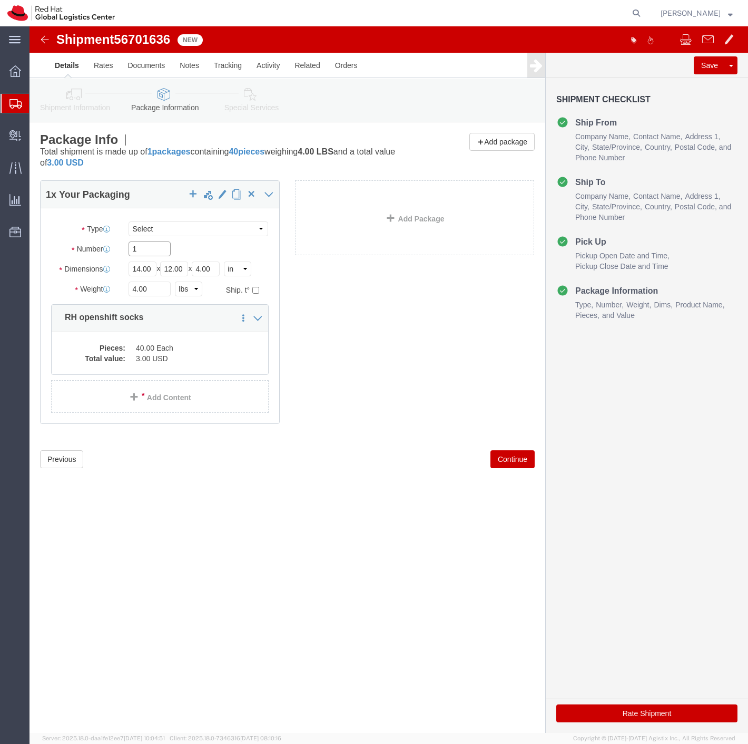
drag, startPoint x: 136, startPoint y: 224, endPoint x: 51, endPoint y: 199, distance: 89.5
click div "Number 1"
type input "40"
click icon
drag, startPoint x: 125, startPoint y: 220, endPoint x: 62, endPoint y: 222, distance: 63.8
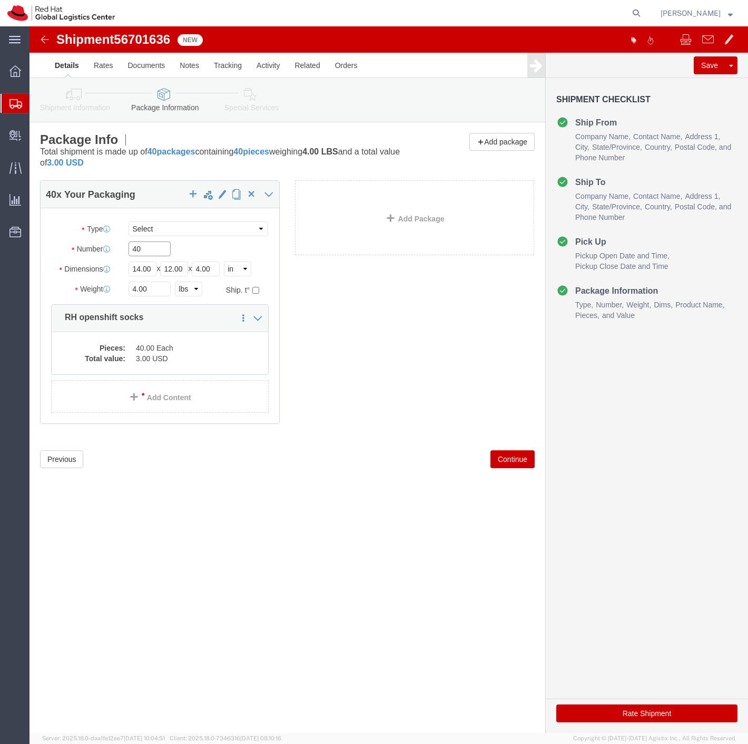
click div "Number 40"
type input "1"
click dd "40.00 Each"
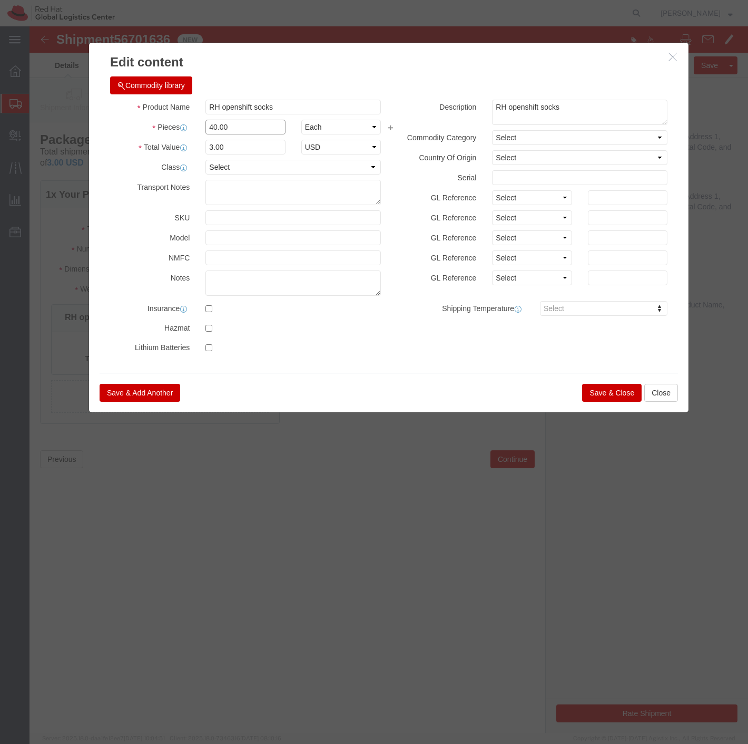
drag, startPoint x: 206, startPoint y: 101, endPoint x: 149, endPoint y: 103, distance: 57.0
click div "Pieces 40.00 Select Bag Barrels 100Board Feet Bottle Box Blister Pack Carats Ca…"
type input "1"
type input "0.08"
drag, startPoint x: 194, startPoint y: 122, endPoint x: 170, endPoint y: 121, distance: 24.2
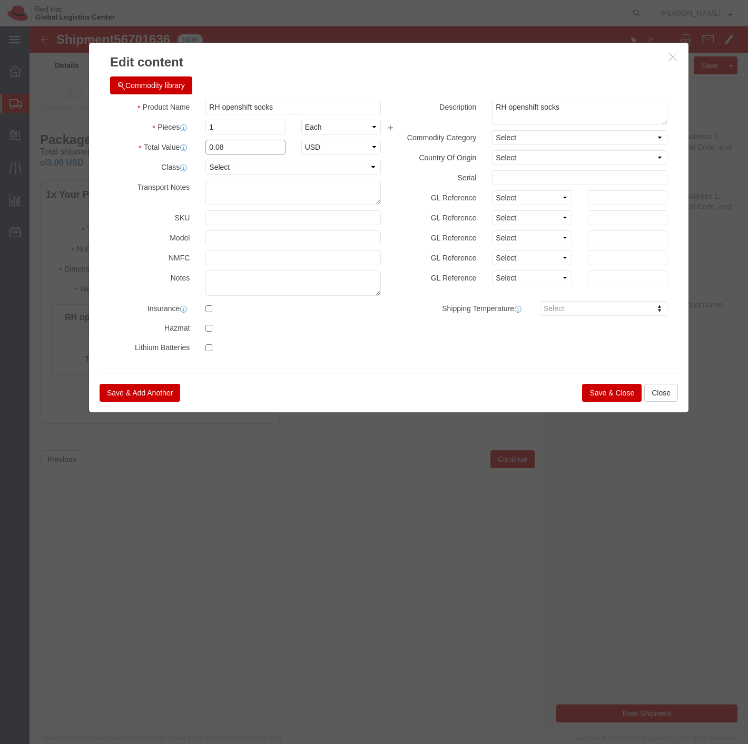
click div "0.08"
drag, startPoint x: 203, startPoint y: 95, endPoint x: 159, endPoint y: 100, distance: 44.5
click div "Pieces 1 Select Bag Barrels 100Board Feet Bottle Box Blister Pack Carats Can Ca…"
type input "40"
type input "3.2"
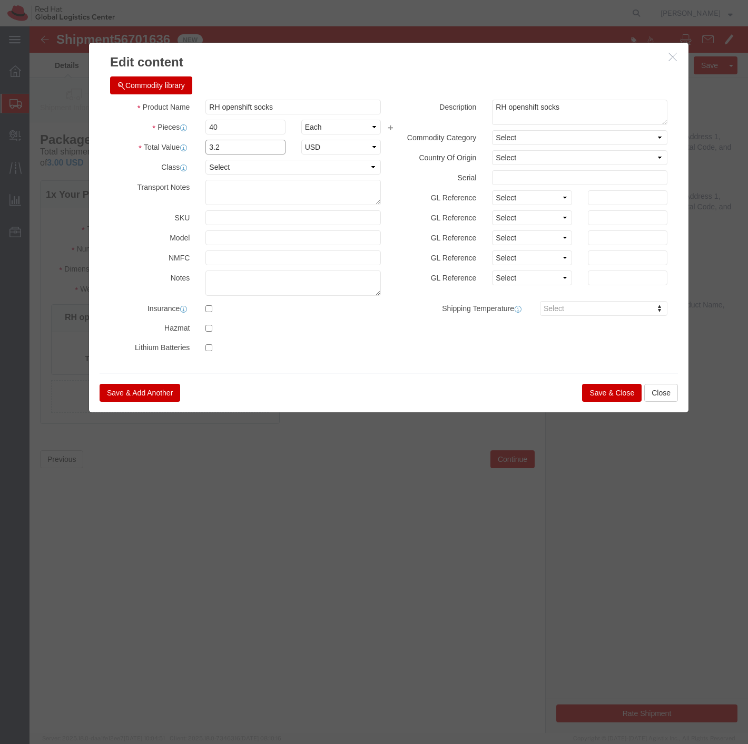
click input "3.2"
drag, startPoint x: 203, startPoint y: 106, endPoint x: 160, endPoint y: 105, distance: 42.7
click div "Pieces 40 Select Bag Barrels 100Board Feet Bottle Box Blister Pack Carats Can C…"
type input "1"
click input "0.08"
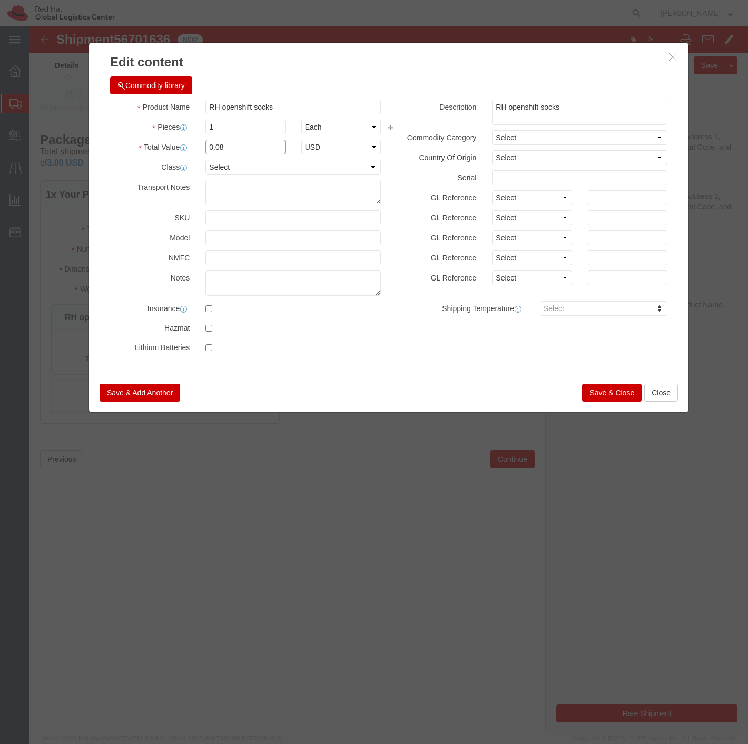
drag, startPoint x: 199, startPoint y: 122, endPoint x: 169, endPoint y: 123, distance: 30.6
click div "0.08"
type input "3"
click select "Select 50 55 60 65 70 85 92.5 100 125 175 250 300 400"
click div "Commodity library Product Name RH openshift socks Pieces 1 Select Bag Barrels 1…"
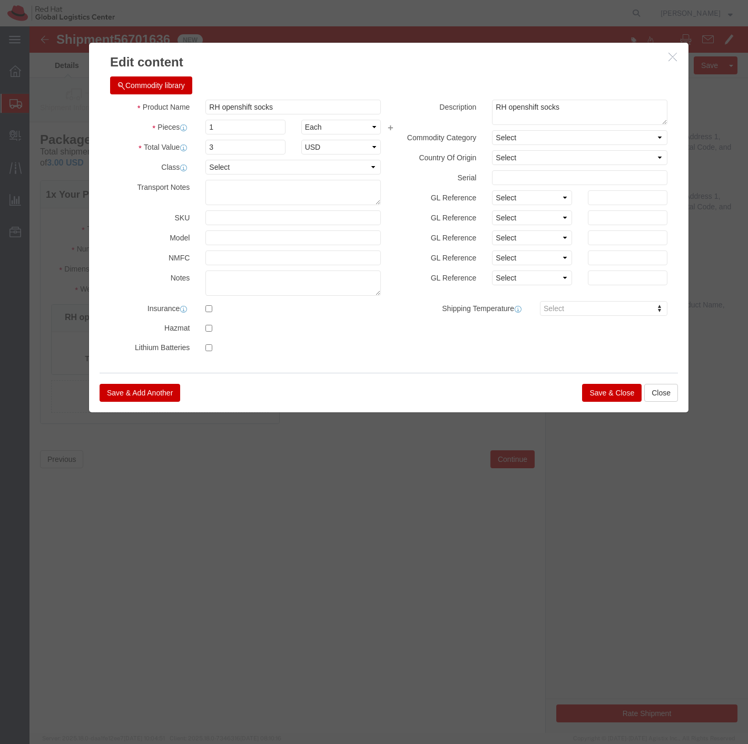
click button "Save & Close"
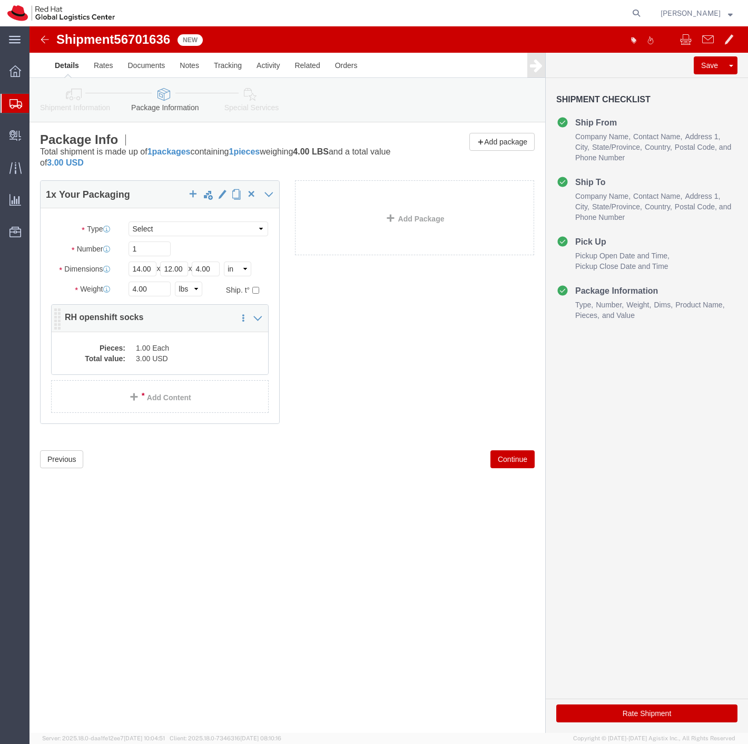
click dd "3.00 USD"
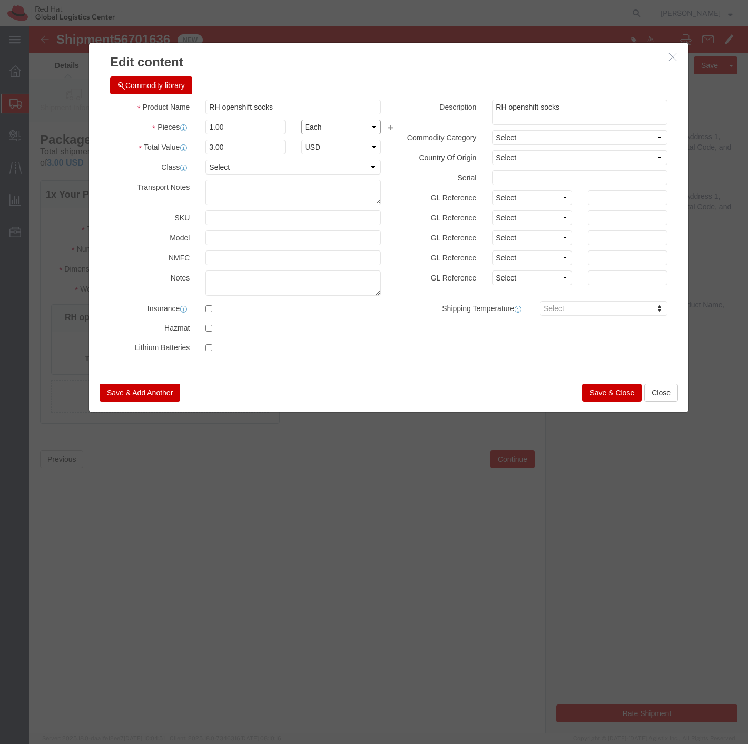
click select "Select Bag Barrels 100Board Feet Bottle Box Blister Pack Carats Can Capsule Car…"
select select
click select "Select Bag Barrels 100Board Feet Bottle Box Blister Pack Carats Can Capsule Car…"
click icon
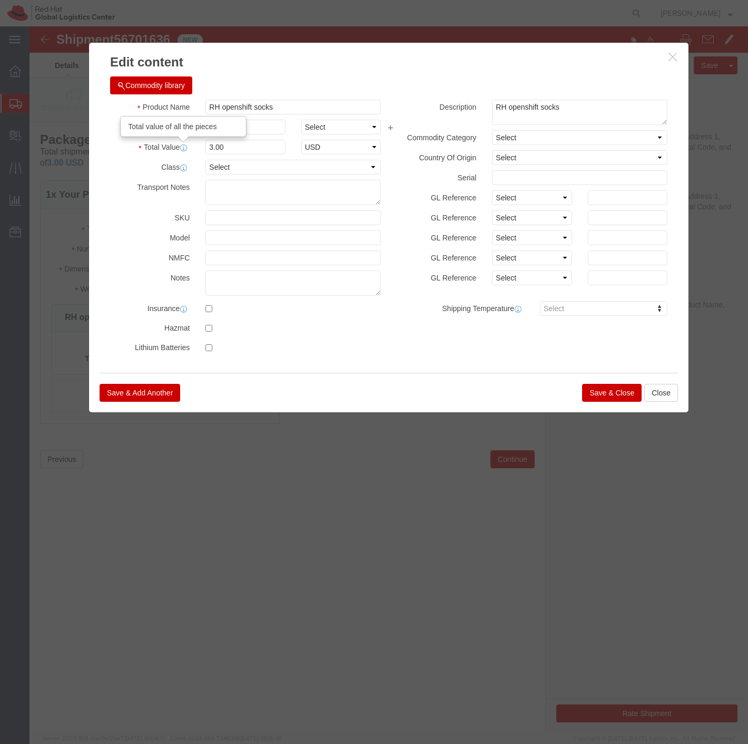
click icon
click select "Select ADP AED AFN ALL AMD AOA ARS ATS AUD AWG AZN BAM BBD BDT BGL BGN BHD BIF …"
click select "Select 50 55 60 65 70 85 92.5 100 125 175 250 300 400"
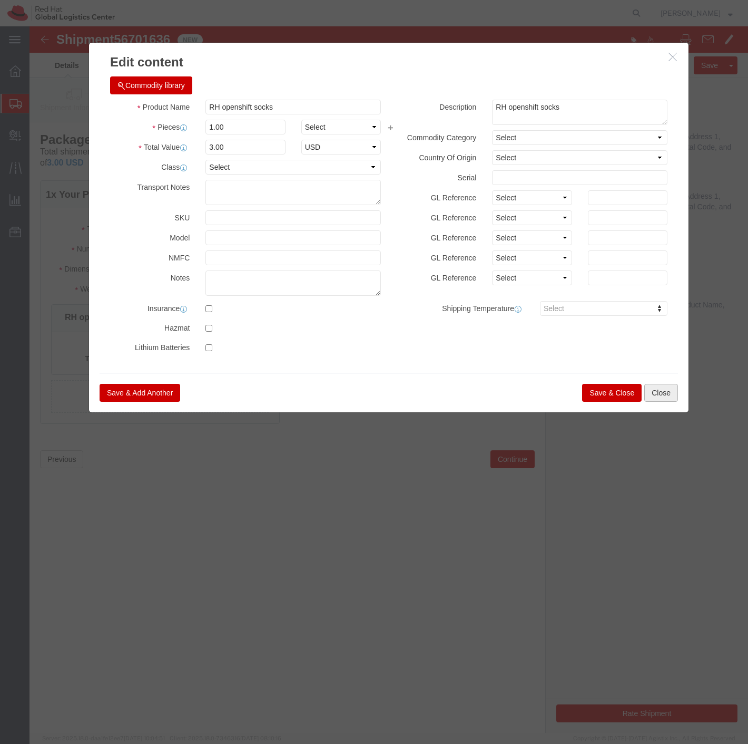
click button "Close"
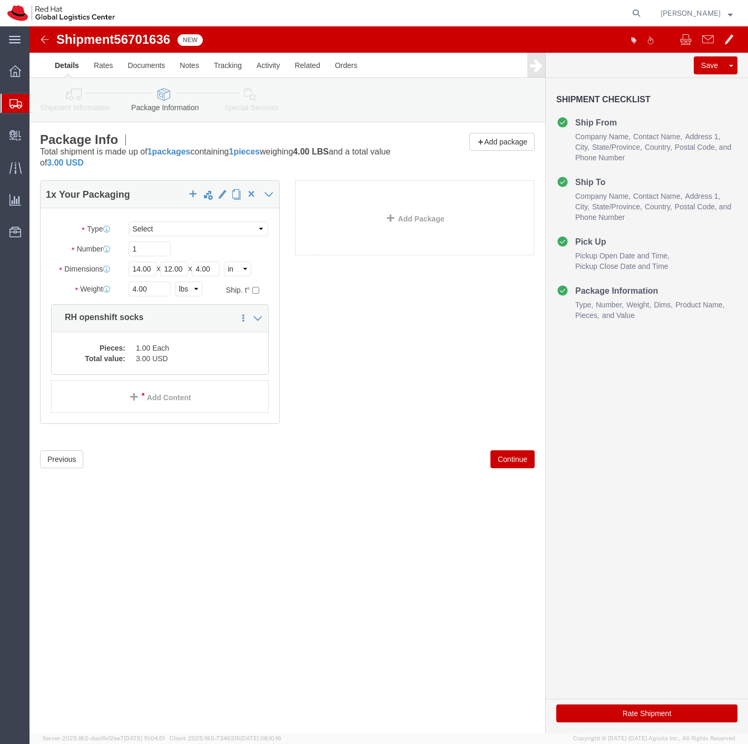
click icon
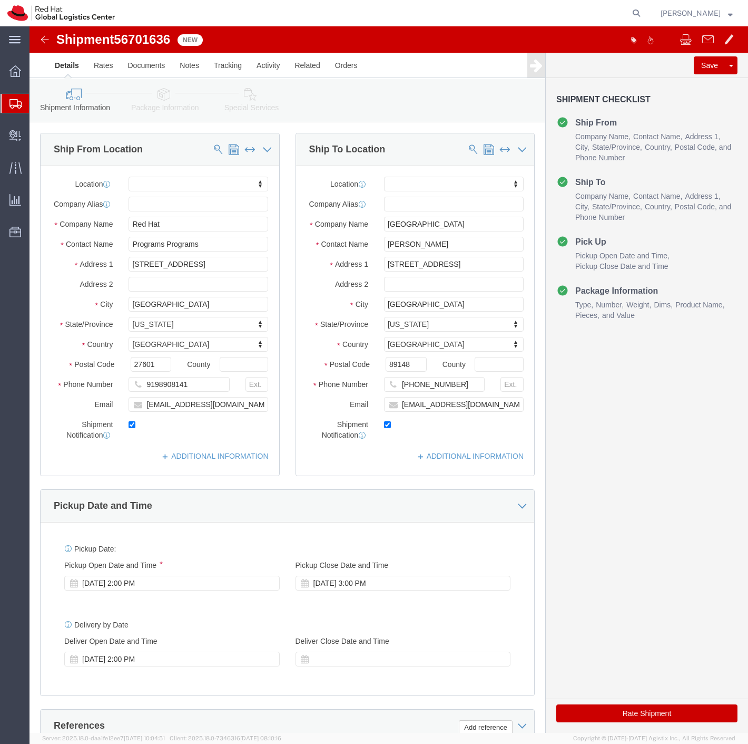
click icon
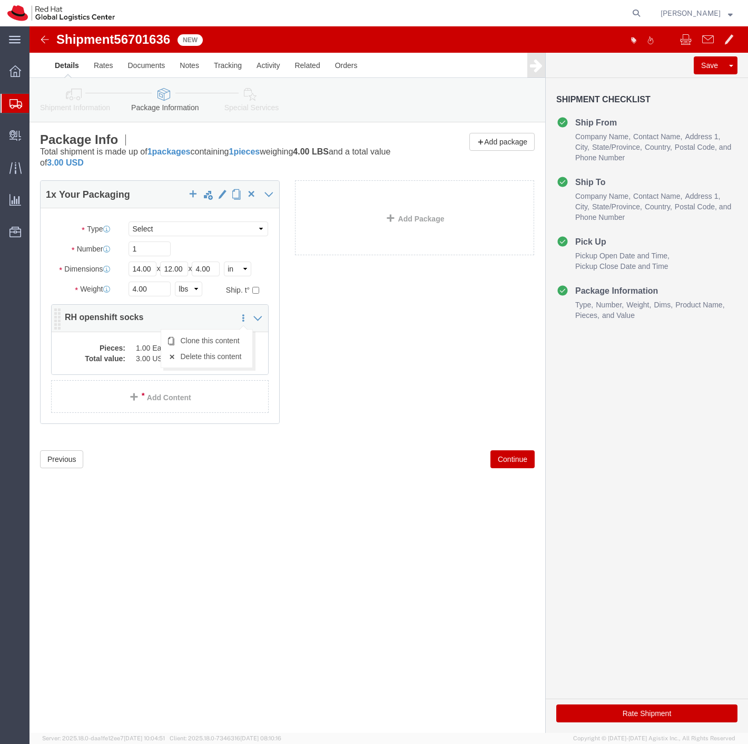
click icon
click link "Delete this content"
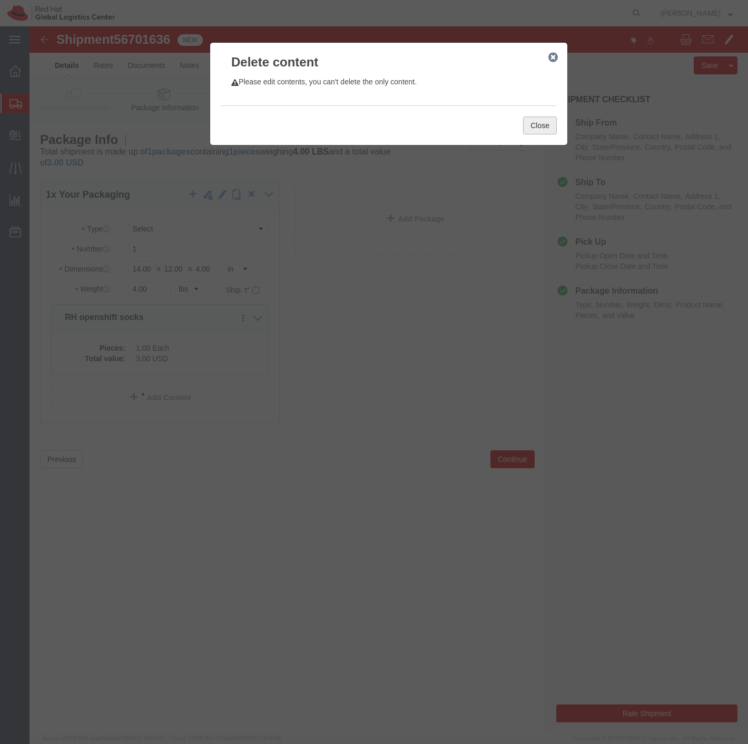
click button "Close"
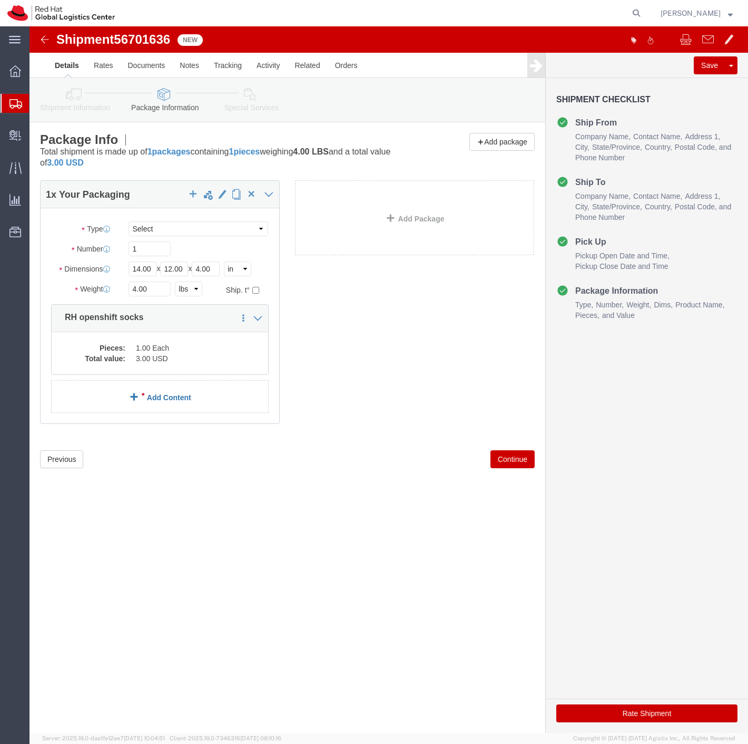
drag, startPoint x: 137, startPoint y: 366, endPoint x: 207, endPoint y: 367, distance: 69.6
click link "Add Content"
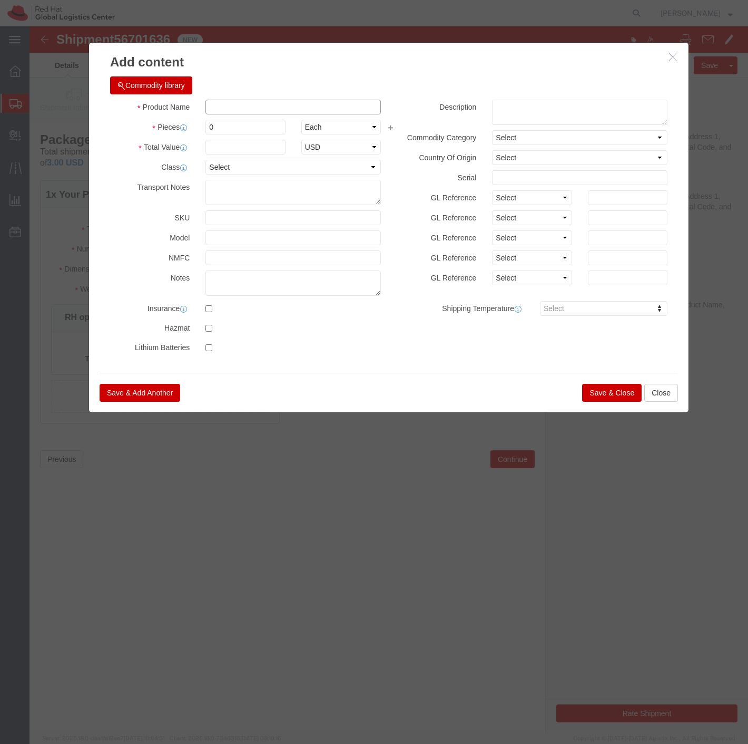
click input "text"
type input "RH openshift socks"
click select "Select"
click textarea
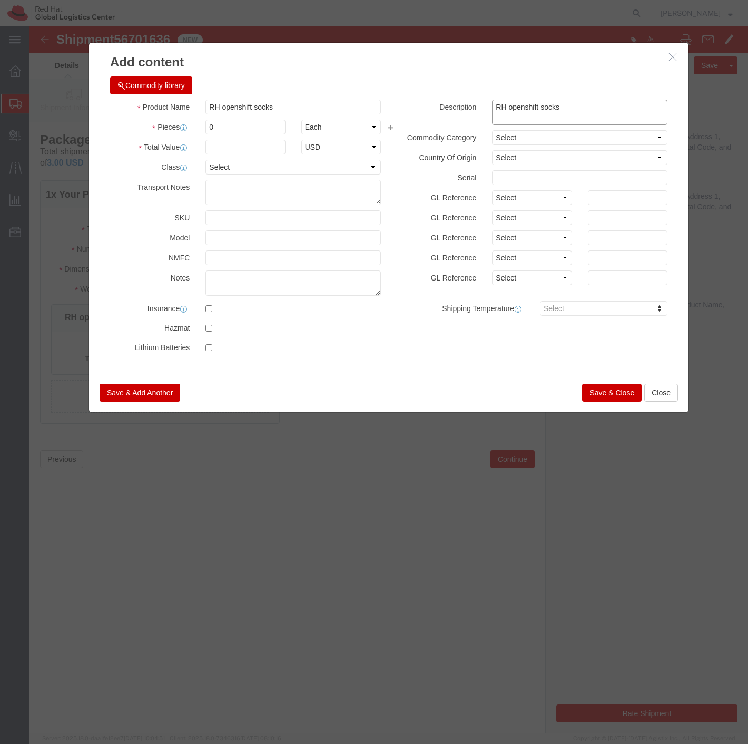
type textarea "RH openshift socks"
click input "0"
type input "40"
click input "text"
click select "Select 50 55 60 65 70 85 92.5 100 125 175 250 300 400"
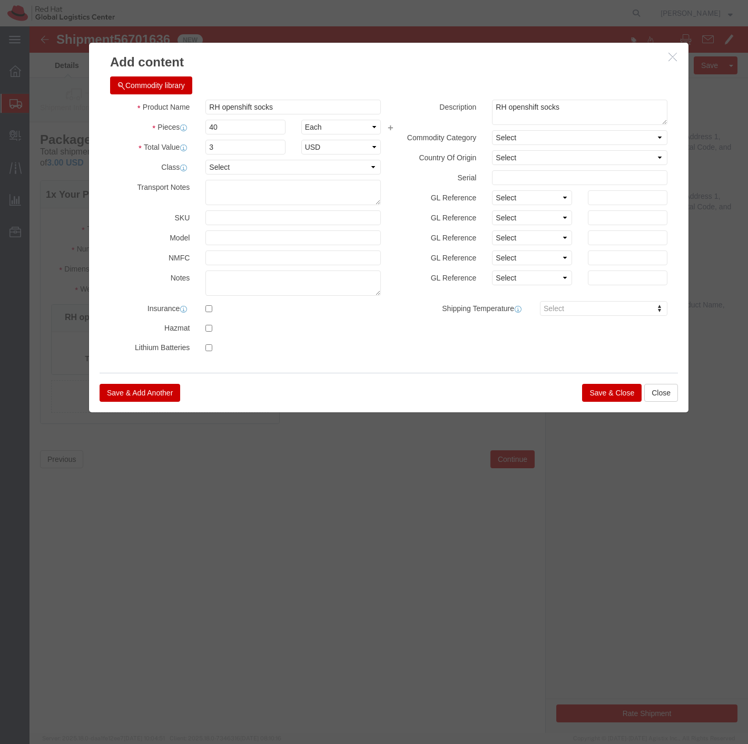
click div "Description RH openshift socks RH Commodity Category Select Country Of Origin S…"
drag, startPoint x: 207, startPoint y: 122, endPoint x: 172, endPoint y: 123, distance: 34.8
click div "3"
type input "1"
type input "80"
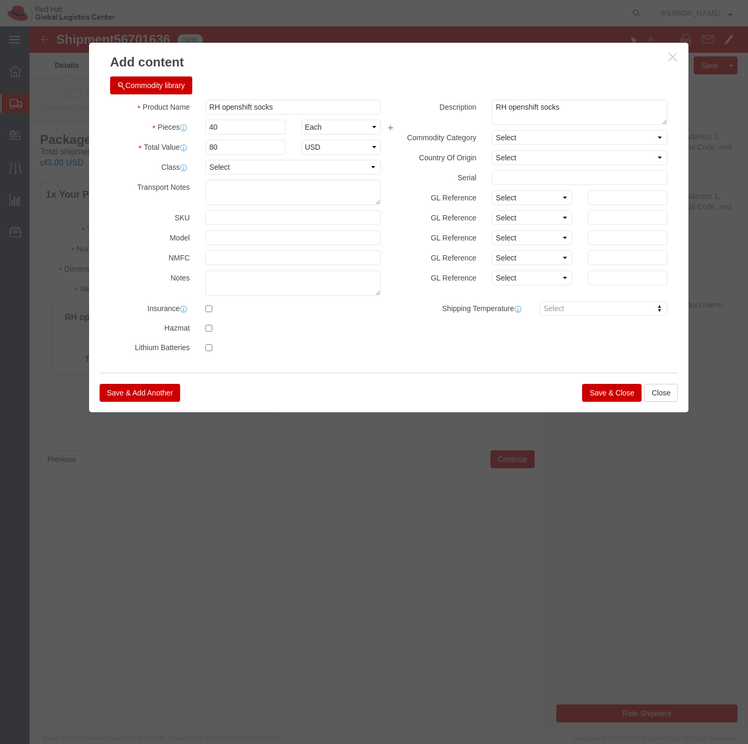
click button "Save & Close"
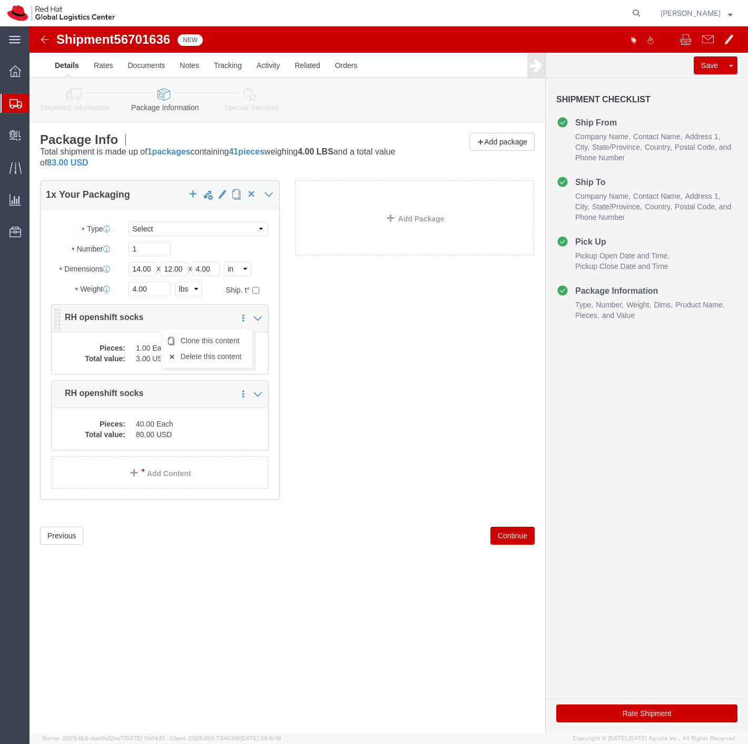
click link
click link "Delete this content"
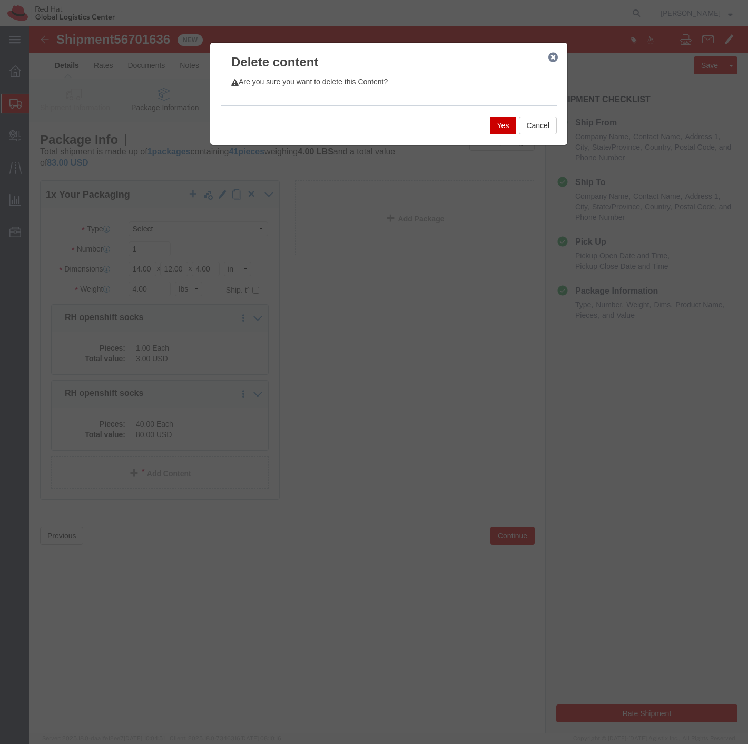
click button "Yes"
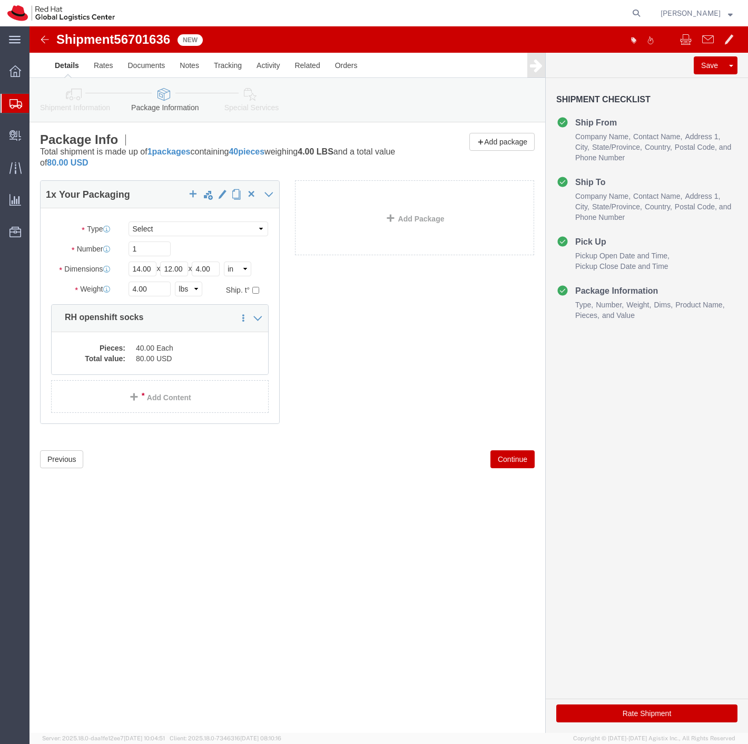
click button "Continue"
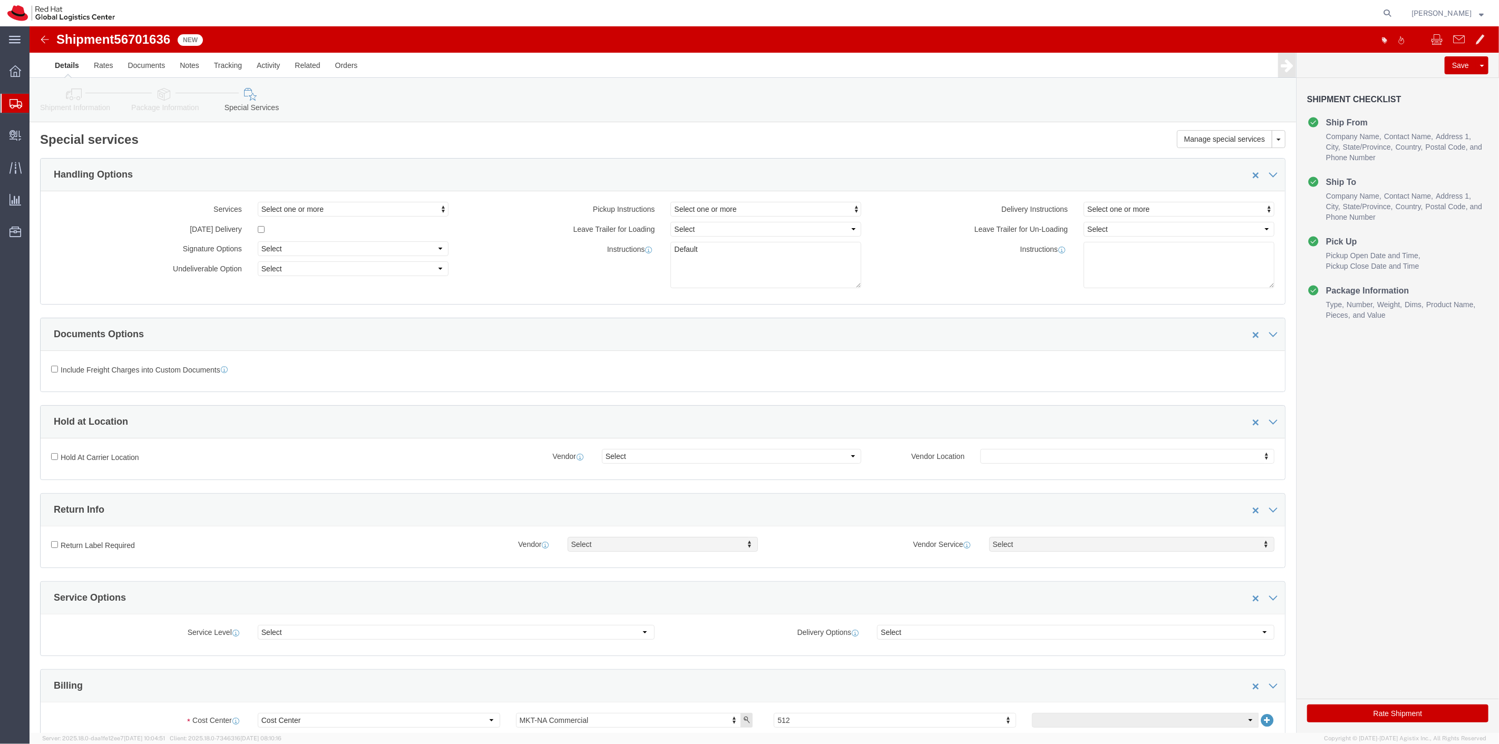
click icon
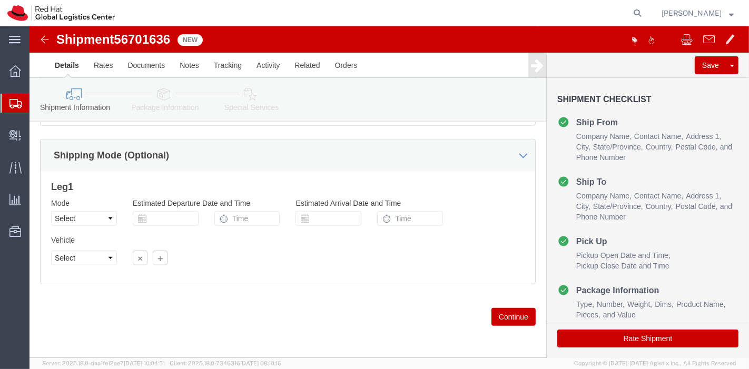
scroll to position [664, 0]
click button "Continue"
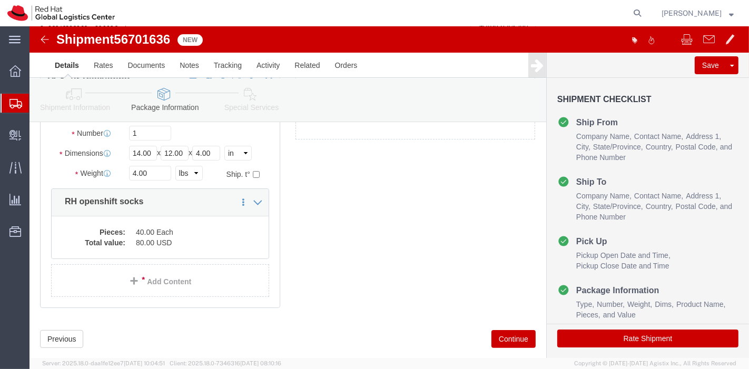
scroll to position [116, 0]
click dd "80.00 USD"
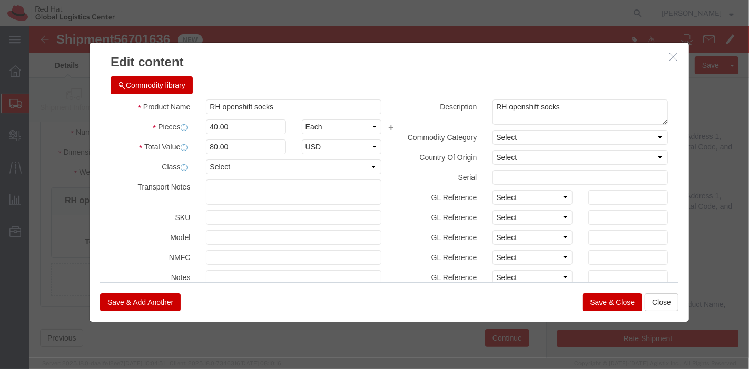
click button "Save & Close"
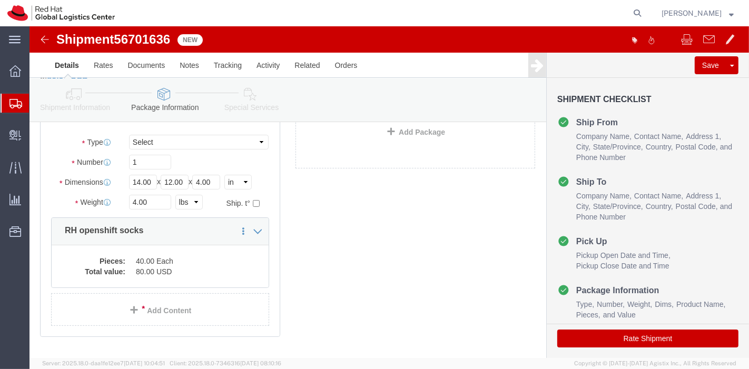
scroll to position [137, 0]
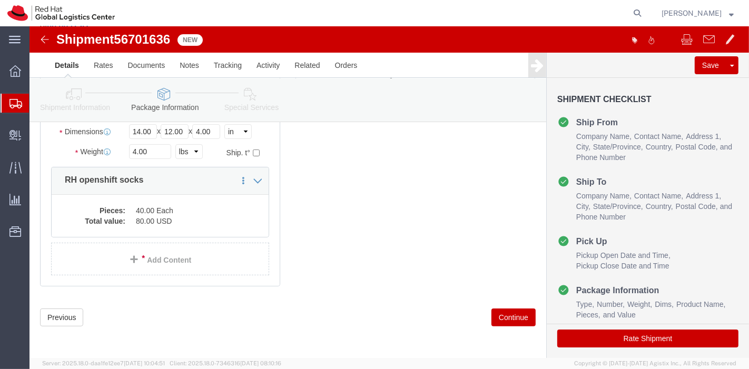
click button "Continue"
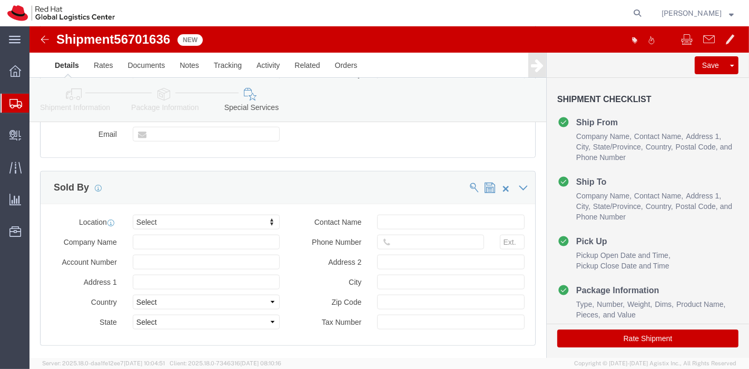
scroll to position [1230, 0]
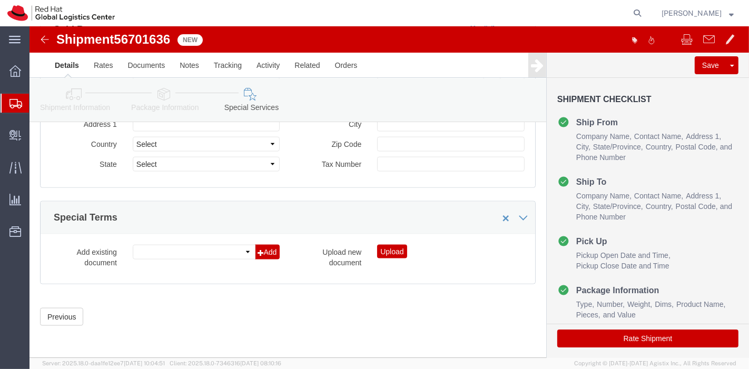
click button "Rate Shipment"
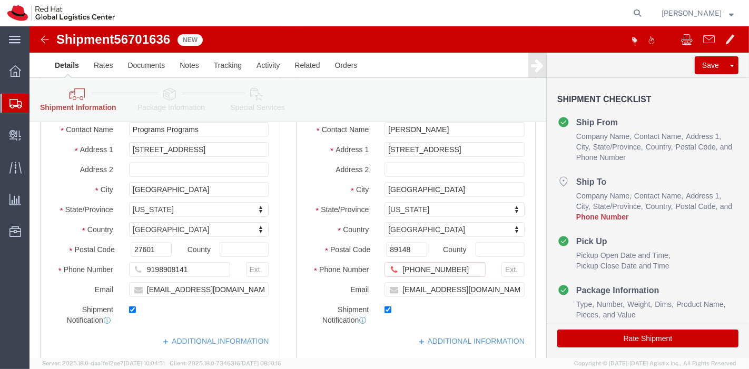
scroll to position [161, 0]
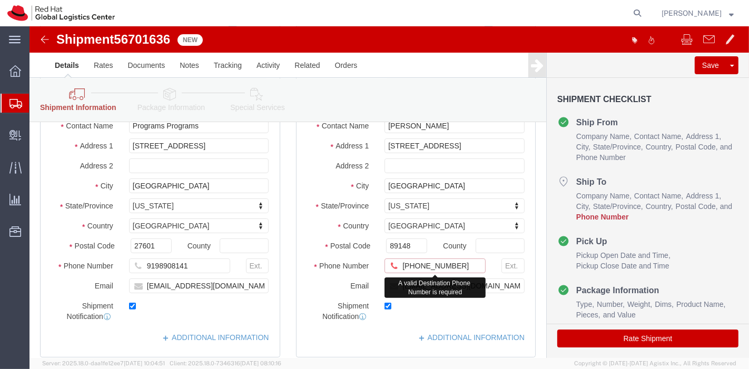
click input "[PHONE_NUMBER]"
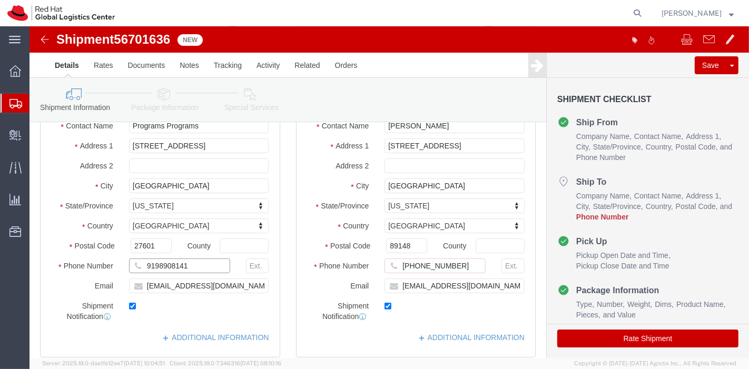
click input "9198908141"
drag, startPoint x: 410, startPoint y: 245, endPoint x: 238, endPoint y: 196, distance: 178.8
click div "Ship From Location Location Select Select My Profile Location [GEOGRAPHIC_DATA]…"
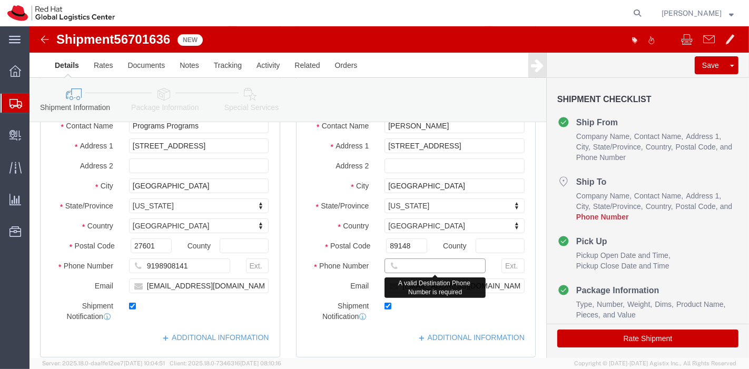
paste input "9198908141"
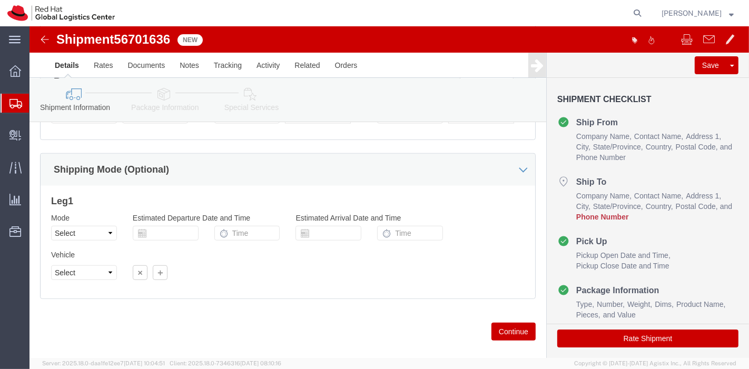
scroll to position [707, 0]
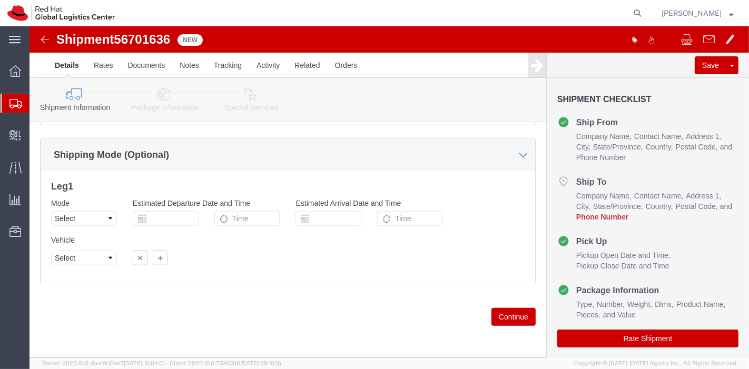
type input "9198908141"
click button "Rate Shipment"
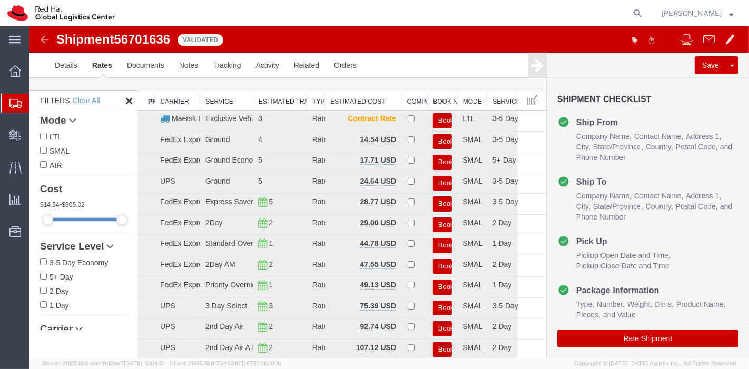
scroll to position [0, 0]
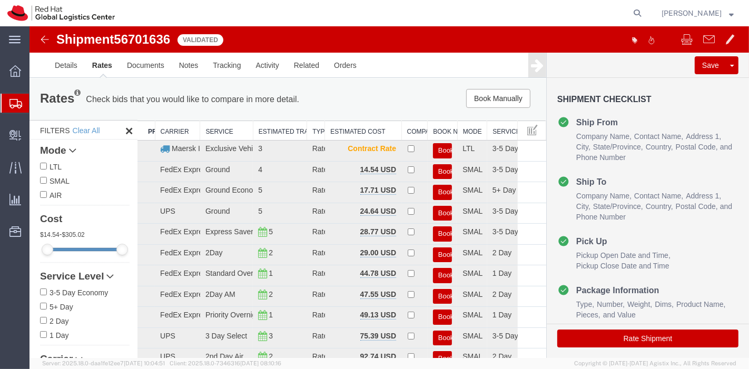
click at [734, 16] on span "[PERSON_NAME]" at bounding box center [698, 13] width 72 height 12
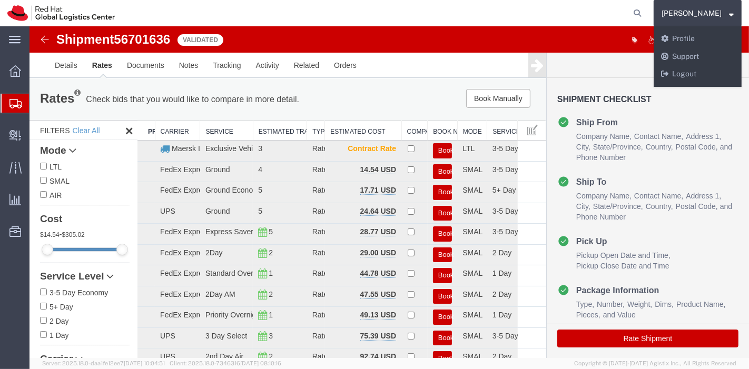
click at [584, 65] on div "Save [GEOGRAPHIC_DATA] Assign To Clone Shipment Save As Template" at bounding box center [647, 65] width 202 height 25
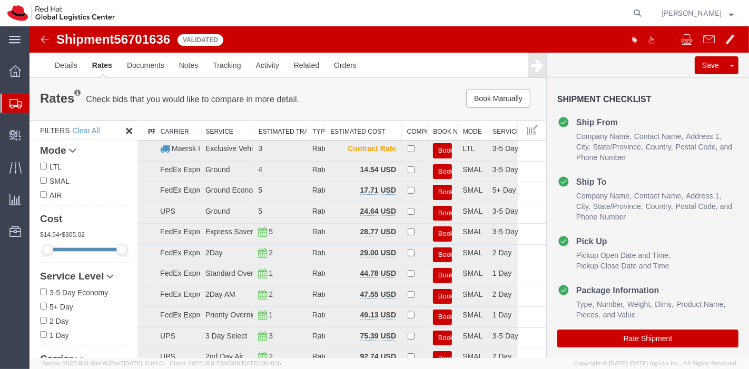
click at [123, 132] on icon at bounding box center [129, 130] width 12 height 13
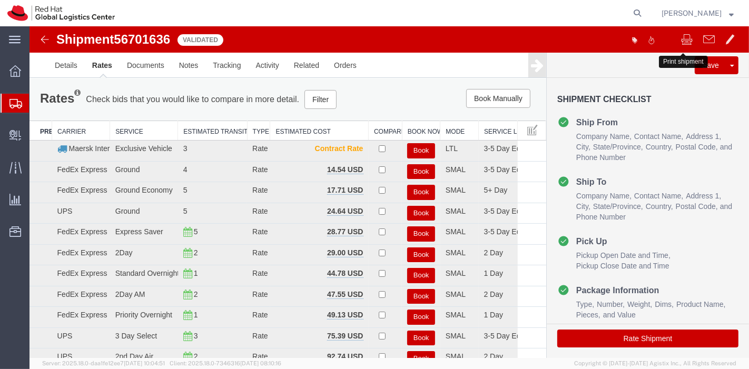
drag, startPoint x: 674, startPoint y: 33, endPoint x: 403, endPoint y: 91, distance: 277.4
click at [403, 91] on div "Book Manually Pause Continue" at bounding box center [436, 98] width 213 height 19
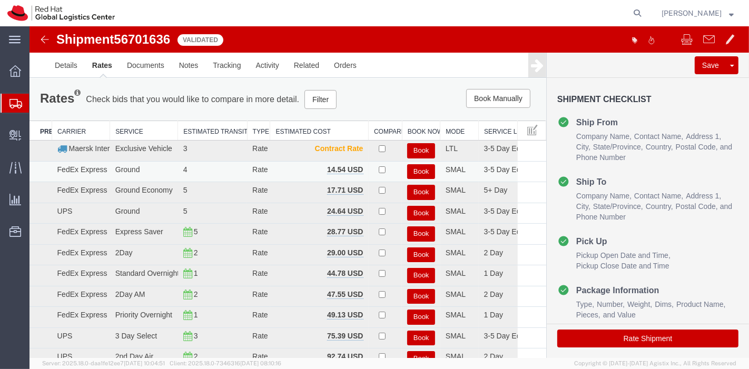
click at [418, 168] on button "Book" at bounding box center [421, 171] width 28 height 15
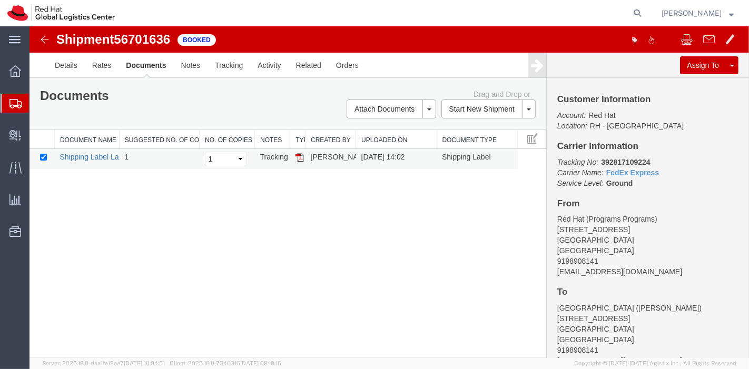
click at [88, 153] on link "Shipping Label Laser" at bounding box center [94, 157] width 70 height 8
click at [36, 231] on span "Resources" at bounding box center [32, 231] width 7 height 21
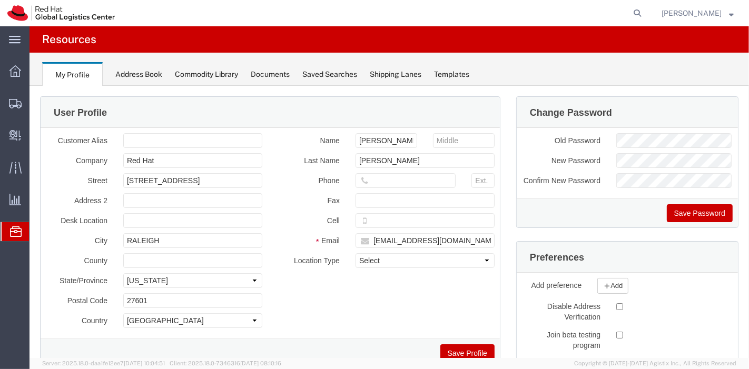
scroll to position [43, 0]
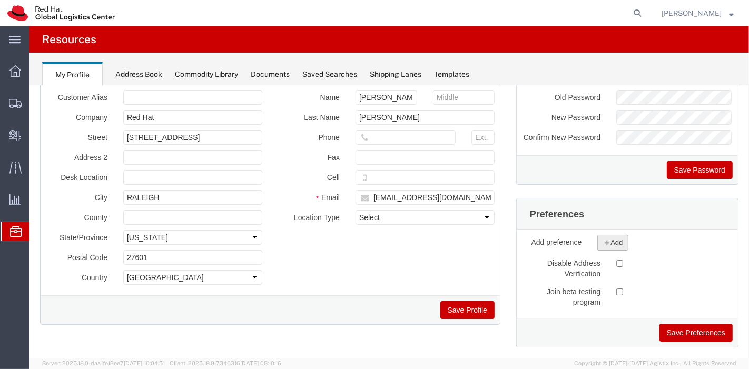
click at [612, 238] on button "Add" at bounding box center [612, 243] width 31 height 16
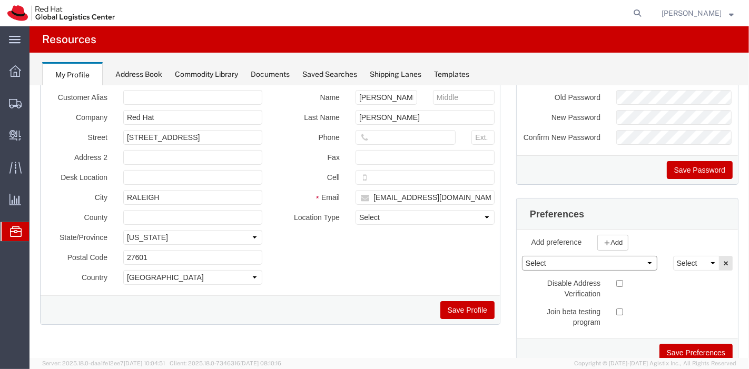
click at [592, 263] on select "Select AIR Default Dimensions UOM Code AIR Default Weight UOM Code AIR Label Pr…" at bounding box center [589, 263] width 135 height 15
select select "SMALPRINTMODE"
click at [522, 256] on select "Select AIR Default Dimensions UOM Code AIR Default Weight UOM Code AIR Label Pr…" at bounding box center [589, 263] width 135 height 15
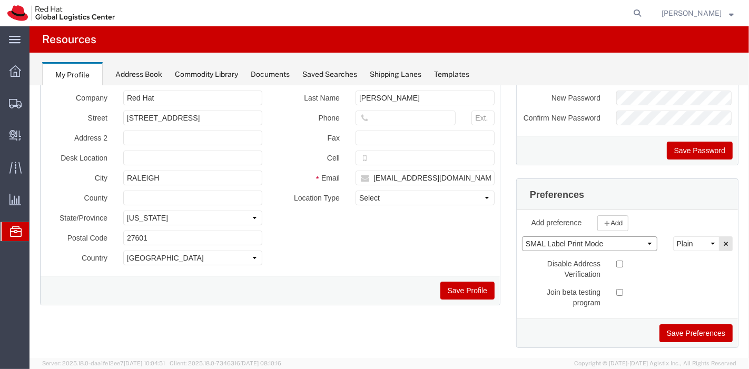
scroll to position [63, 0]
click at [678, 245] on select "Plain Thermal" at bounding box center [696, 243] width 46 height 15
select select "Thermal"
click at [673, 236] on select "Plain Thermal" at bounding box center [696, 243] width 46 height 15
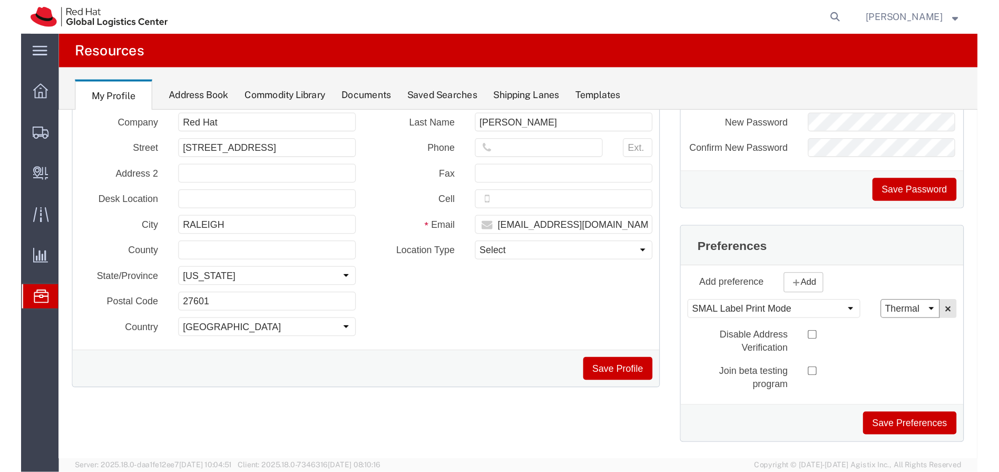
scroll to position [65, 0]
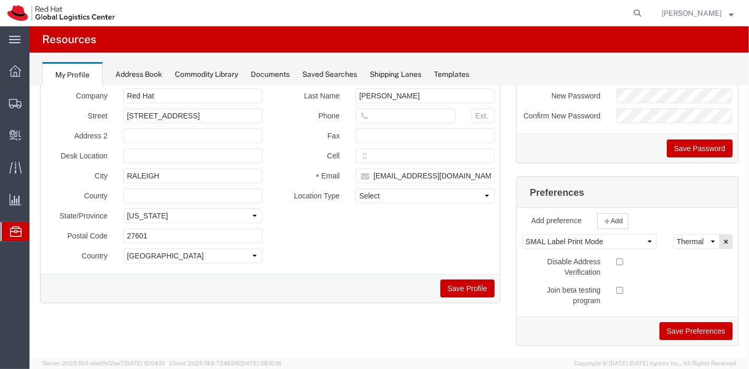
drag, startPoint x: 690, startPoint y: 329, endPoint x: 618, endPoint y: 307, distance: 75.9
click at [618, 307] on form "Select AIR Default Dimensions UOM Code AIR Default Weight UOM Code AIR Label Pr…" at bounding box center [626, 277] width 221 height 138
click at [666, 322] on button "Save Preferences" at bounding box center [695, 331] width 73 height 18
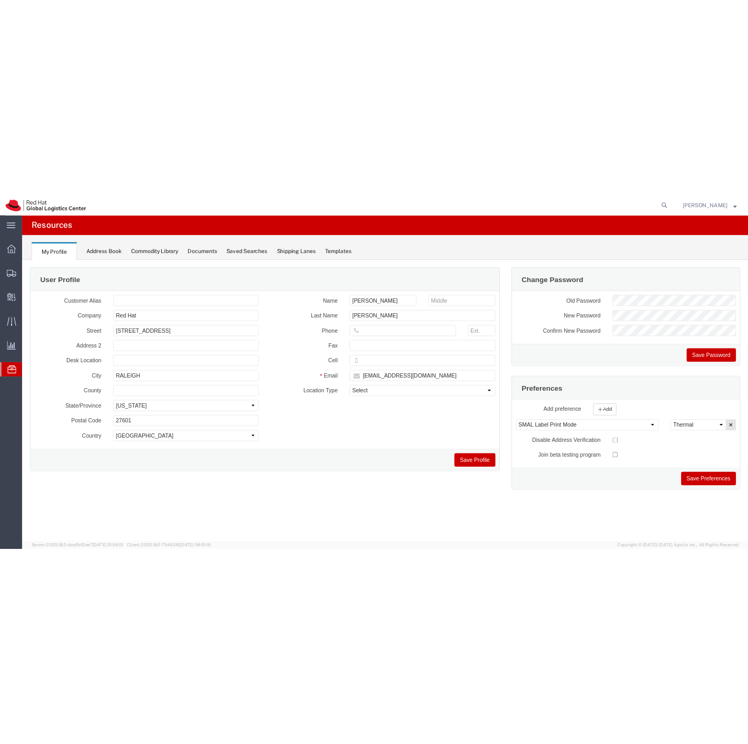
scroll to position [0, 0]
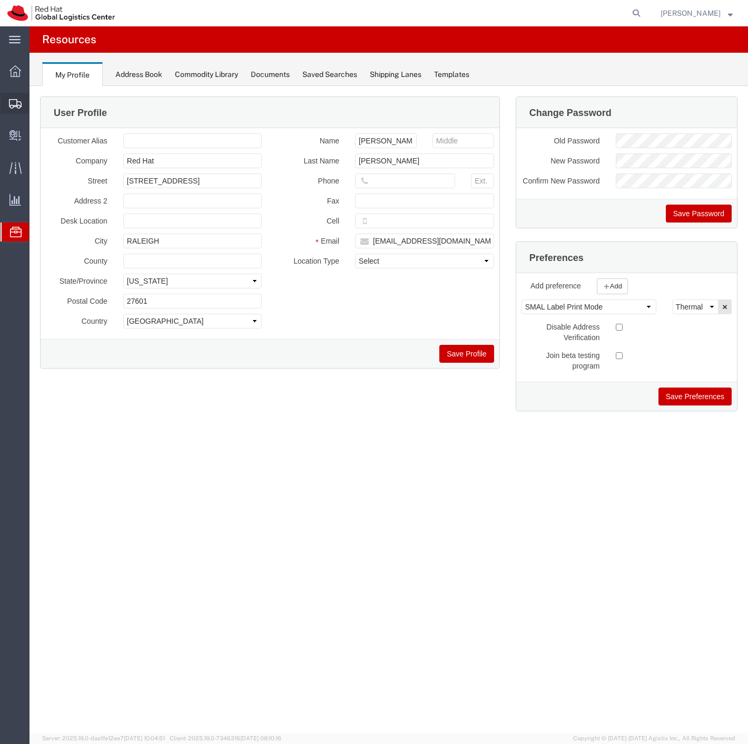
click at [0, 0] on span "Create Shipment" at bounding box center [0, 0] width 0 height 0
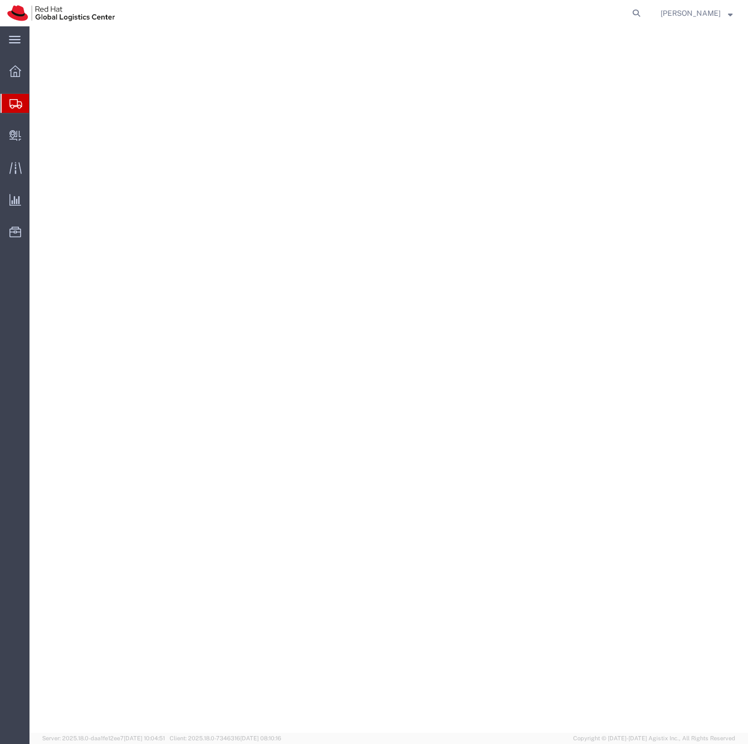
click at [9, 106] on icon at bounding box center [15, 103] width 13 height 9
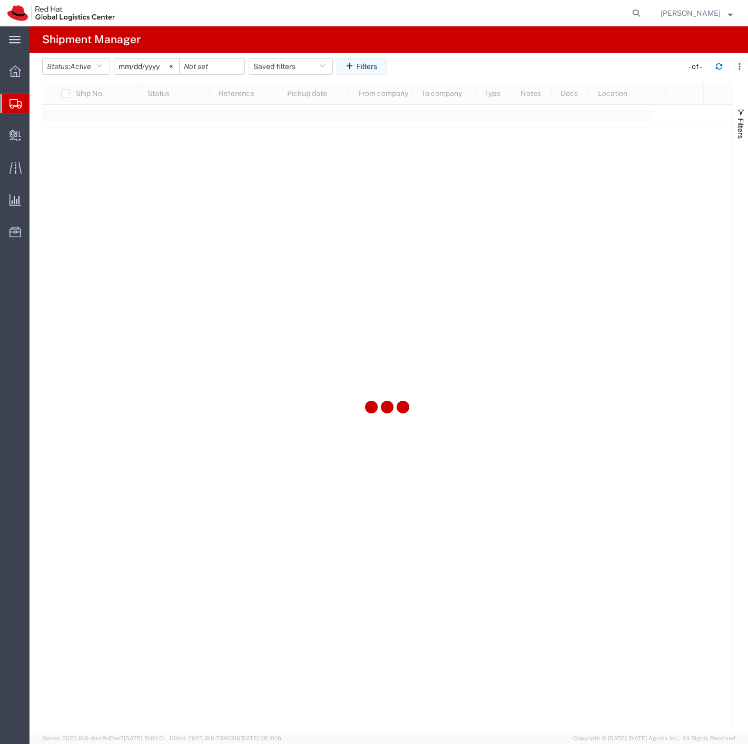
click at [0, 0] on span "Shipment Manager" at bounding box center [0, 0] width 0 height 0
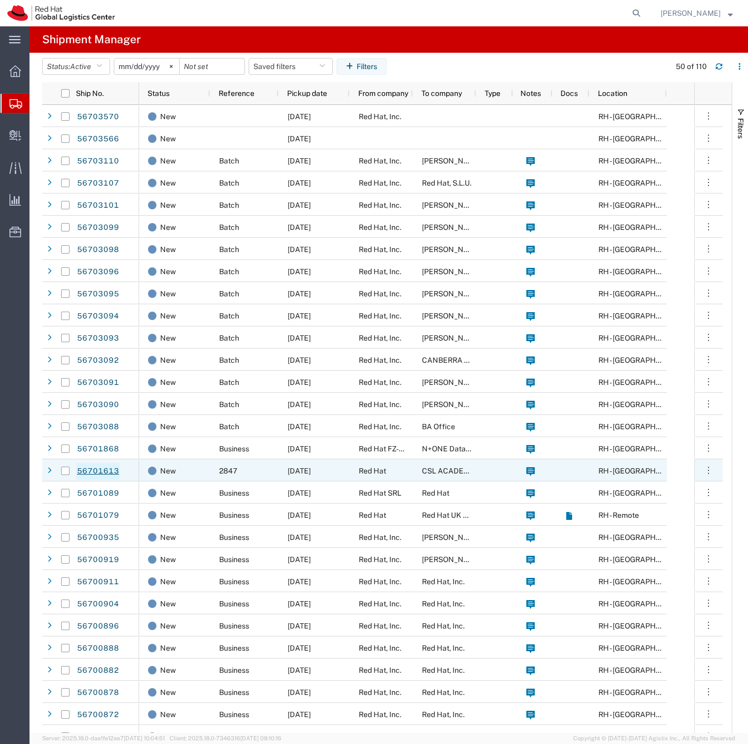
click at [98, 470] on link "56701613" at bounding box center [97, 471] width 43 height 17
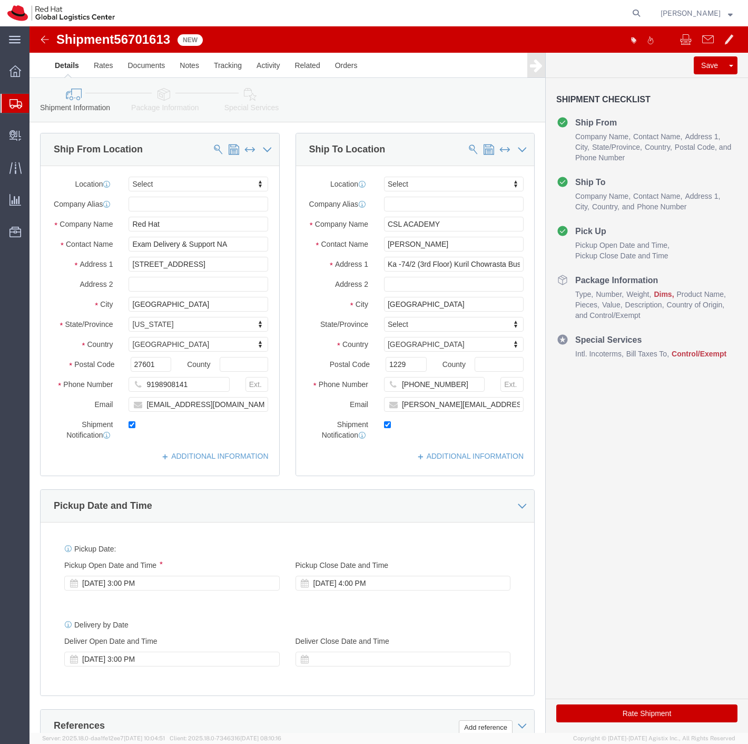
select select
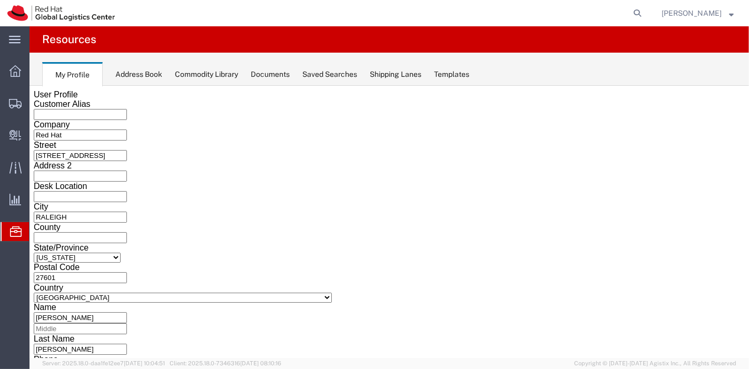
scroll to position [12, 0]
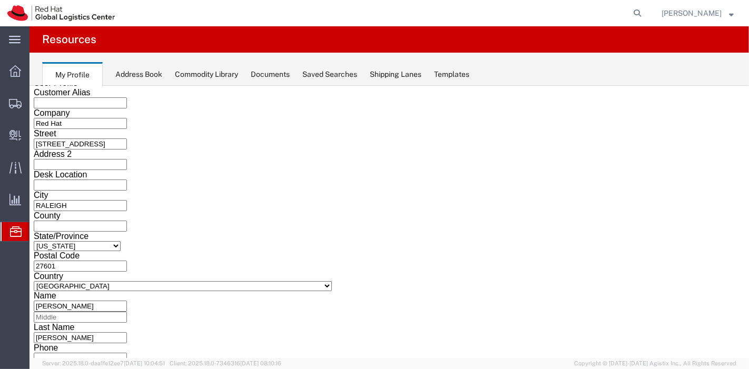
click at [259, 74] on div "Documents" at bounding box center [270, 74] width 39 height 11
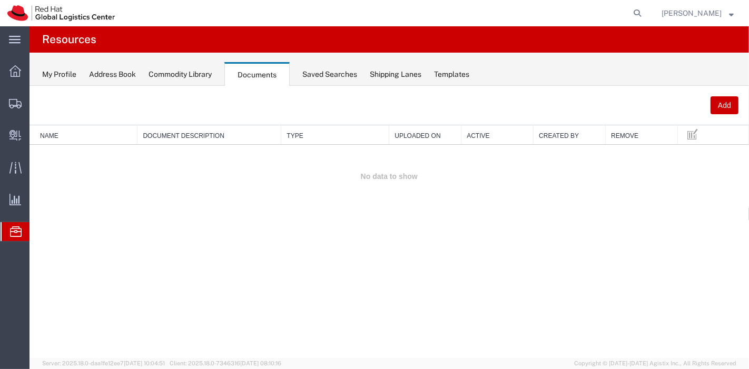
click at [316, 83] on div "My Profile Address Book Commodity Library Documents Saved Searches Shipping Lan…" at bounding box center [390, 69] width 720 height 33
click at [334, 65] on div "My Profile Address Book Commodity Library Documents Saved Searches Shipping Lan…" at bounding box center [390, 69] width 720 height 33
click at [333, 74] on div "Saved Searches" at bounding box center [329, 74] width 55 height 11
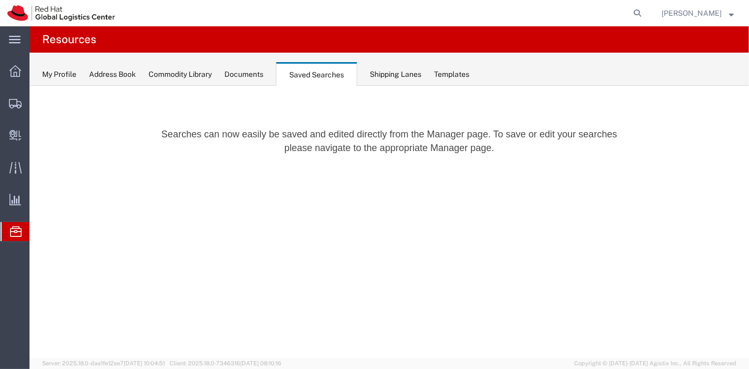
click at [379, 70] on div "Shipping Lanes" at bounding box center [396, 74] width 52 height 11
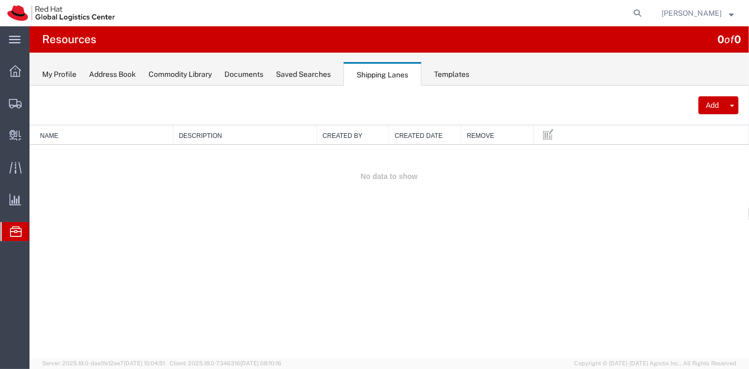
click at [433, 71] on div "My Profile Address Book Commodity Library Documents Saved Searches Shipping Lan…" at bounding box center [390, 69] width 720 height 33
click at [445, 72] on div "Templates" at bounding box center [451, 74] width 35 height 11
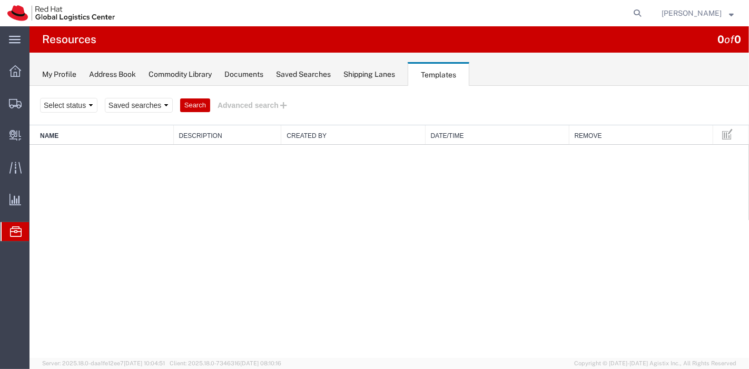
click at [711, 21] on div "[PERSON_NAME]" at bounding box center [698, 13] width 88 height 26
click at [729, 11] on span "[PERSON_NAME]" at bounding box center [698, 13] width 72 height 12
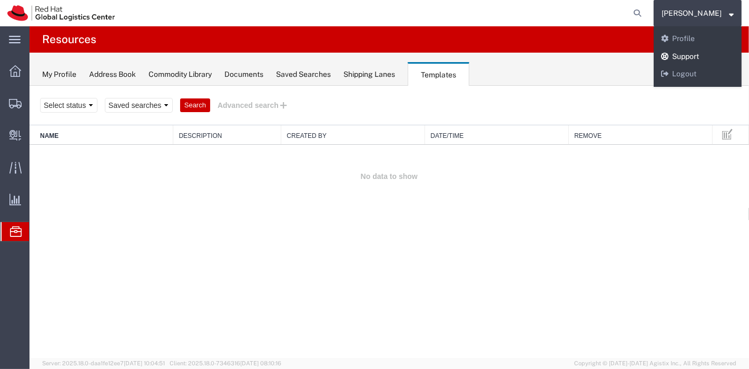
click at [715, 51] on link "Support" at bounding box center [698, 57] width 88 height 18
